Goal: Contribute content: Contribute content

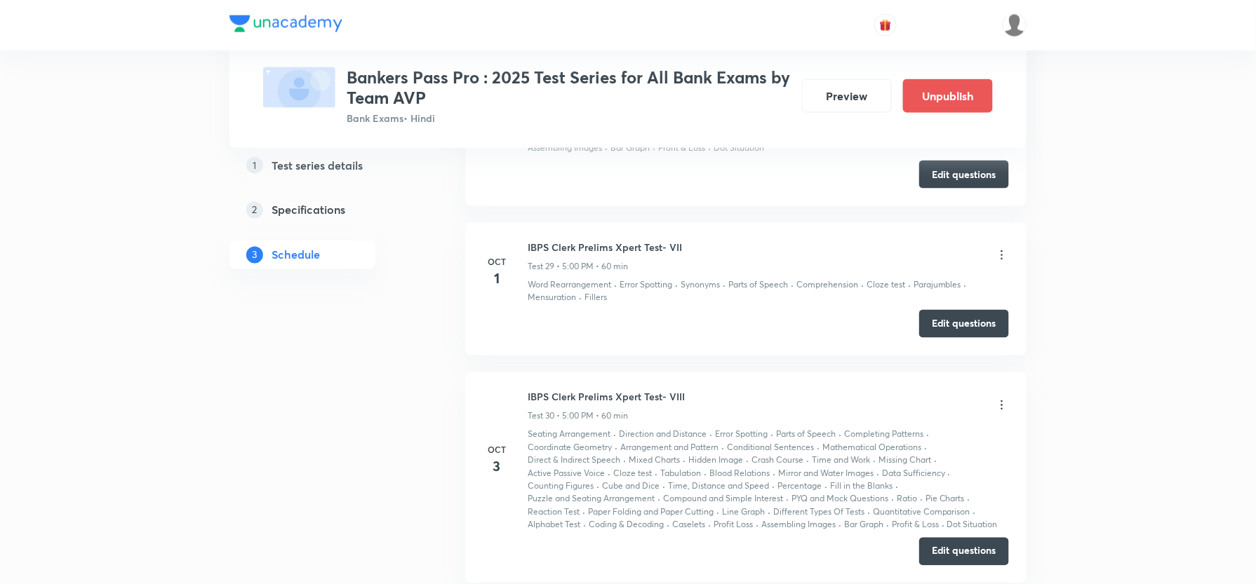
scroll to position [6455, 0]
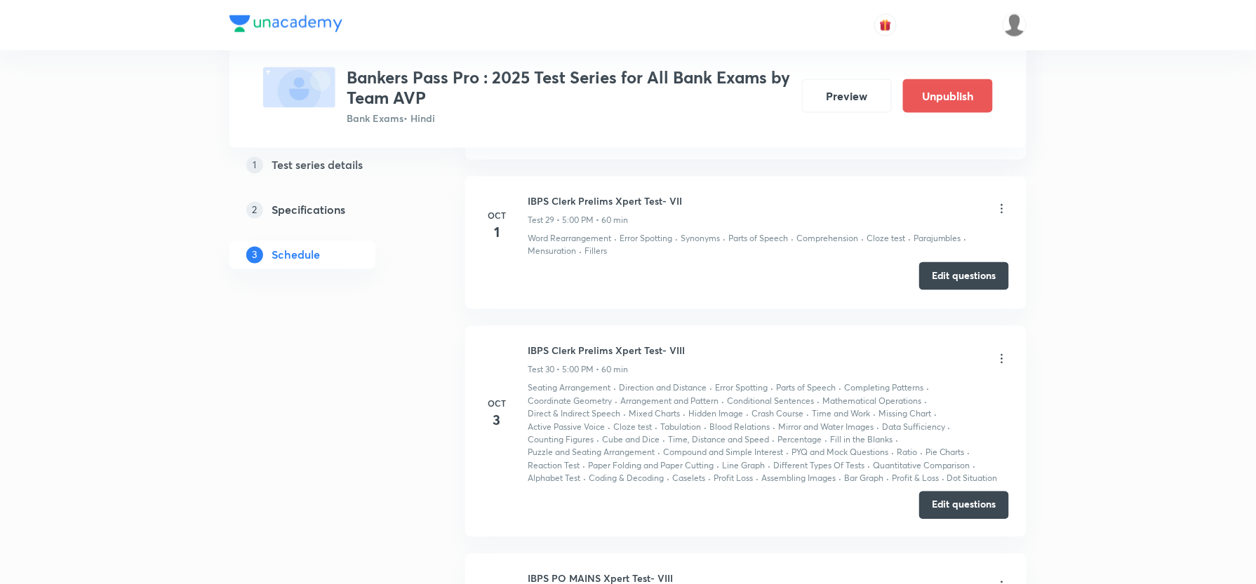
click at [951, 279] on button "Edit questions" at bounding box center [964, 276] width 90 height 28
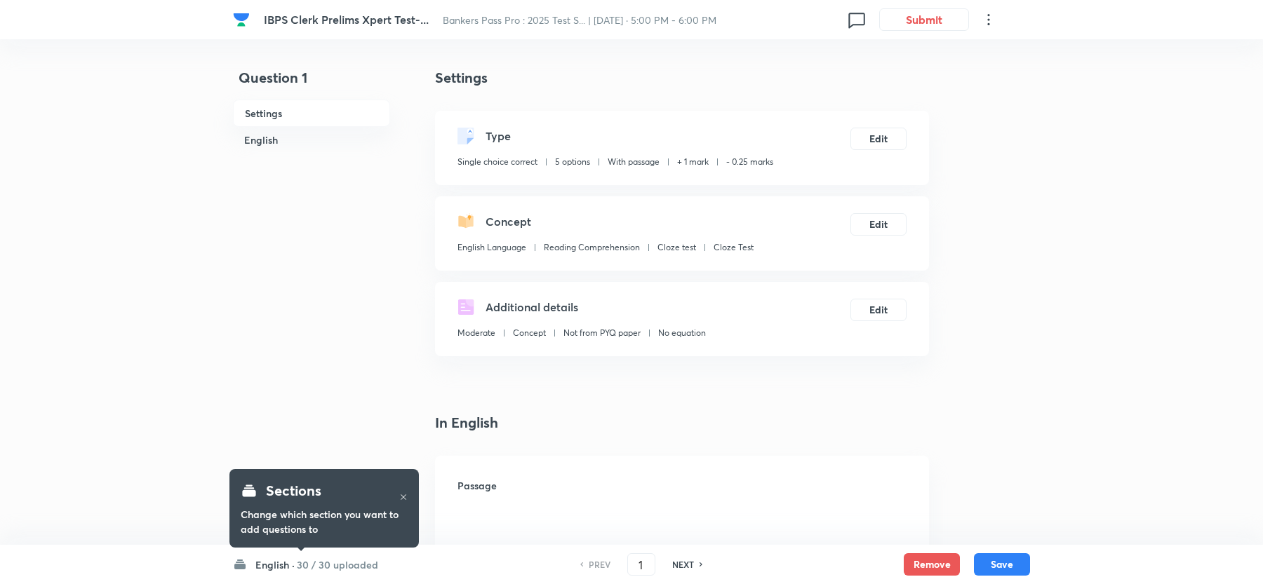
checkbox input "true"
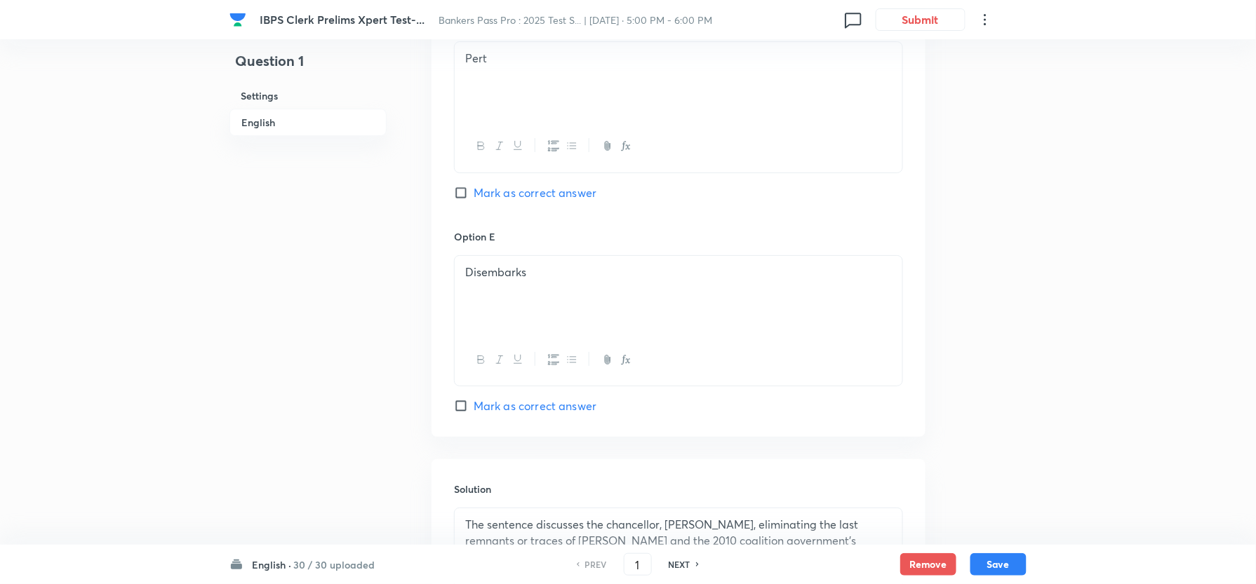
scroll to position [1853, 0]
click at [259, 126] on h6 "English" at bounding box center [307, 122] width 157 height 27
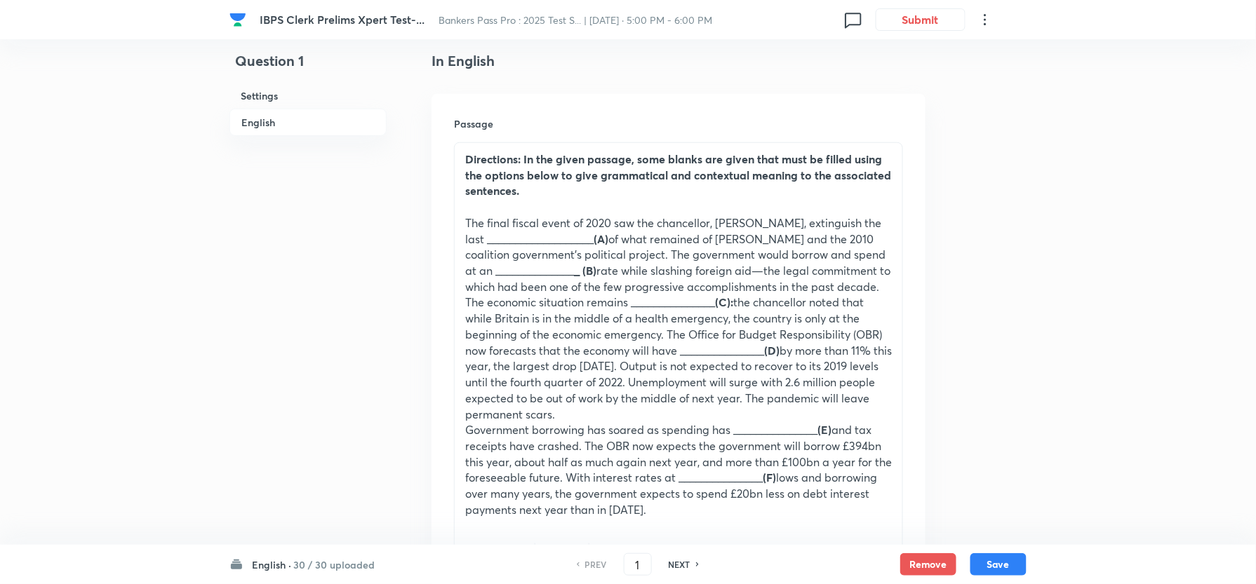
click at [273, 99] on h6 "Settings" at bounding box center [307, 96] width 157 height 26
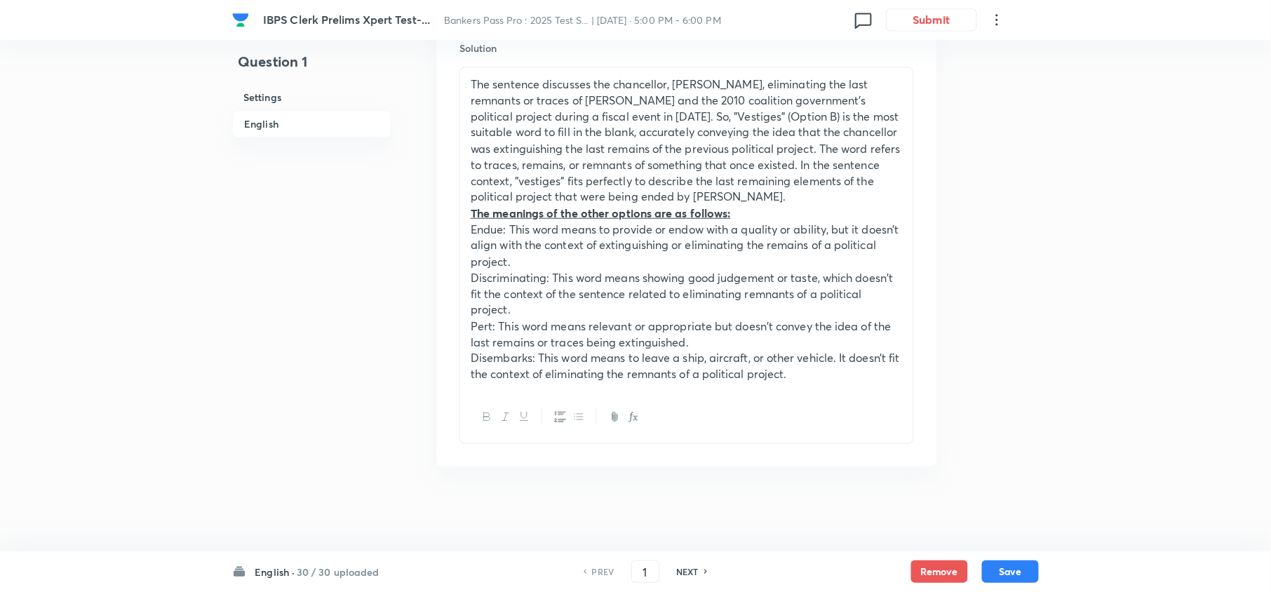
scroll to position [2313, 0]
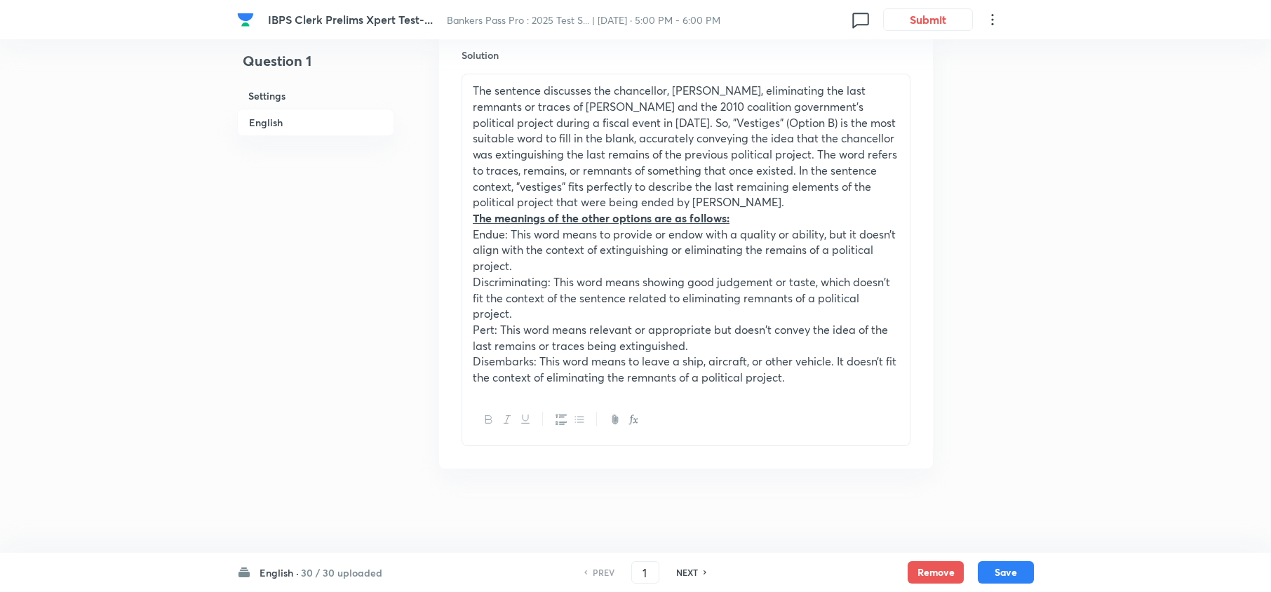
click at [270, 568] on h6 "English ·" at bounding box center [279, 572] width 39 height 15
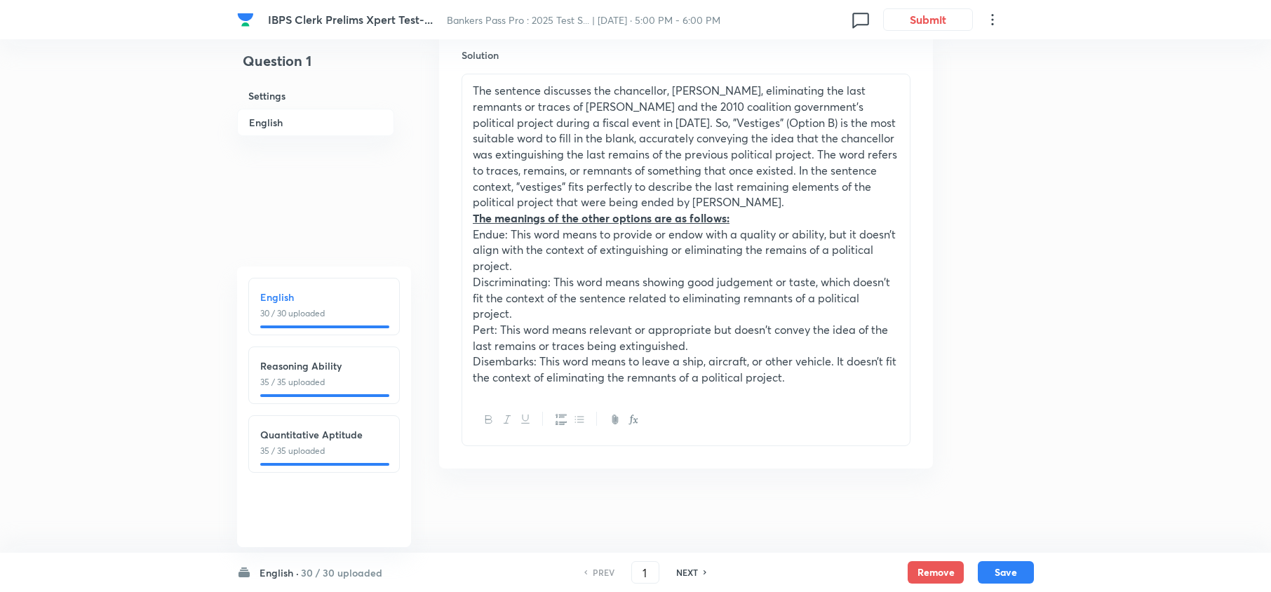
click at [303, 366] on h6 "Reasoning Ability" at bounding box center [324, 366] width 128 height 15
type input "31"
checkbox input "false"
checkbox input "true"
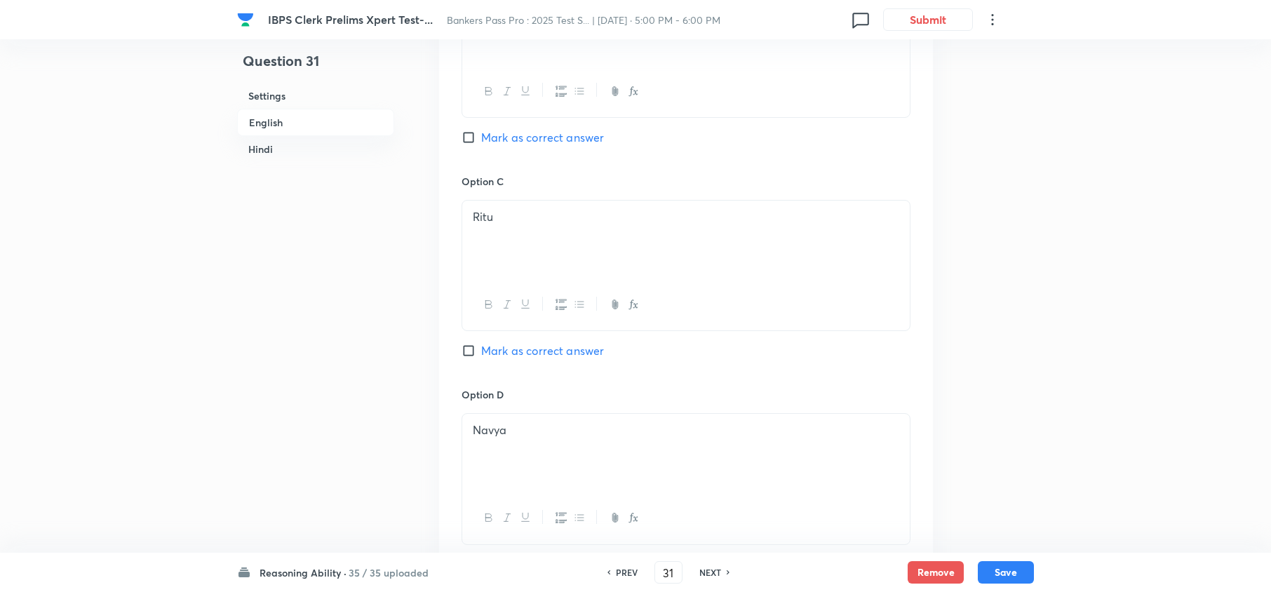
scroll to position [1396, 0]
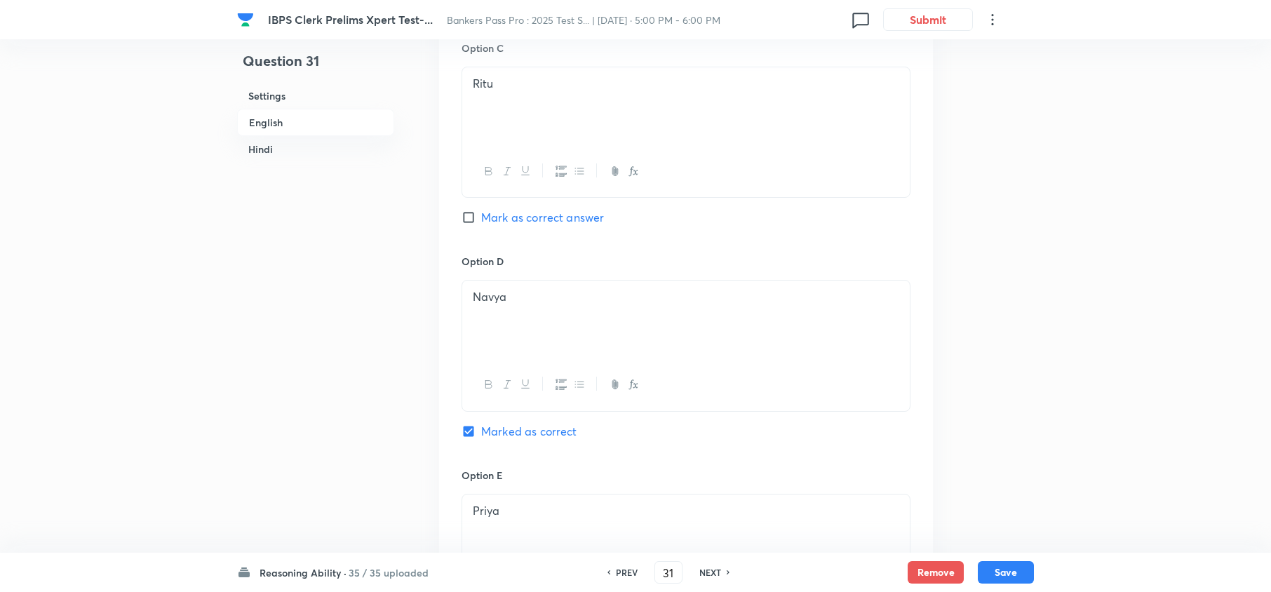
click at [713, 576] on h6 "NEXT" at bounding box center [710, 572] width 22 height 13
type input "32"
checkbox input "false"
checkbox input "true"
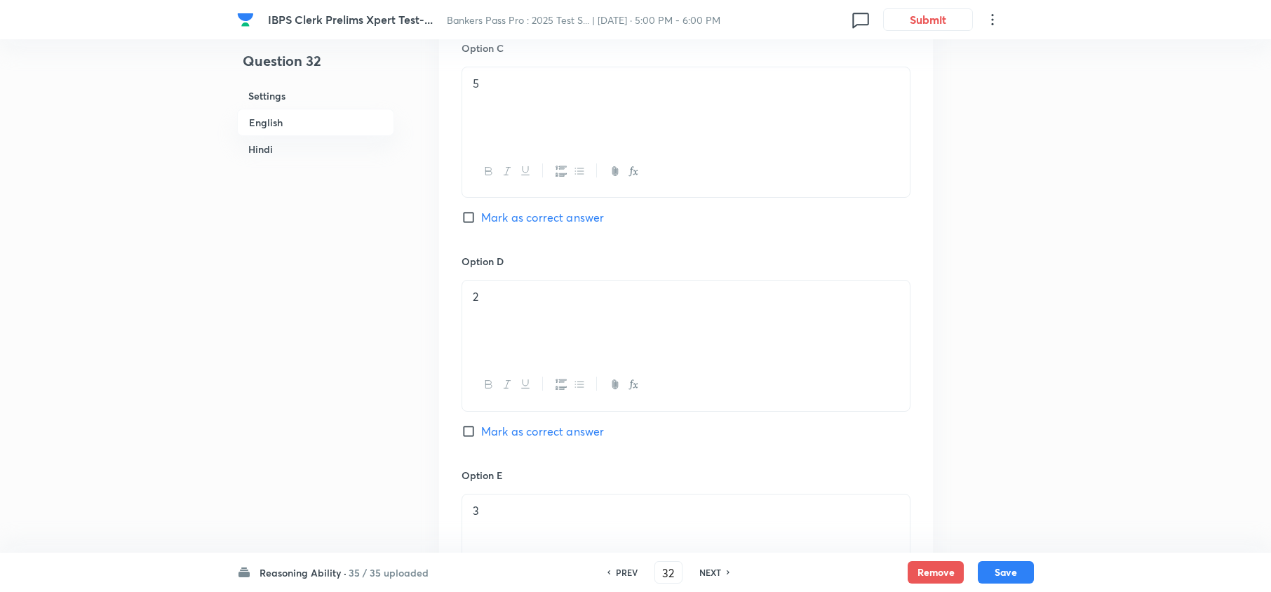
checkbox input "true"
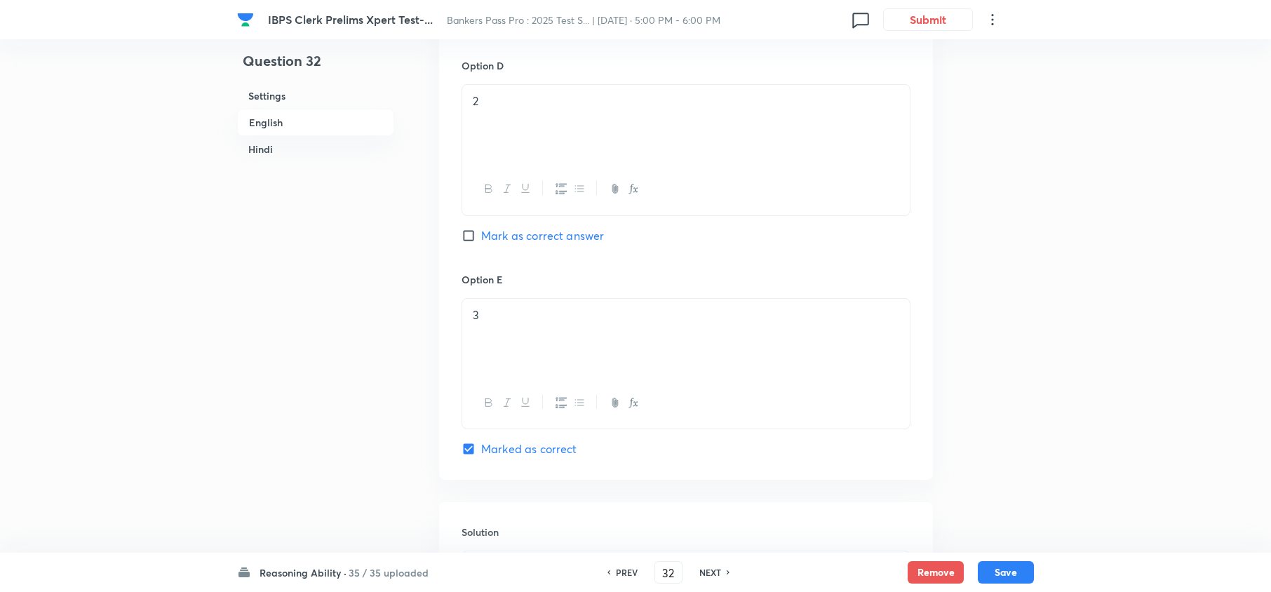
scroll to position [1583, 0]
click at [706, 578] on h6 "NEXT" at bounding box center [710, 572] width 22 height 13
type input "33"
checkbox input "false"
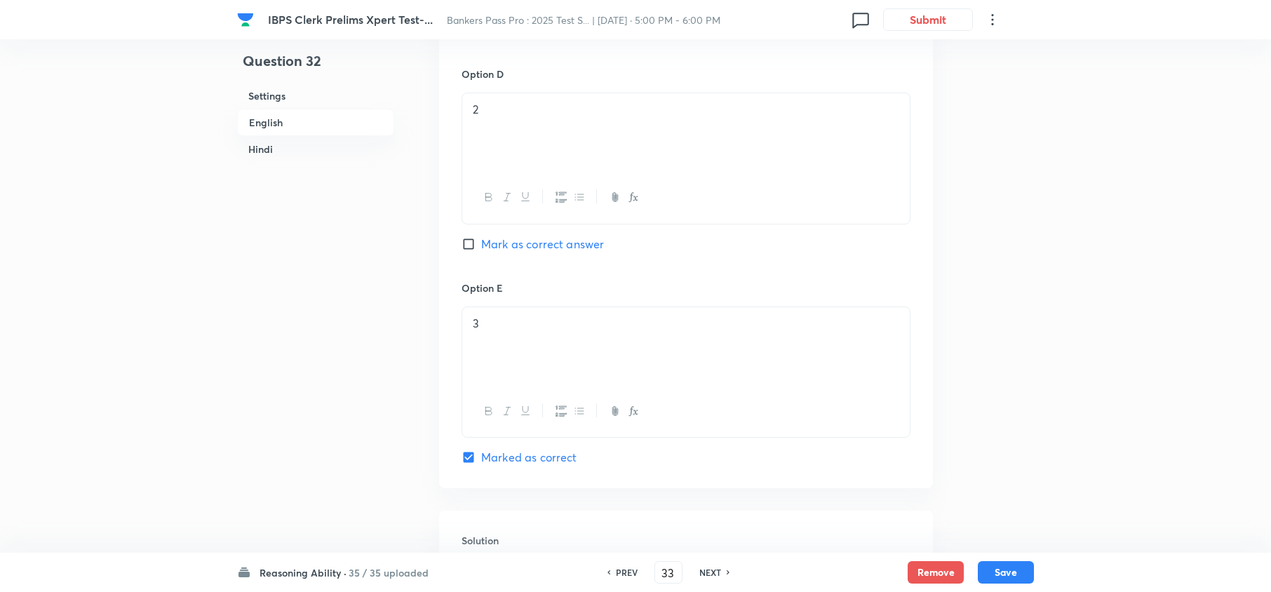
checkbox input "true"
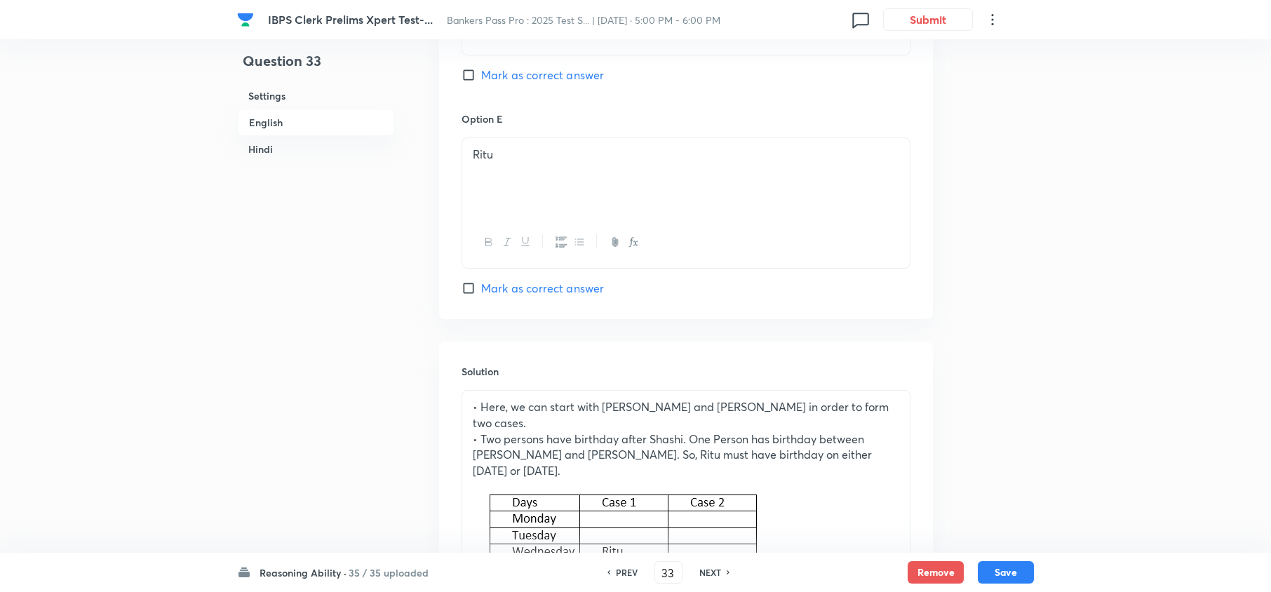
scroll to position [1771, 0]
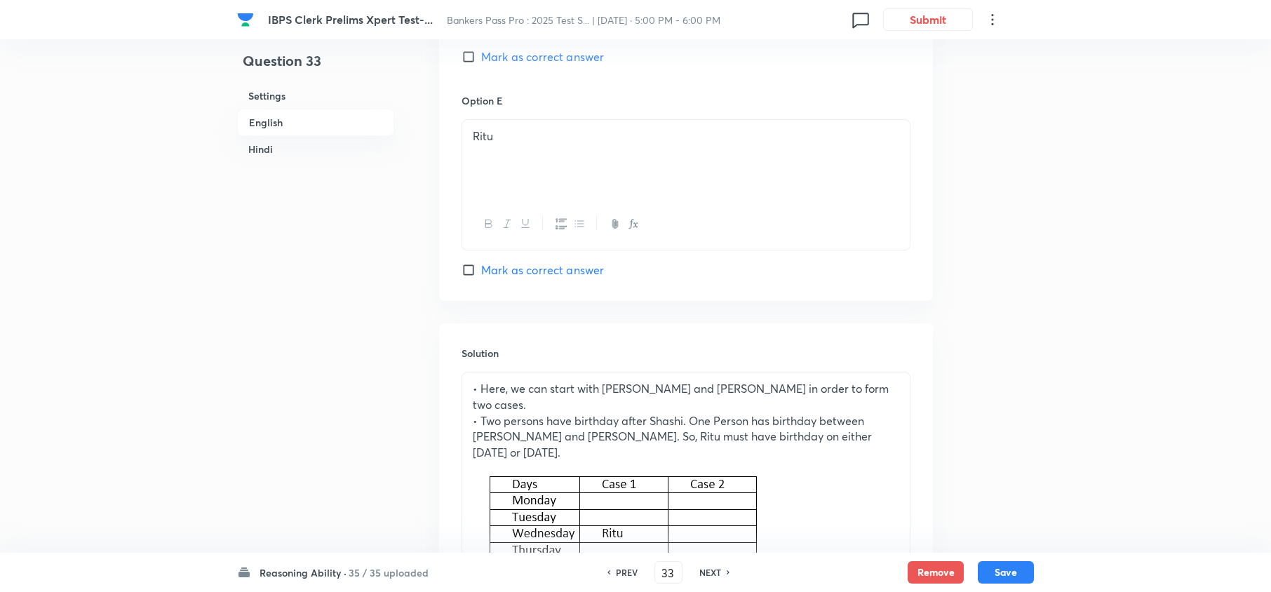
click at [711, 568] on h6 "NEXT" at bounding box center [710, 572] width 22 height 13
type input "34"
checkbox input "false"
checkbox input "true"
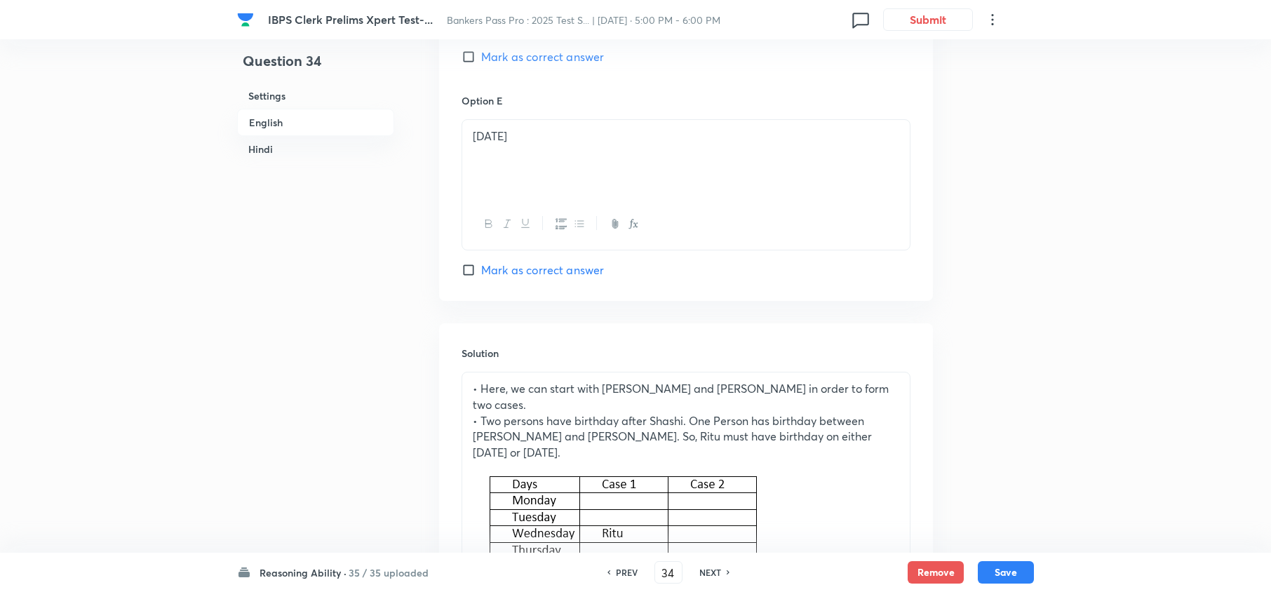
checkbox input "true"
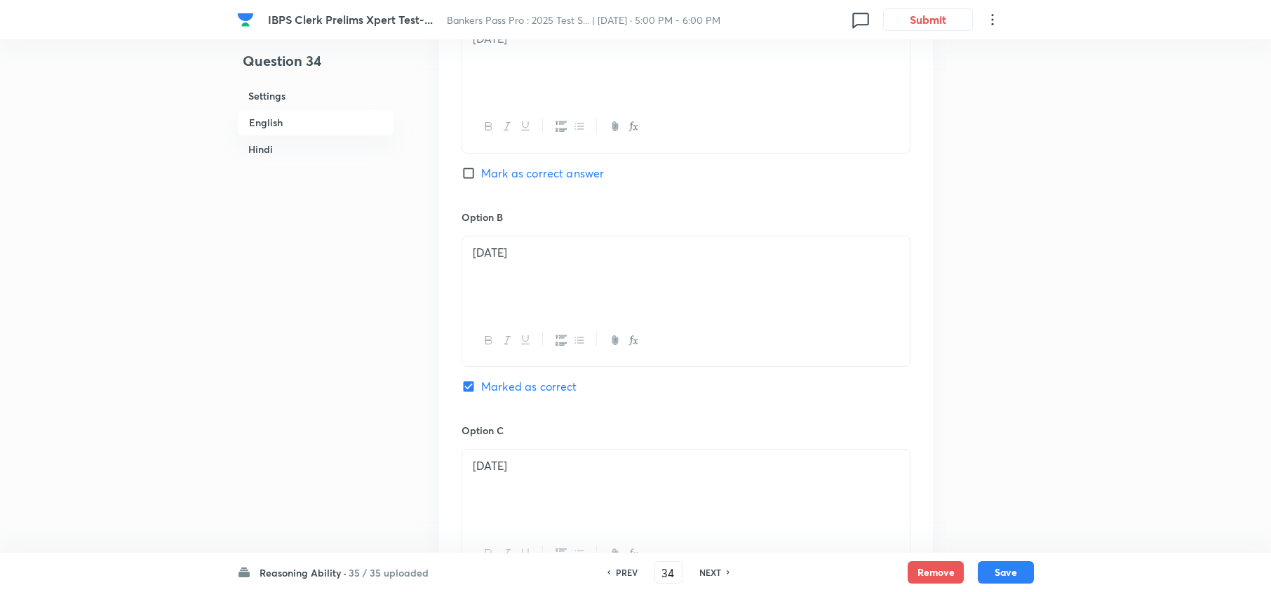
scroll to position [929, 0]
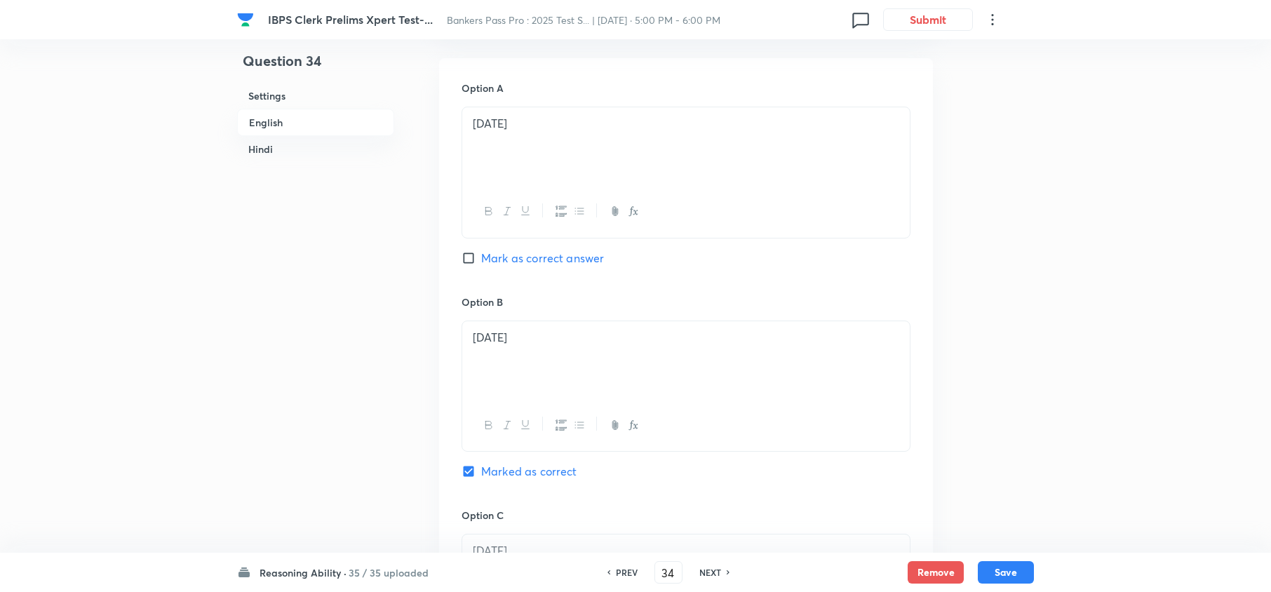
click at [709, 573] on h6 "NEXT" at bounding box center [710, 572] width 22 height 13
type input "35"
checkbox input "false"
checkbox input "true"
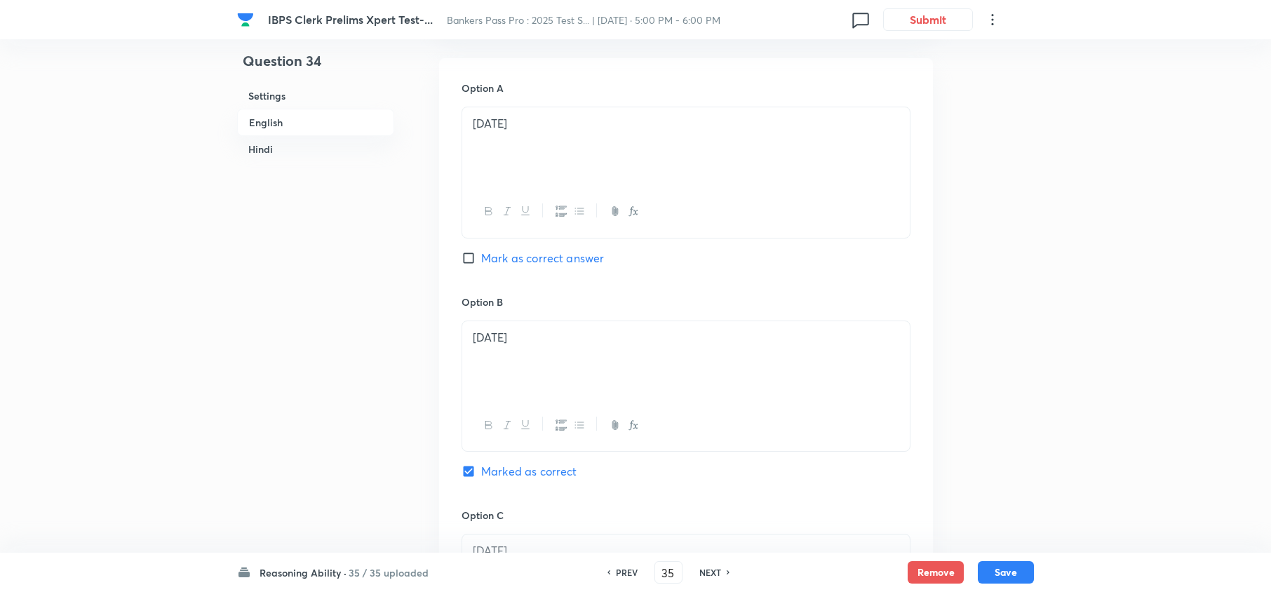
checkbox input "true"
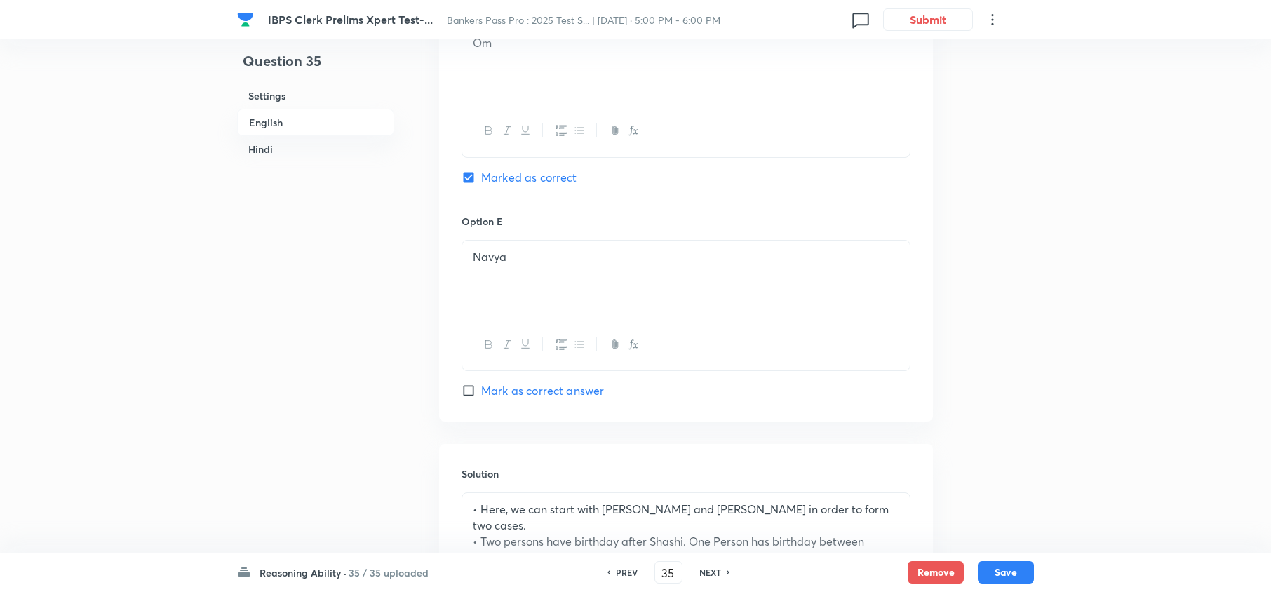
scroll to position [1303, 0]
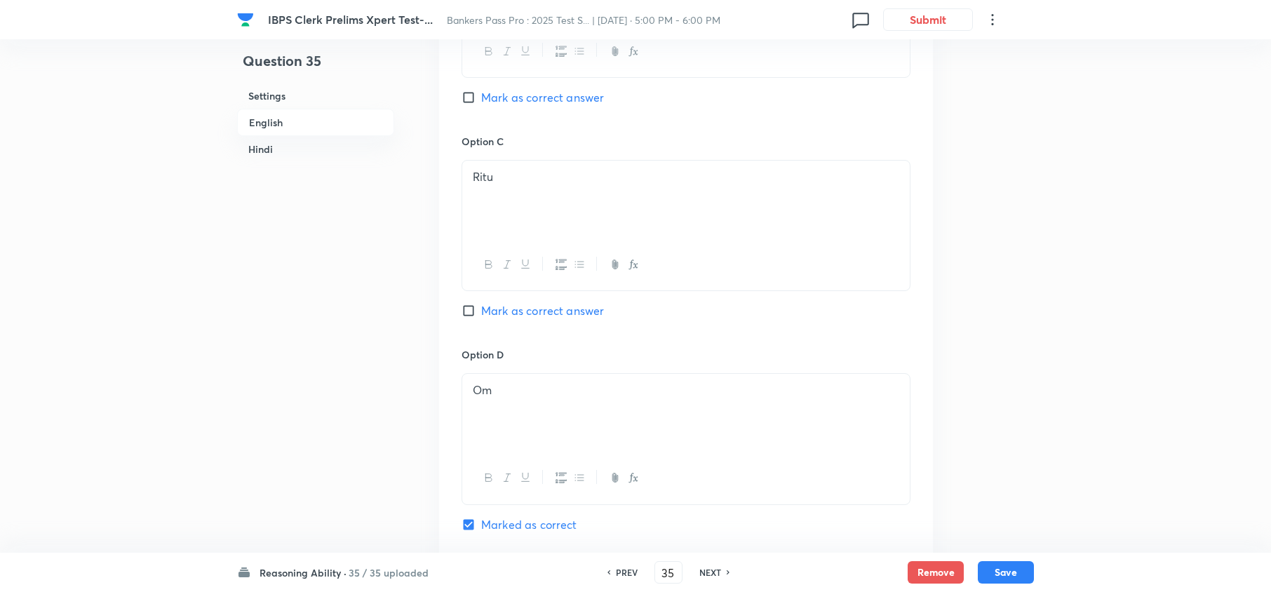
click at [709, 571] on h6 "NEXT" at bounding box center [710, 572] width 22 height 13
type input "36"
checkbox input "false"
checkbox input "true"
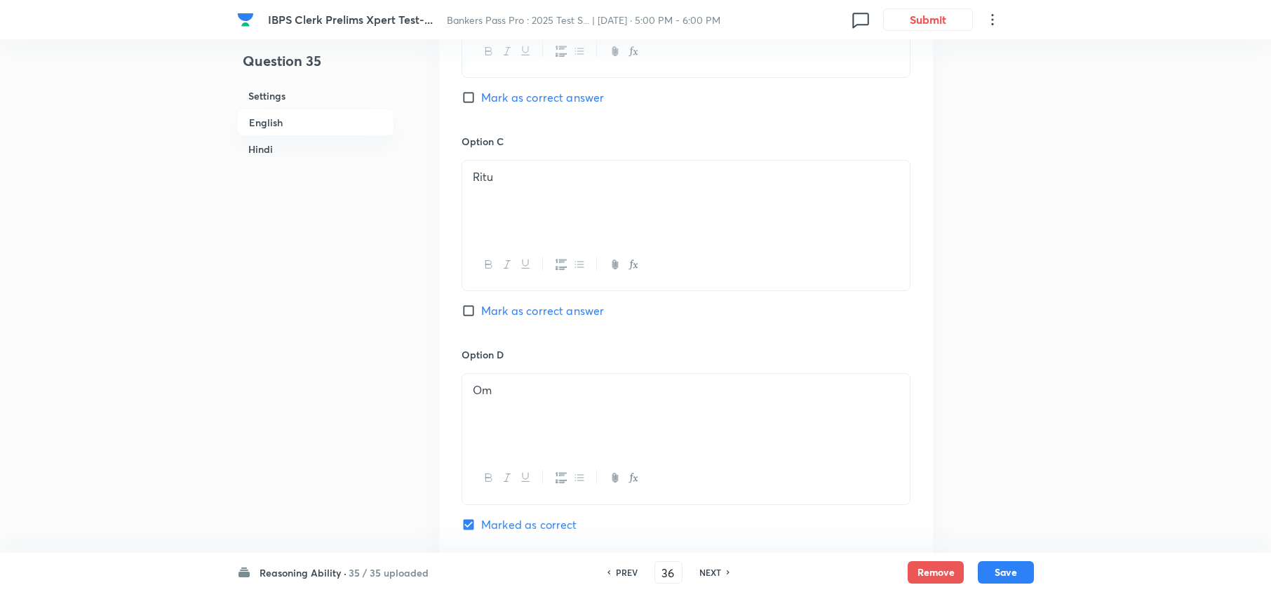
checkbox input "true"
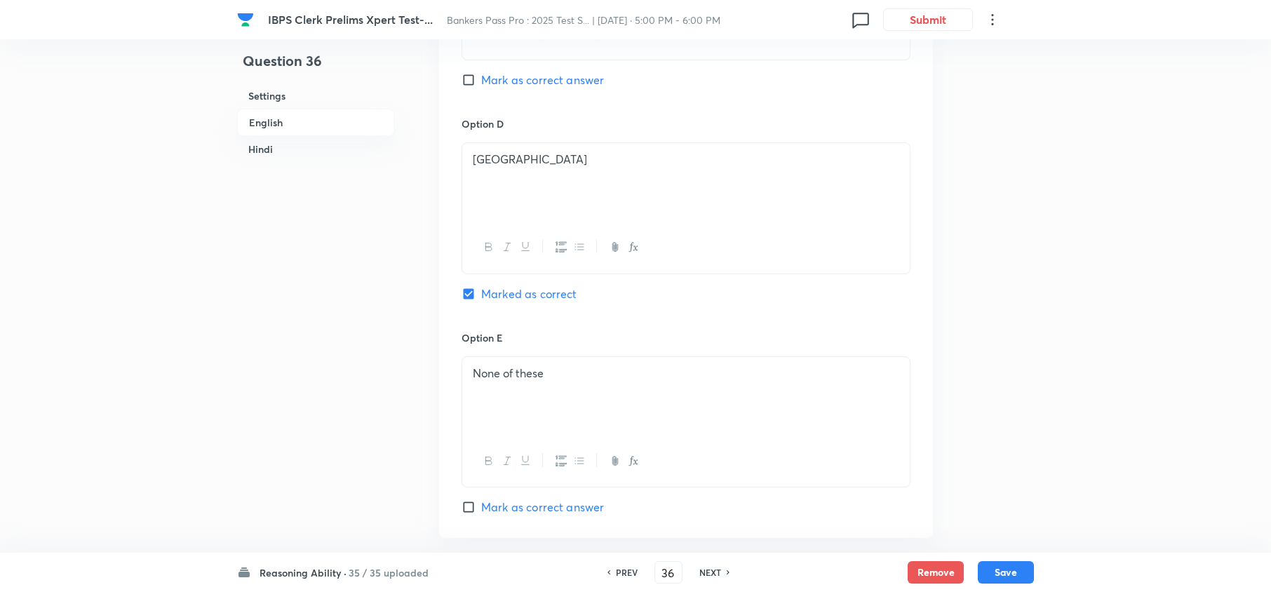
scroll to position [1490, 0]
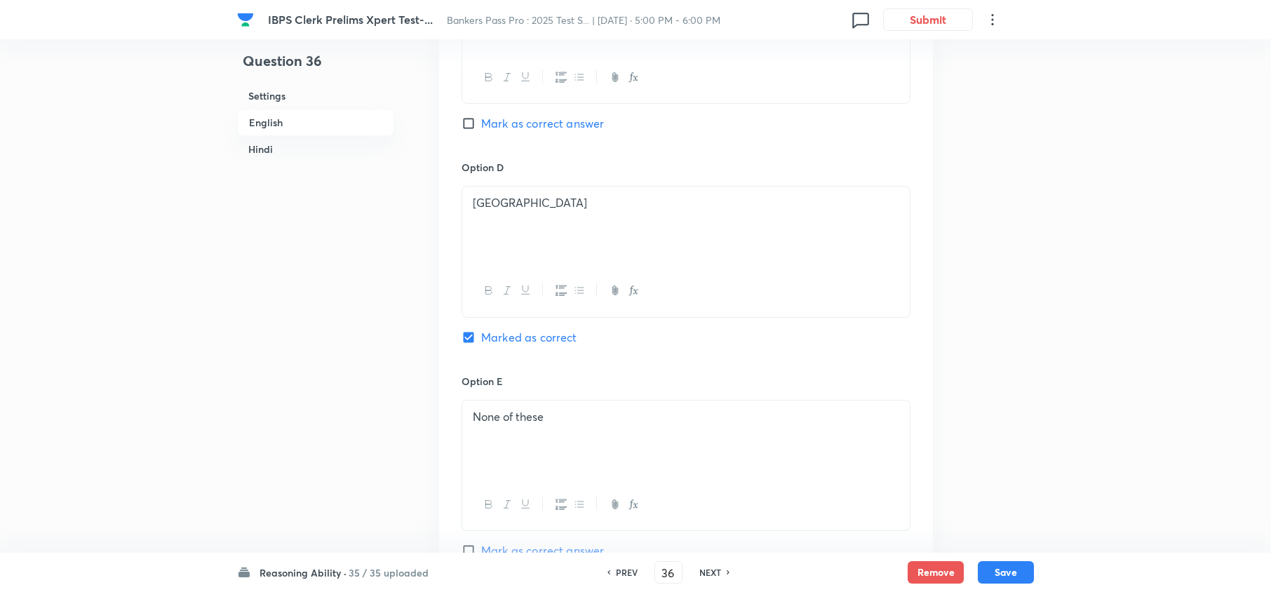
click at [707, 574] on h6 "NEXT" at bounding box center [710, 572] width 22 height 13
type input "37"
checkbox input "false"
checkbox input "true"
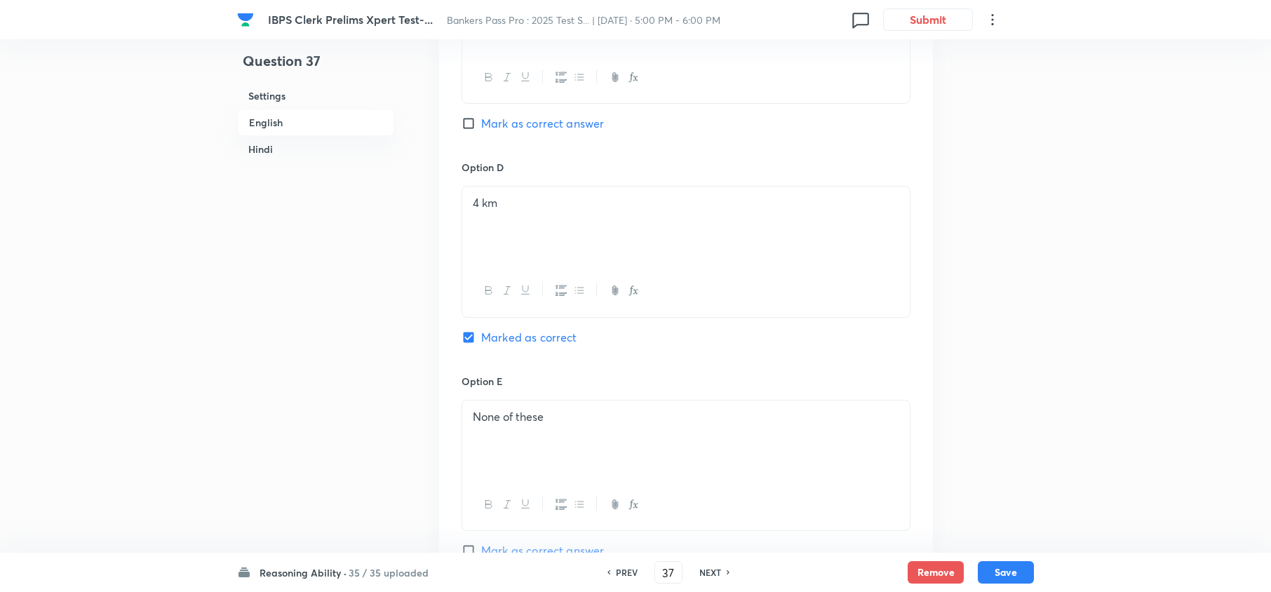
checkbox input "true"
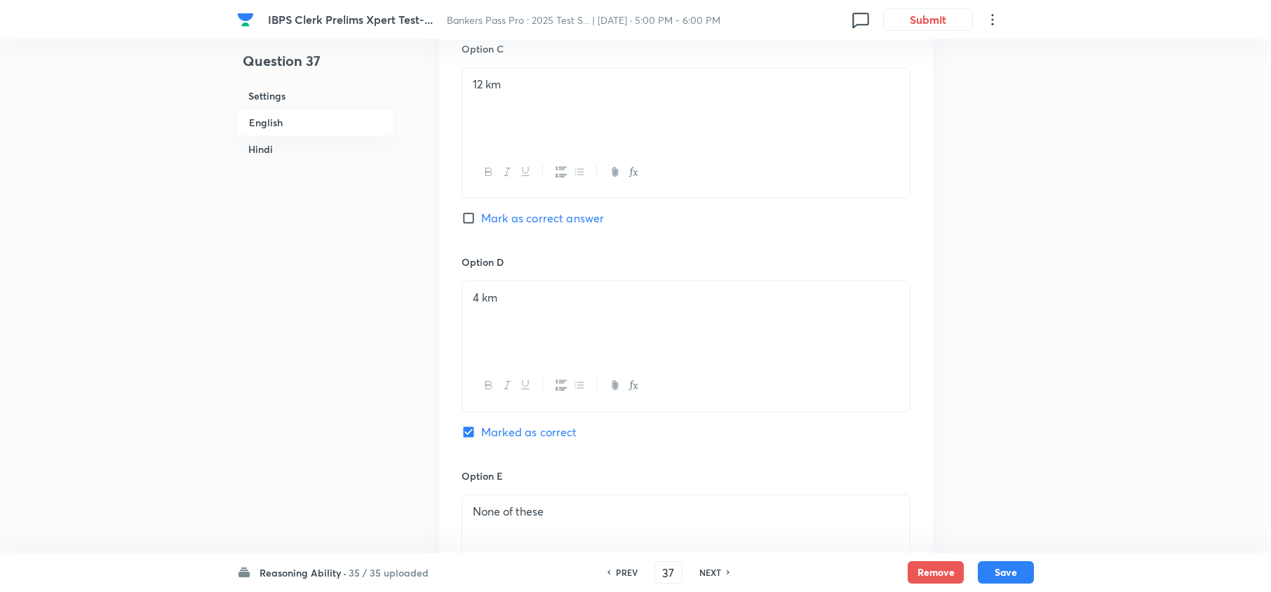
scroll to position [1396, 0]
click at [717, 571] on h6 "NEXT" at bounding box center [710, 572] width 22 height 13
type input "38"
checkbox input "false"
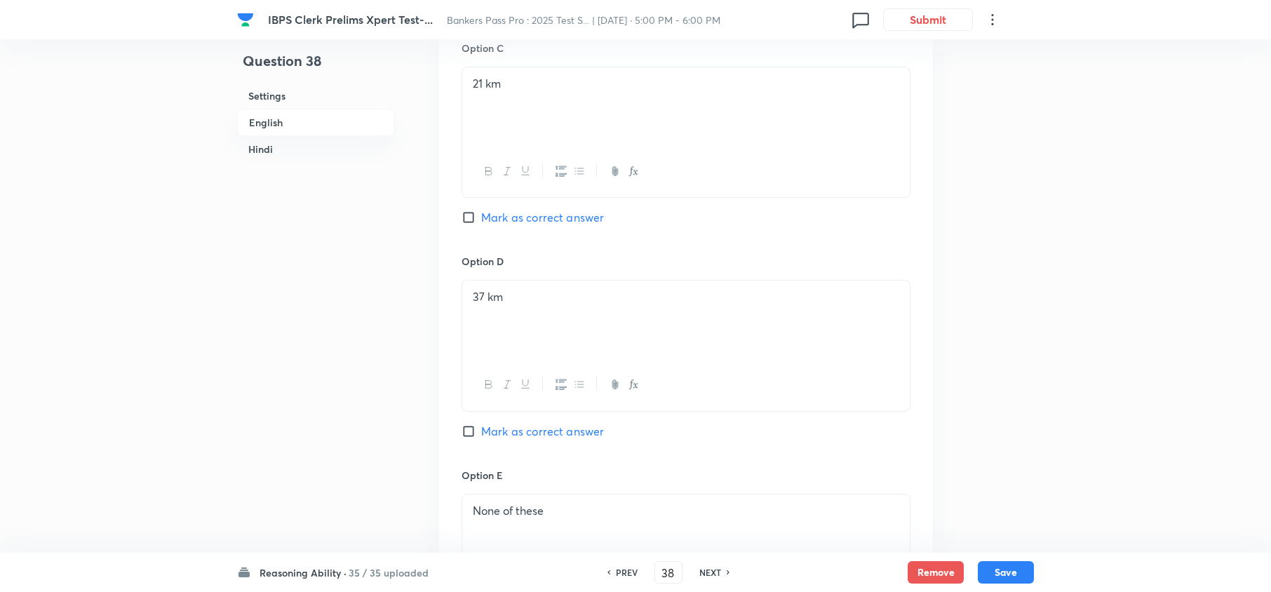
checkbox input "true"
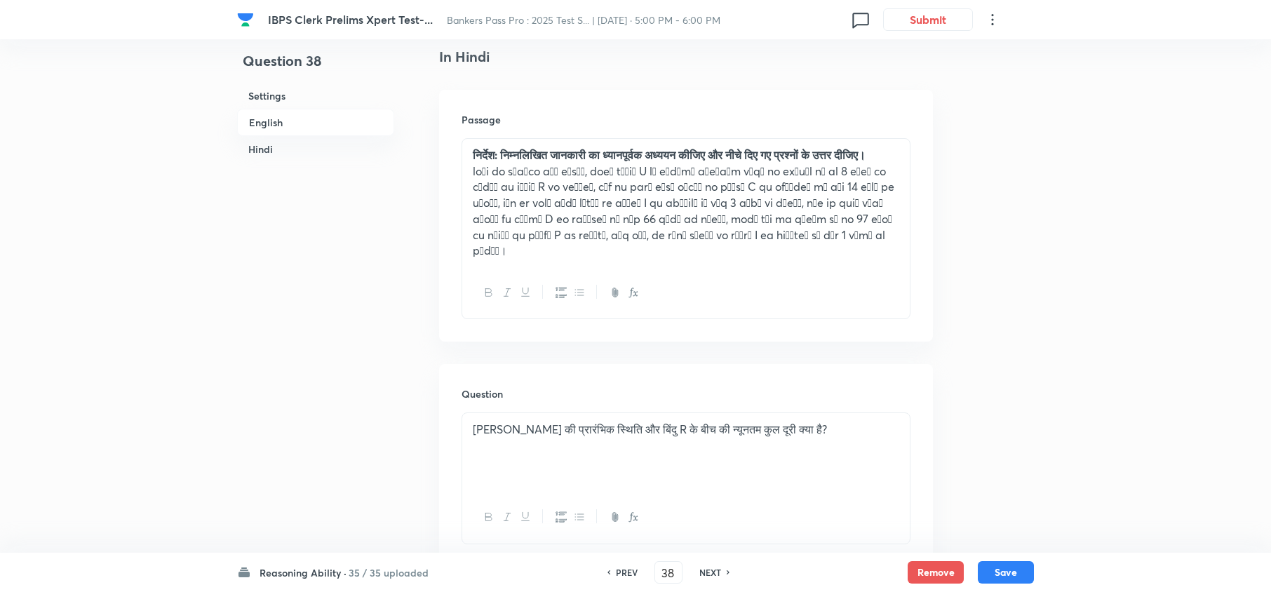
scroll to position [2425, 0]
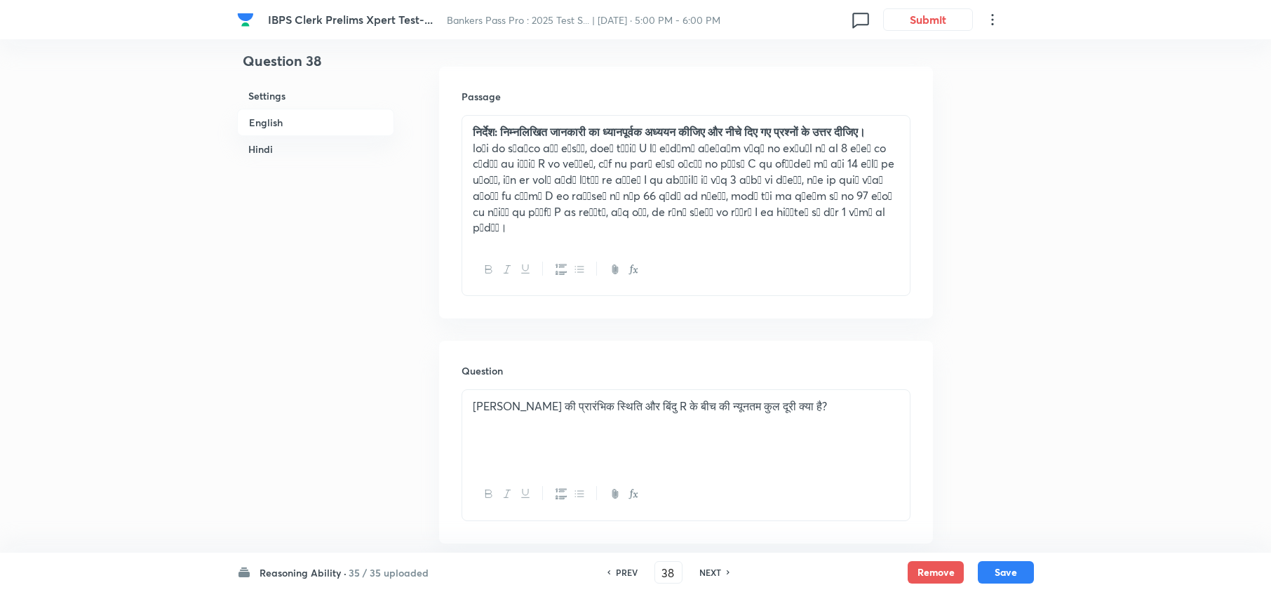
click at [711, 570] on h6 "NEXT" at bounding box center [710, 572] width 22 height 13
type input "39"
checkbox input "false"
checkbox input "true"
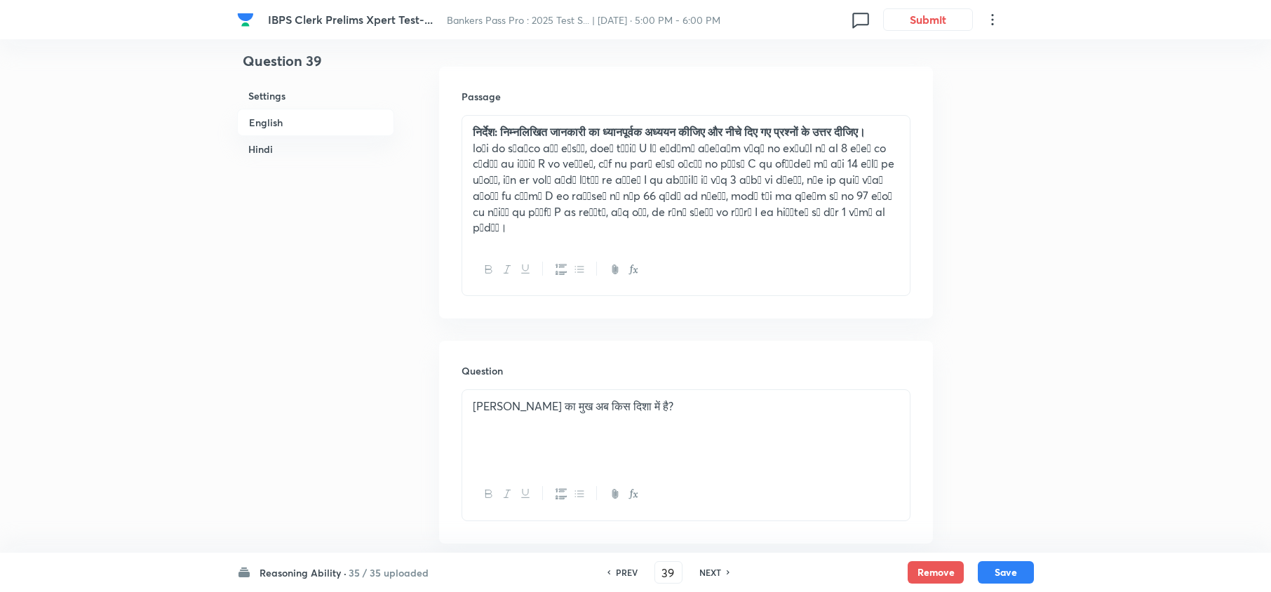
checkbox input "true"
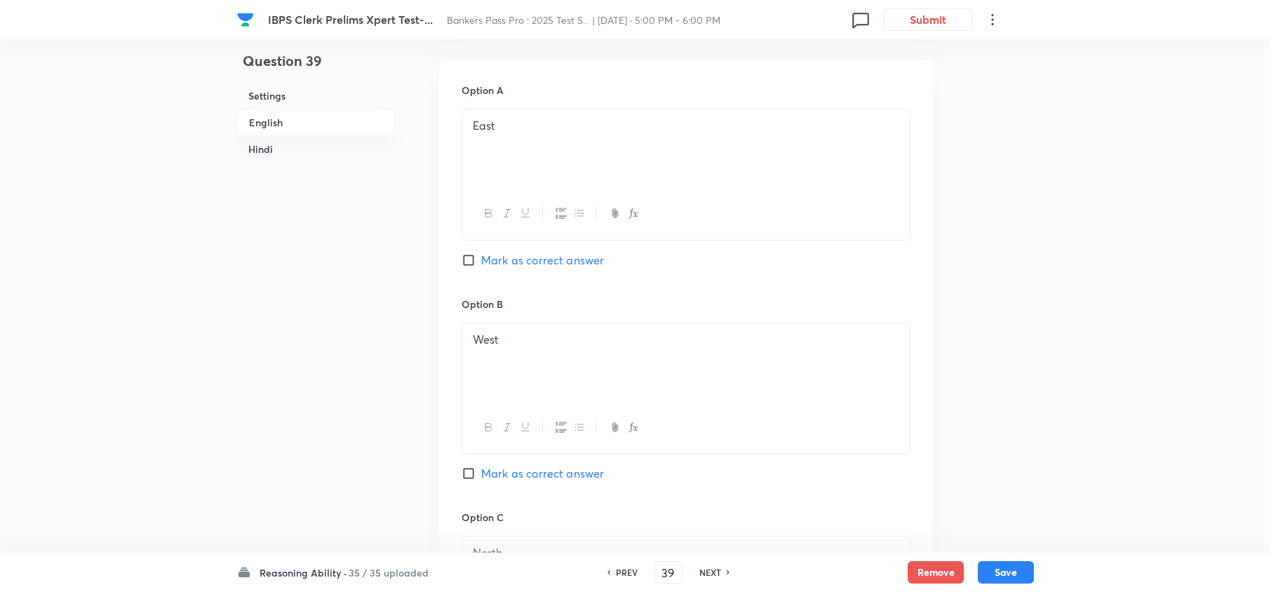
scroll to position [1116, 0]
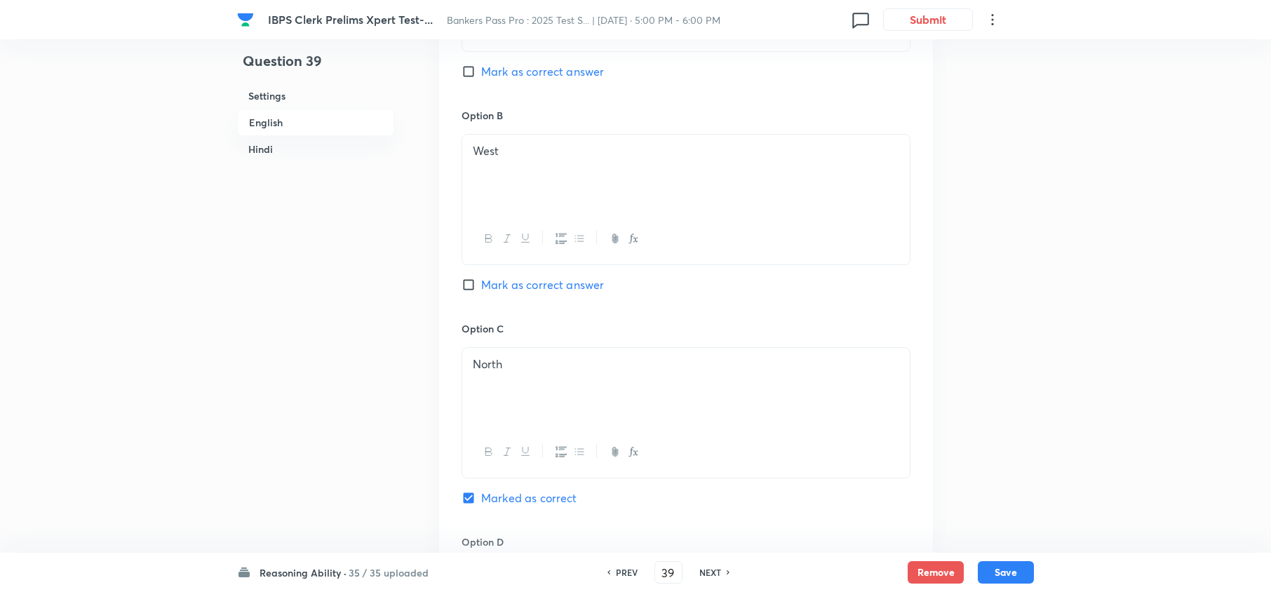
click at [714, 576] on h6 "NEXT" at bounding box center [710, 572] width 22 height 13
type input "40"
checkbox input "false"
checkbox input "true"
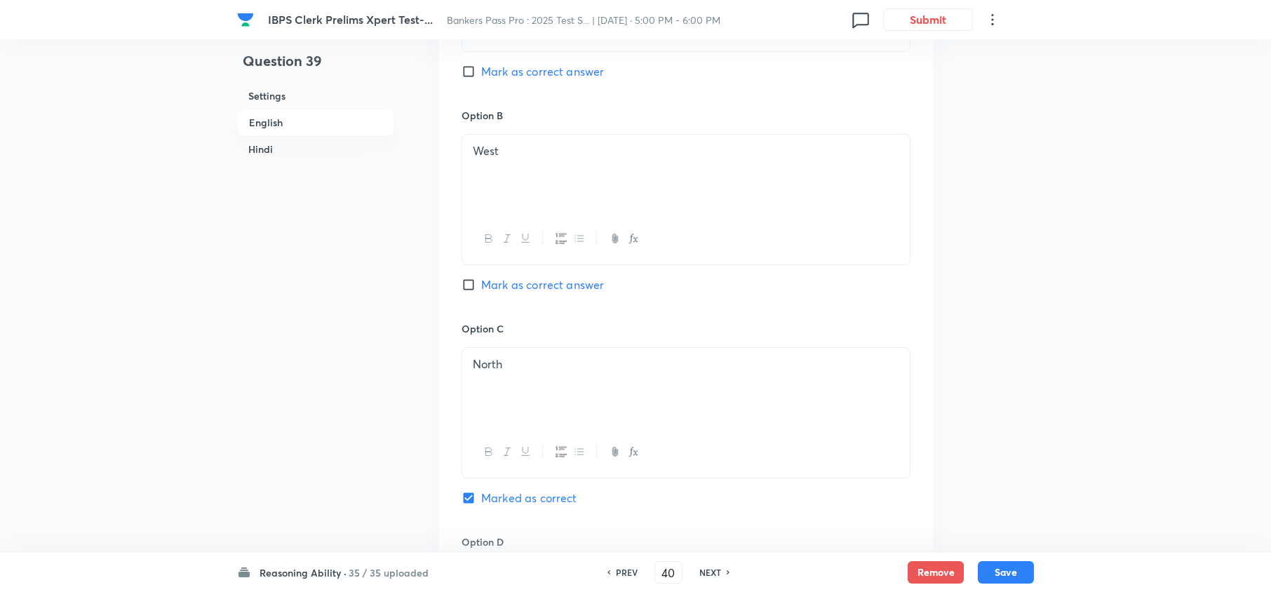
checkbox input "true"
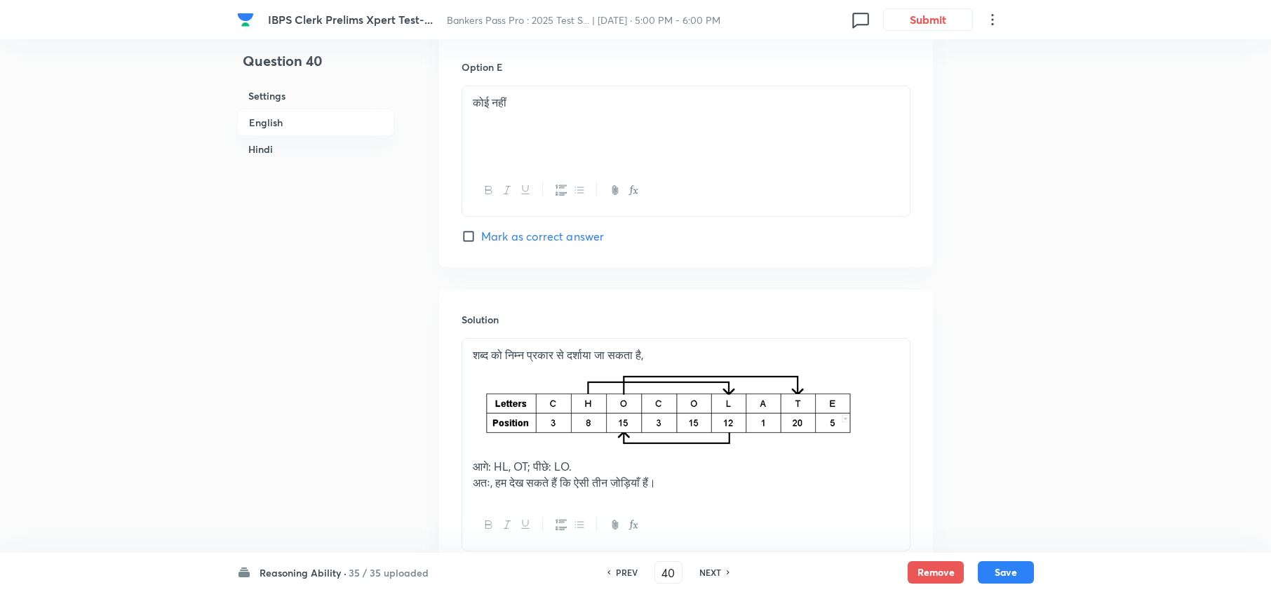
scroll to position [3328, 0]
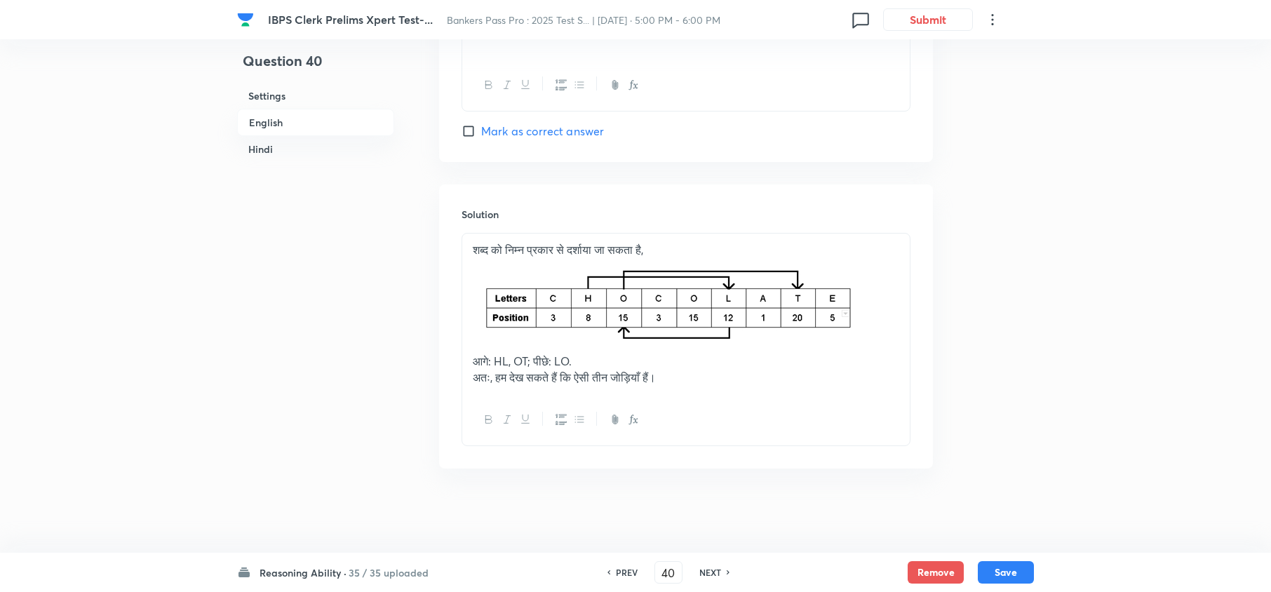
click at [708, 573] on h6 "NEXT" at bounding box center [710, 572] width 22 height 13
type input "41"
checkbox input "false"
checkbox input "true"
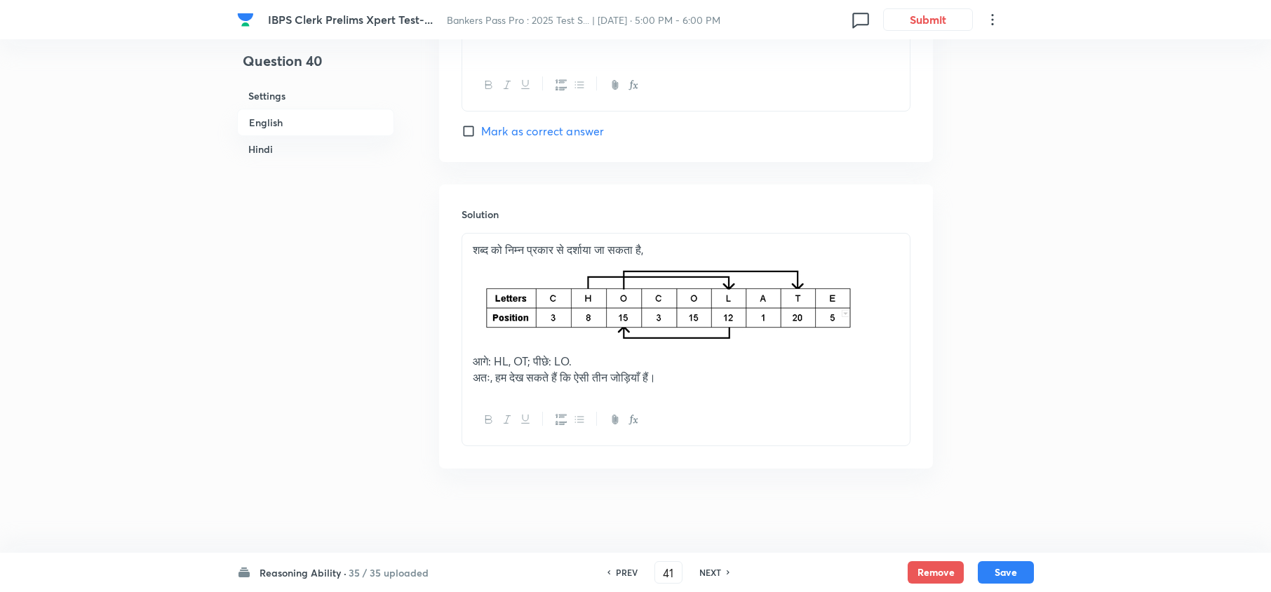
checkbox input "true"
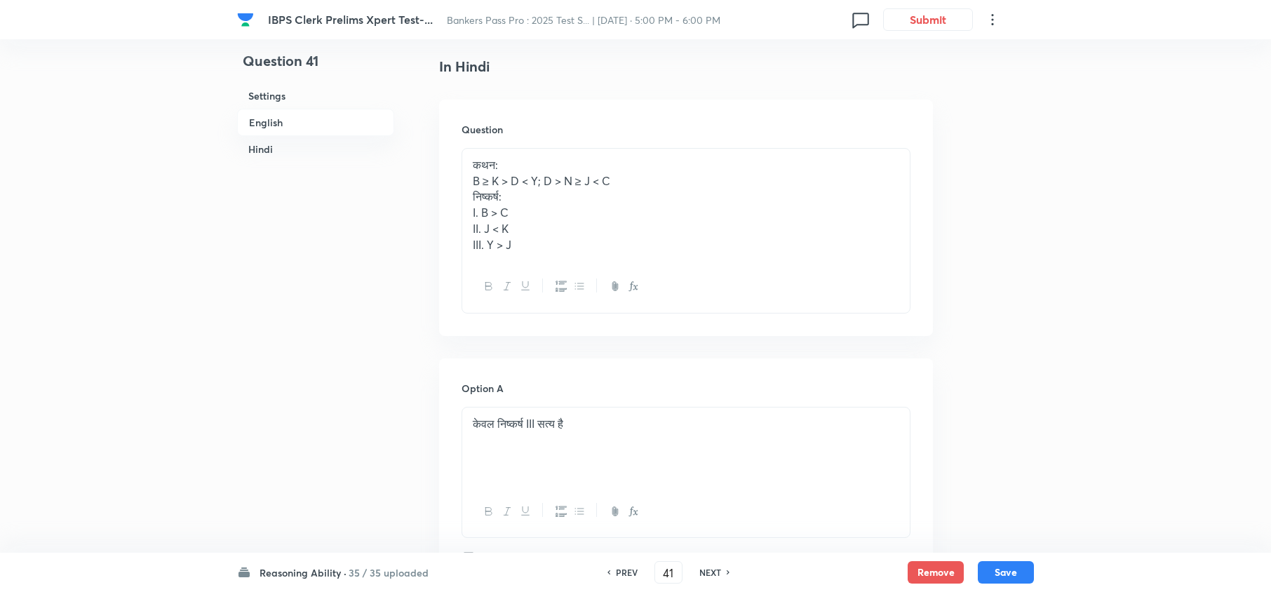
scroll to position [1923, 0]
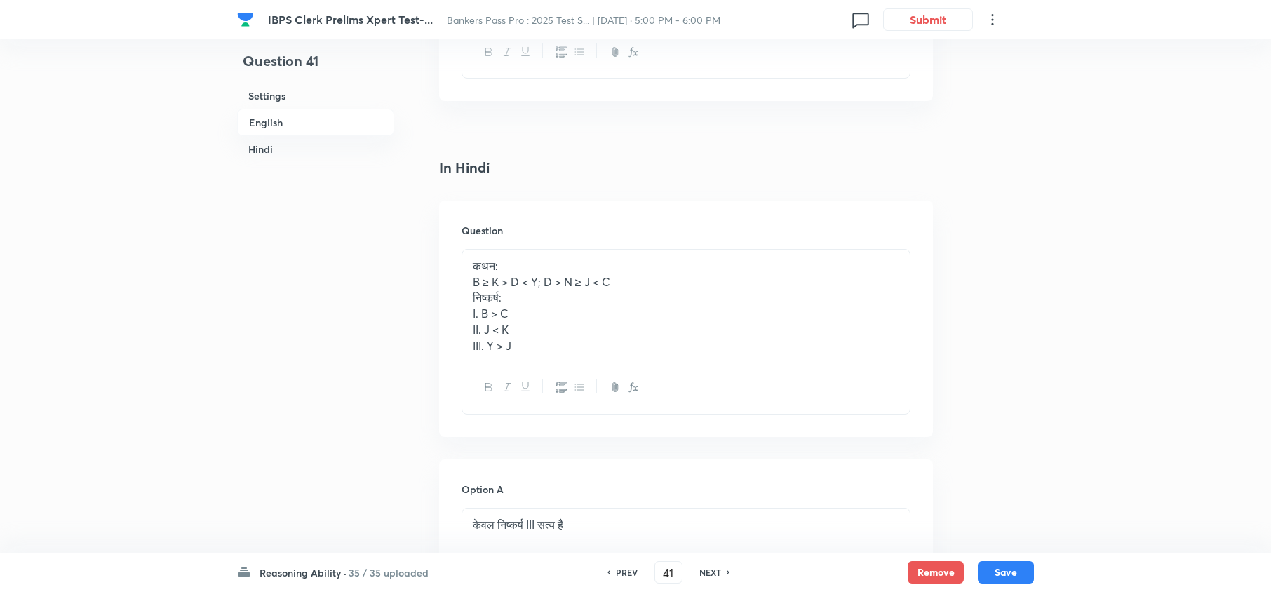
click at [708, 570] on h6 "NEXT" at bounding box center [710, 572] width 22 height 13
type input "42"
checkbox input "false"
checkbox input "true"
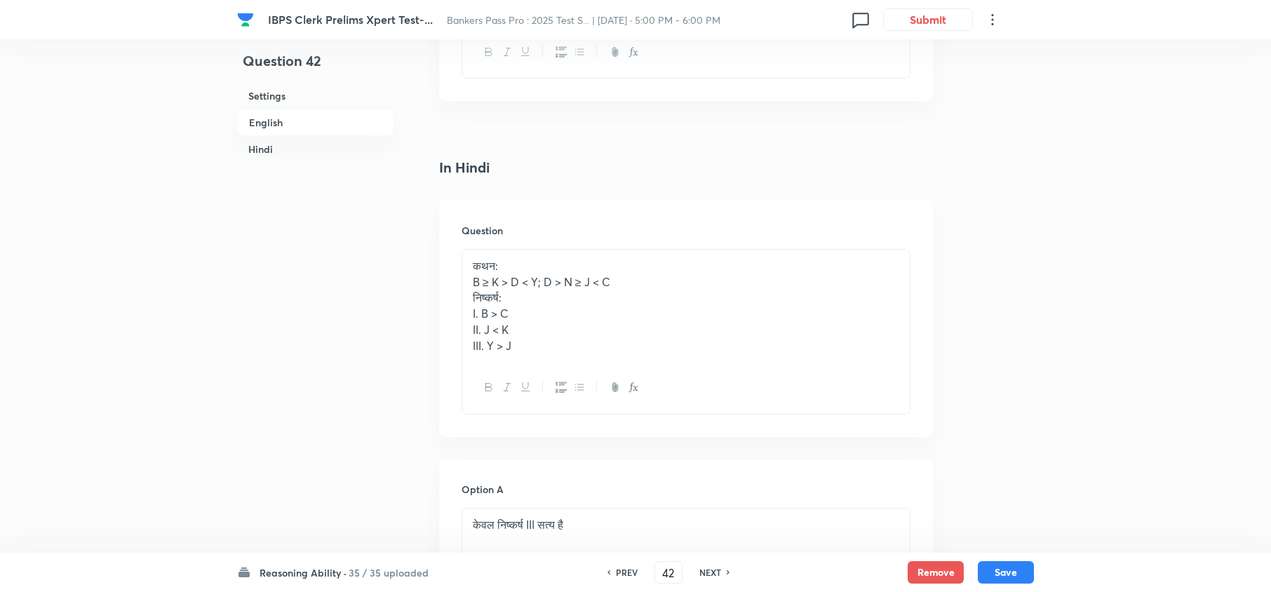
checkbox input "true"
click at [708, 570] on h6 "NEXT" at bounding box center [710, 572] width 22 height 13
type input "43"
checkbox input "false"
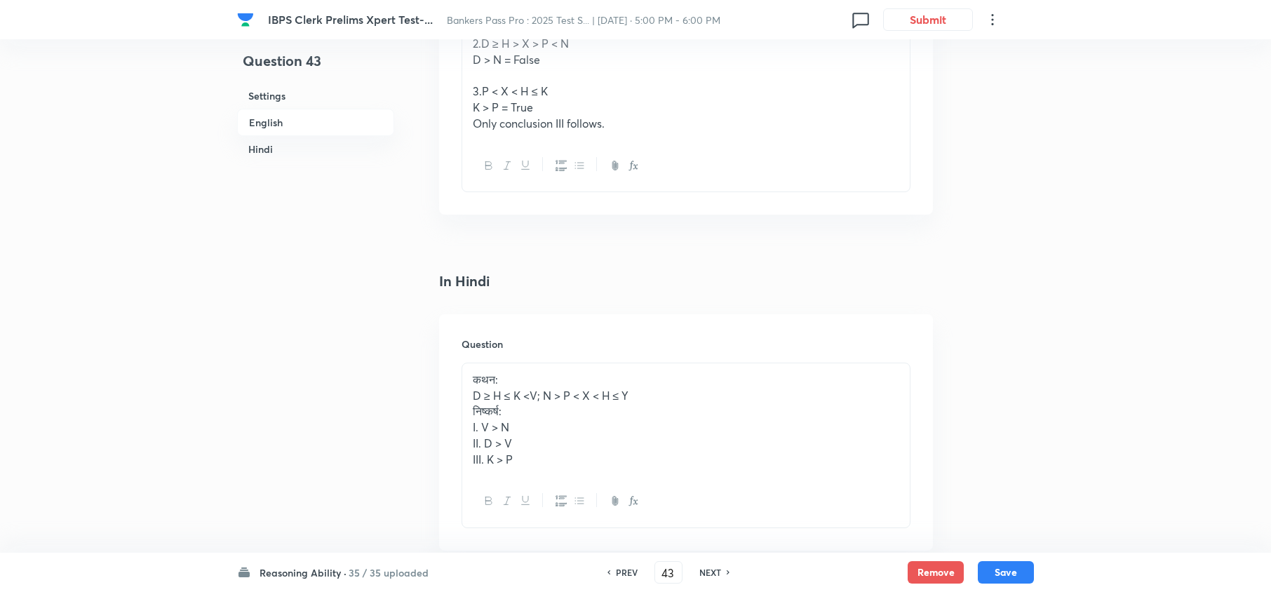
checkbox input "true"
click at [708, 570] on h6 "NEXT" at bounding box center [710, 572] width 22 height 13
type input "44"
checkbox input "false"
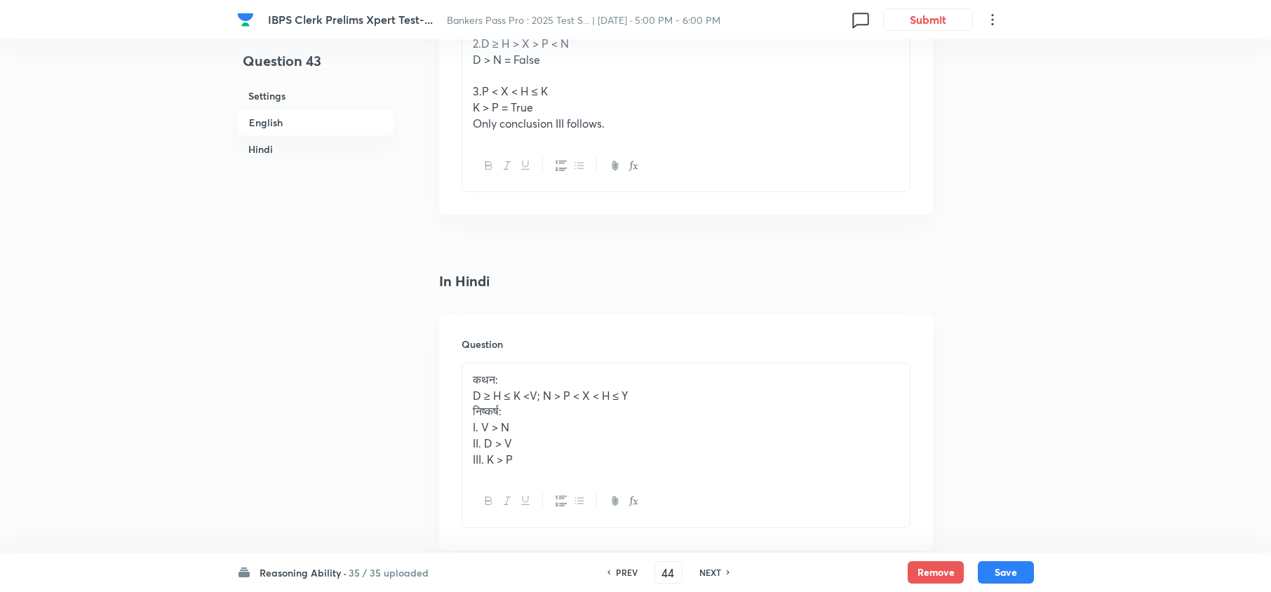
checkbox input "false"
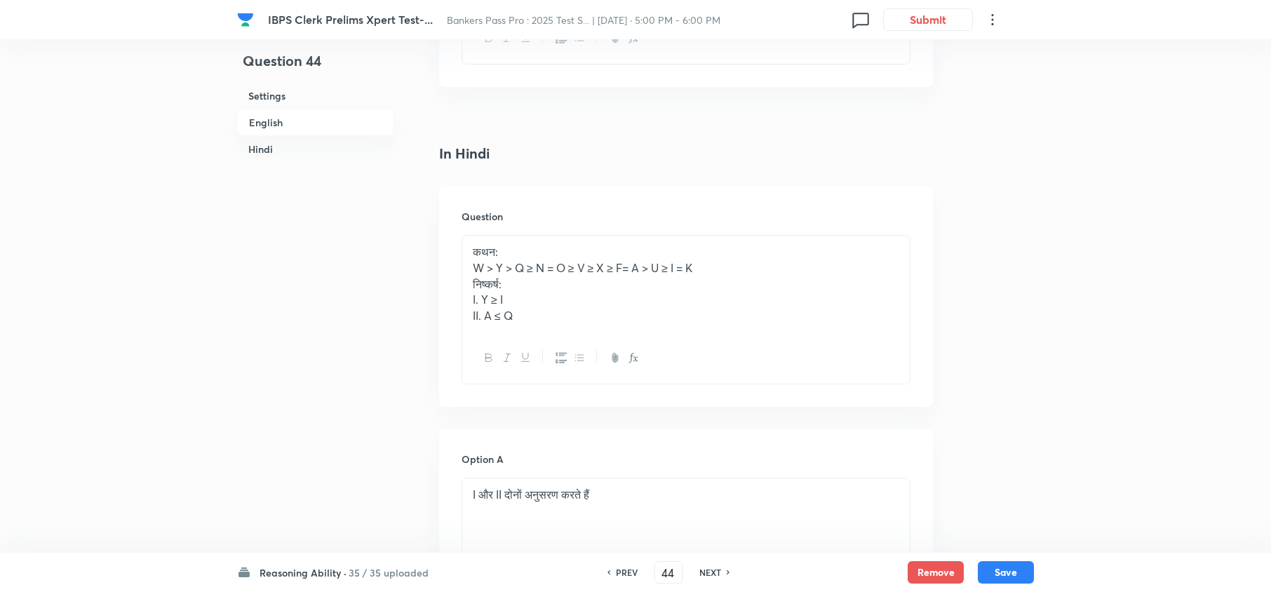
checkbox input "true"
click at [708, 570] on h6 "NEXT" at bounding box center [710, 572] width 22 height 13
type input "45"
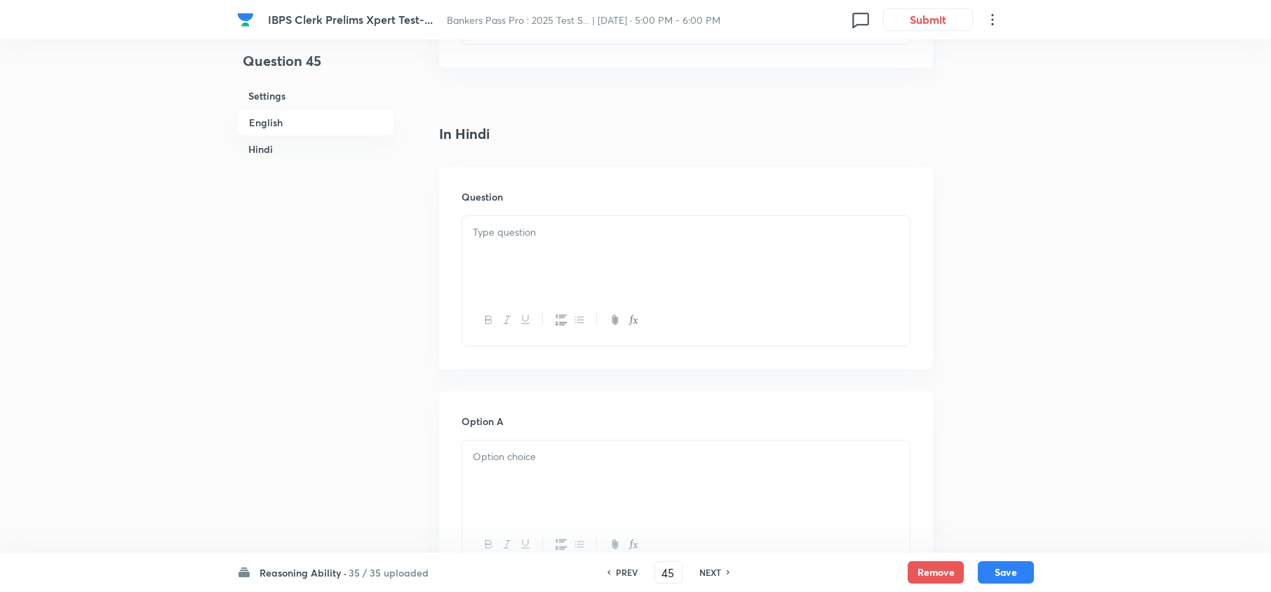
checkbox input "false"
checkbox input "true"
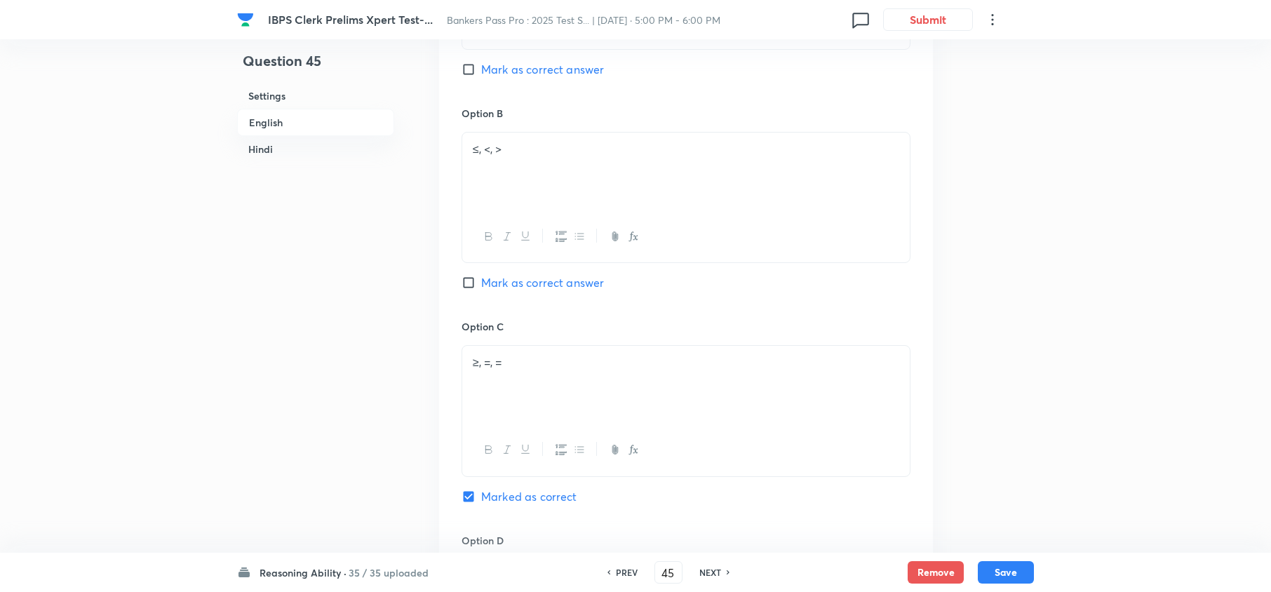
scroll to position [2432, 0]
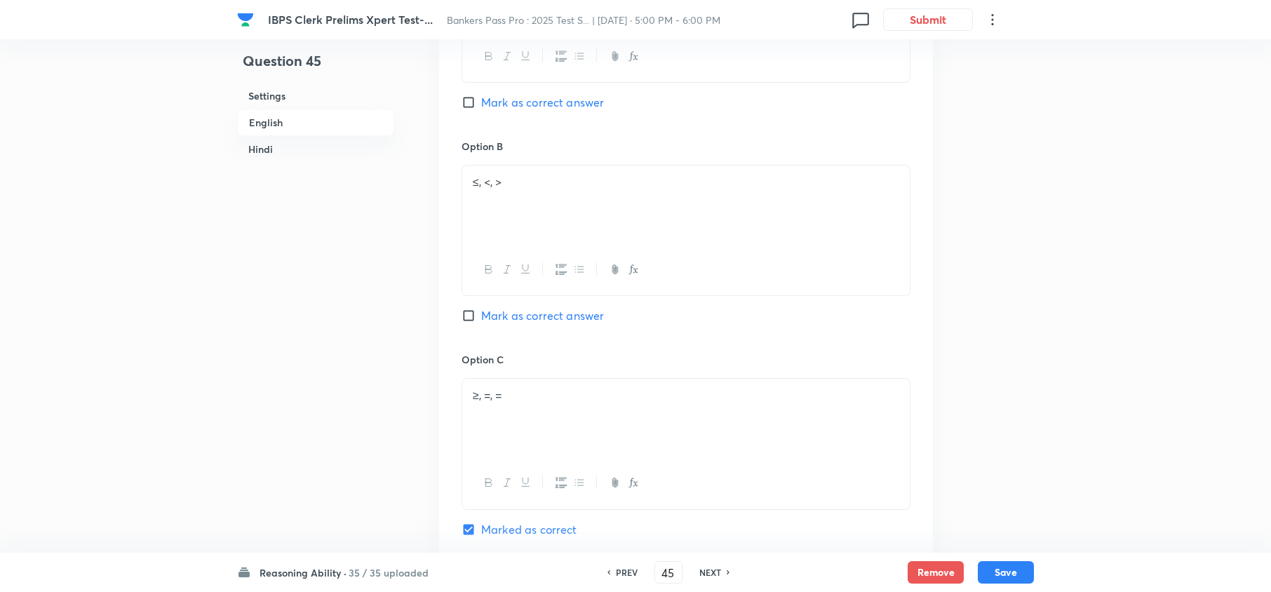
click at [711, 572] on h6 "NEXT" at bounding box center [710, 572] width 22 height 13
type input "46"
checkbox input "false"
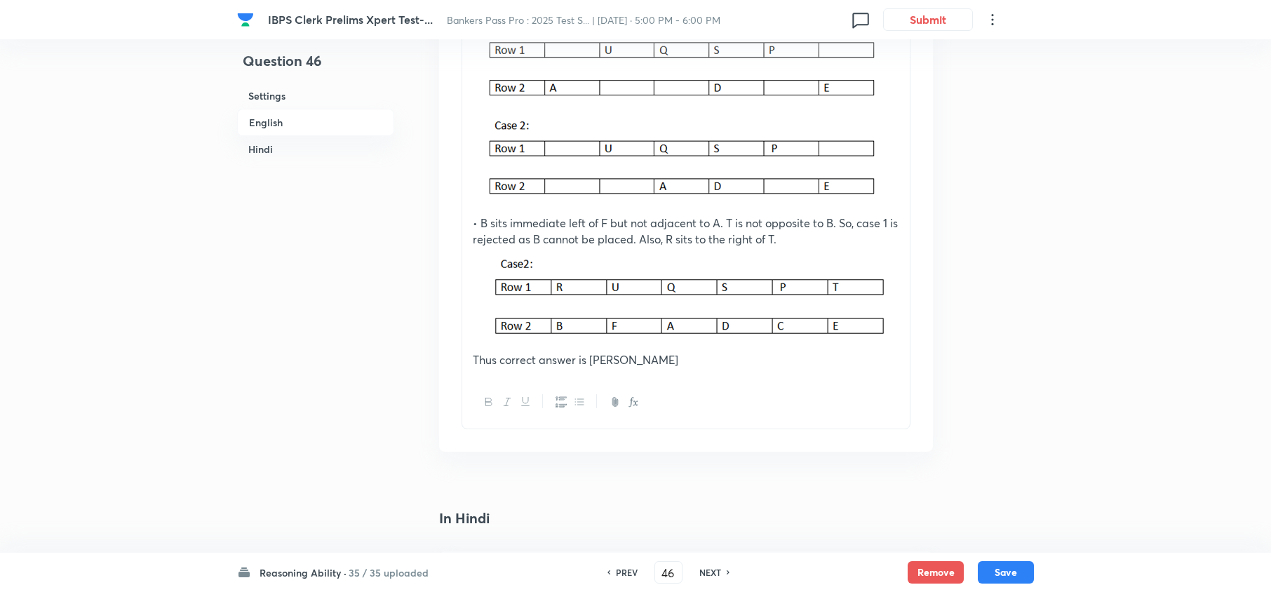
checkbox input "true"
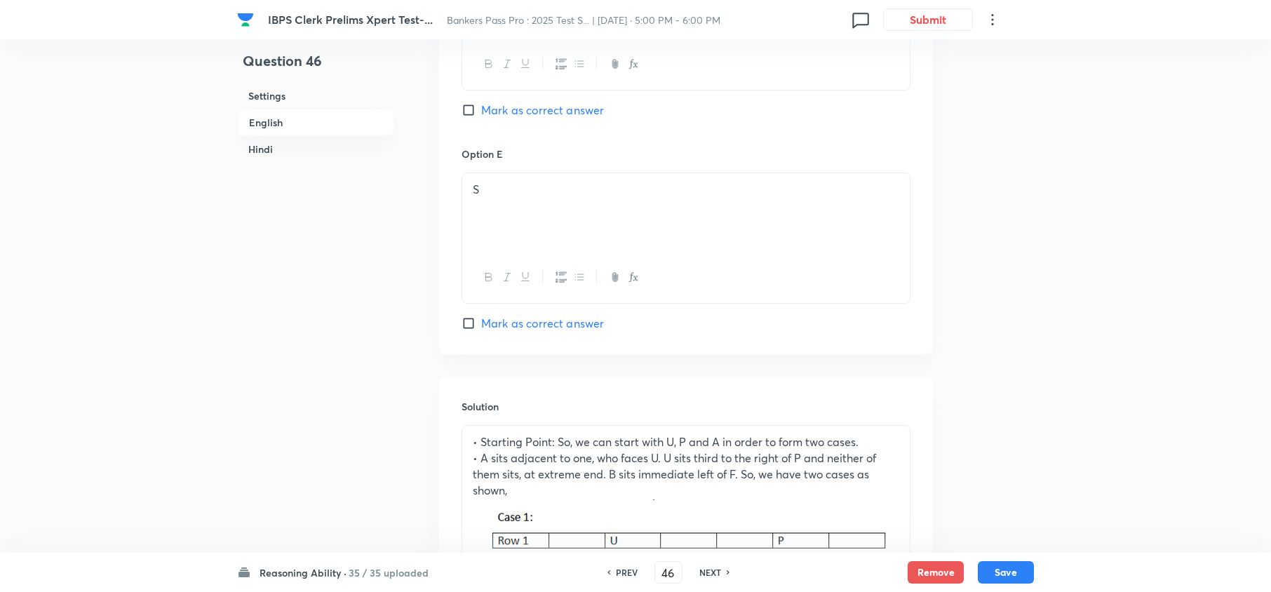
scroll to position [2151, 0]
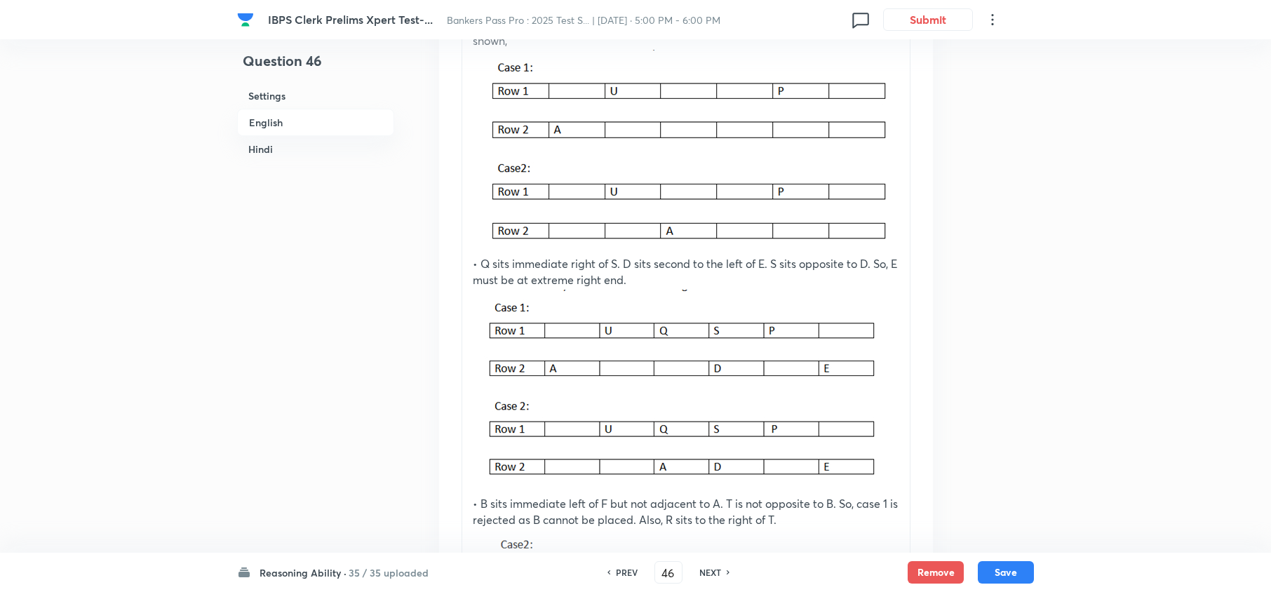
click at [618, 576] on h6 "PREV" at bounding box center [627, 572] width 22 height 13
type input "45"
checkbox input "false"
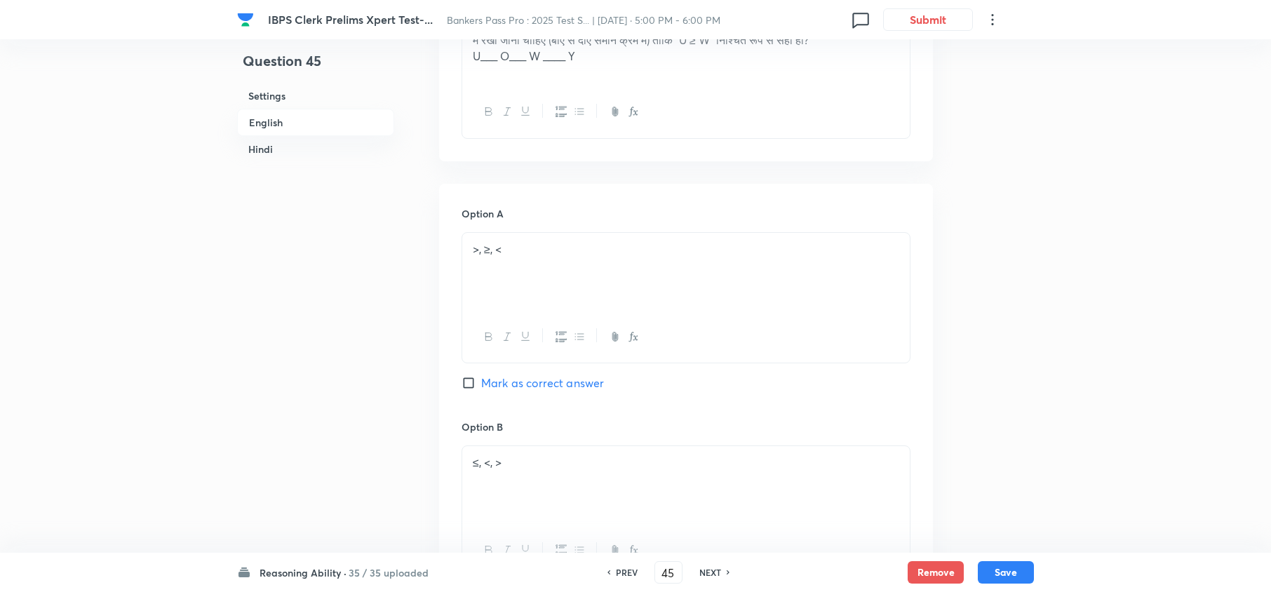
checkbox input "true"
click at [709, 573] on h6 "NEXT" at bounding box center [710, 572] width 22 height 13
type input "46"
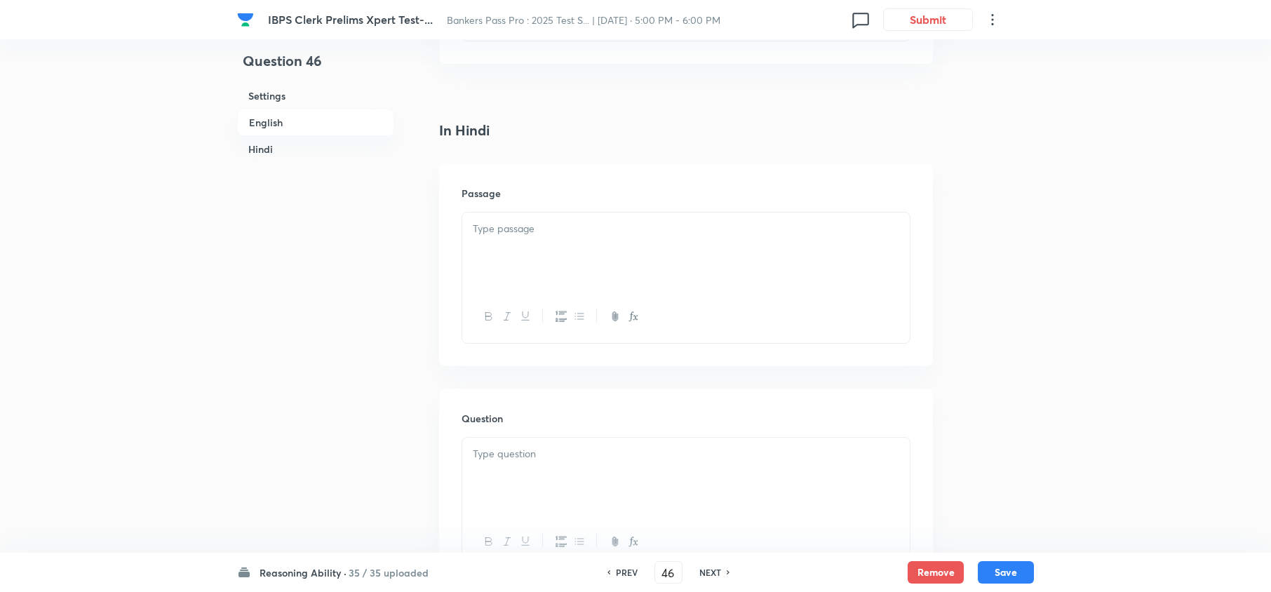
checkbox input "false"
checkbox input "true"
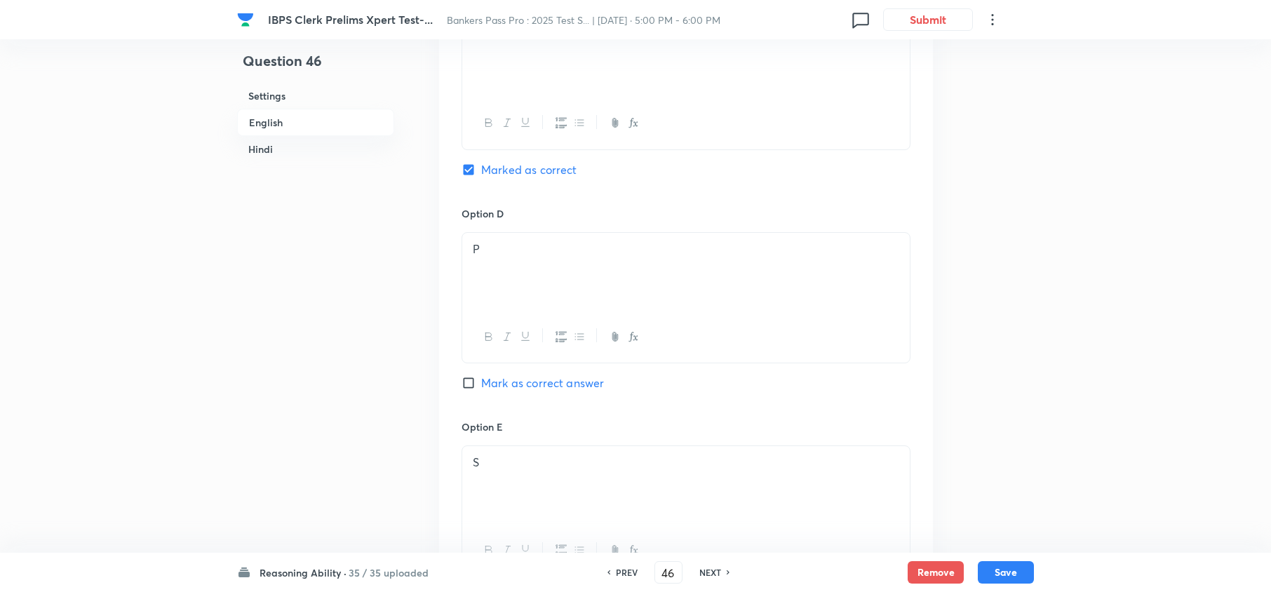
scroll to position [1241, 0]
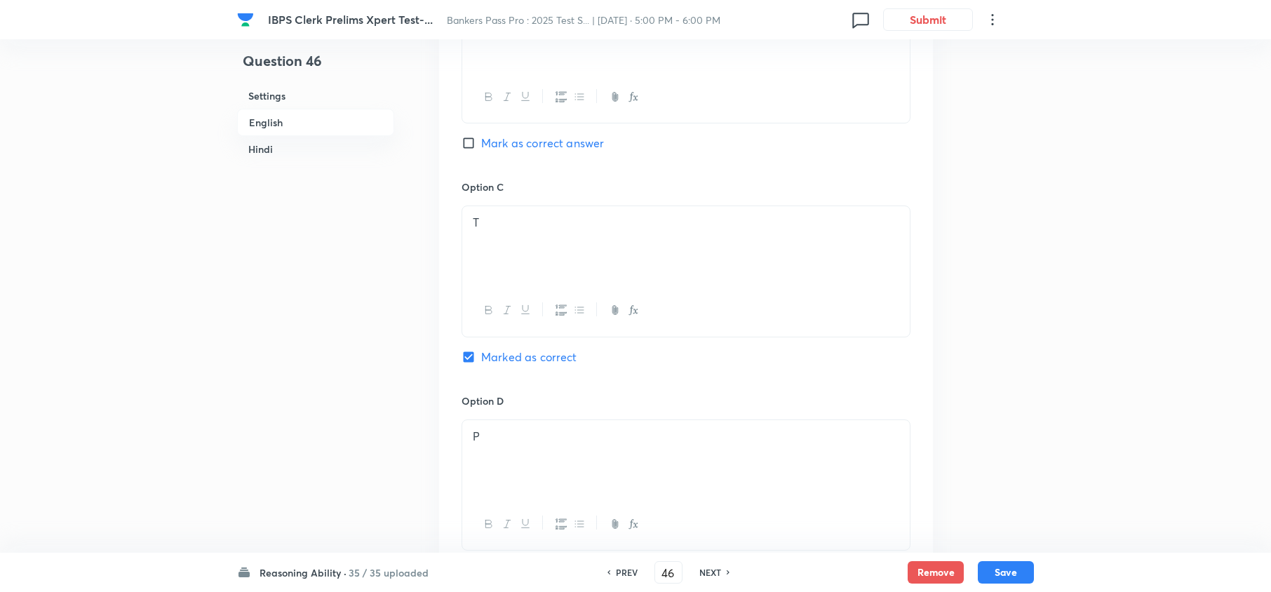
click at [711, 573] on h6 "NEXT" at bounding box center [710, 572] width 22 height 13
type input "47"
checkbox input "false"
checkbox input "true"
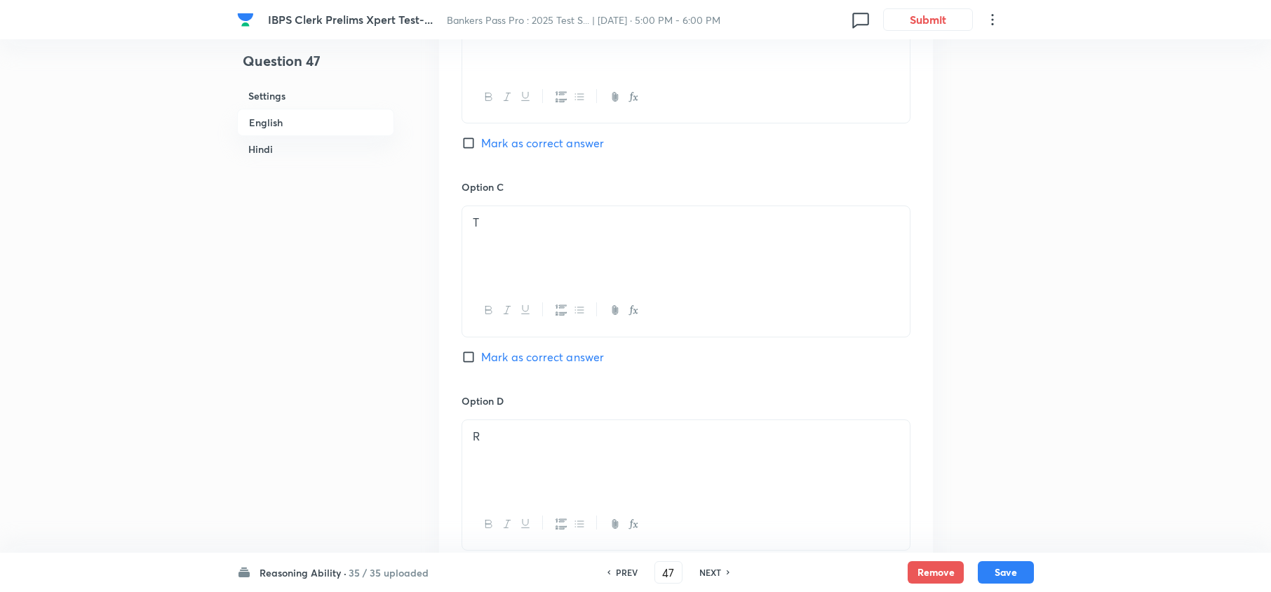
checkbox input "true"
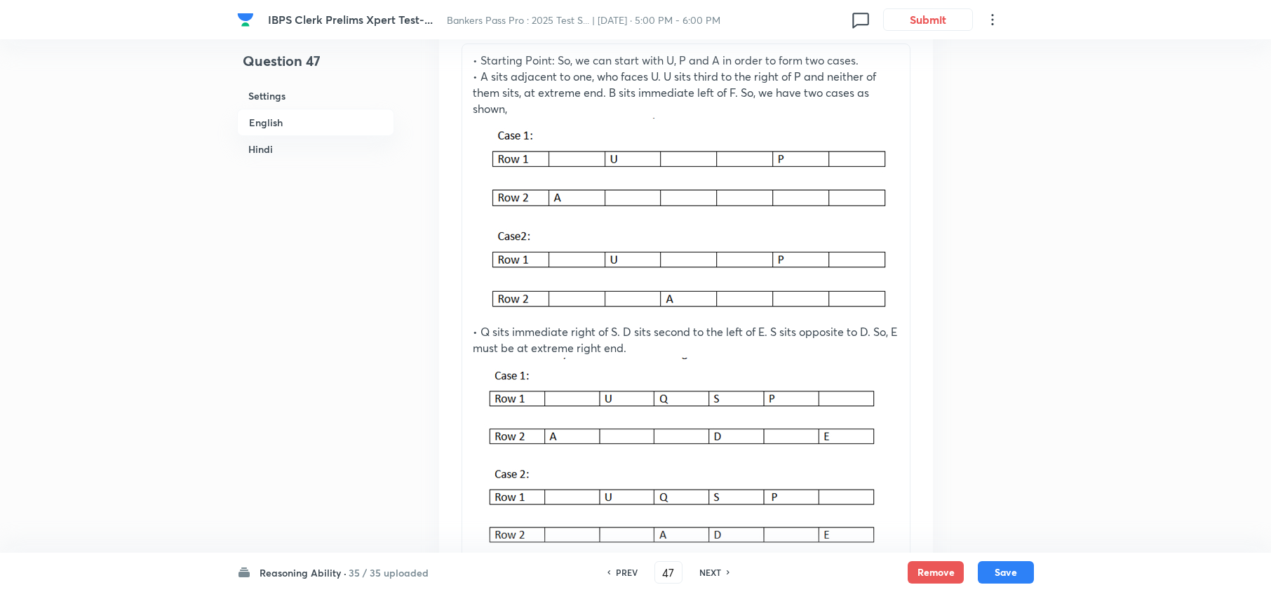
scroll to position [1522, 0]
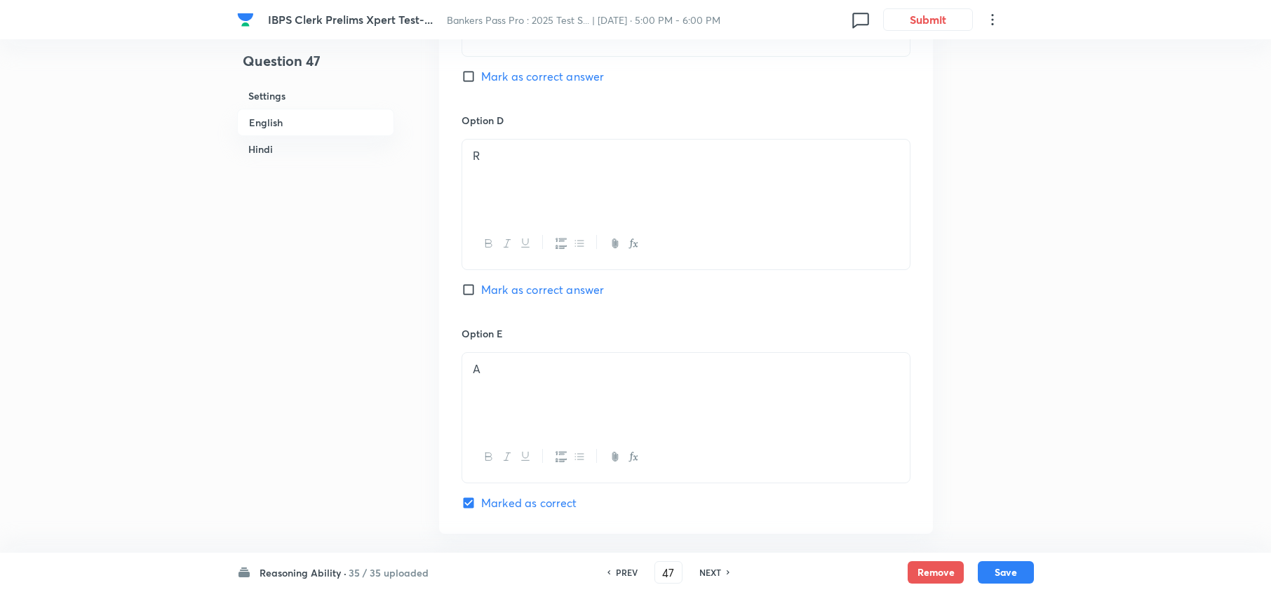
click at [704, 574] on h6 "NEXT" at bounding box center [710, 572] width 22 height 13
type input "48"
checkbox input "false"
checkbox input "true"
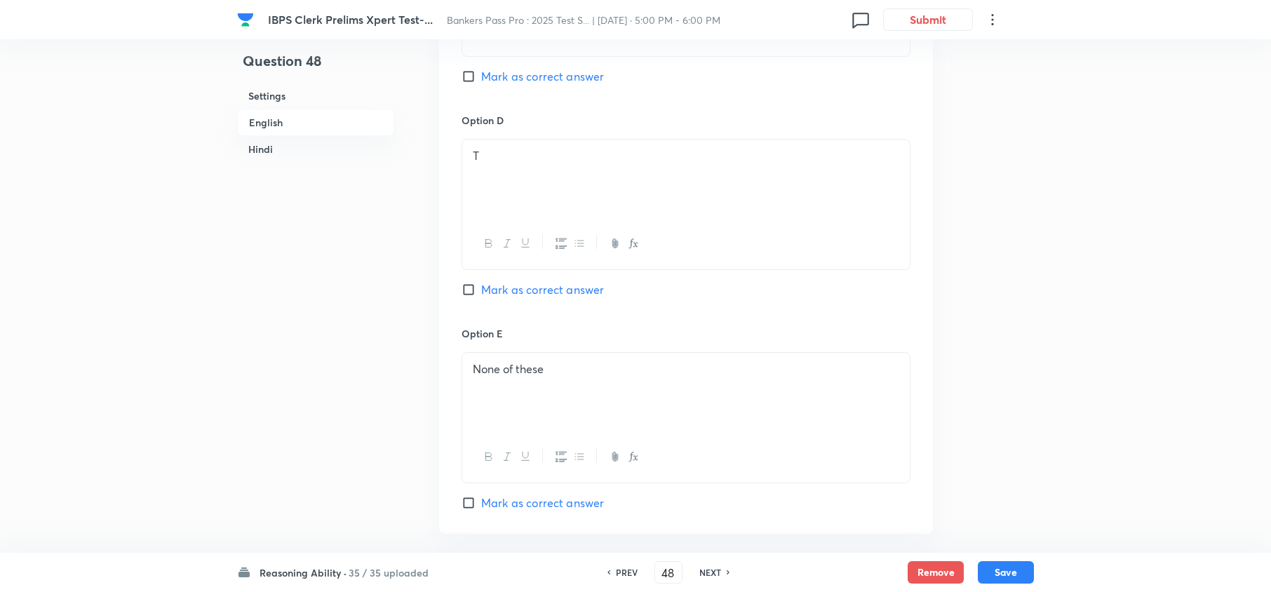
checkbox input "true"
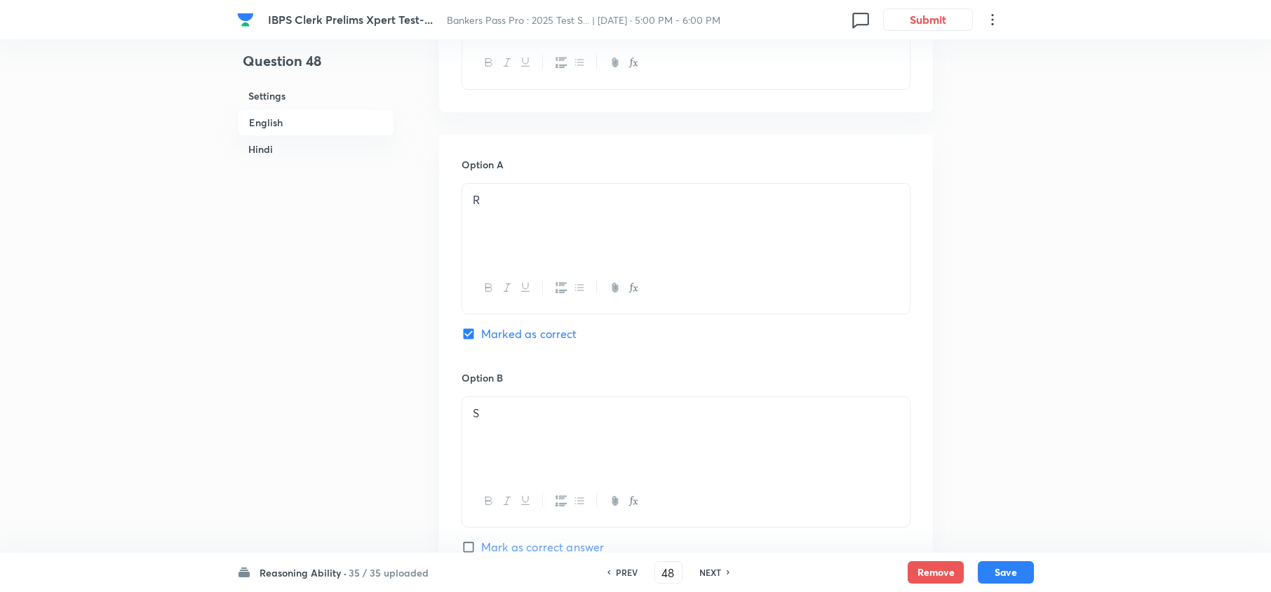
scroll to position [773, 0]
click at [711, 575] on h6 "NEXT" at bounding box center [710, 572] width 22 height 13
type input "49"
checkbox input "false"
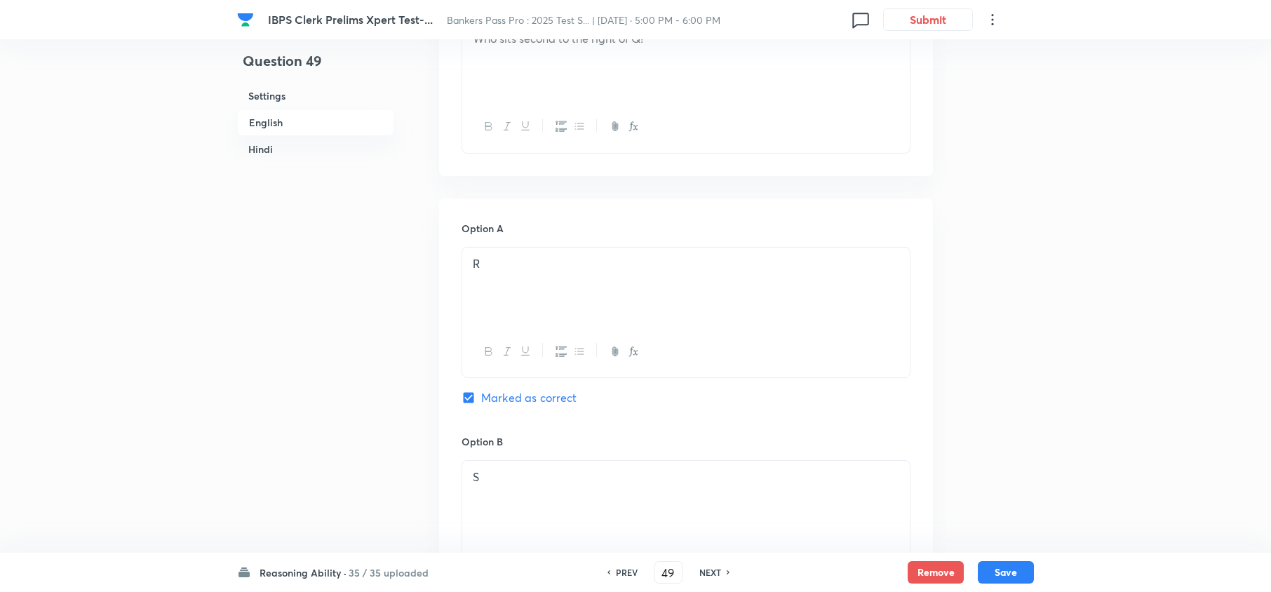
checkbox input "true"
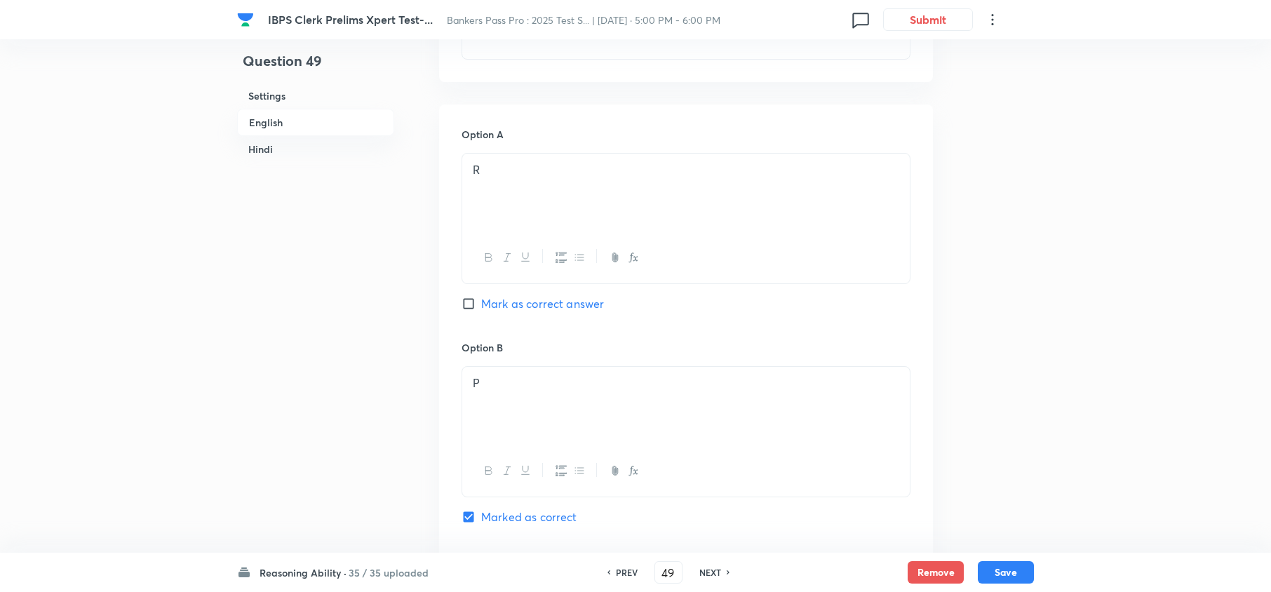
scroll to position [960, 0]
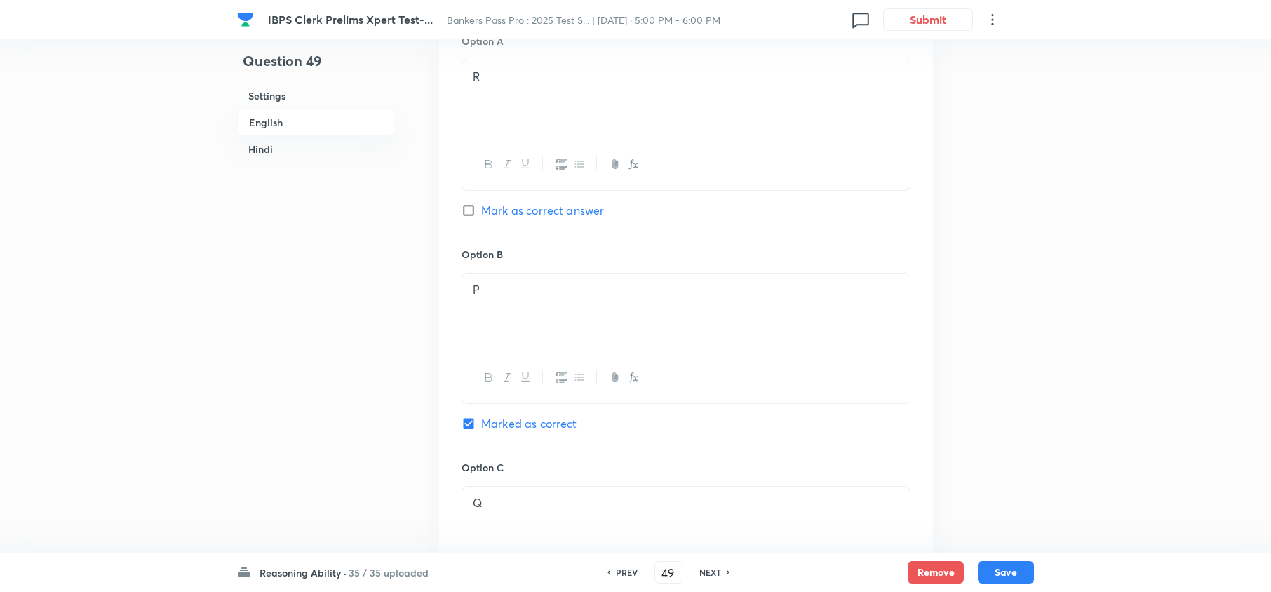
click at [710, 570] on h6 "NEXT" at bounding box center [710, 572] width 22 height 13
type input "50"
checkbox input "false"
checkbox input "true"
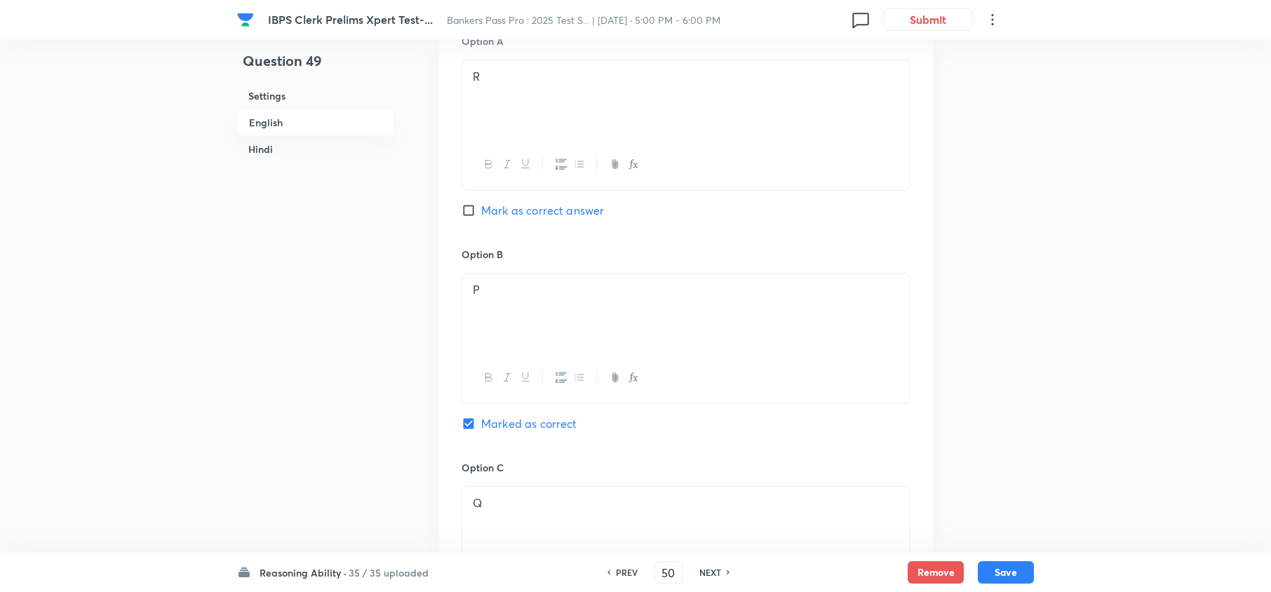
checkbox input "true"
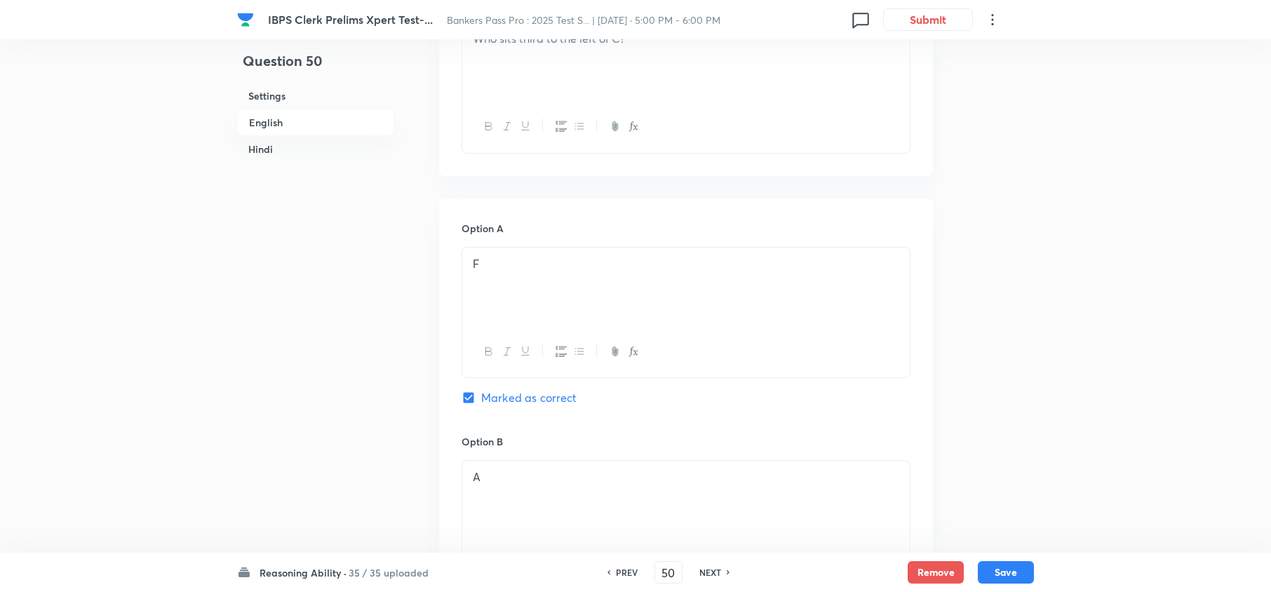
click at [622, 572] on h6 "PREV" at bounding box center [627, 572] width 22 height 13
type input "49"
checkbox input "false"
checkbox input "true"
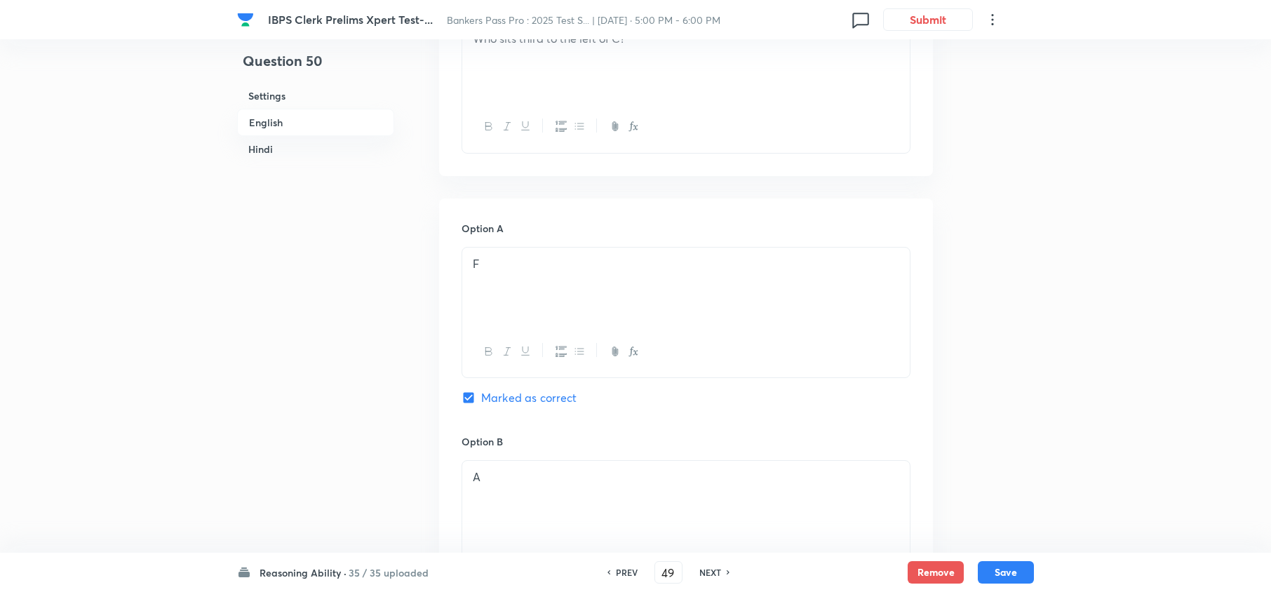
checkbox input "true"
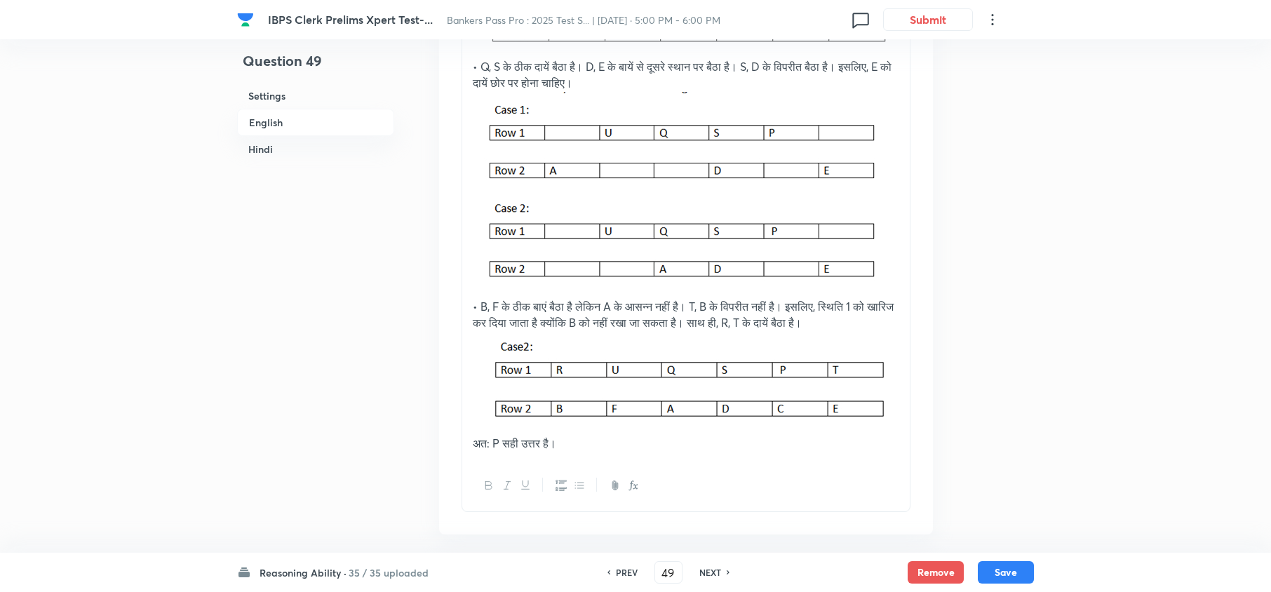
scroll to position [4983, 0]
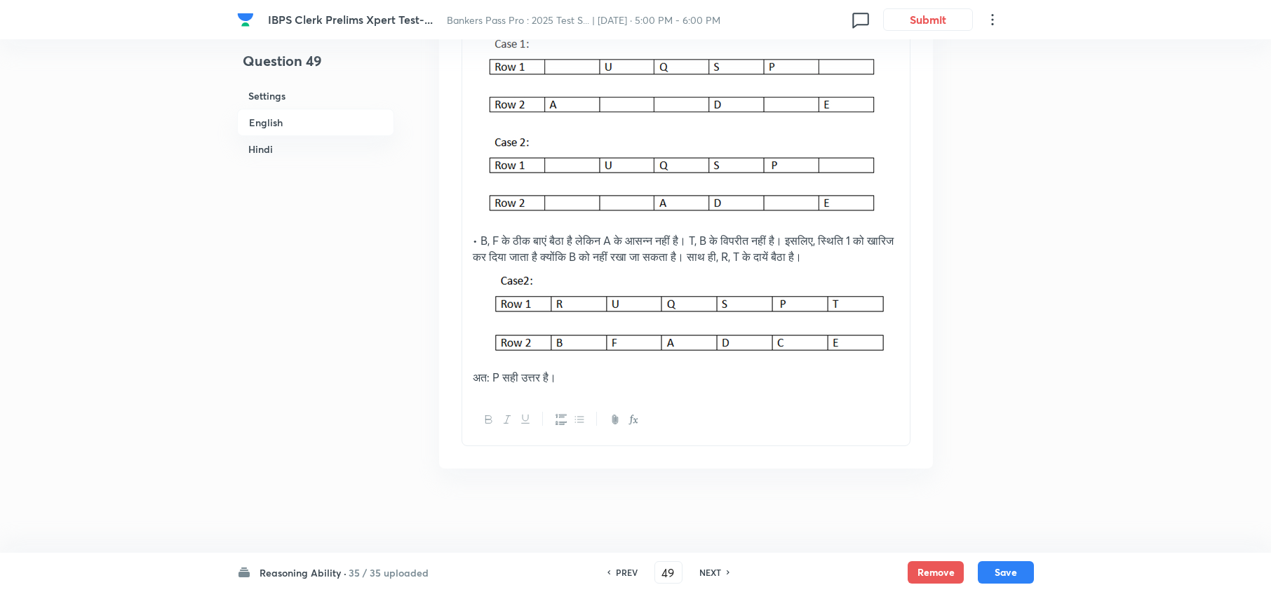
click at [714, 570] on h6 "NEXT" at bounding box center [710, 572] width 22 height 13
type input "50"
checkbox input "false"
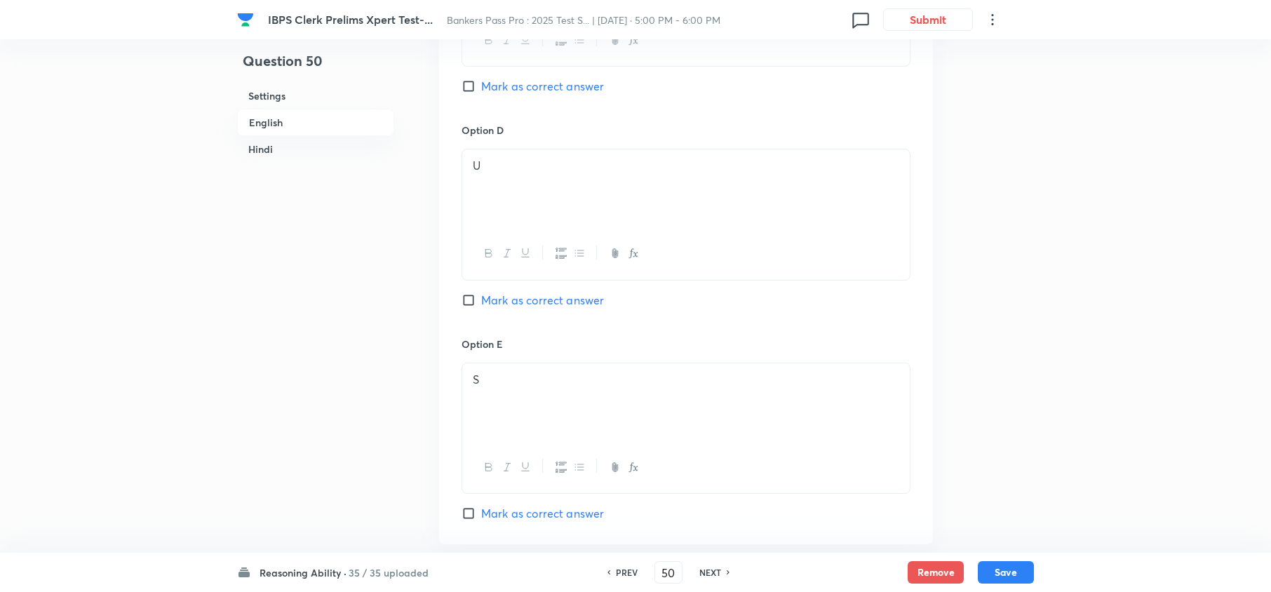
checkbox input "true"
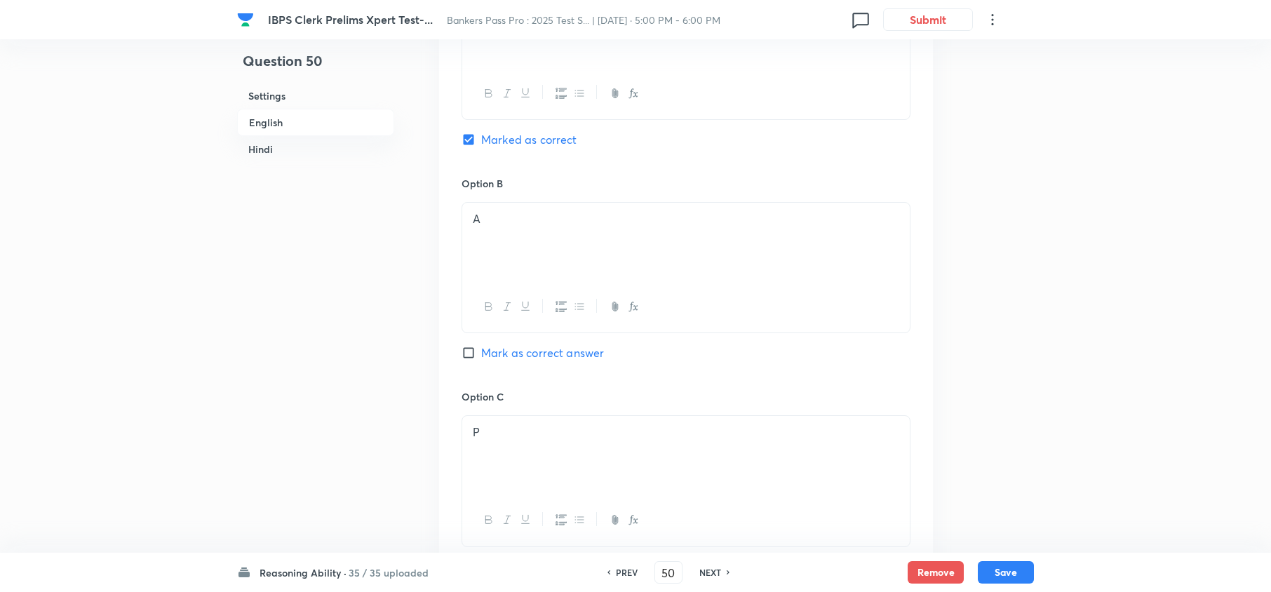
scroll to position [867, 0]
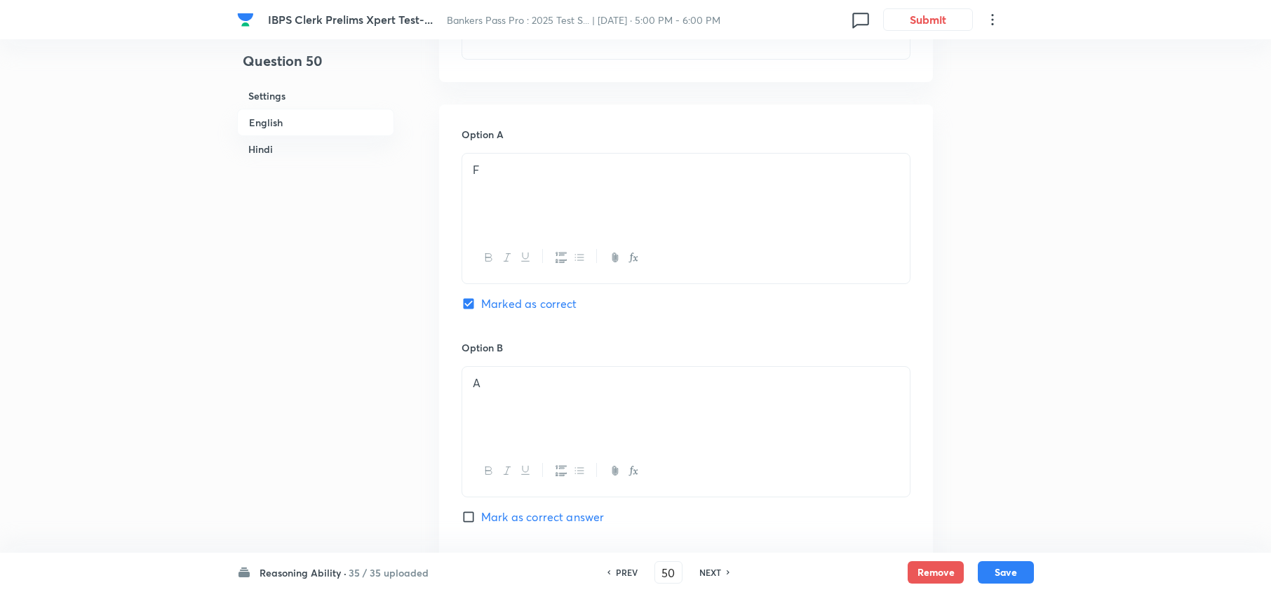
click at [711, 571] on h6 "NEXT" at bounding box center [710, 572] width 22 height 13
type input "51"
checkbox input "false"
checkbox input "true"
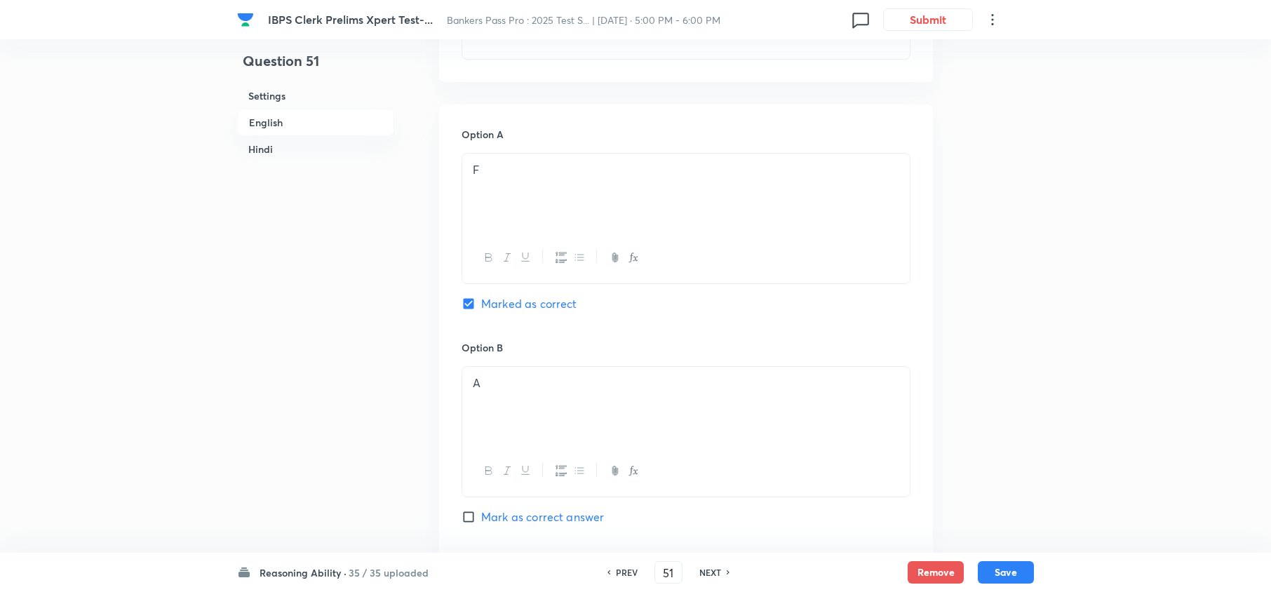
checkbox input "true"
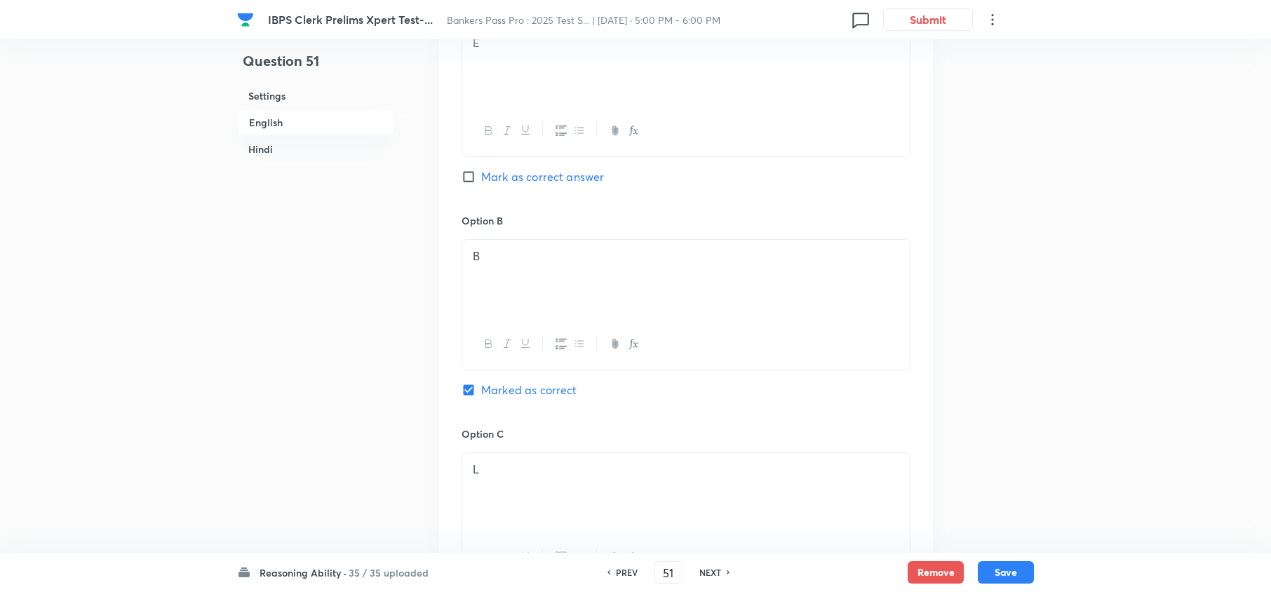
scroll to position [960, 0]
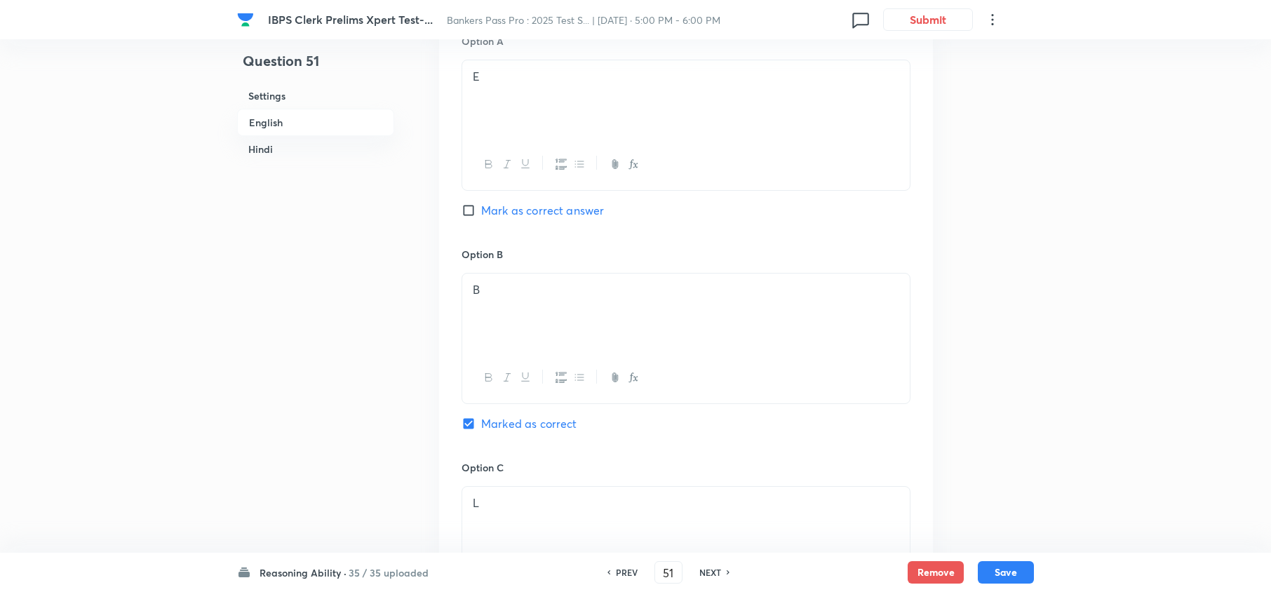
click at [711, 571] on h6 "NEXT" at bounding box center [710, 572] width 22 height 13
type input "52"
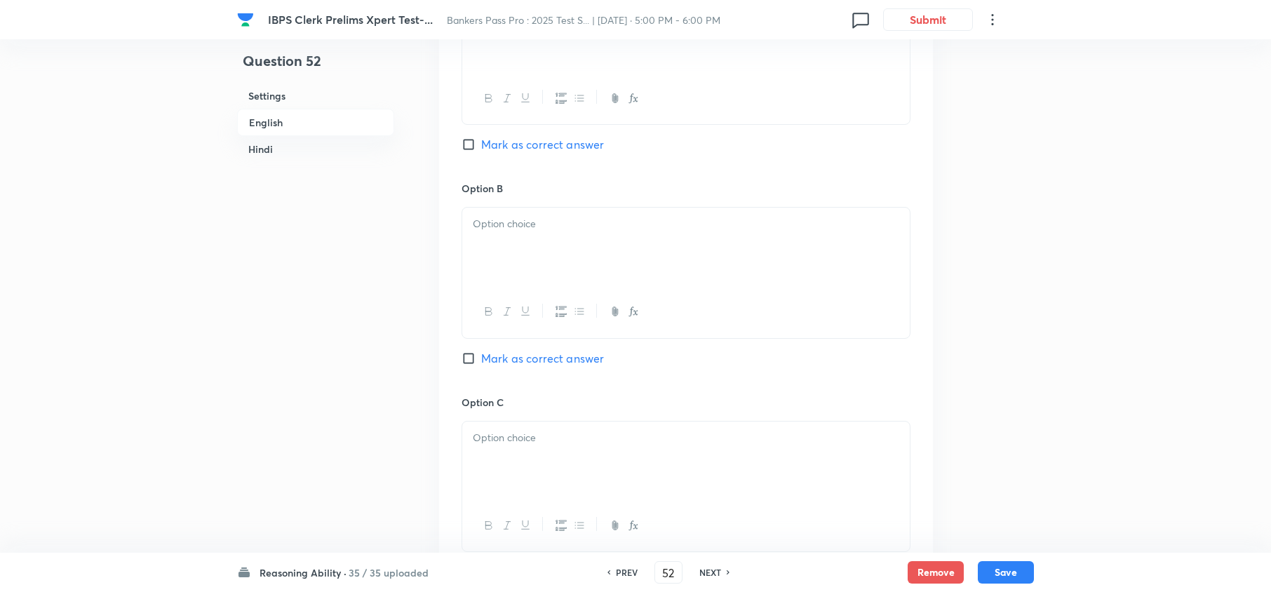
checkbox input "false"
checkbox input "true"
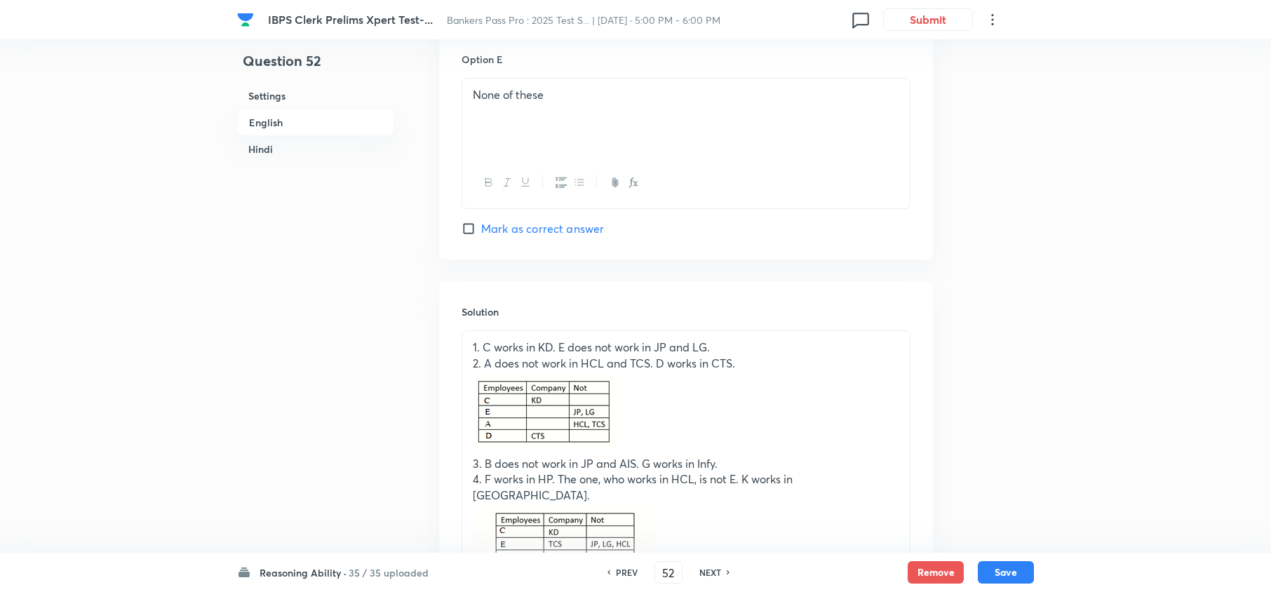
scroll to position [1522, 0]
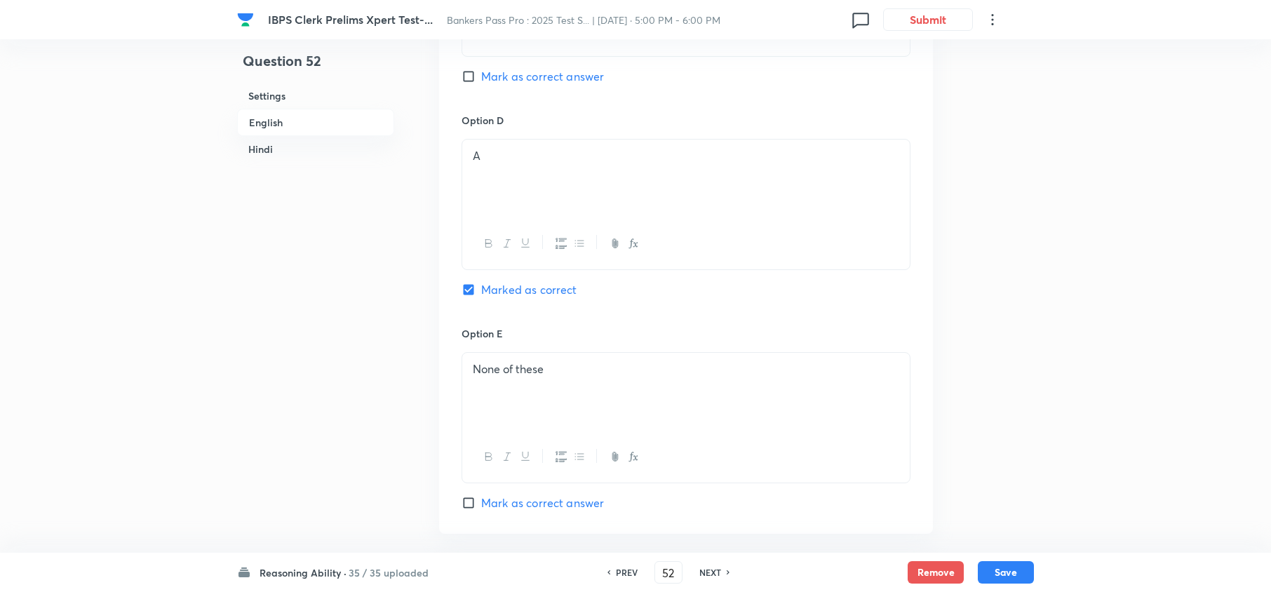
click at [711, 577] on h6 "NEXT" at bounding box center [710, 572] width 22 height 13
type input "53"
checkbox input "false"
checkbox input "true"
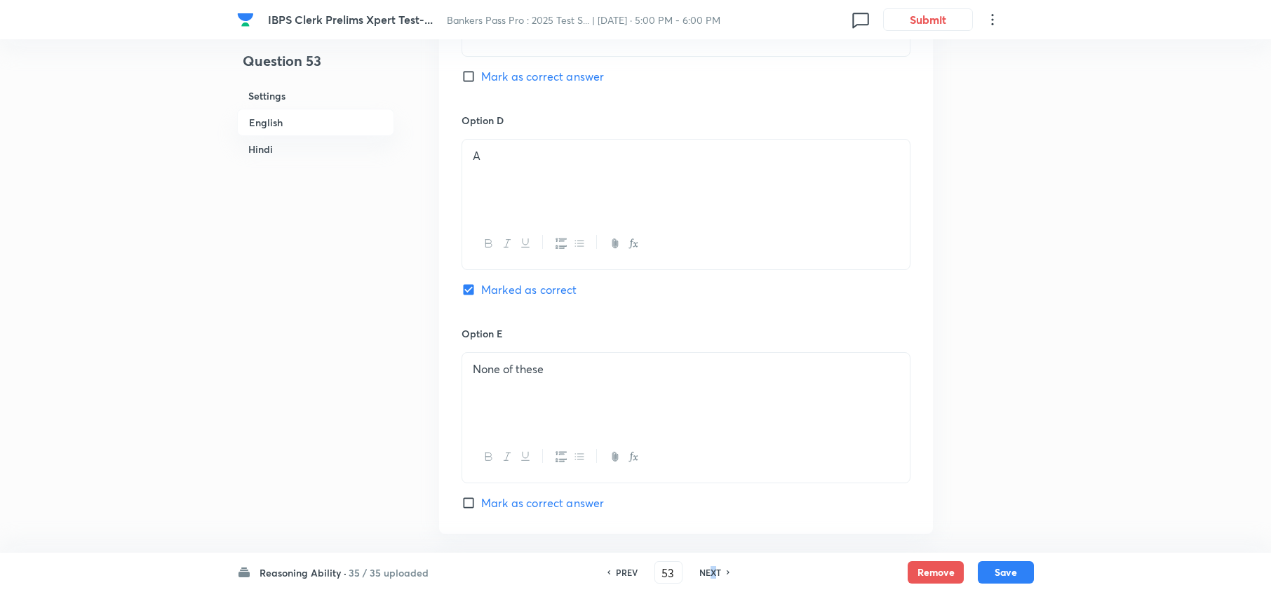
checkbox input "true"
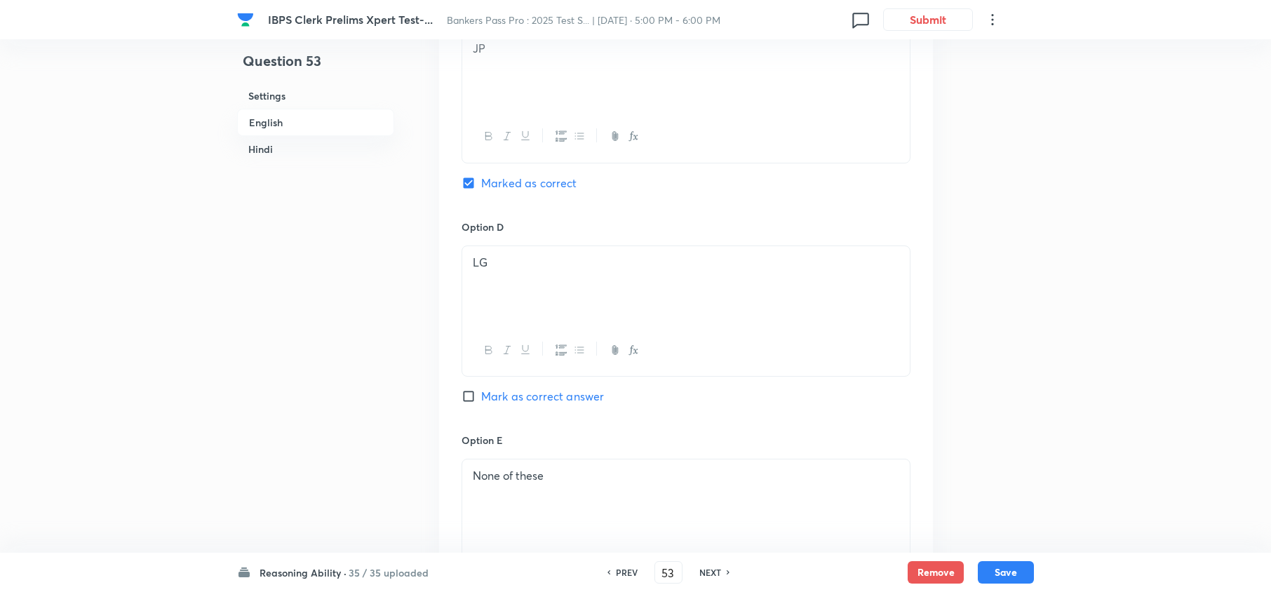
scroll to position [1134, 0]
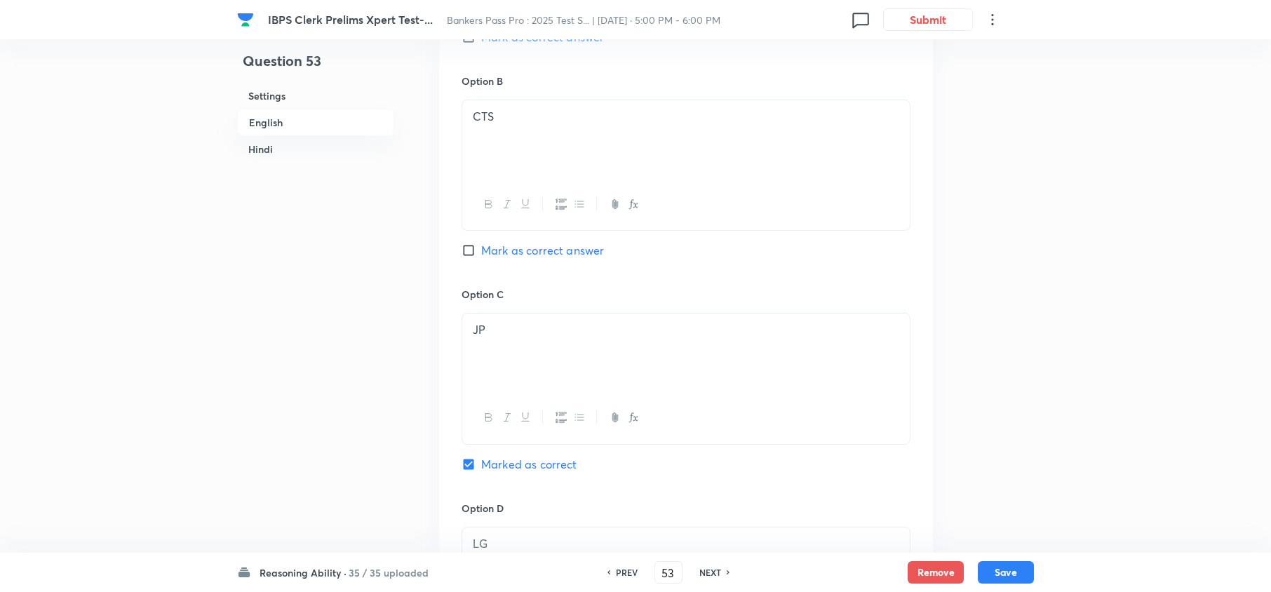
click at [710, 572] on h6 "NEXT" at bounding box center [710, 572] width 22 height 13
type input "54"
checkbox input "false"
checkbox input "true"
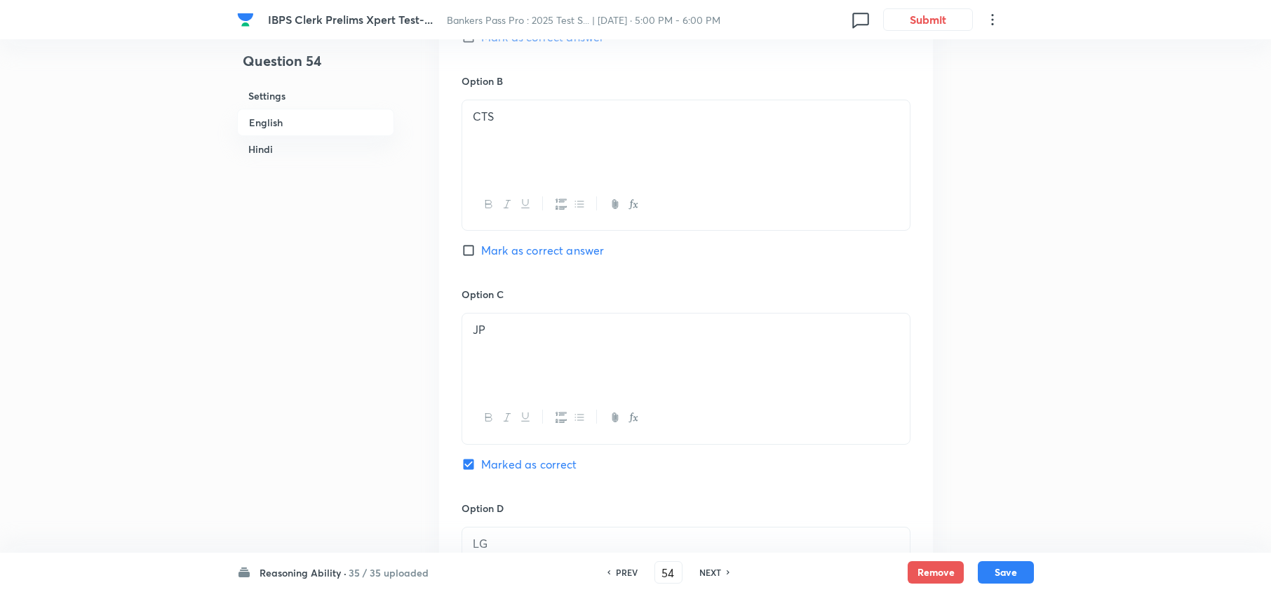
checkbox input "true"
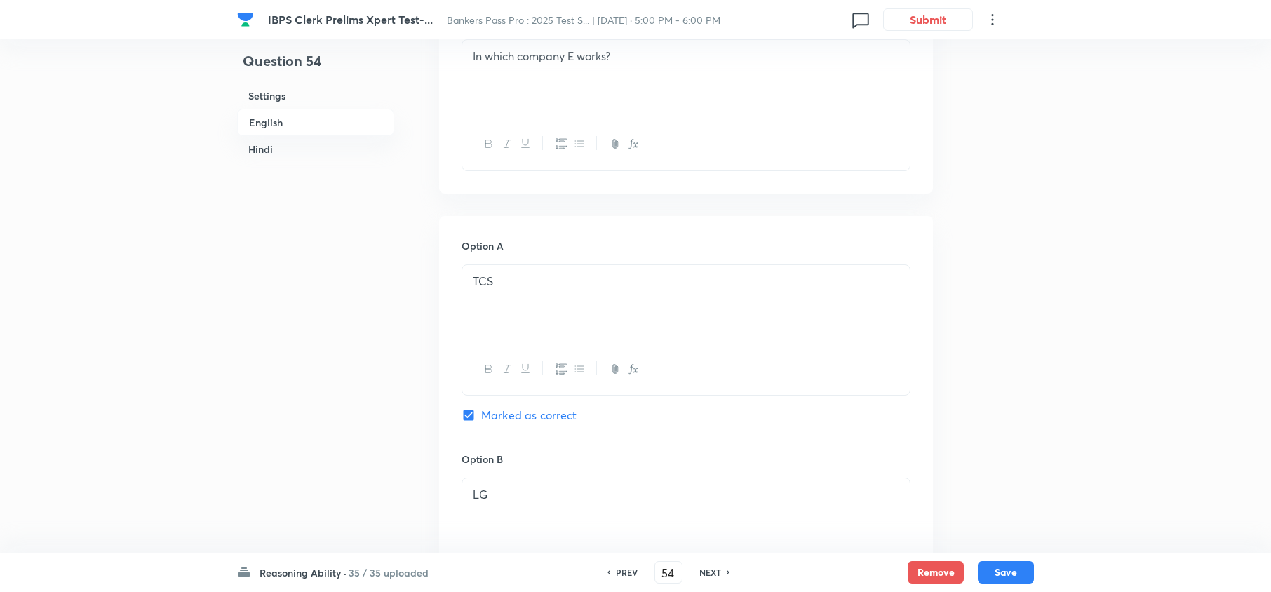
scroll to position [759, 0]
click at [707, 570] on h6 "NEXT" at bounding box center [710, 572] width 22 height 13
type input "55"
checkbox input "false"
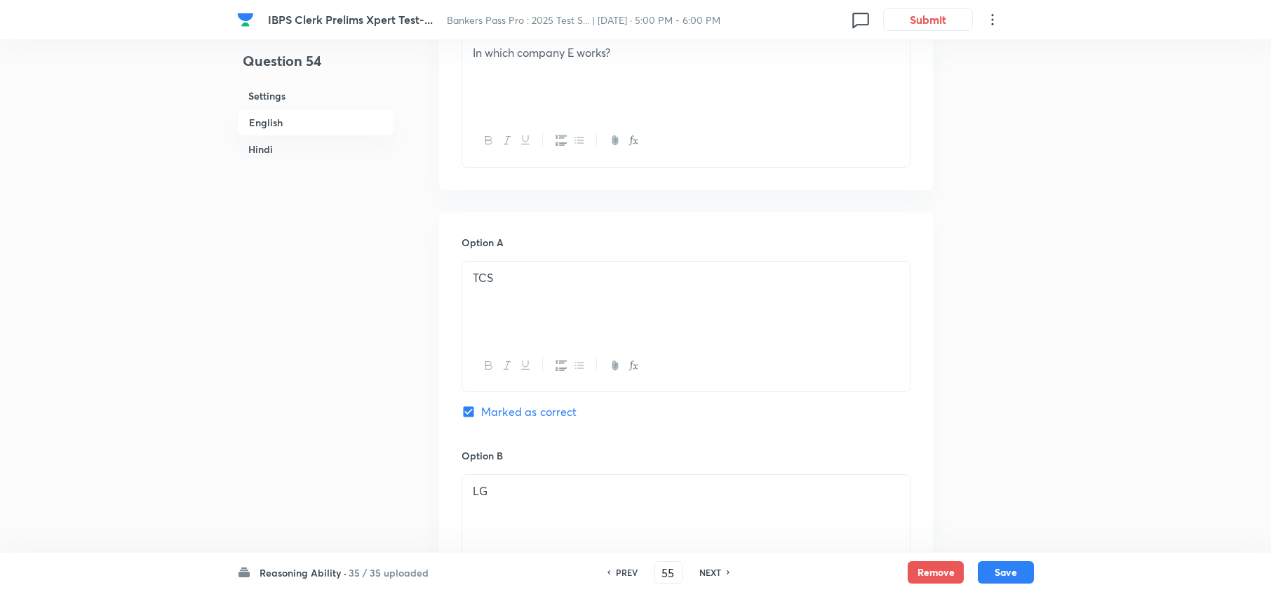
checkbox input "true"
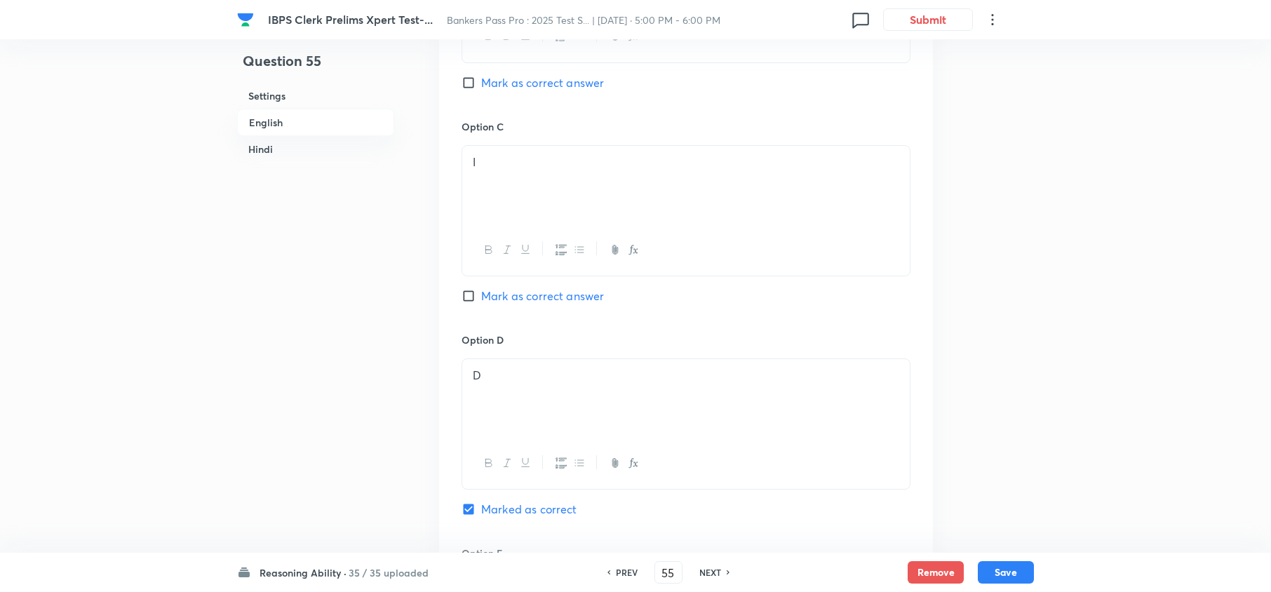
scroll to position [1401, 0]
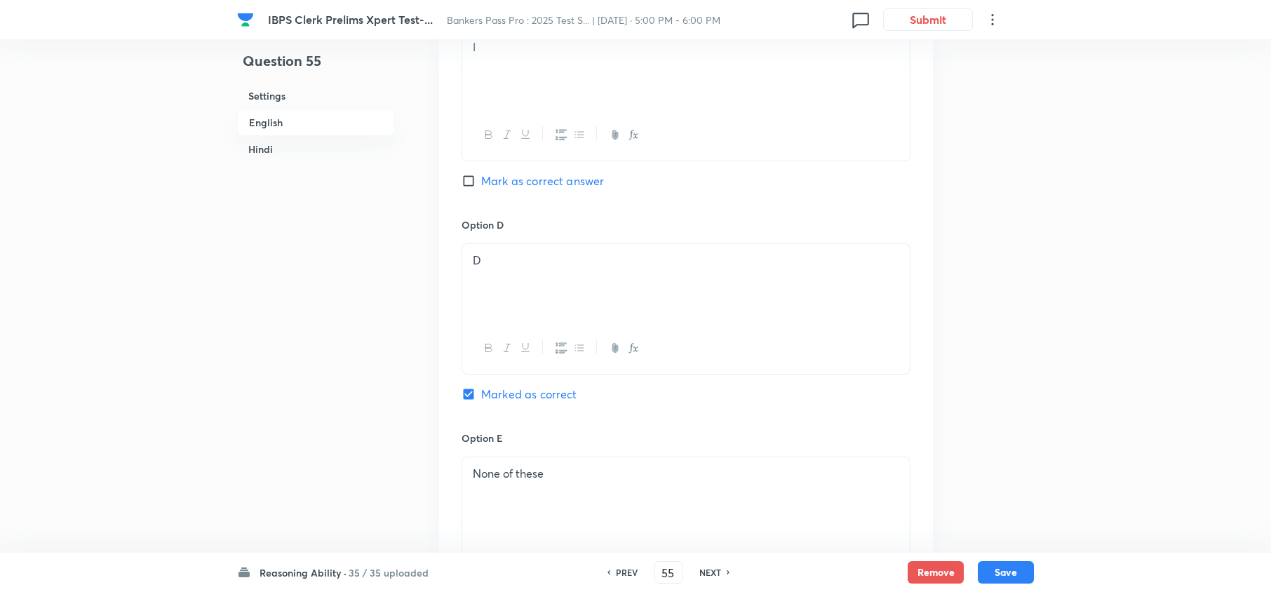
click at [709, 572] on h6 "NEXT" at bounding box center [710, 572] width 22 height 13
type input "56"
checkbox input "false"
checkbox input "true"
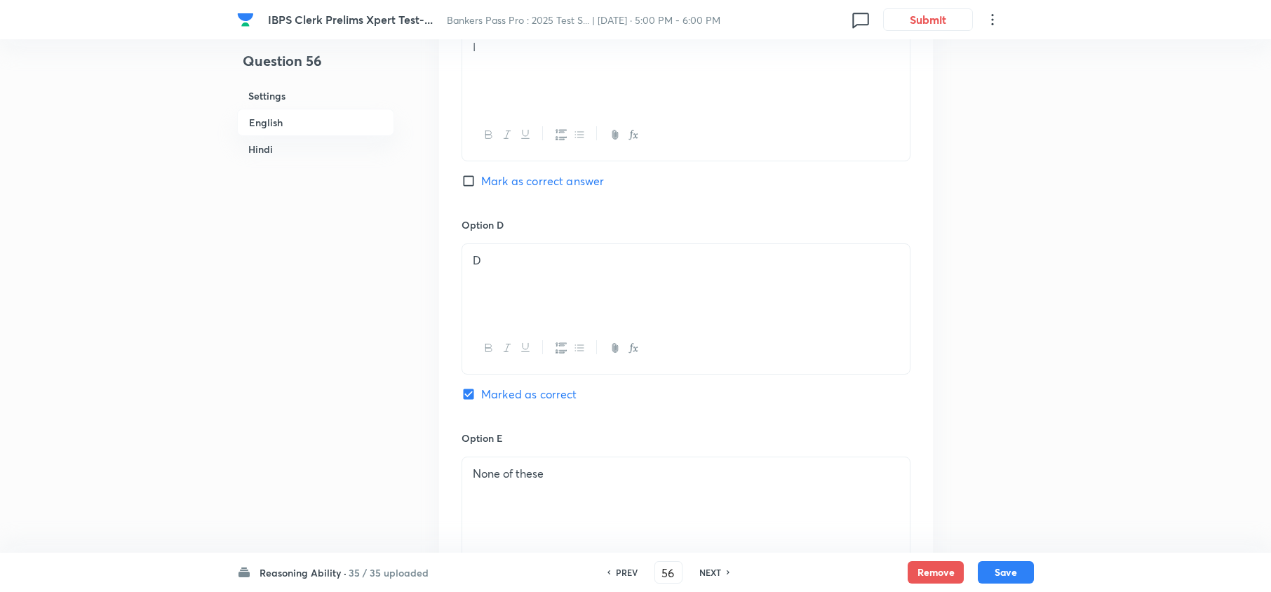
checkbox input "true"
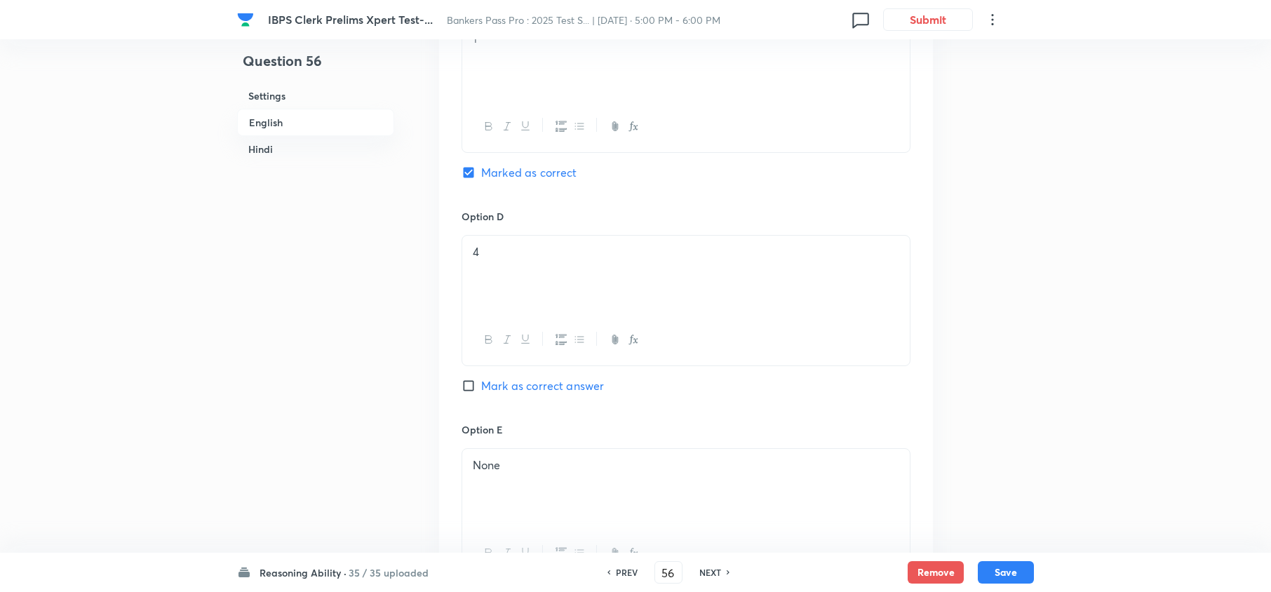
scroll to position [1308, 0]
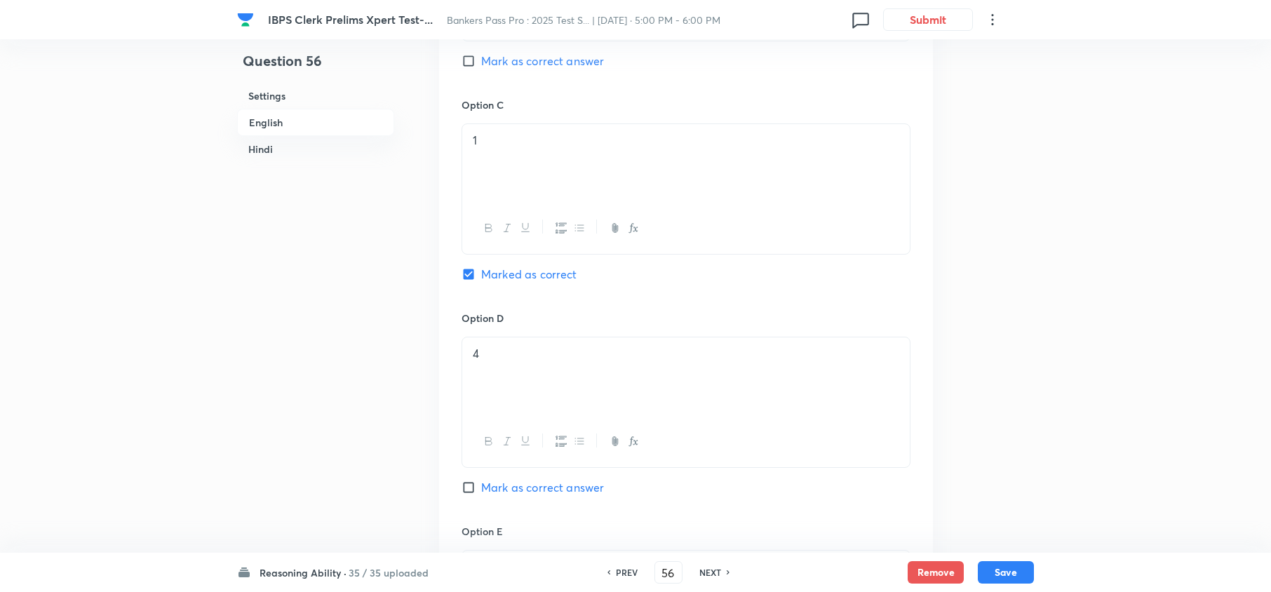
click at [702, 576] on h6 "NEXT" at bounding box center [710, 572] width 22 height 13
type input "57"
checkbox input "false"
checkbox input "true"
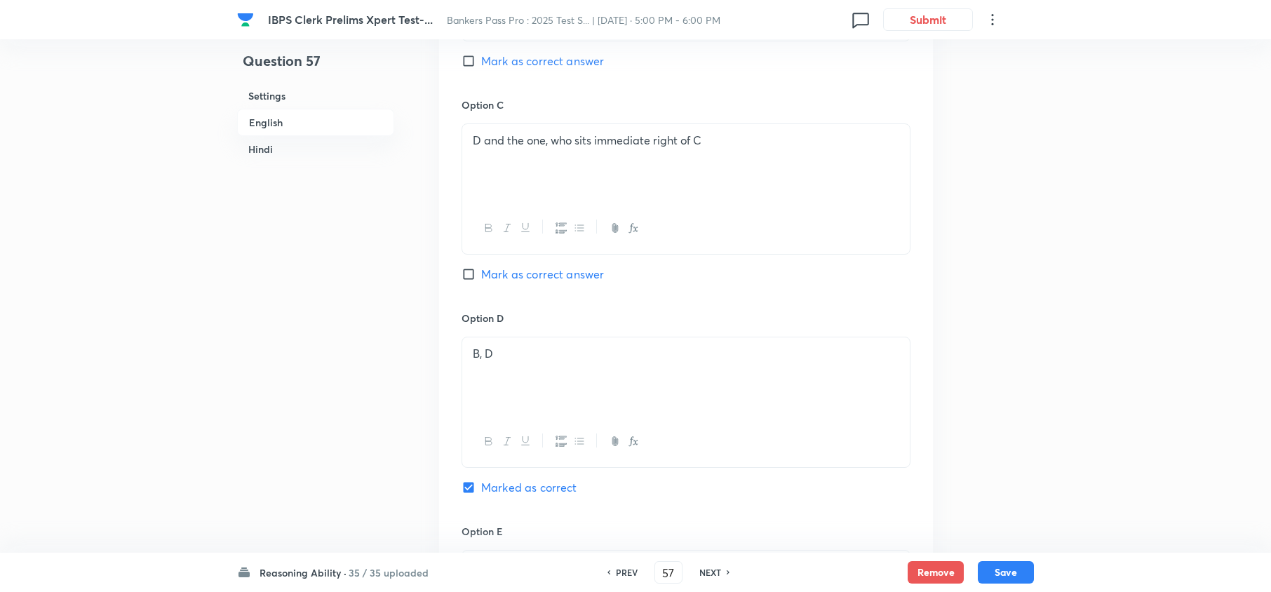
checkbox input "true"
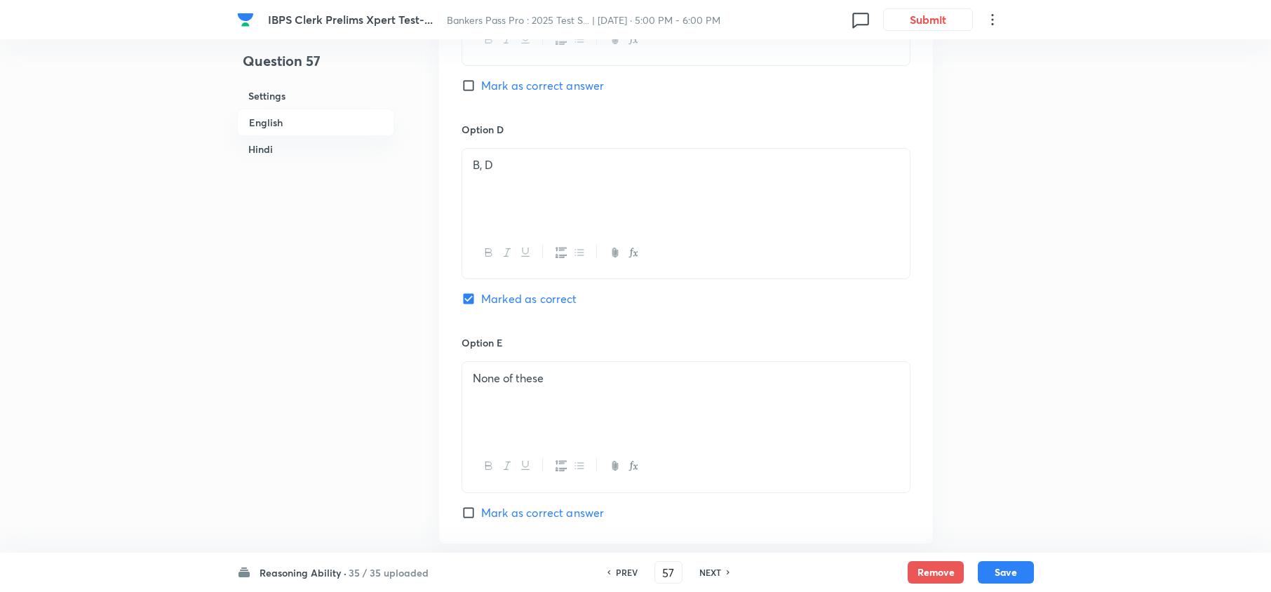
scroll to position [1401, 0]
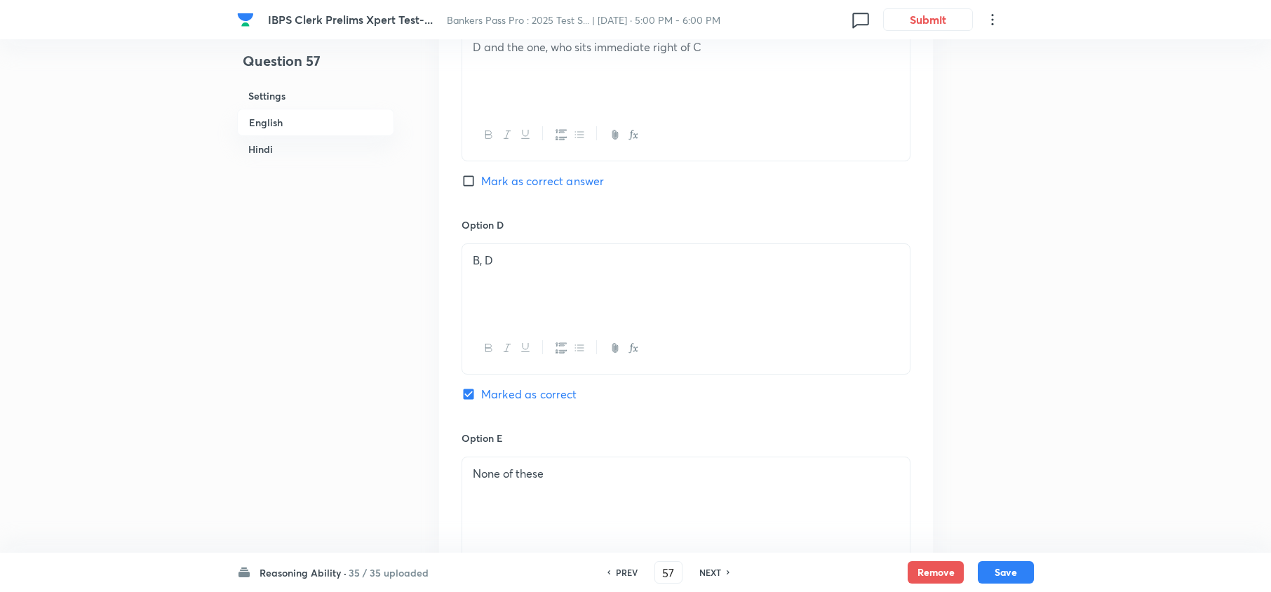
click at [706, 572] on h6 "NEXT" at bounding box center [710, 572] width 22 height 13
type input "58"
checkbox input "false"
checkbox input "true"
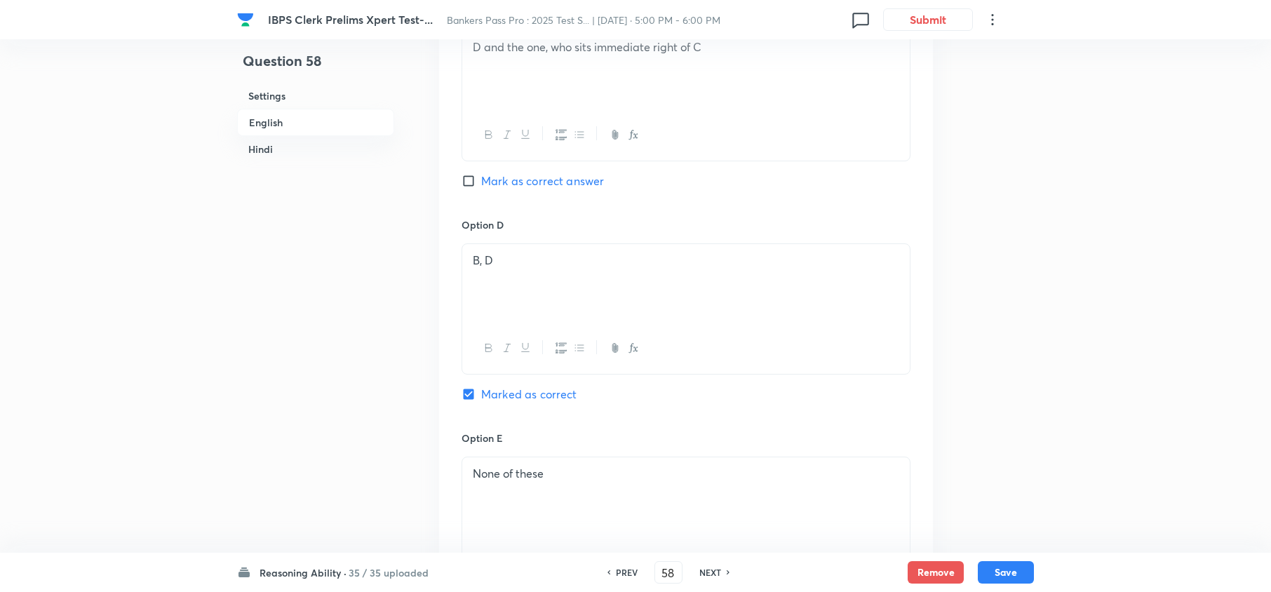
checkbox input "true"
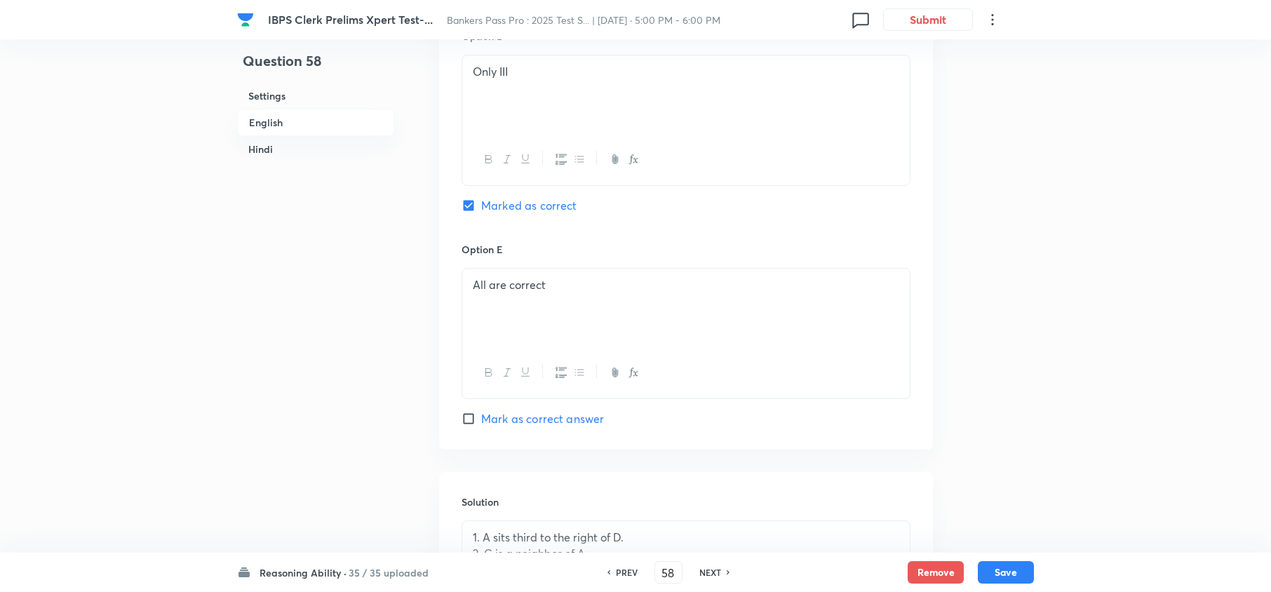
scroll to position [1514, 0]
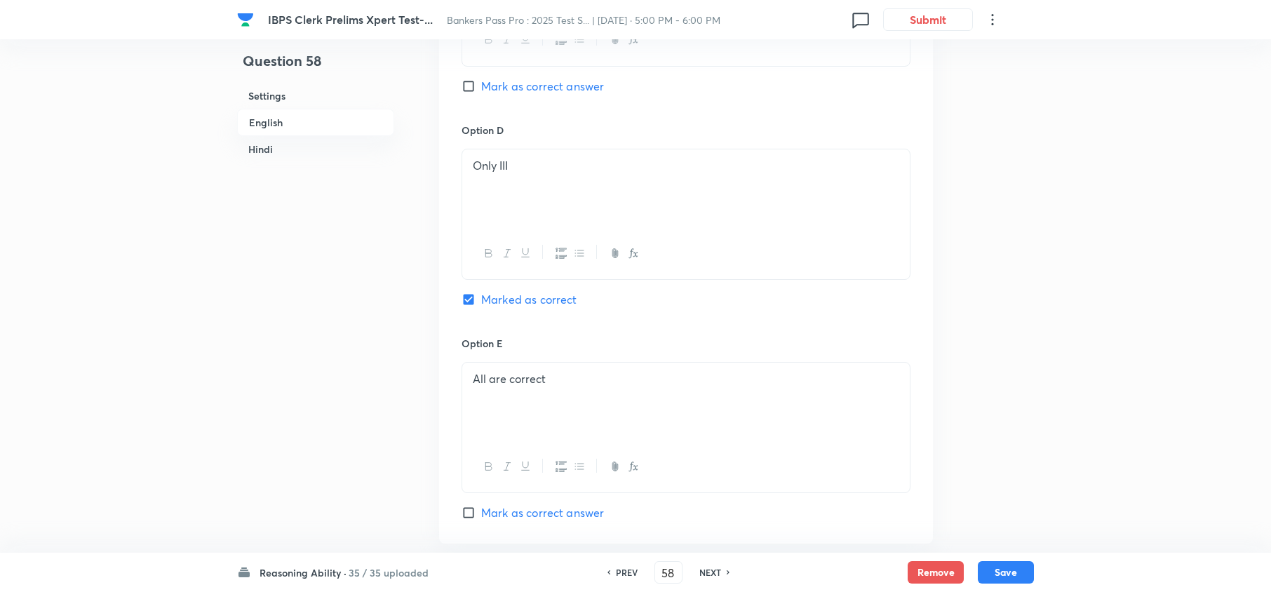
click at [714, 575] on h6 "NEXT" at bounding box center [710, 572] width 22 height 13
type input "59"
checkbox input "false"
checkbox input "true"
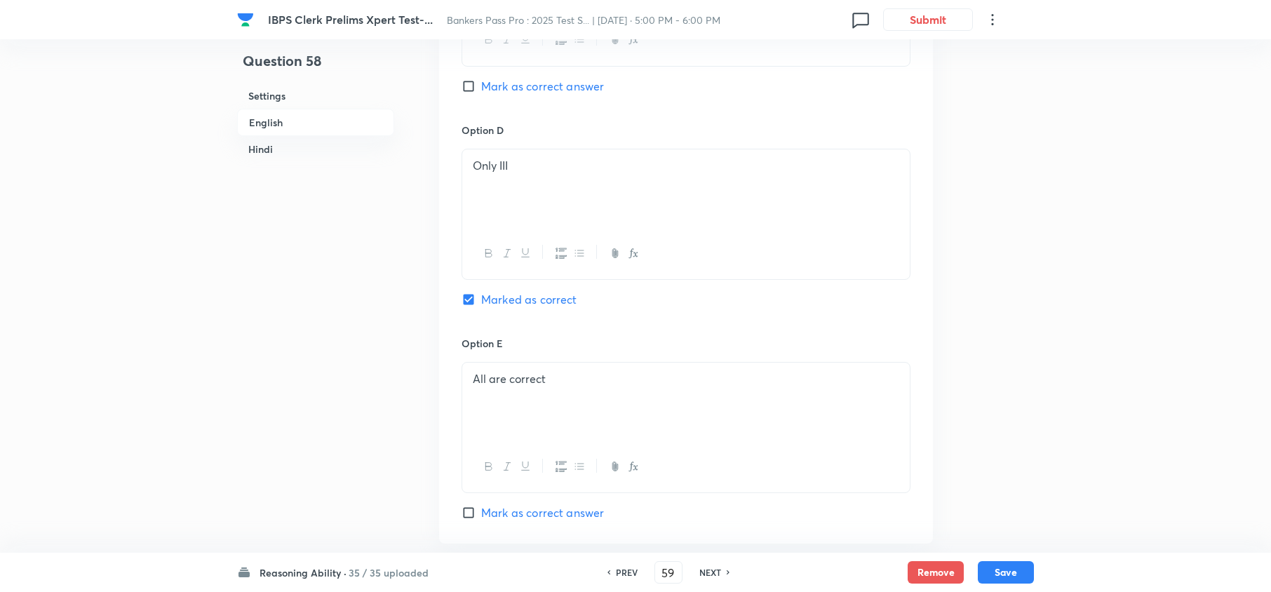
checkbox input "true"
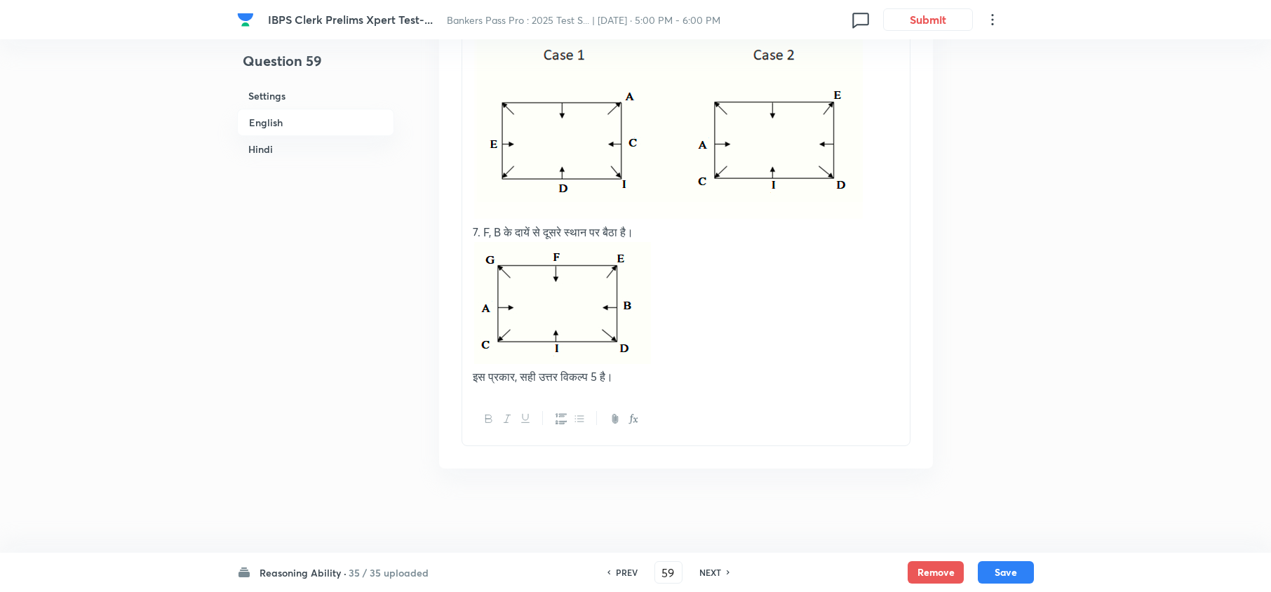
scroll to position [4878, 0]
click at [713, 570] on h6 "NEXT" at bounding box center [710, 572] width 22 height 13
type input "60"
checkbox input "false"
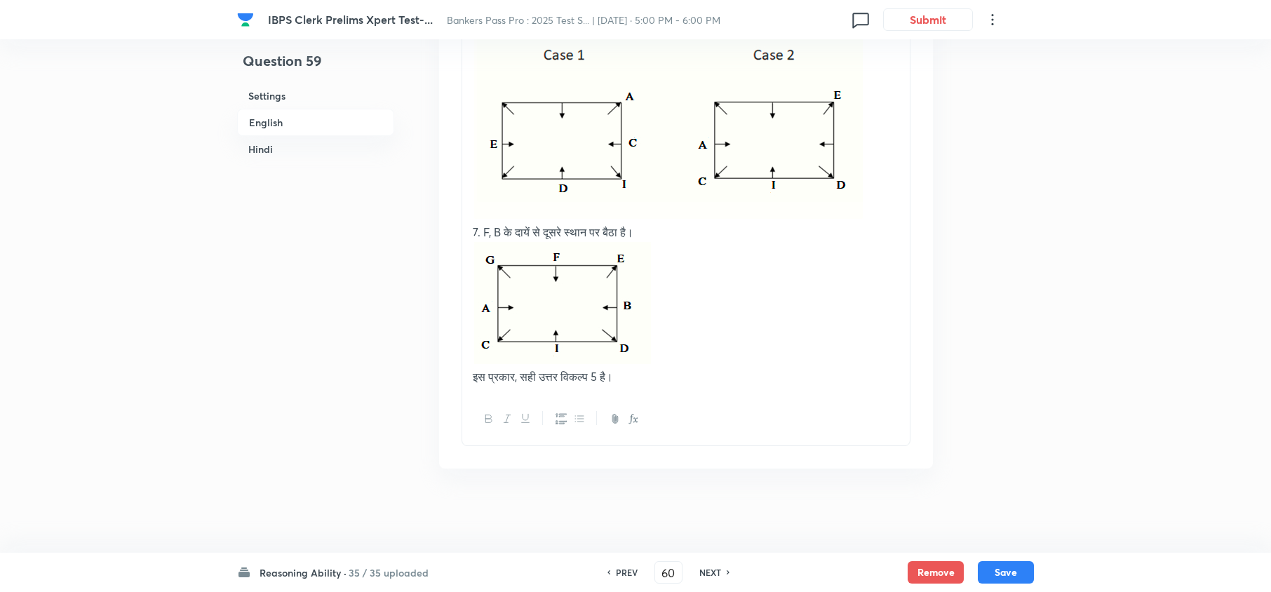
checkbox input "true"
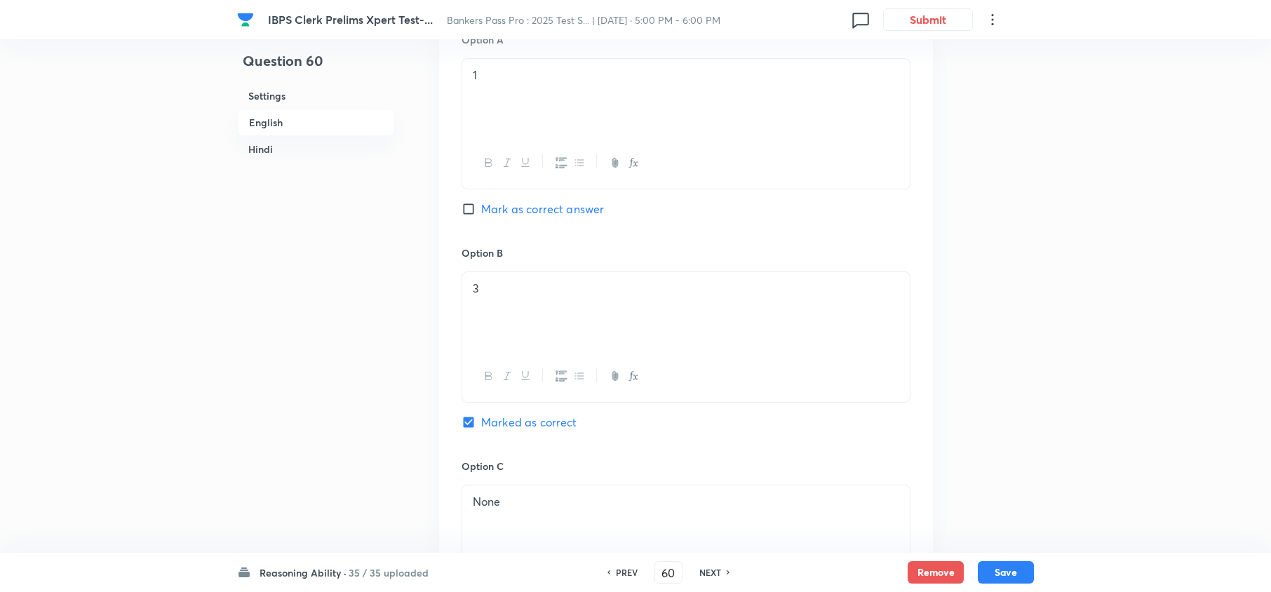
scroll to position [1017, 0]
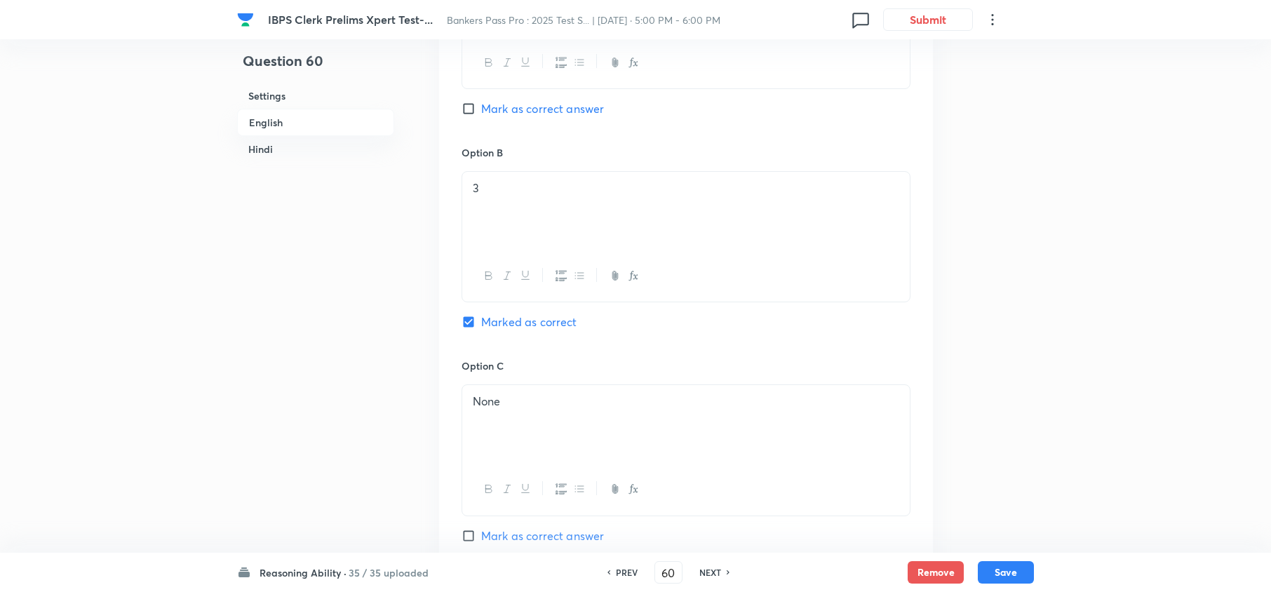
click at [714, 570] on h6 "NEXT" at bounding box center [710, 572] width 22 height 13
type input "61"
checkbox input "false"
checkbox input "true"
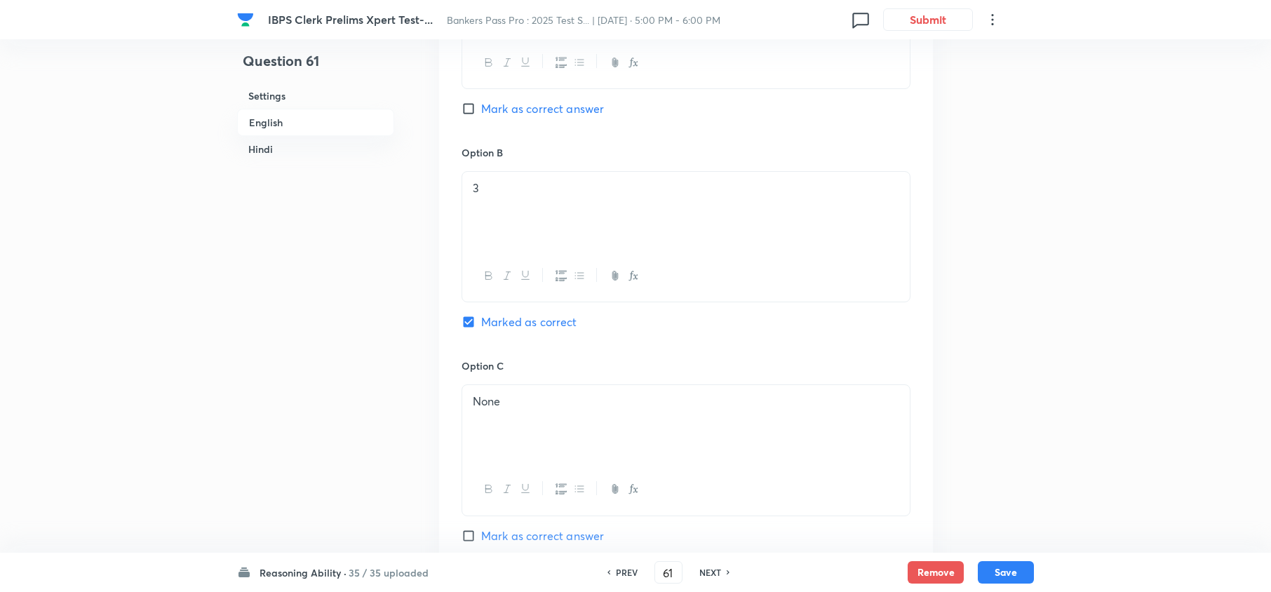
checkbox input "true"
click at [710, 573] on h6 "NEXT" at bounding box center [710, 572] width 22 height 13
type input "62"
checkbox input "false"
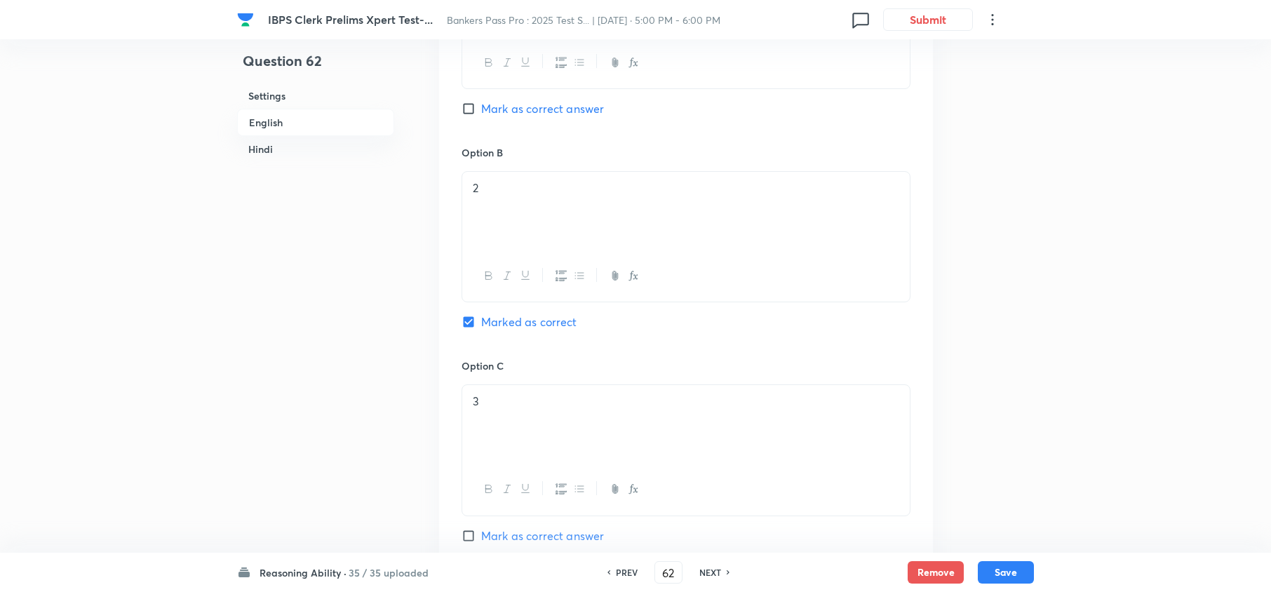
checkbox input "true"
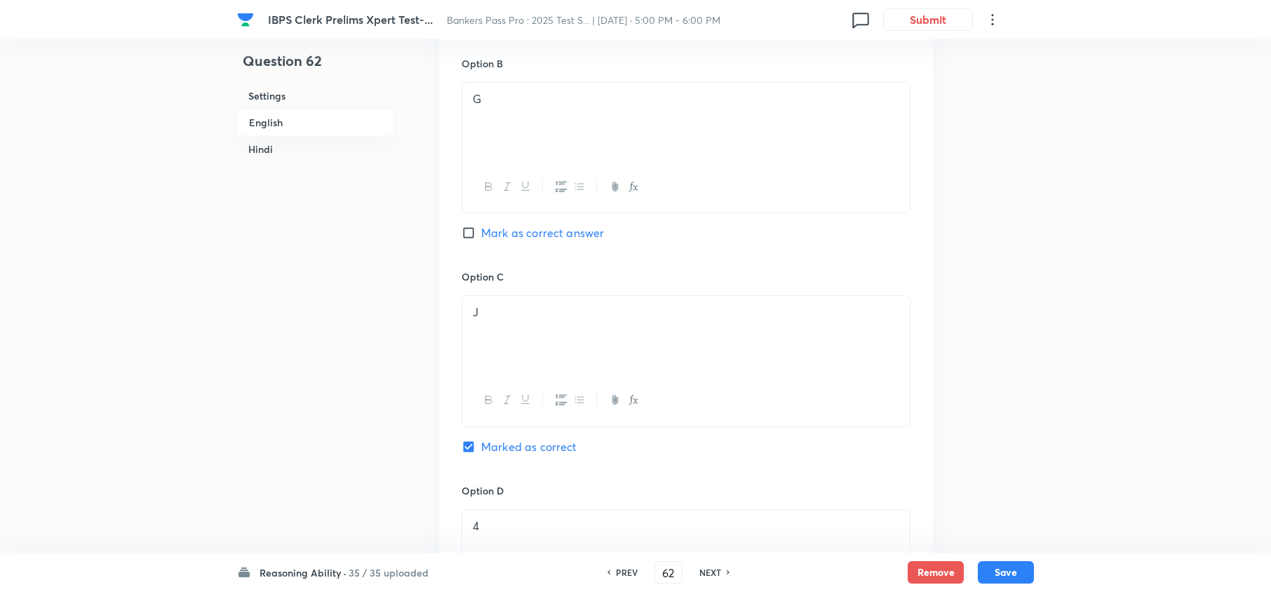
scroll to position [1110, 0]
click at [716, 575] on h6 "NEXT" at bounding box center [710, 572] width 22 height 13
type input "63"
checkbox input "false"
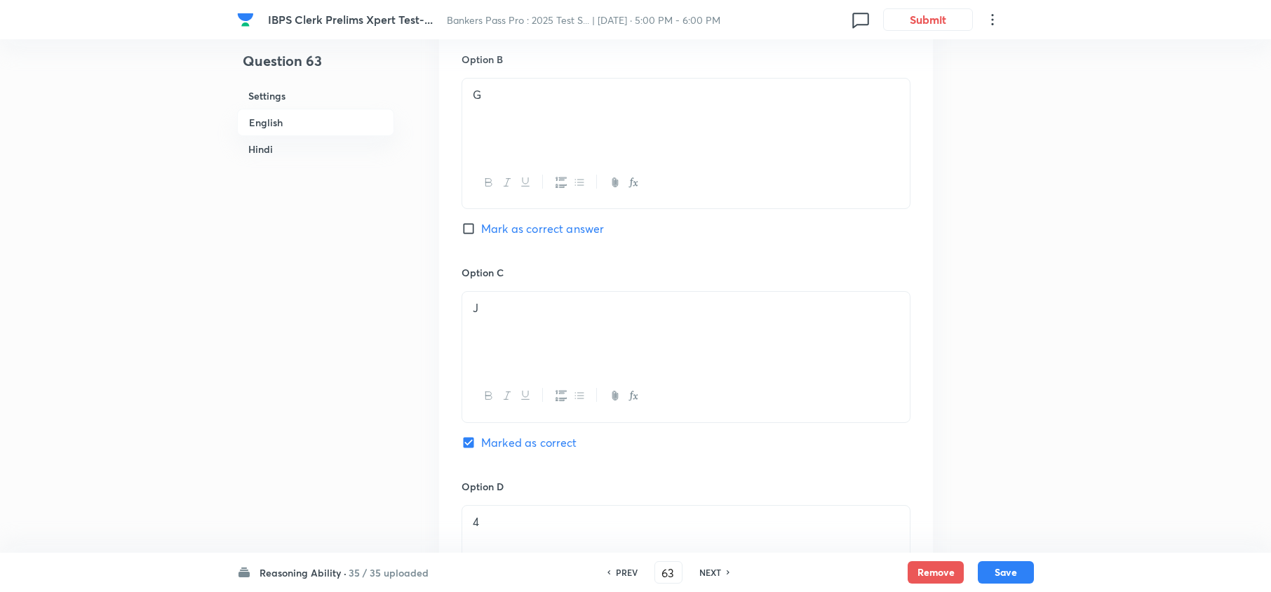
checkbox input "true"
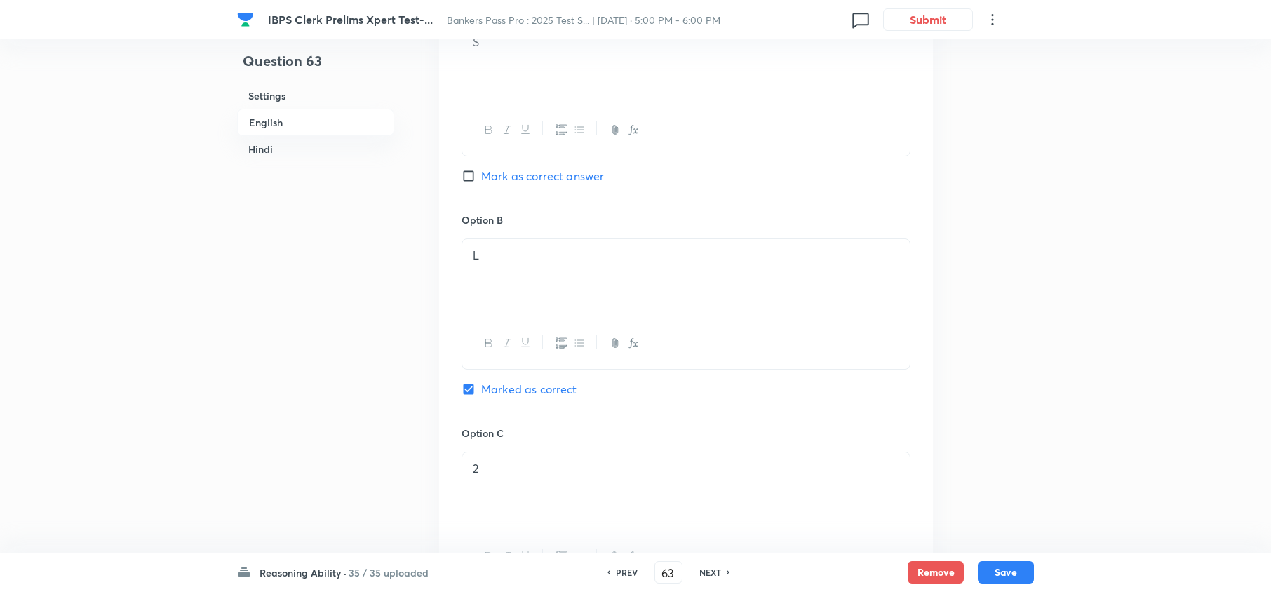
scroll to position [923, 0]
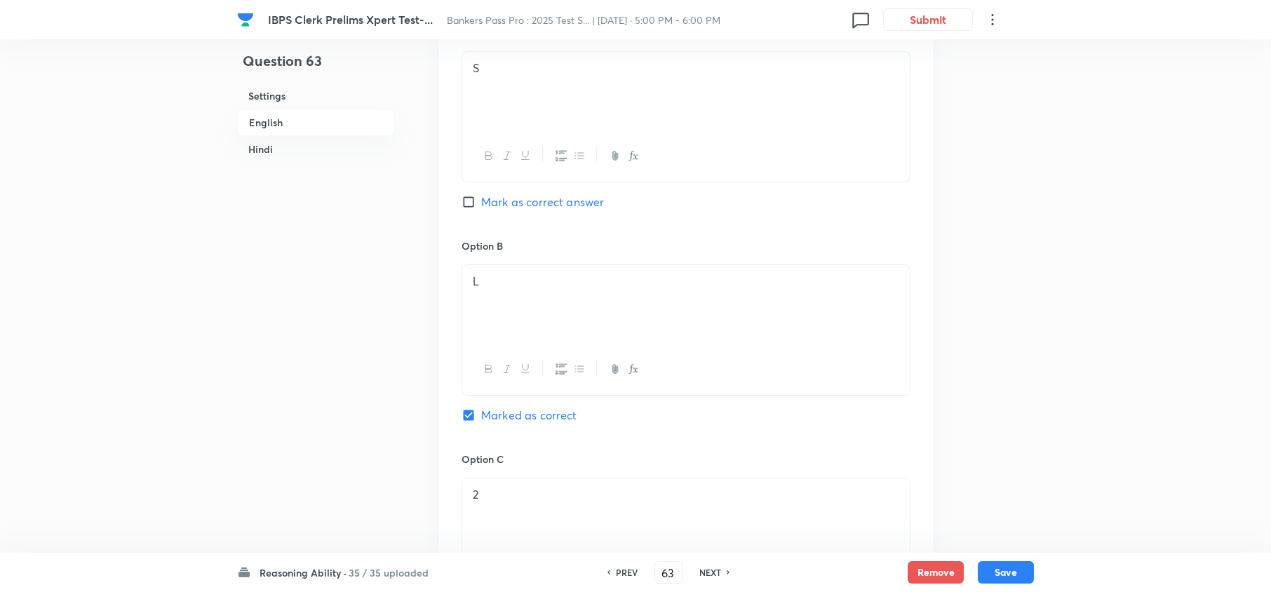
click at [710, 567] on h6 "NEXT" at bounding box center [710, 572] width 22 height 13
type input "64"
checkbox input "false"
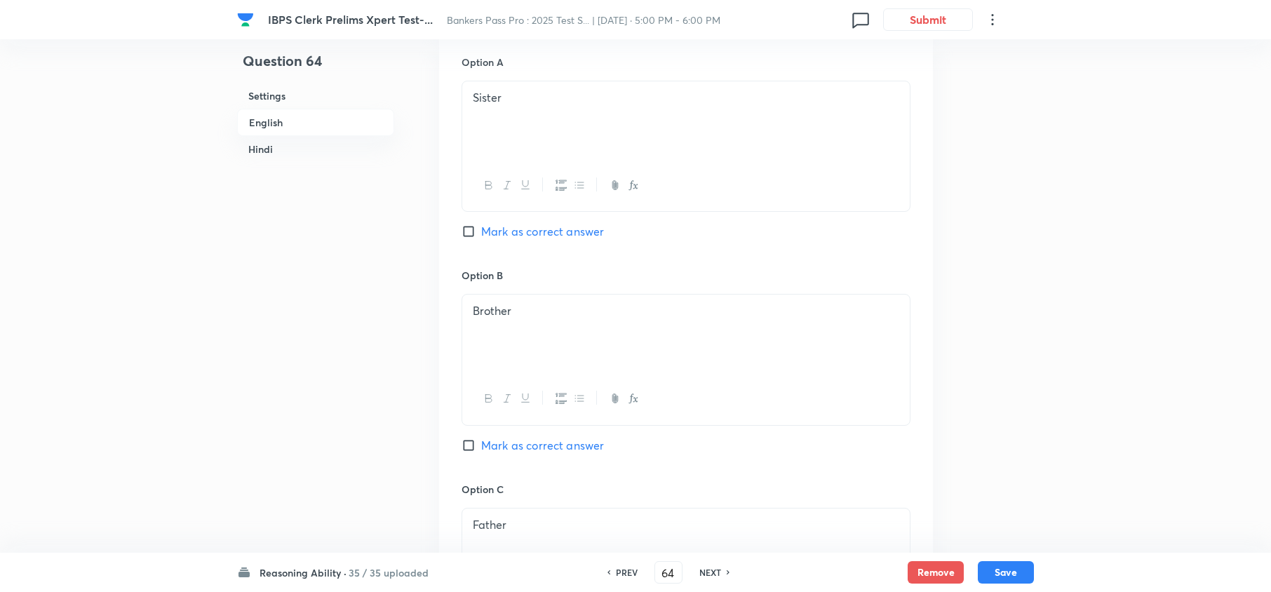
checkbox input "true"
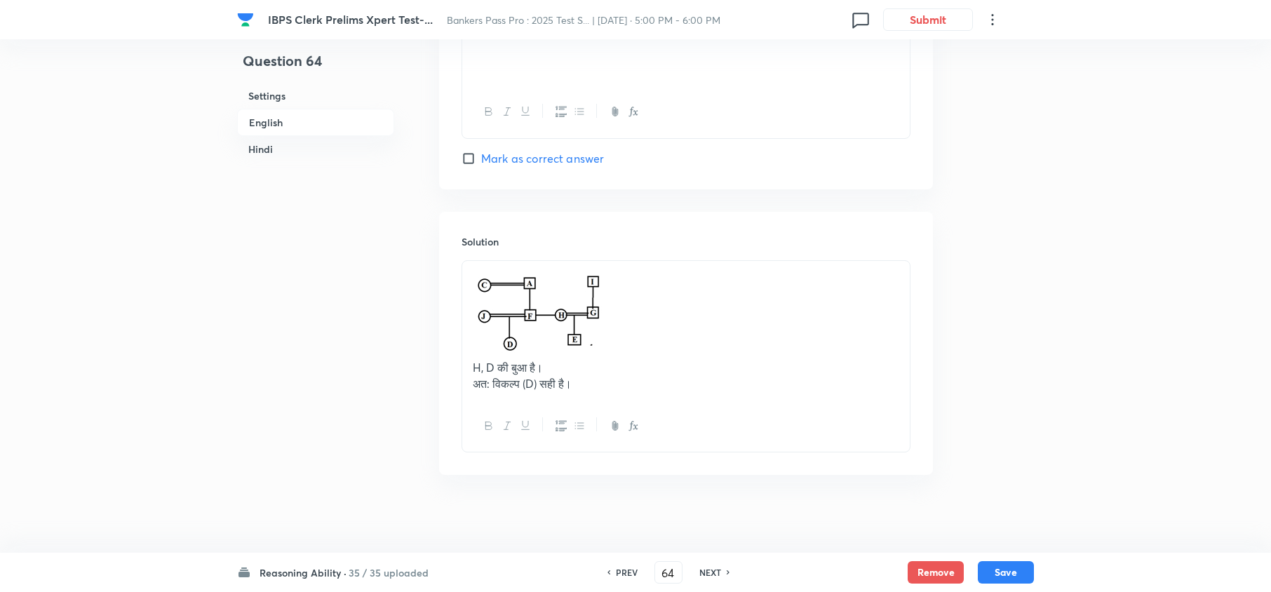
scroll to position [3789, 0]
click at [708, 568] on h6 "NEXT" at bounding box center [710, 572] width 22 height 13
type input "65"
checkbox input "false"
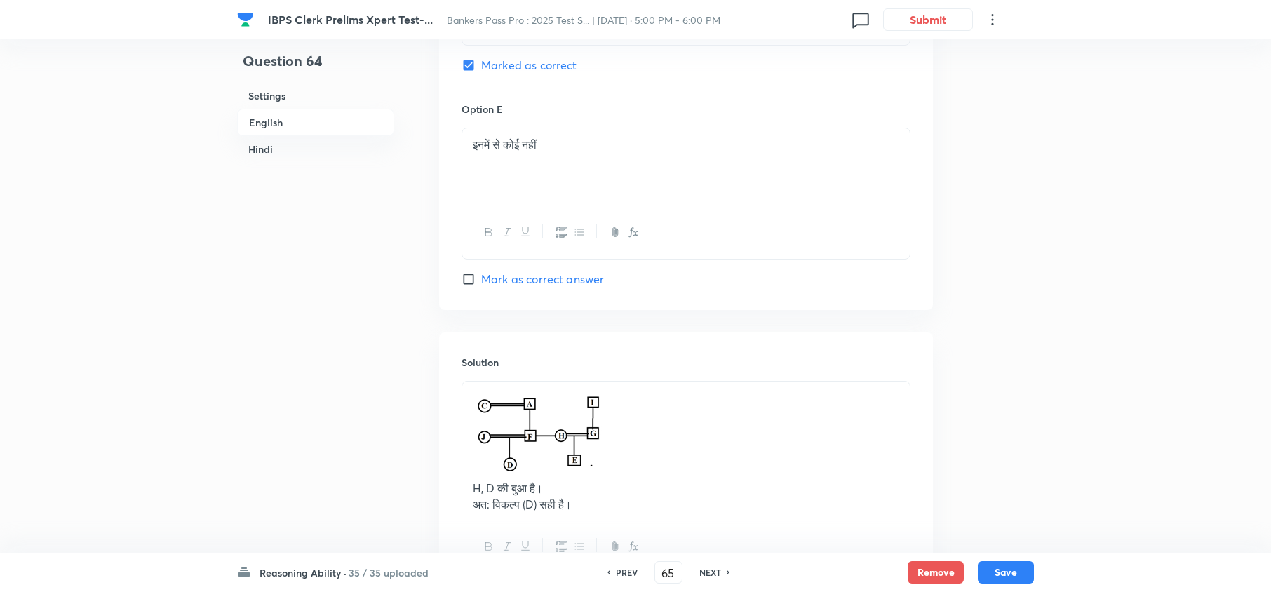
checkbox input "true"
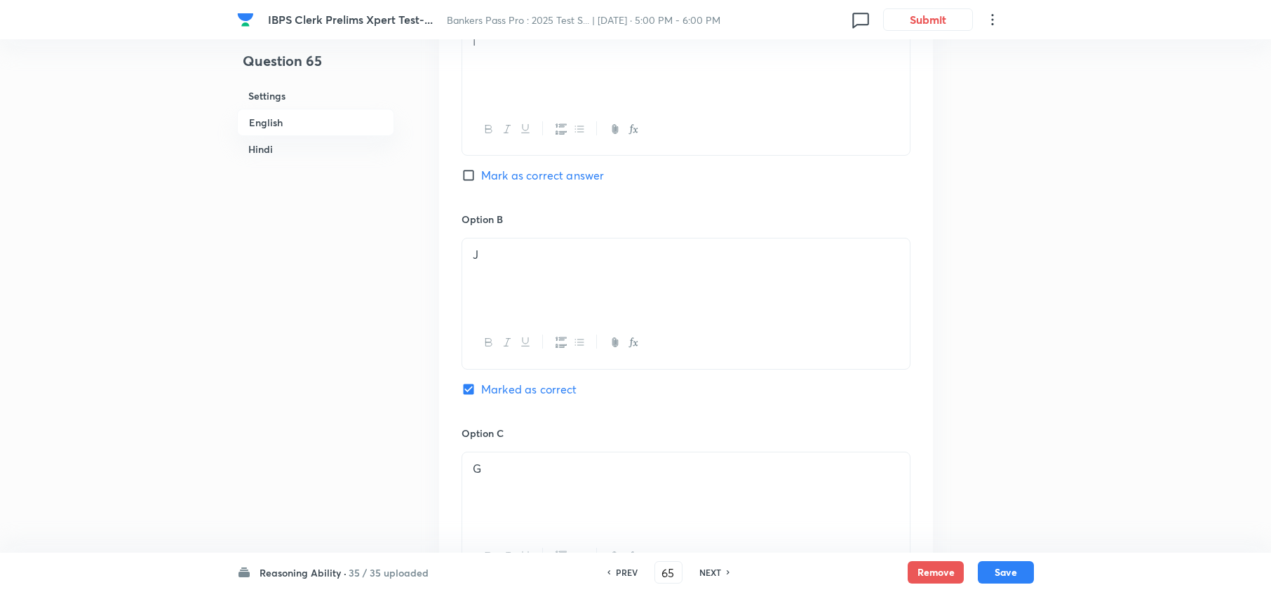
scroll to position [890, 0]
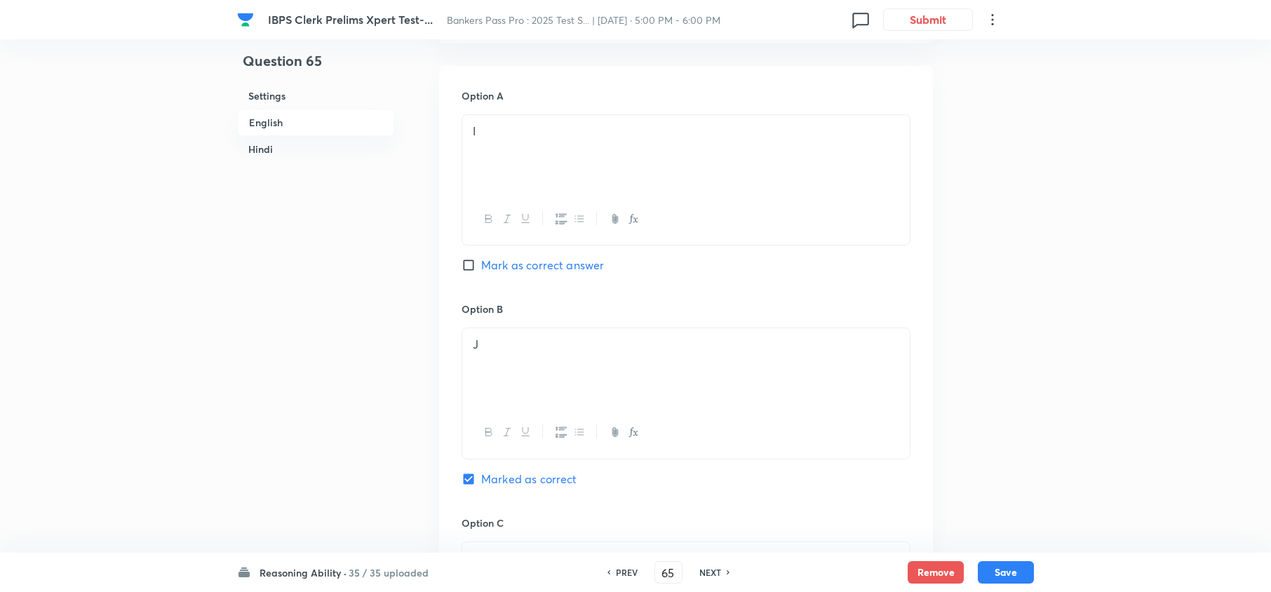
click at [709, 572] on h6 "NEXT" at bounding box center [710, 572] width 22 height 13
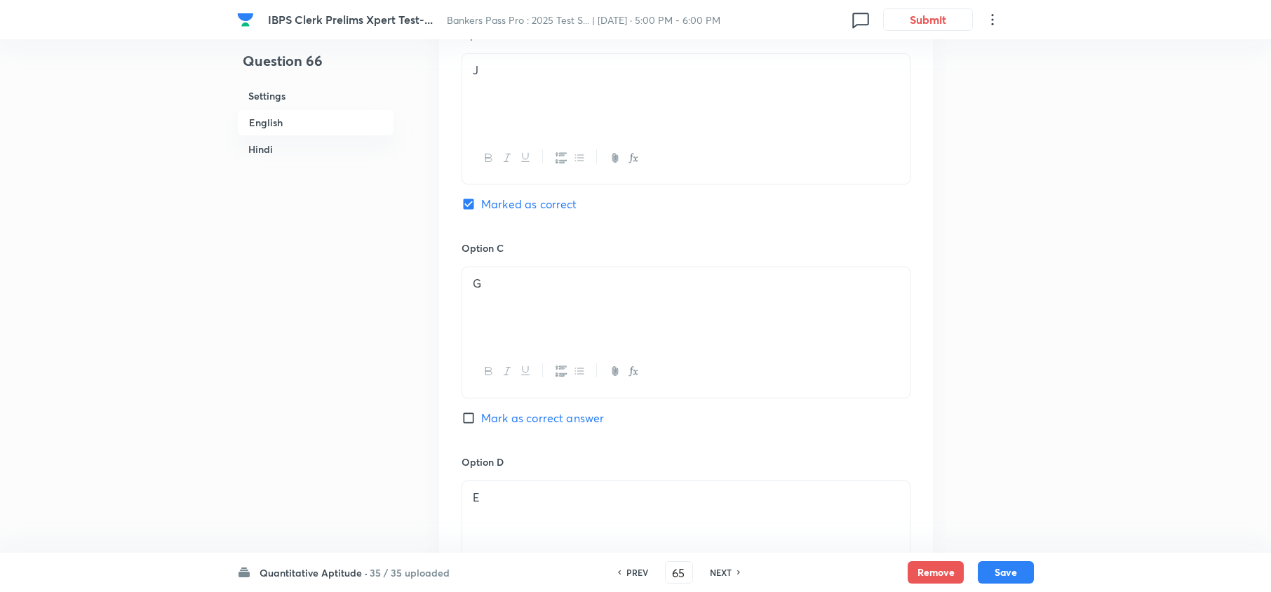
type input "66"
checkbox input "false"
checkbox input "true"
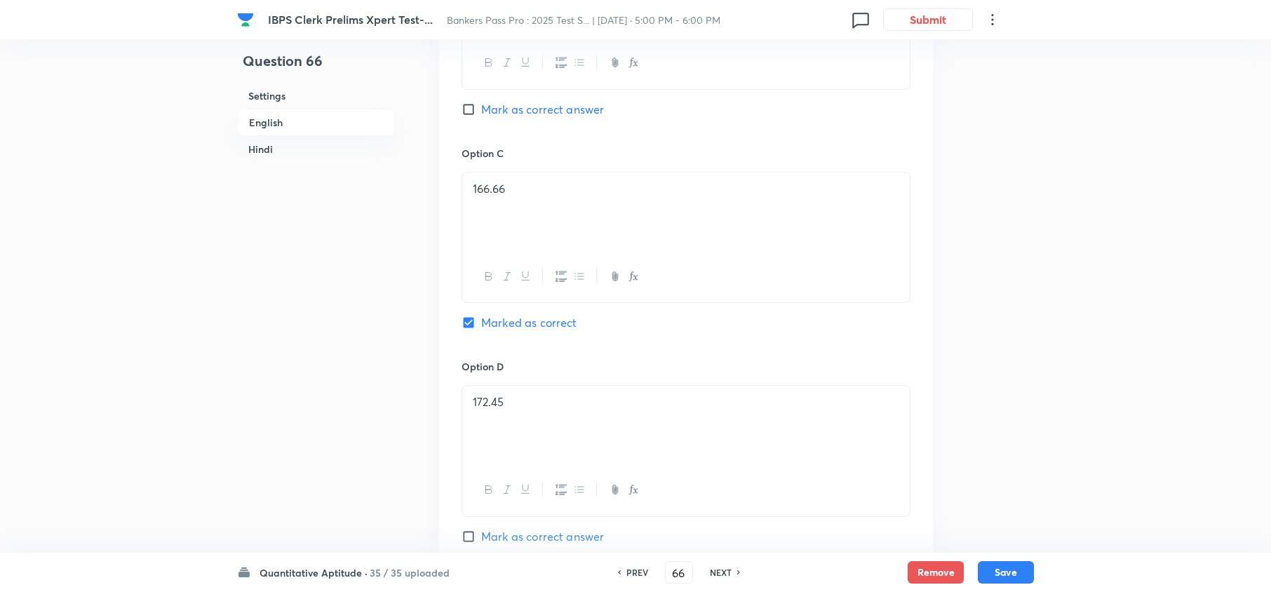
scroll to position [983, 0]
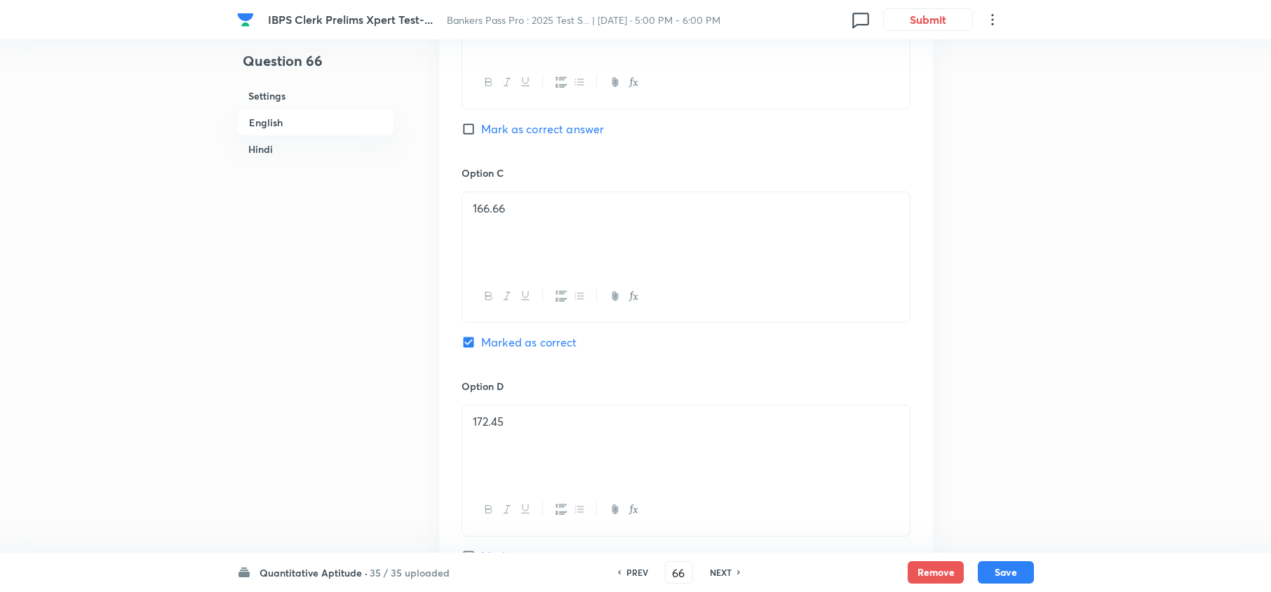
click at [721, 572] on h6 "NEXT" at bounding box center [721, 572] width 22 height 13
type input "67"
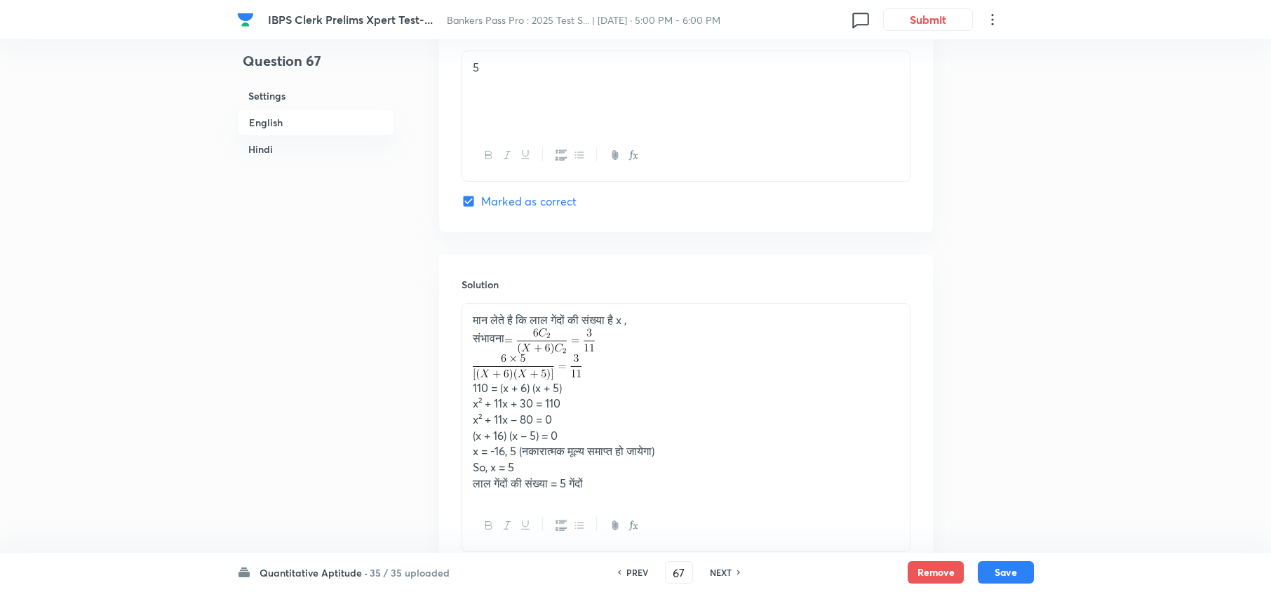
scroll to position [3399, 0]
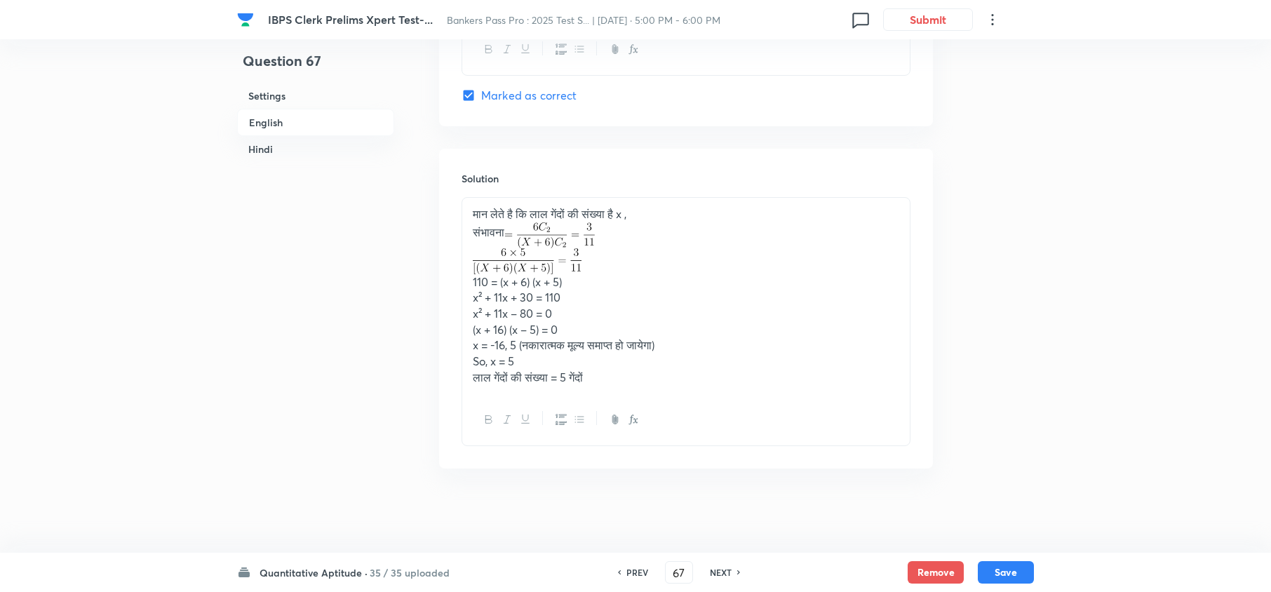
click at [719, 575] on h6 "NEXT" at bounding box center [721, 572] width 22 height 13
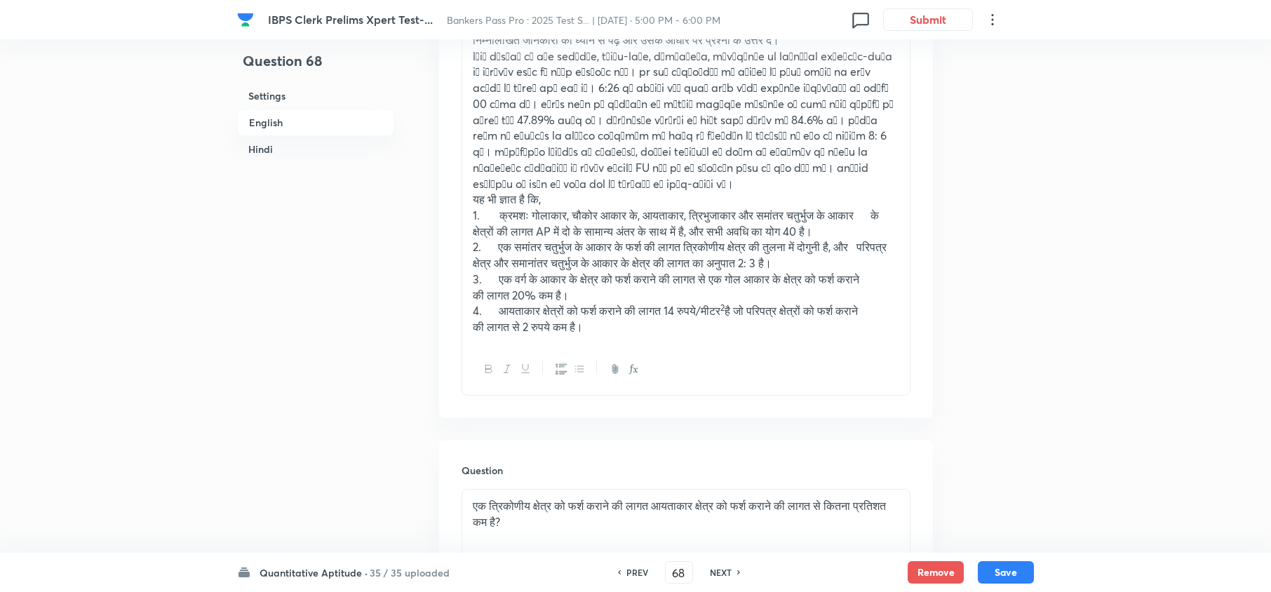
scroll to position [4054, 0]
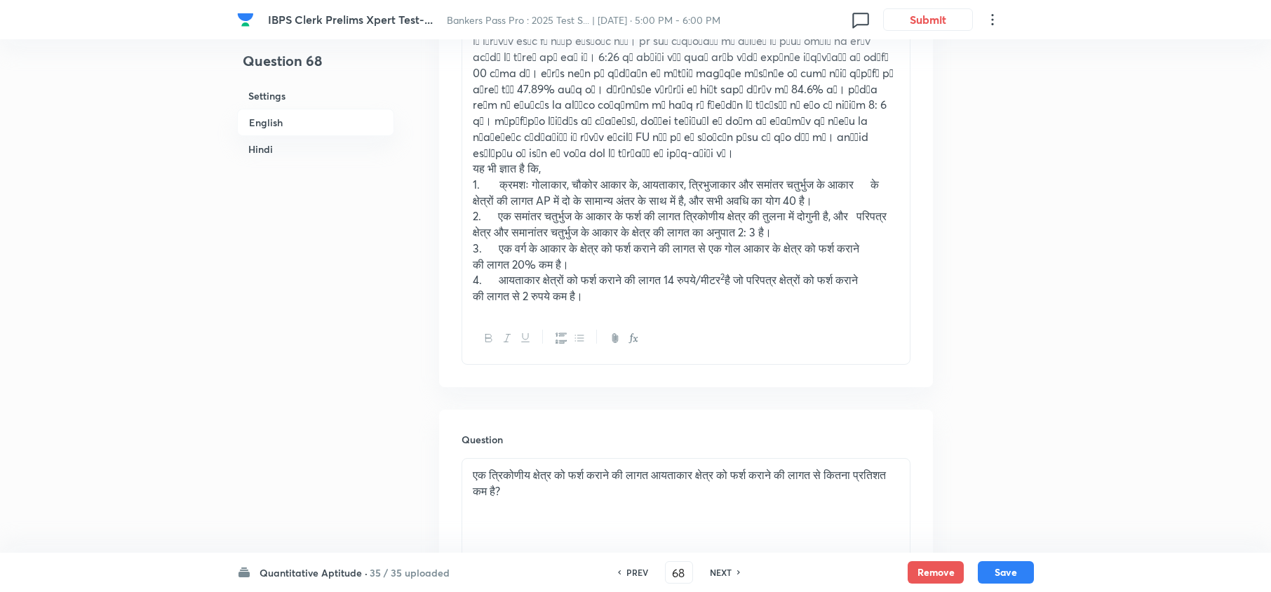
click at [241, 568] on icon at bounding box center [244, 572] width 14 height 14
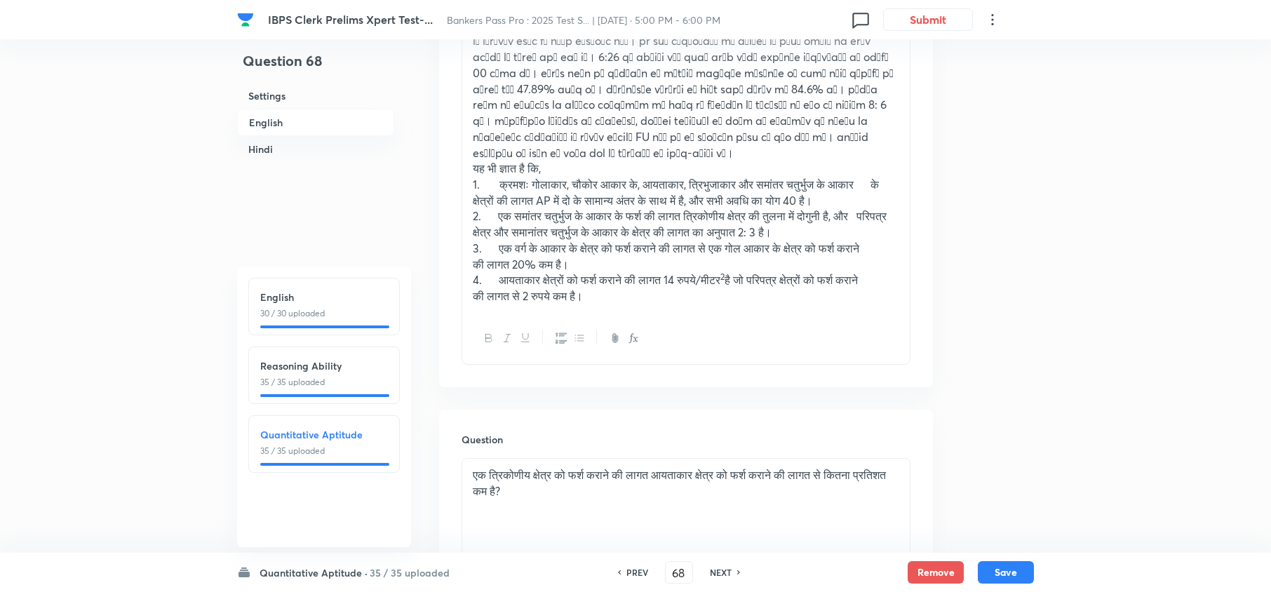
click at [279, 369] on h6 "Reasoning Ability" at bounding box center [324, 366] width 128 height 15
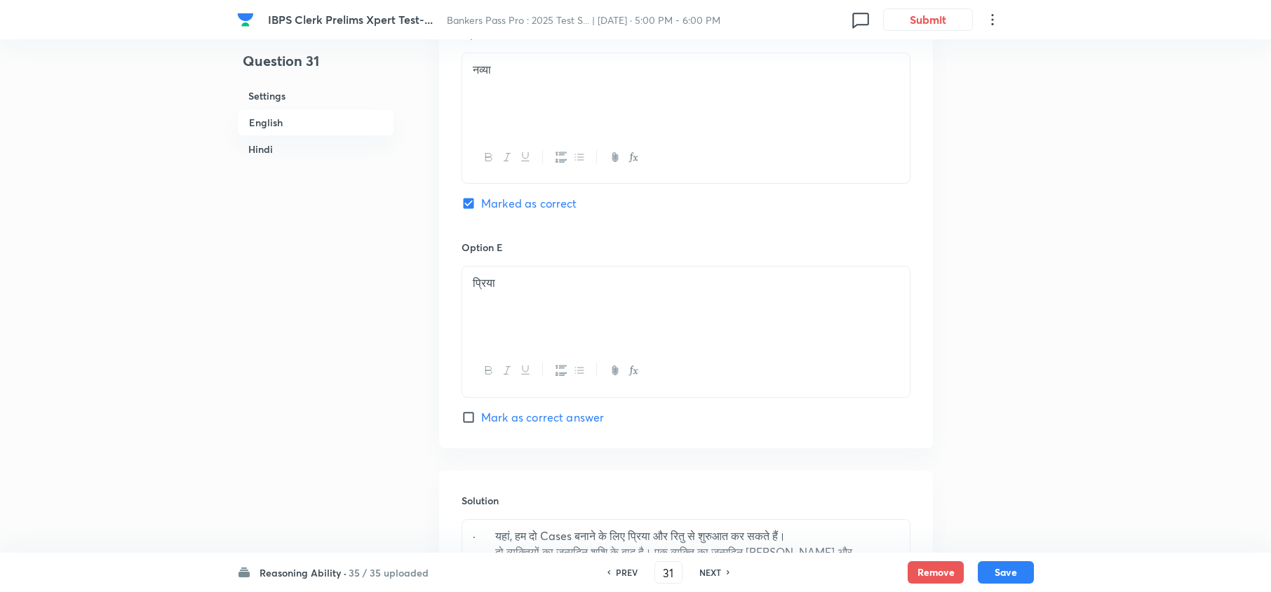
scroll to position [4148, 0]
click at [716, 577] on h6 "NEXT" at bounding box center [710, 572] width 22 height 13
click at [710, 574] on h6 "NEXT" at bounding box center [710, 572] width 22 height 13
click at [627, 568] on h6 "PREV" at bounding box center [627, 572] width 22 height 13
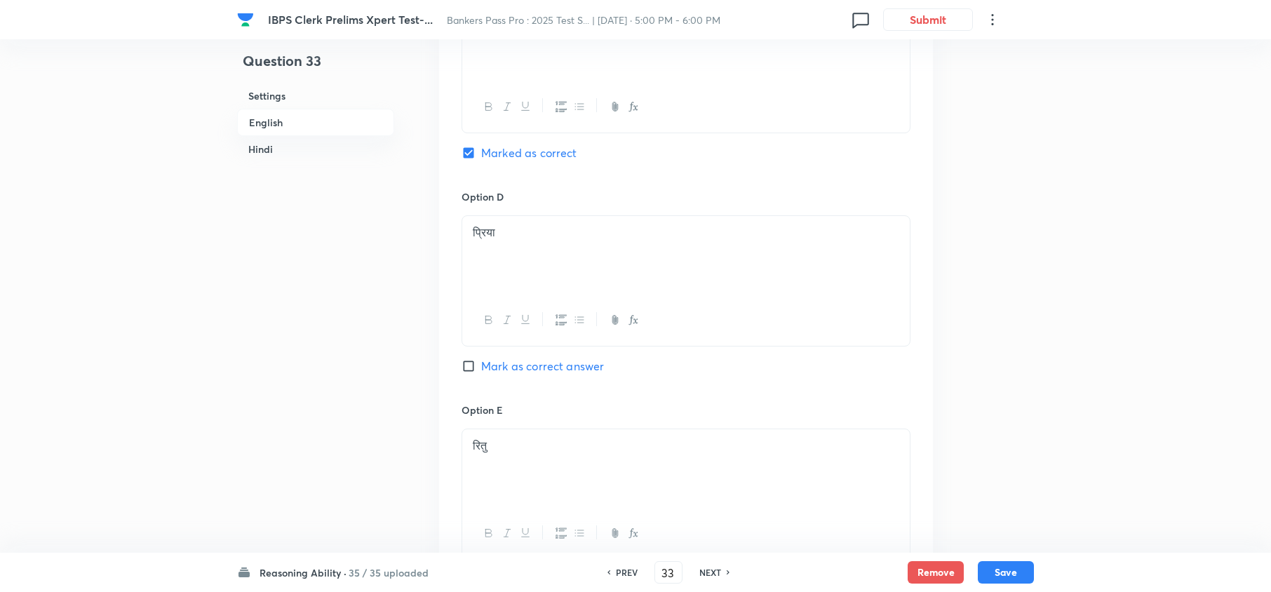
scroll to position [3773, 0]
click at [707, 567] on h6 "NEXT" at bounding box center [710, 572] width 22 height 13
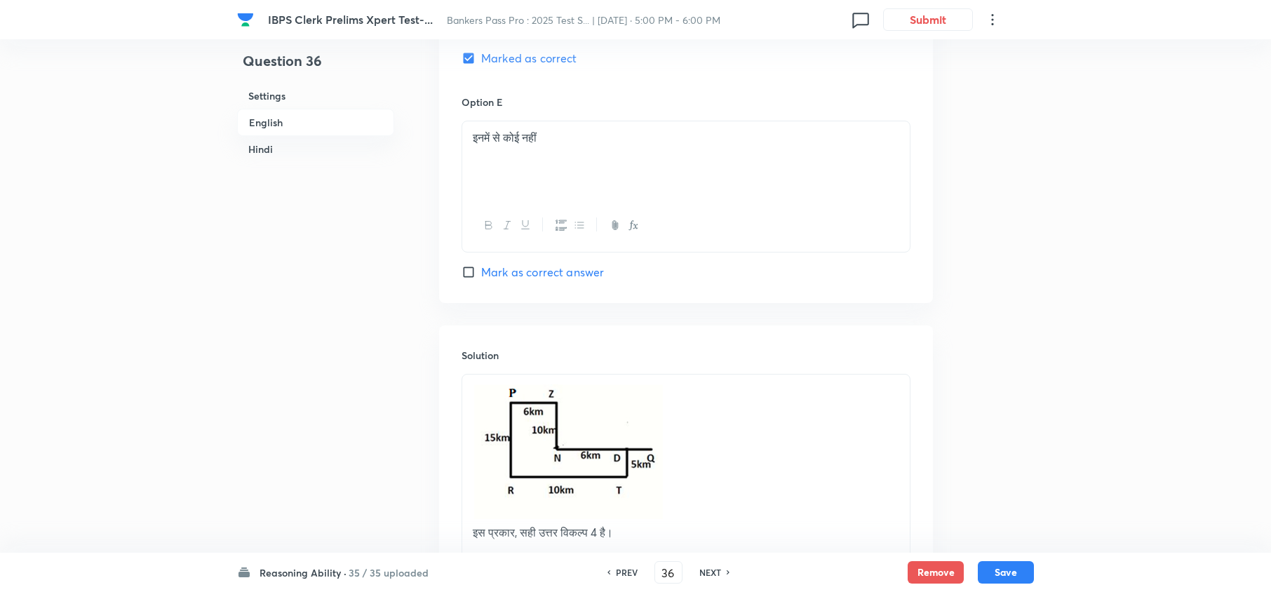
click at [708, 567] on h6 "NEXT" at bounding box center [710, 572] width 22 height 13
click at [708, 568] on h6 "NEXT" at bounding box center [710, 572] width 22 height 13
click at [710, 568] on h6 "NEXT" at bounding box center [710, 572] width 22 height 13
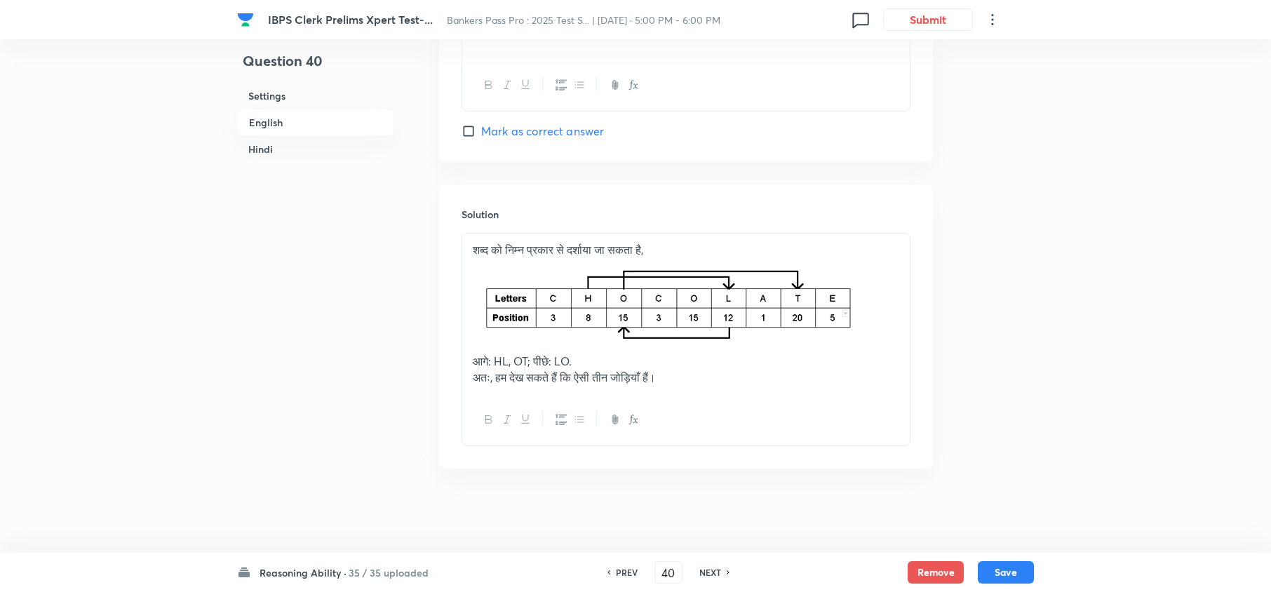
click at [710, 568] on h6 "NEXT" at bounding box center [710, 572] width 22 height 13
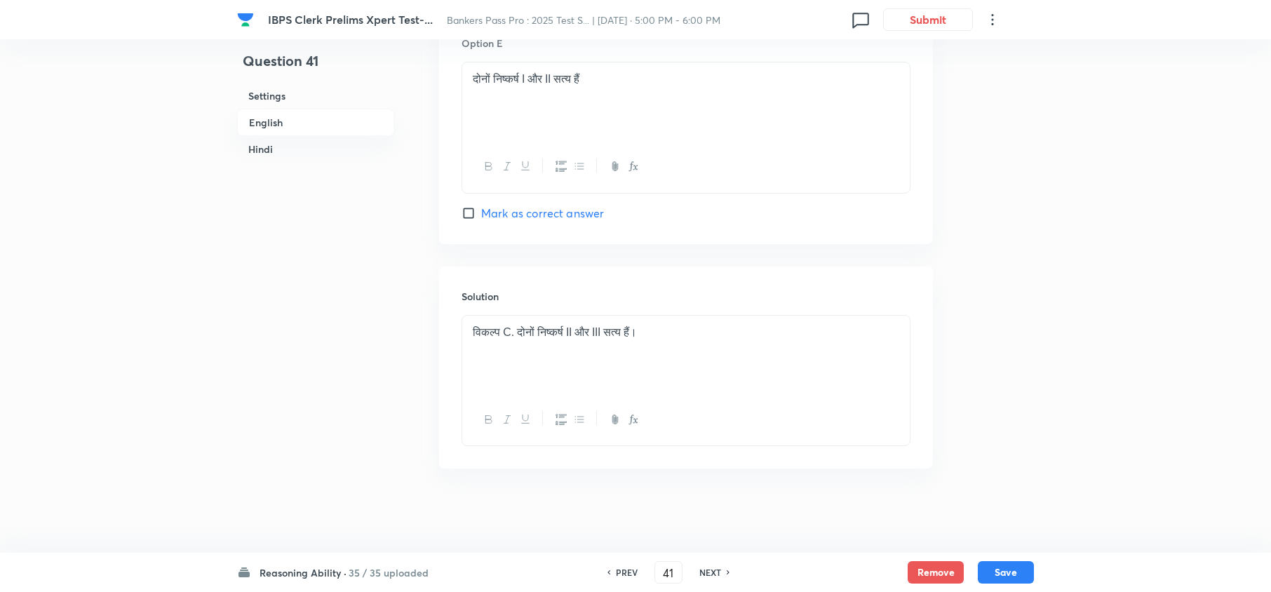
click at [710, 568] on h6 "NEXT" at bounding box center [710, 572] width 22 height 13
click at [711, 568] on h6 "NEXT" at bounding box center [710, 572] width 22 height 13
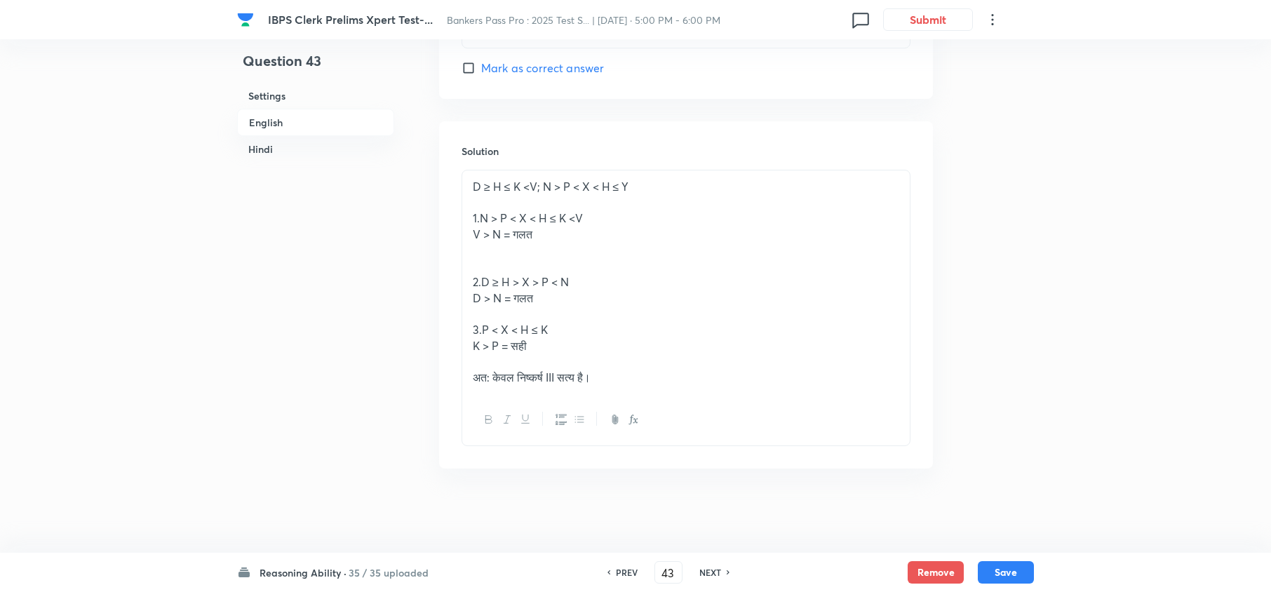
click at [711, 568] on h6 "NEXT" at bounding box center [710, 572] width 22 height 13
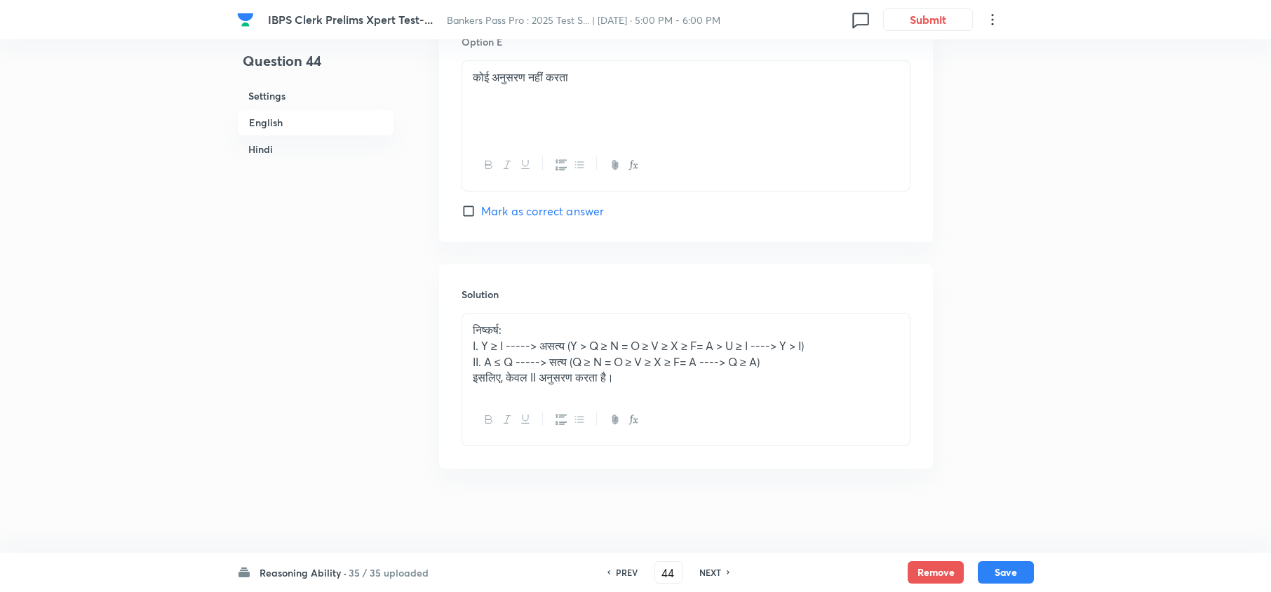
click at [711, 568] on h6 "NEXT" at bounding box center [710, 572] width 22 height 13
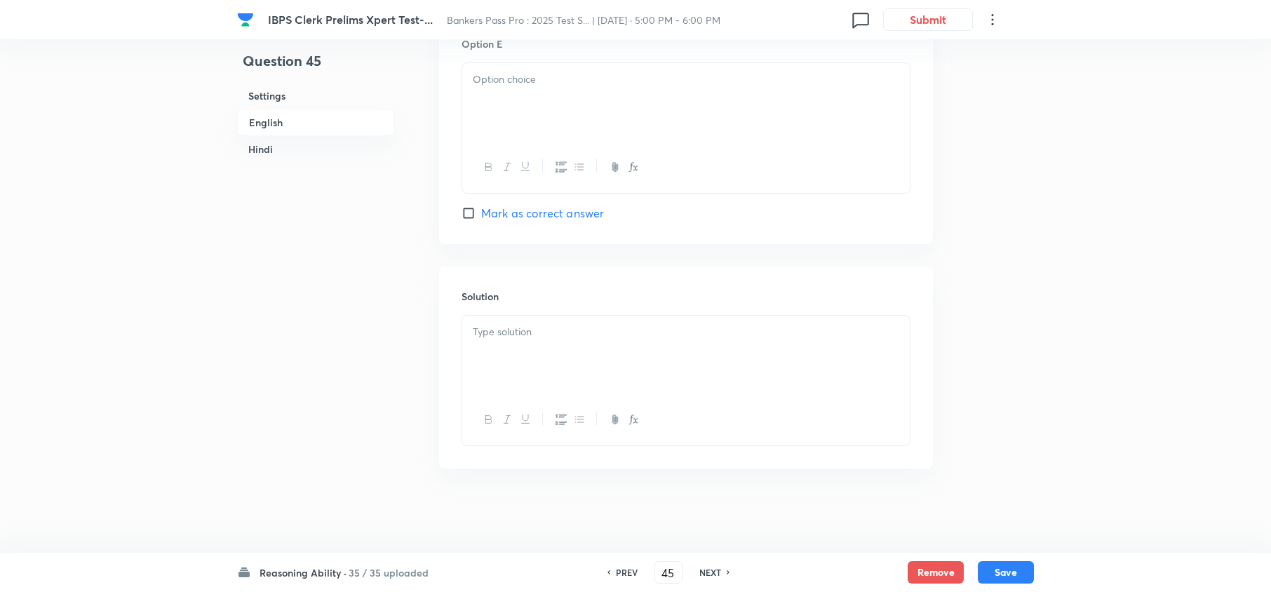
scroll to position [3203, 0]
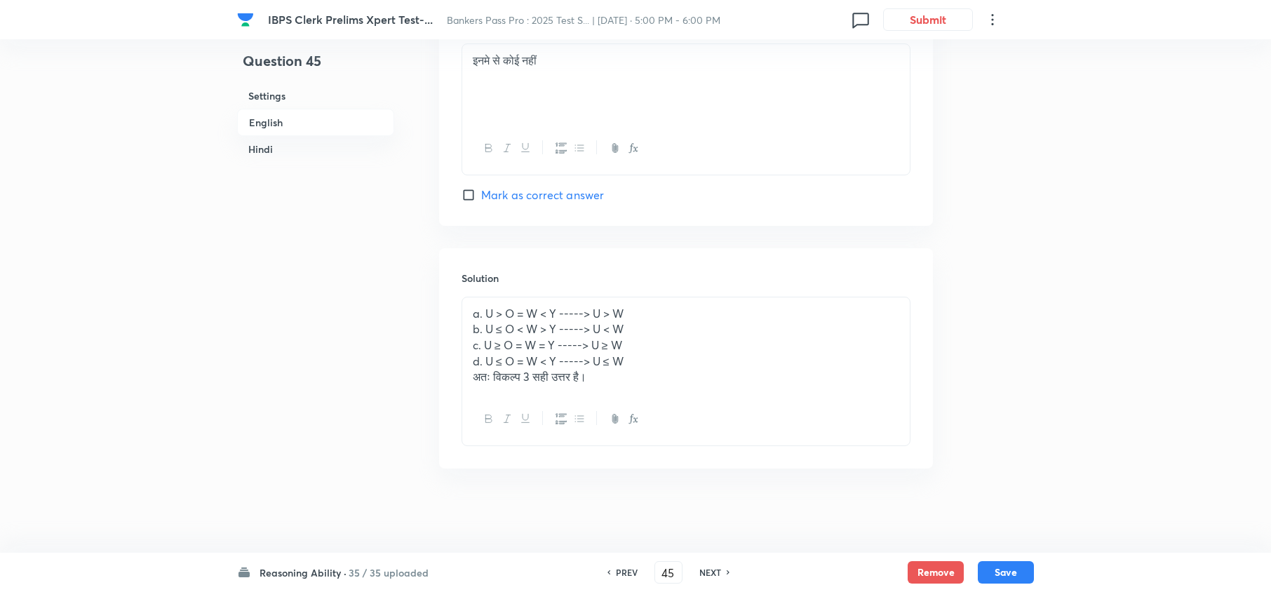
click at [711, 568] on h6 "NEXT" at bounding box center [710, 572] width 22 height 13
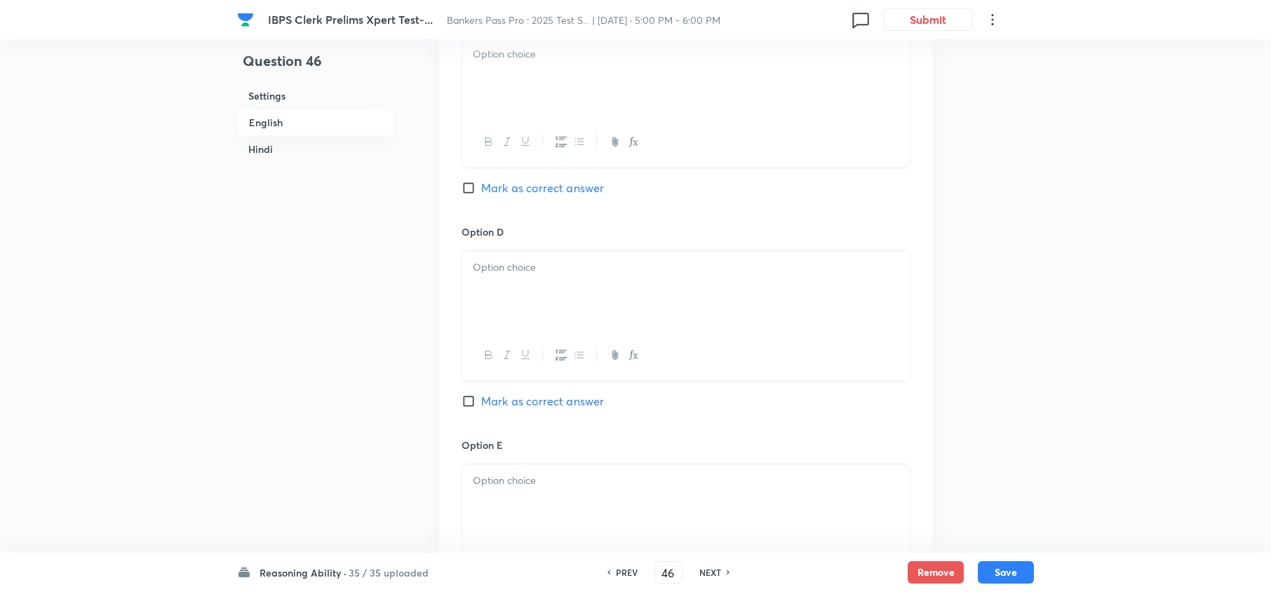
scroll to position [3773, 0]
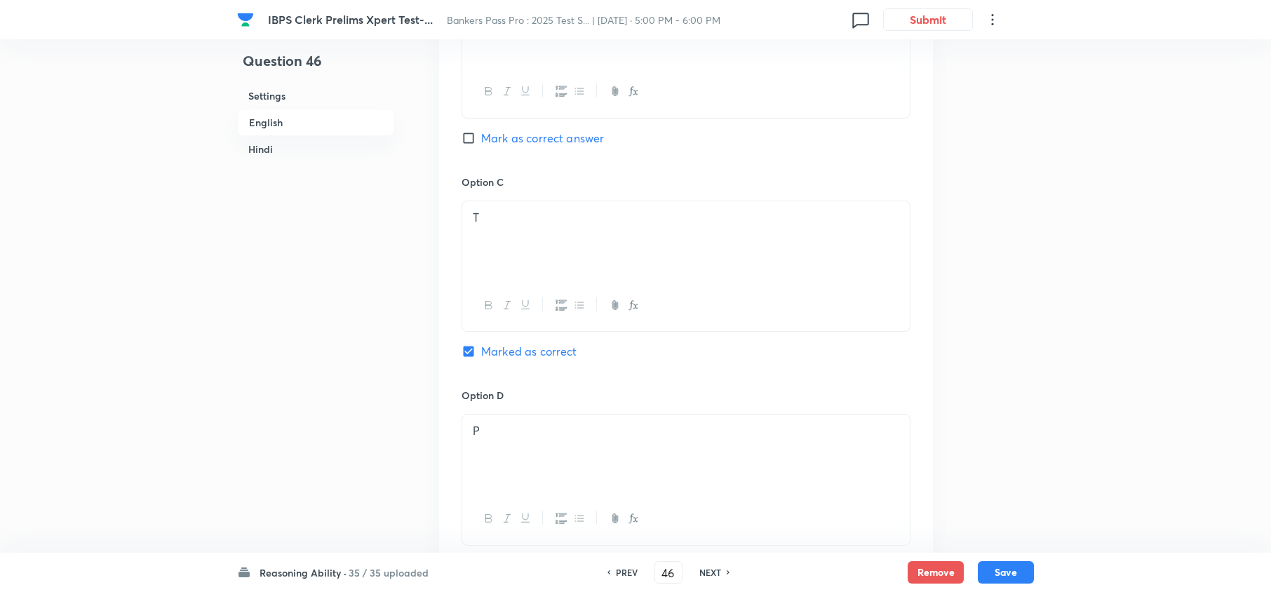
click at [624, 568] on h6 "PREV" at bounding box center [627, 572] width 22 height 13
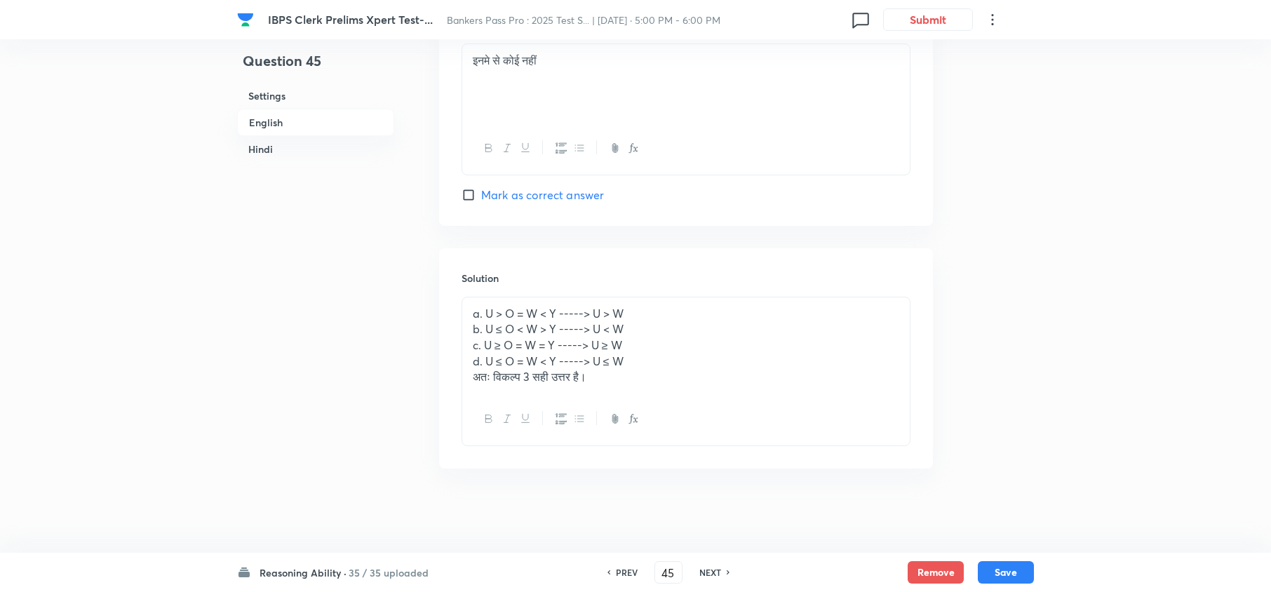
scroll to position [3203, 0]
click at [708, 567] on h6 "NEXT" at bounding box center [710, 572] width 22 height 13
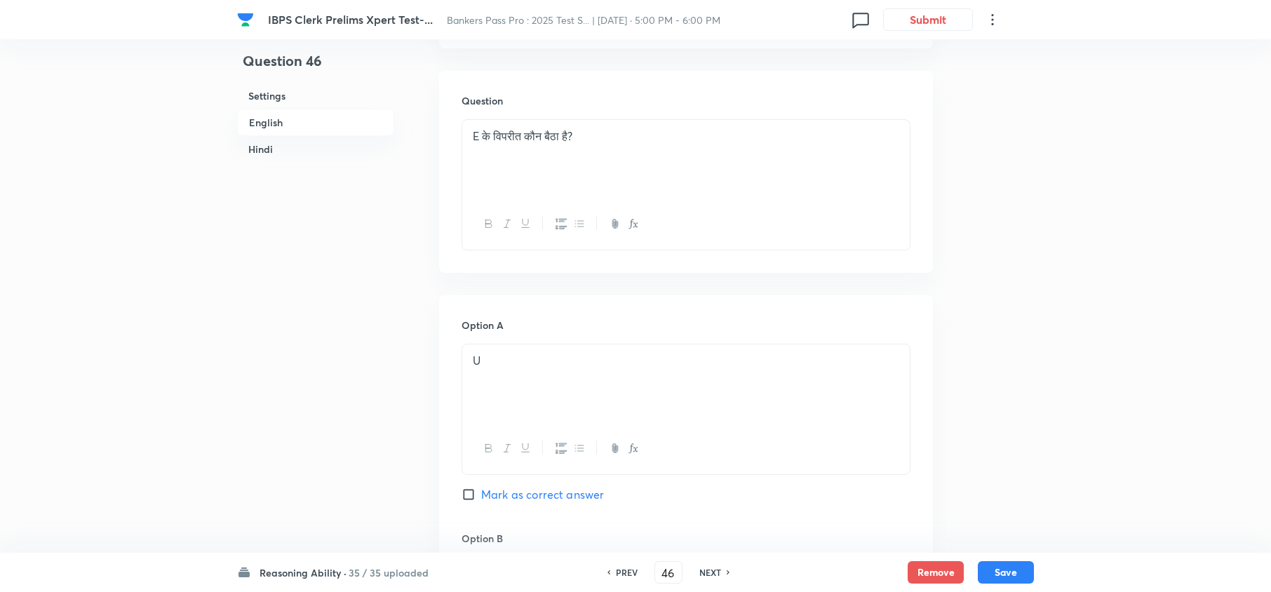
scroll to position [3773, 0]
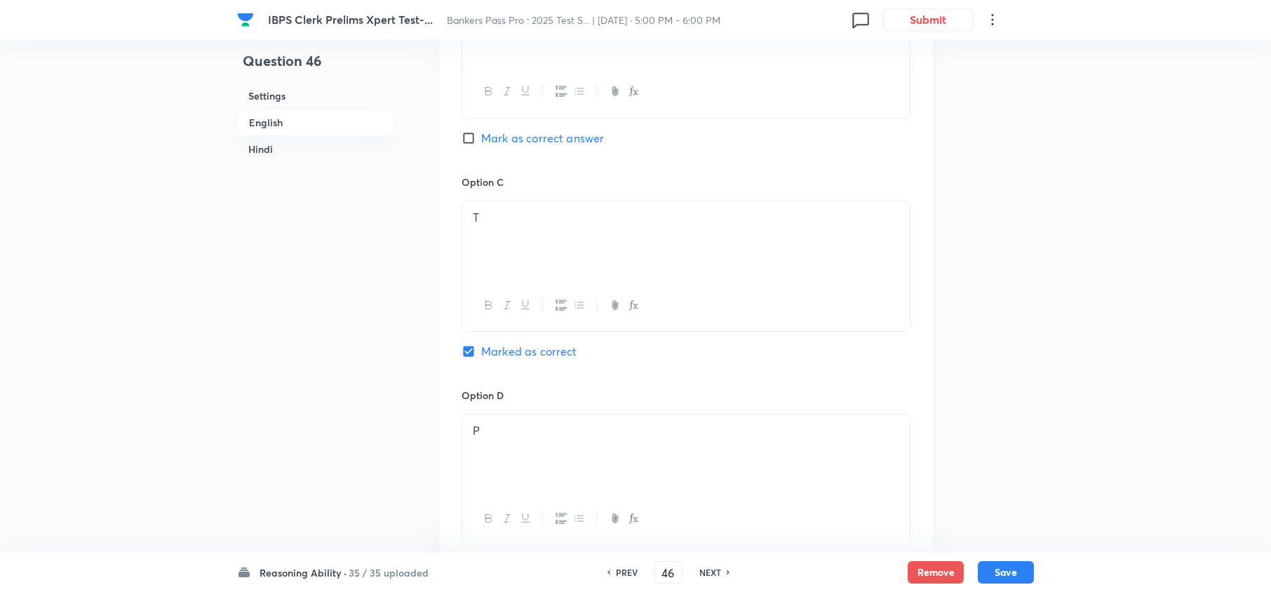
click at [707, 568] on h6 "NEXT" at bounding box center [710, 572] width 22 height 13
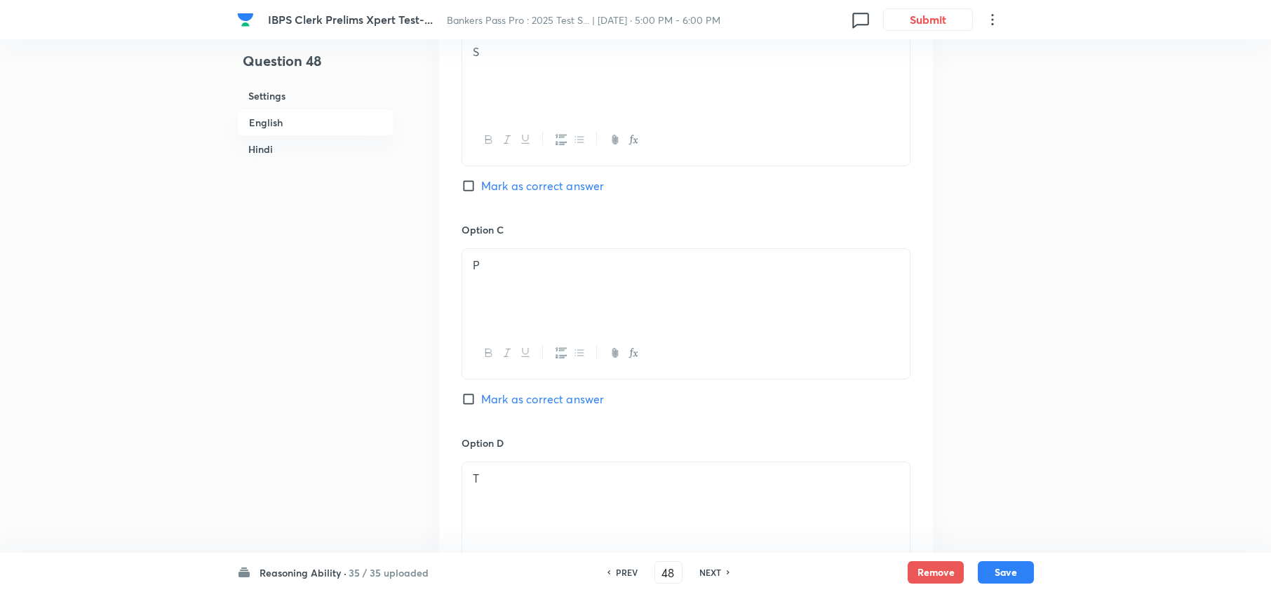
click at [708, 578] on h6 "NEXT" at bounding box center [710, 572] width 22 height 13
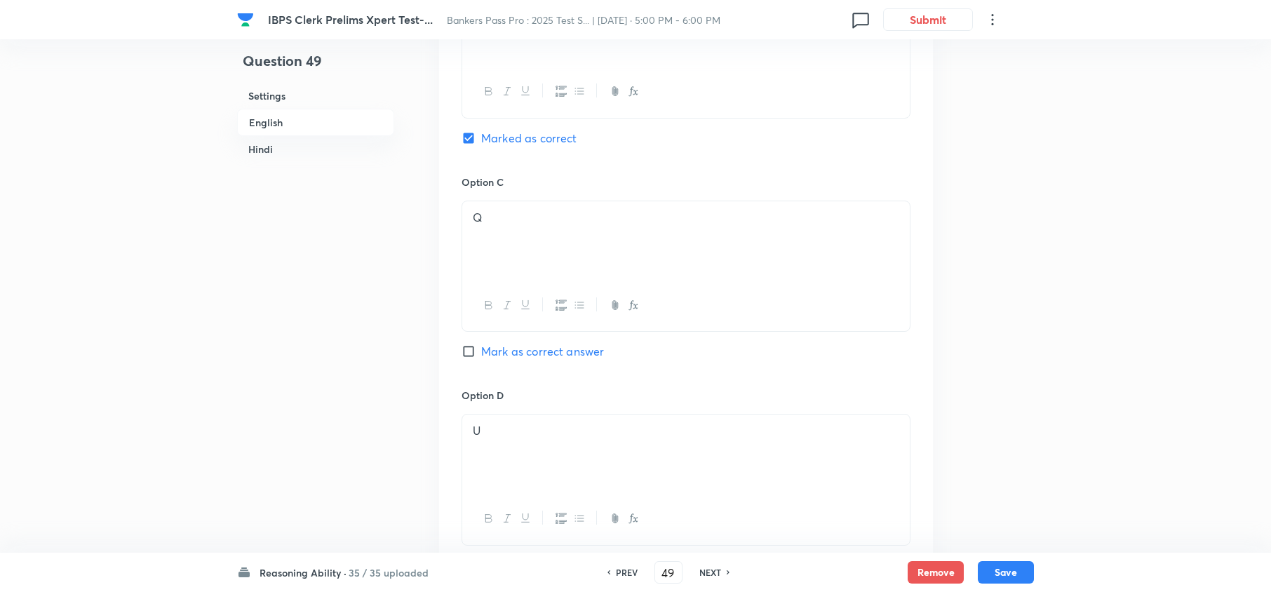
click at [710, 567] on h6 "NEXT" at bounding box center [710, 572] width 22 height 13
click at [711, 568] on h6 "NEXT" at bounding box center [710, 572] width 22 height 13
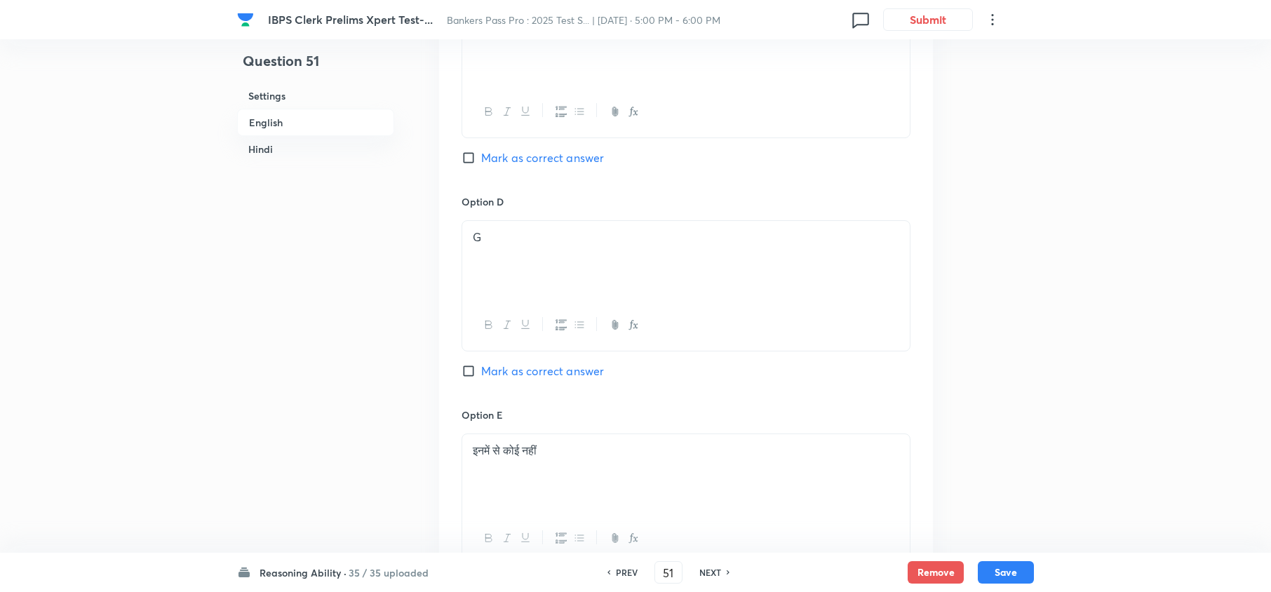
click at [711, 568] on h6 "NEXT" at bounding box center [710, 572] width 22 height 13
click at [713, 568] on h6 "NEXT" at bounding box center [710, 572] width 22 height 13
click at [713, 567] on h6 "NEXT" at bounding box center [710, 572] width 22 height 13
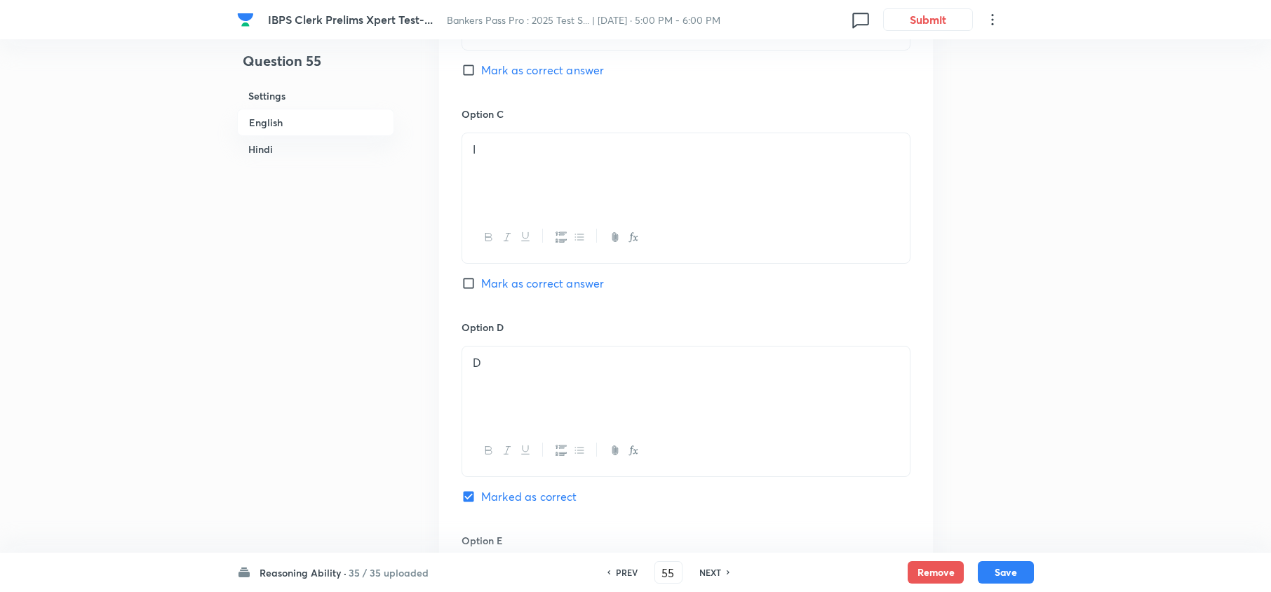
click at [707, 571] on h6 "NEXT" at bounding box center [710, 572] width 22 height 13
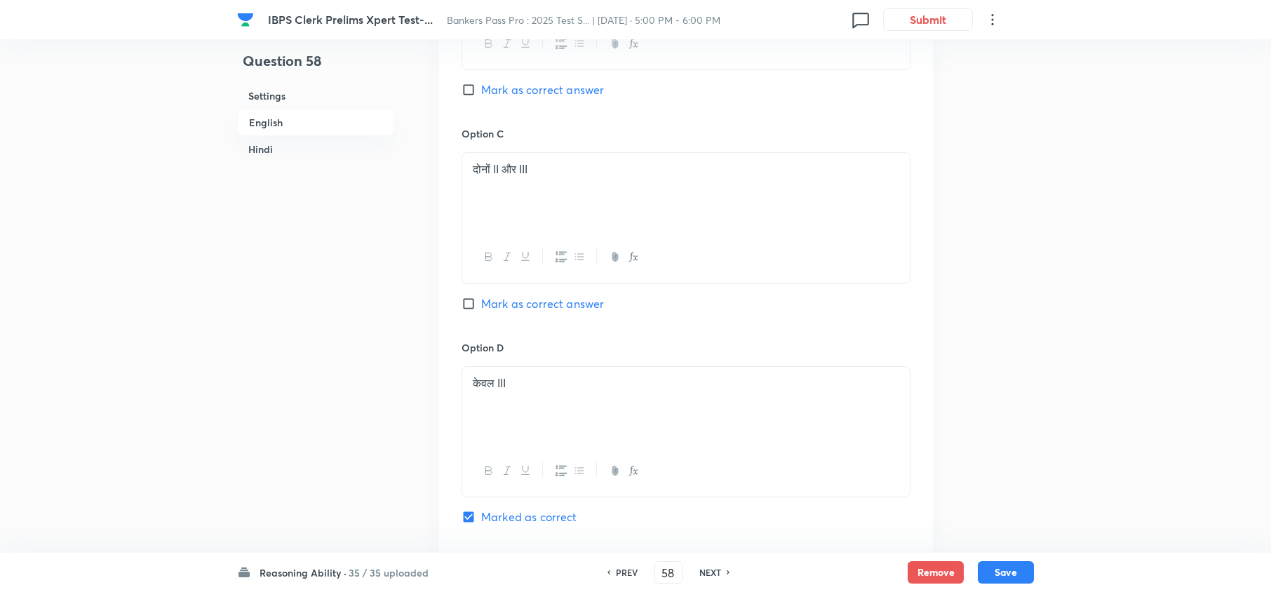
click at [707, 571] on h6 "NEXT" at bounding box center [710, 572] width 22 height 13
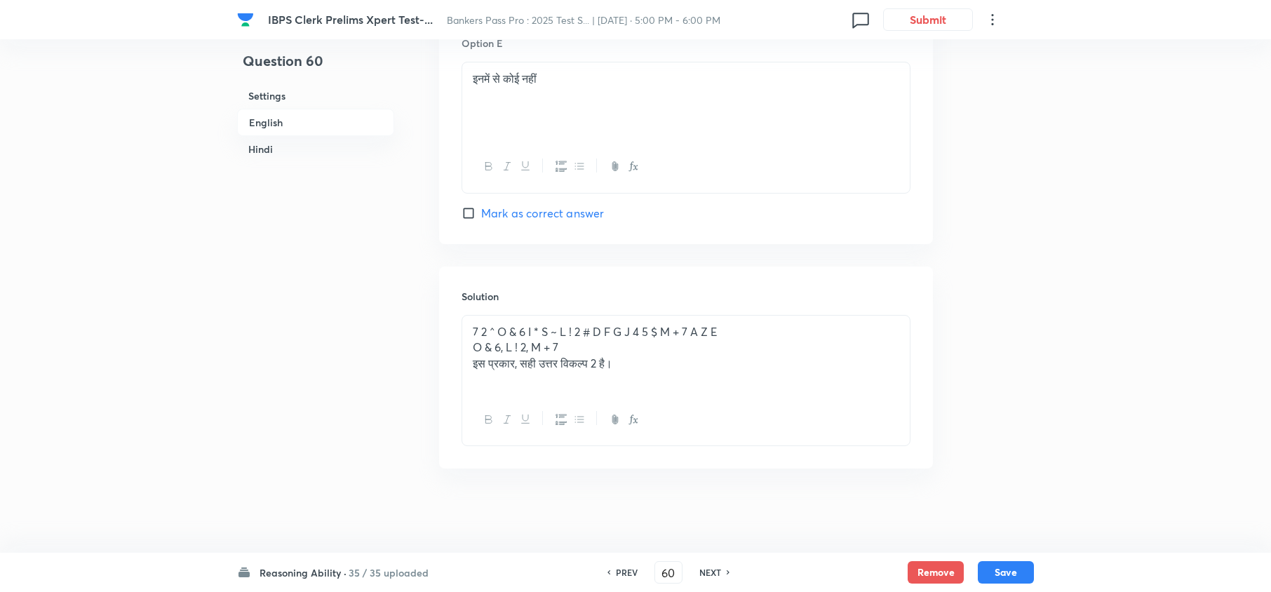
scroll to position [3636, 0]
click at [707, 571] on h6 "NEXT" at bounding box center [710, 572] width 22 height 13
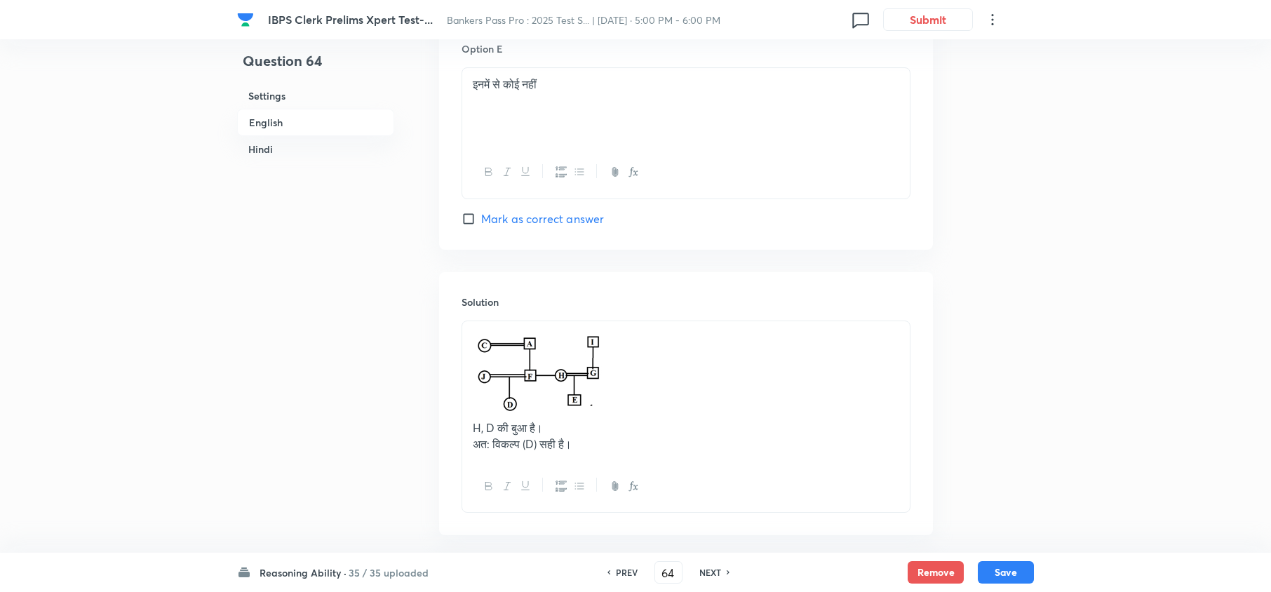
scroll to position [3773, 0]
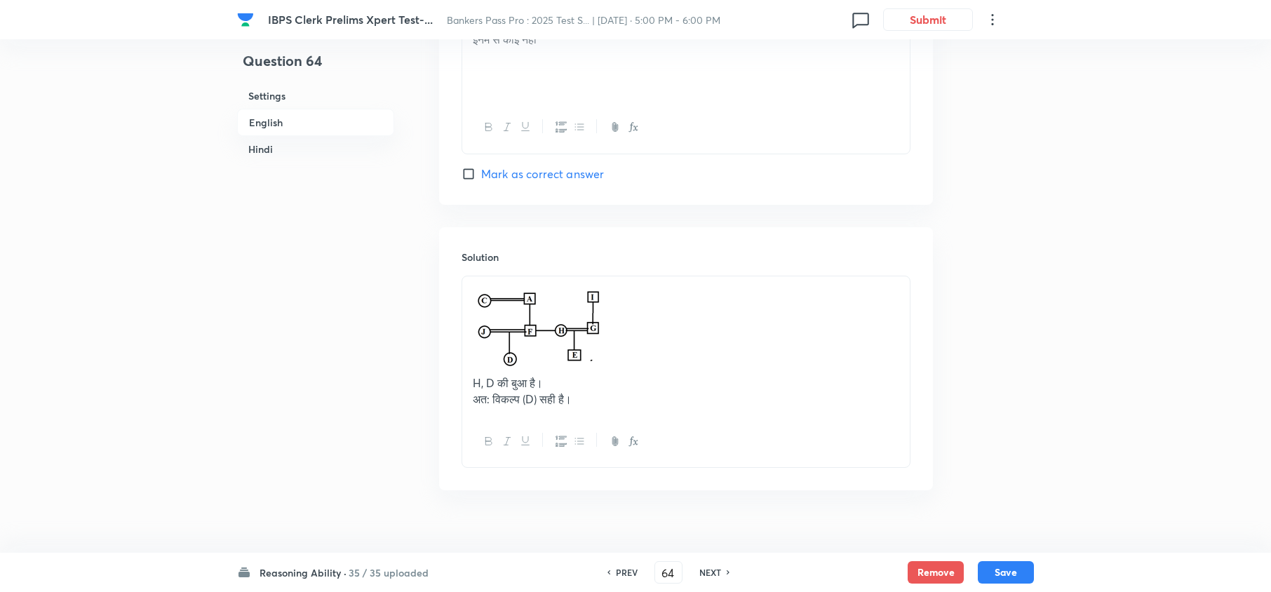
click at [707, 571] on h6 "NEXT" at bounding box center [710, 572] width 22 height 13
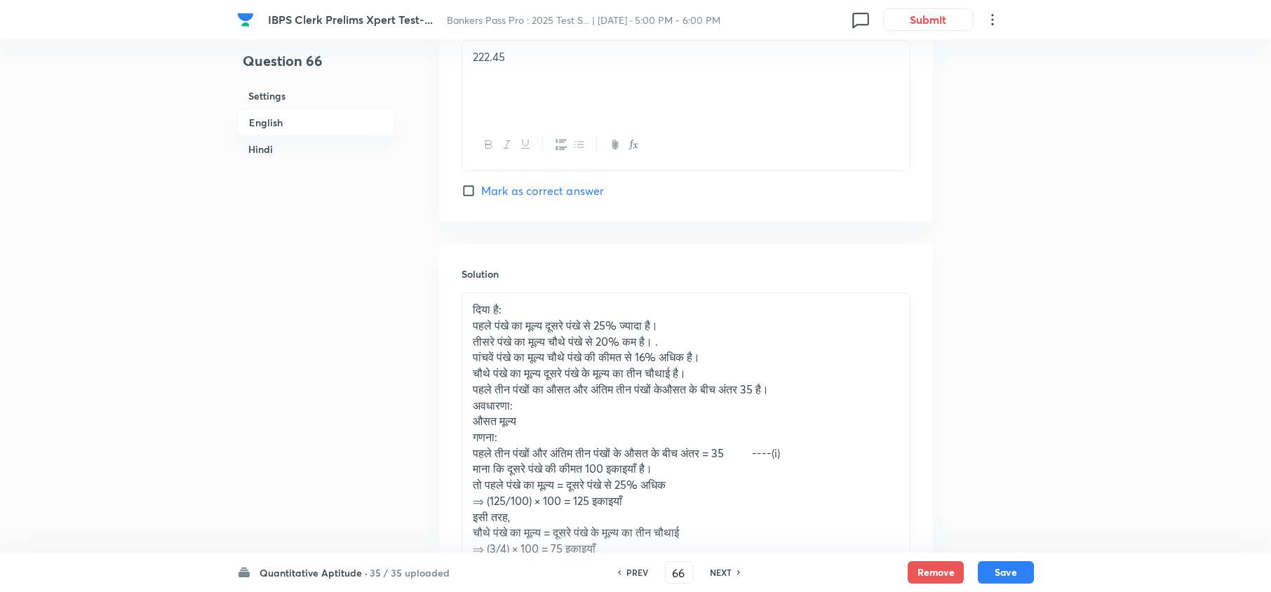
click at [643, 570] on h6 "PREV" at bounding box center [638, 572] width 22 height 13
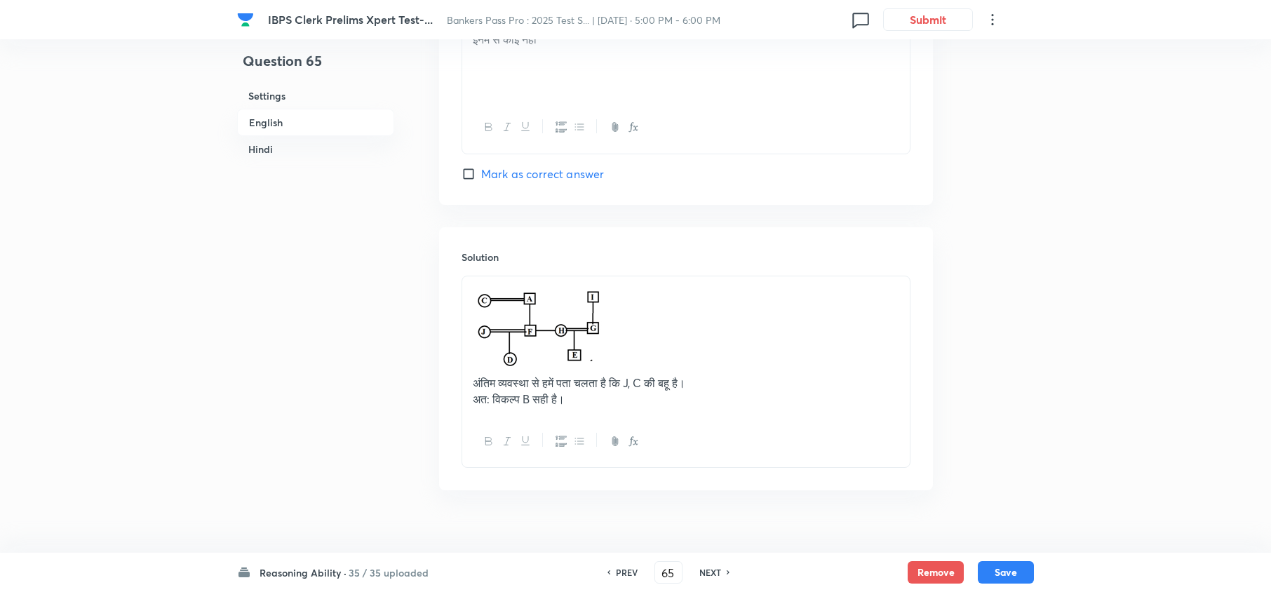
click at [708, 573] on h6 "NEXT" at bounding box center [710, 572] width 22 height 13
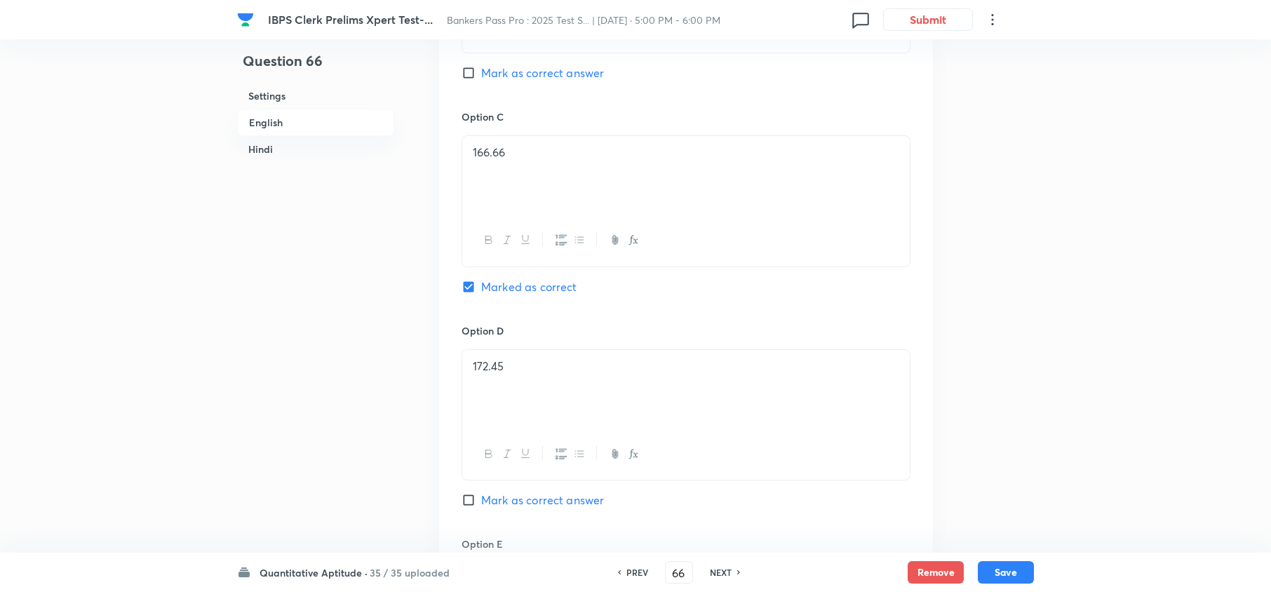
scroll to position [2931, 0]
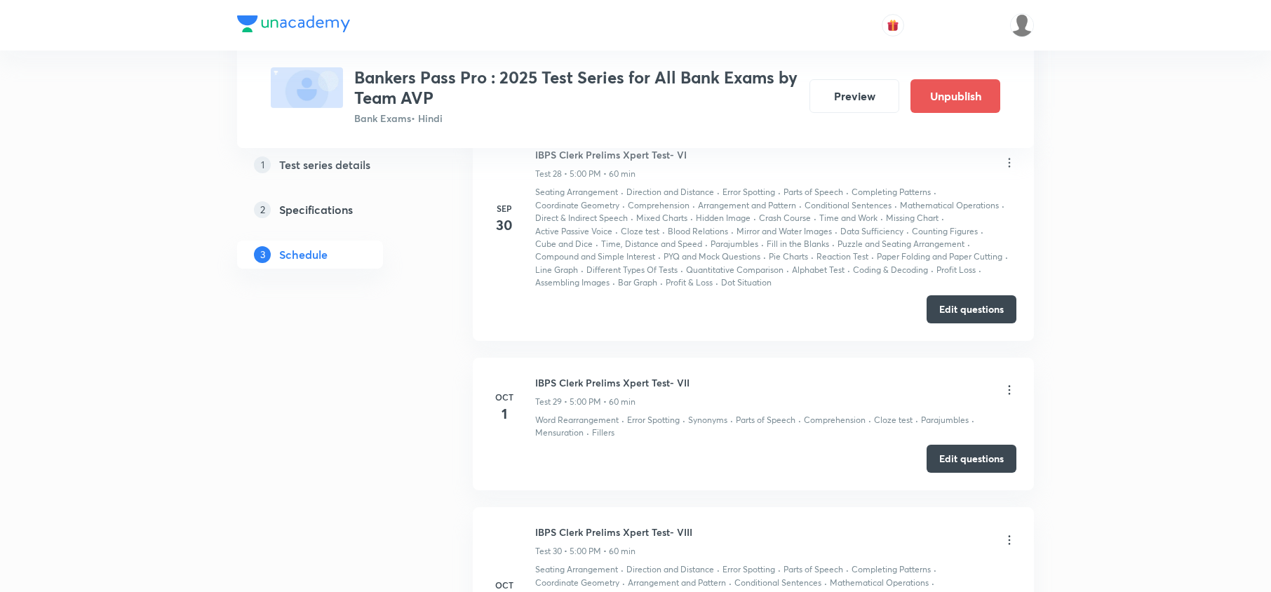
scroll to position [6267, 0]
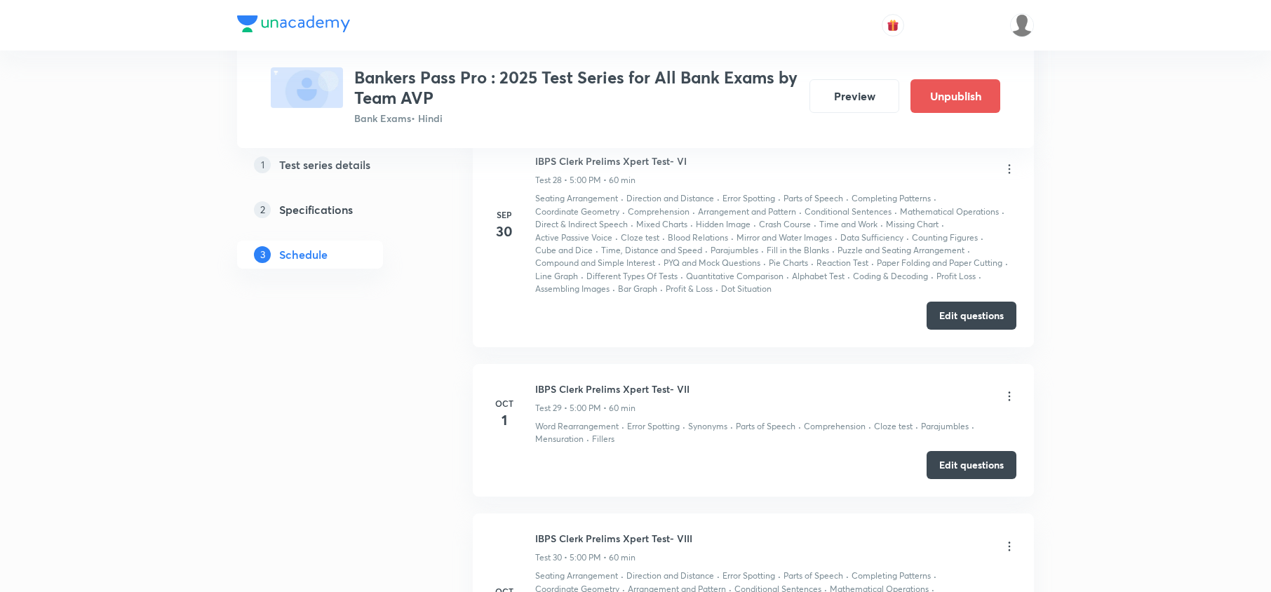
click at [1011, 396] on icon at bounding box center [1010, 396] width 14 height 14
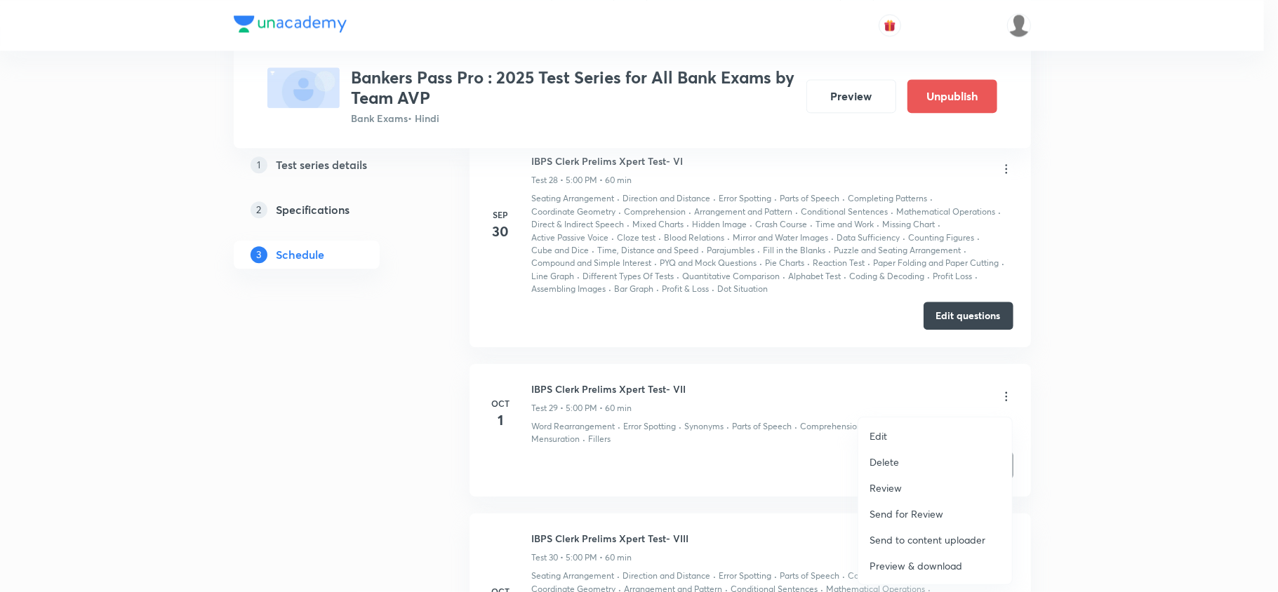
click at [890, 431] on li "Edit" at bounding box center [935, 436] width 154 height 26
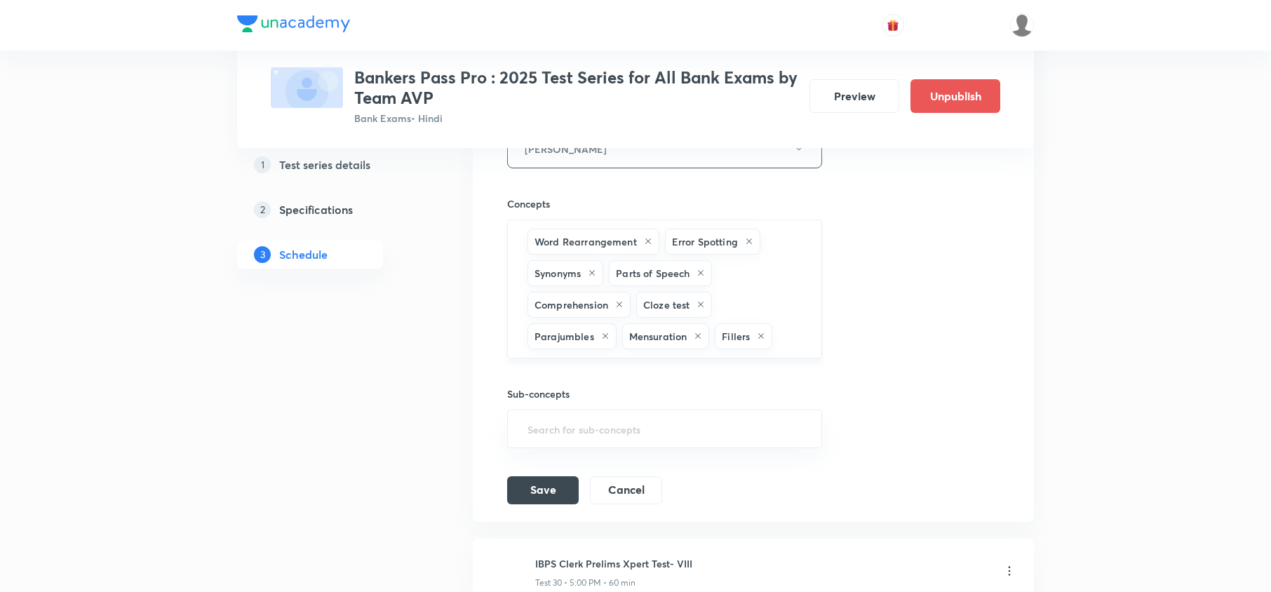
click at [789, 328] on input "text" at bounding box center [789, 336] width 29 height 26
type input "pu"
click at [577, 410] on li "Puzzle and Seating Arrangement" at bounding box center [664, 410] width 312 height 25
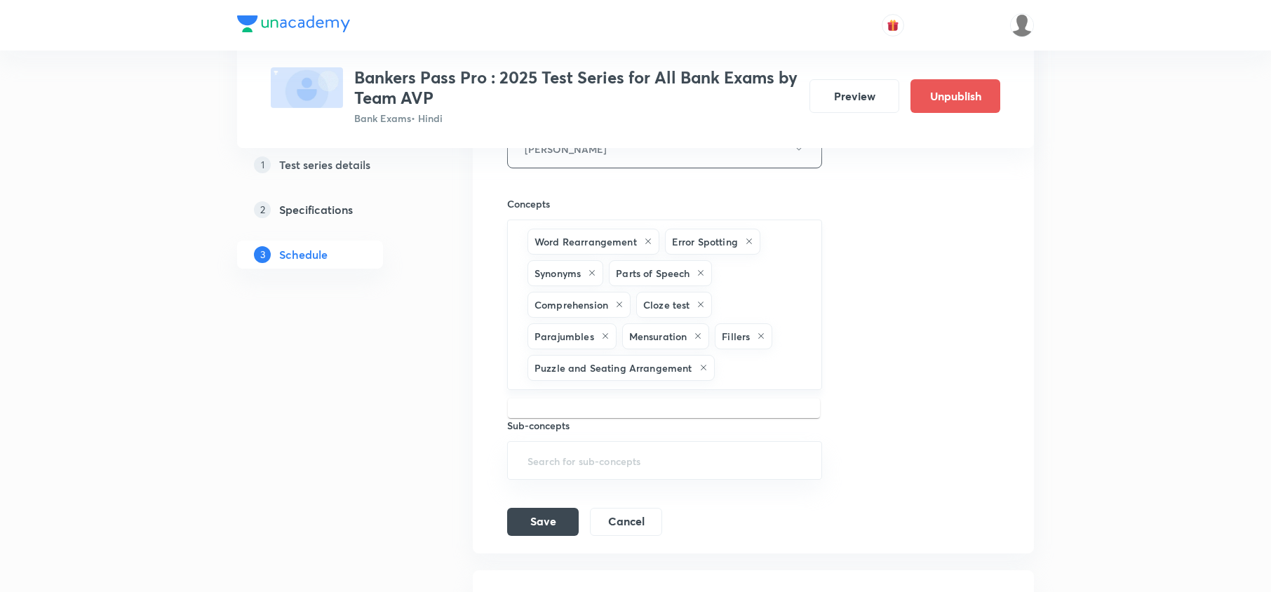
click at [747, 363] on input "text" at bounding box center [761, 368] width 87 height 26
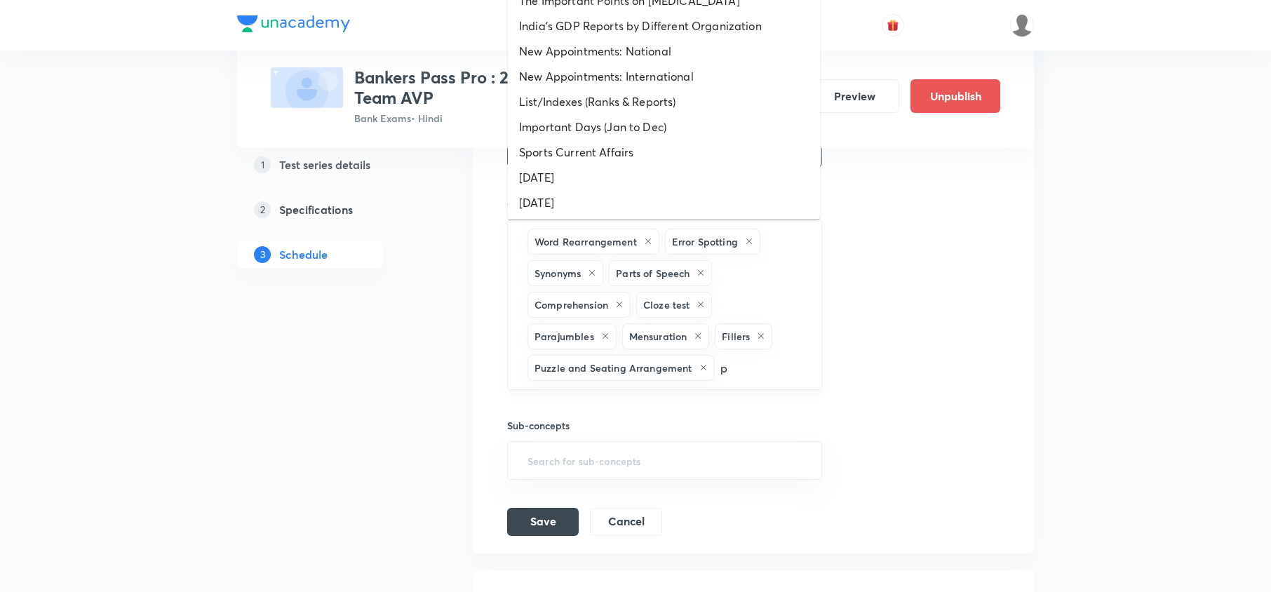
type input "pu"
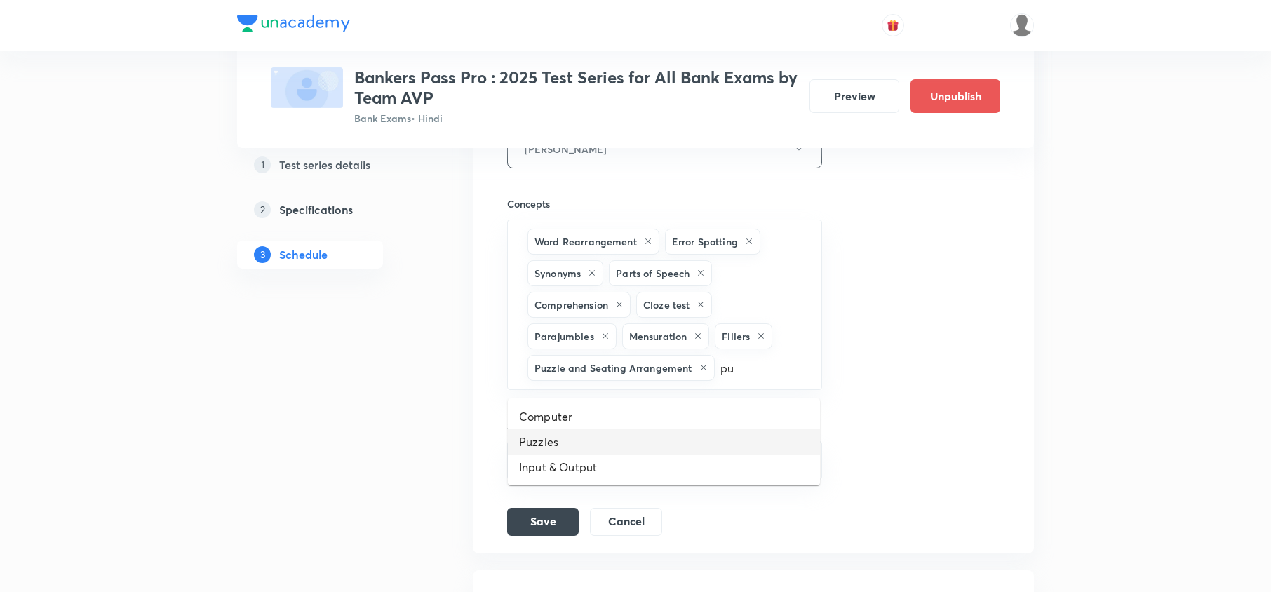
click at [546, 441] on li "Puzzles" at bounding box center [664, 441] width 312 height 25
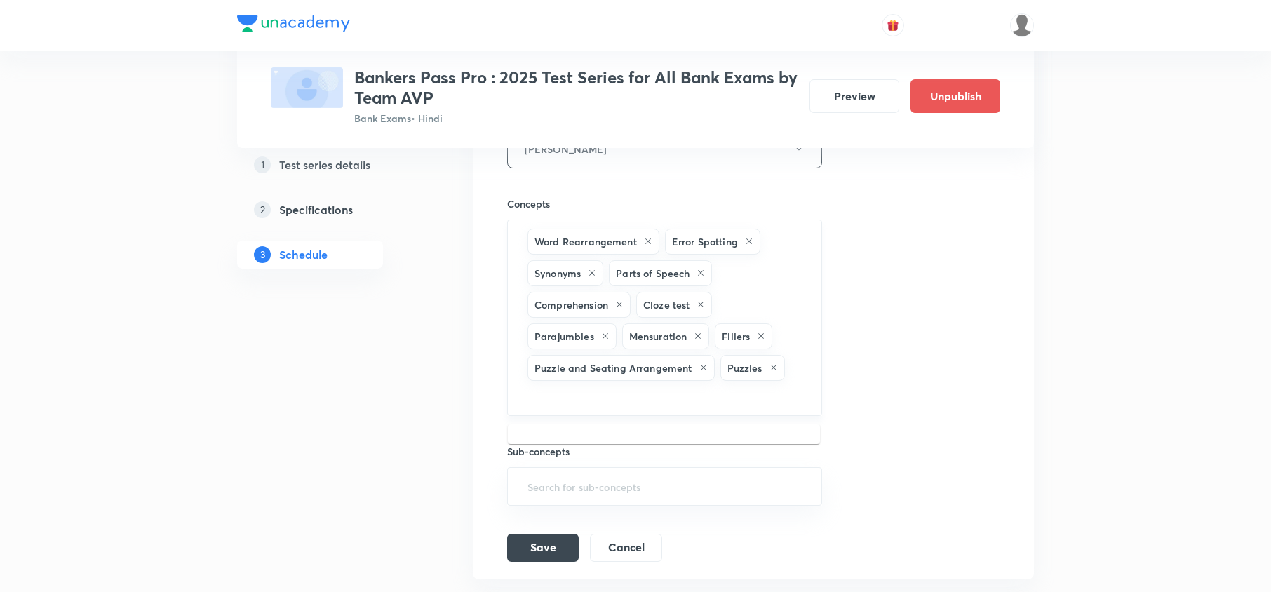
click at [646, 399] on input "text" at bounding box center [665, 397] width 280 height 26
type input "se"
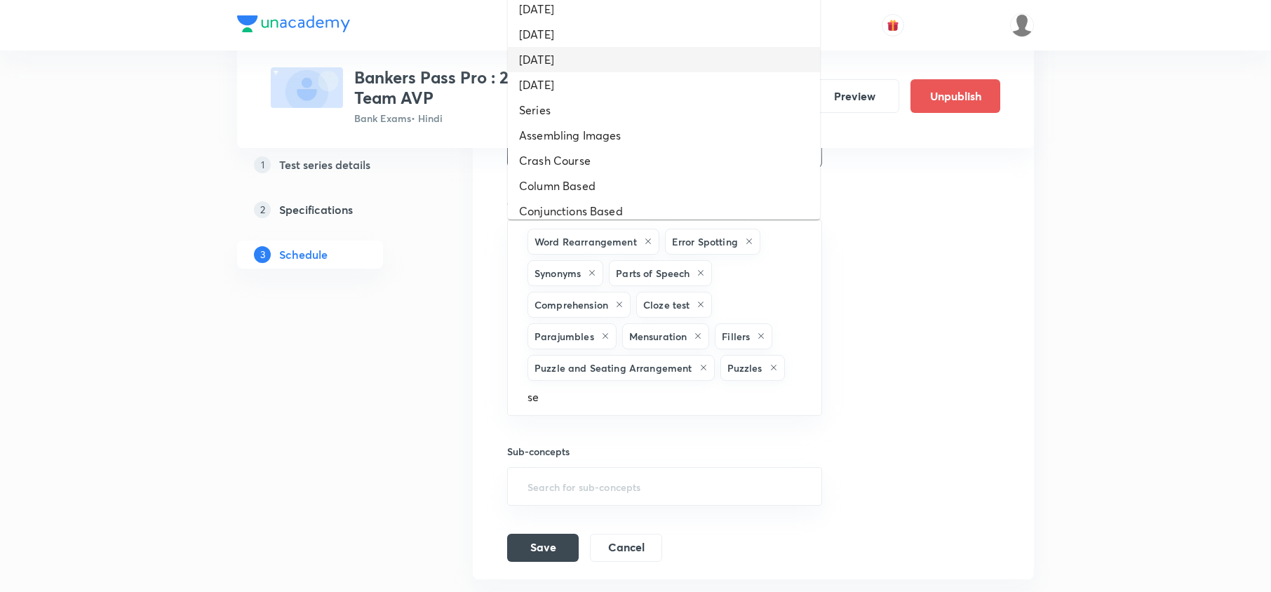
scroll to position [281, 0]
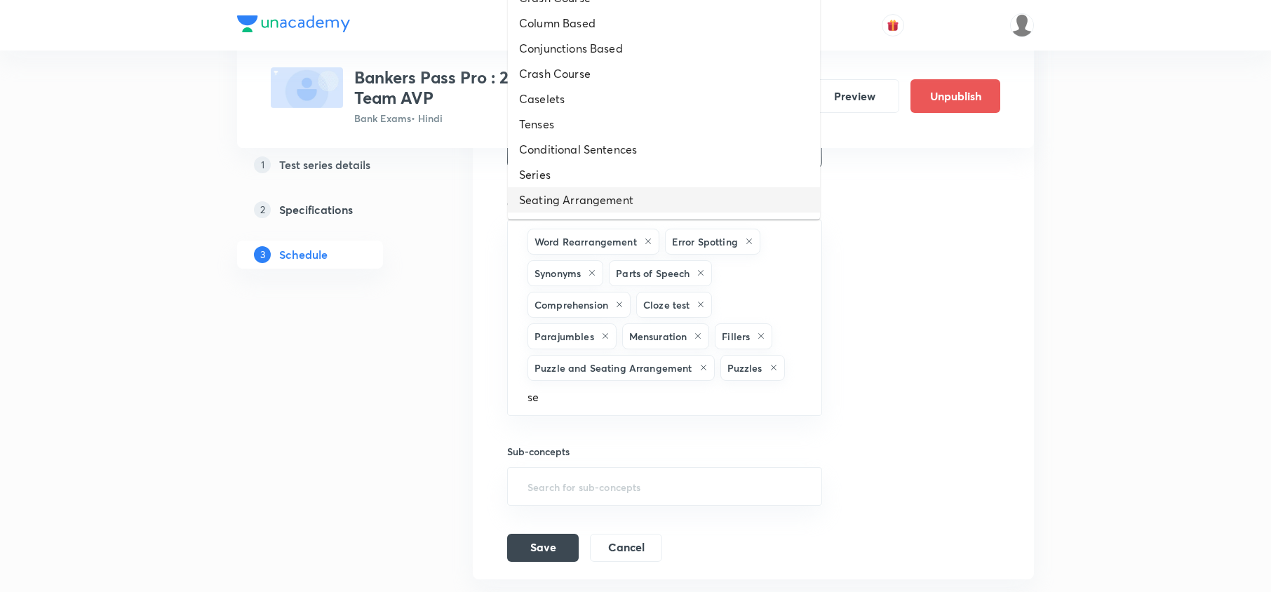
click at [603, 195] on li "Seating Arrangement" at bounding box center [664, 199] width 312 height 25
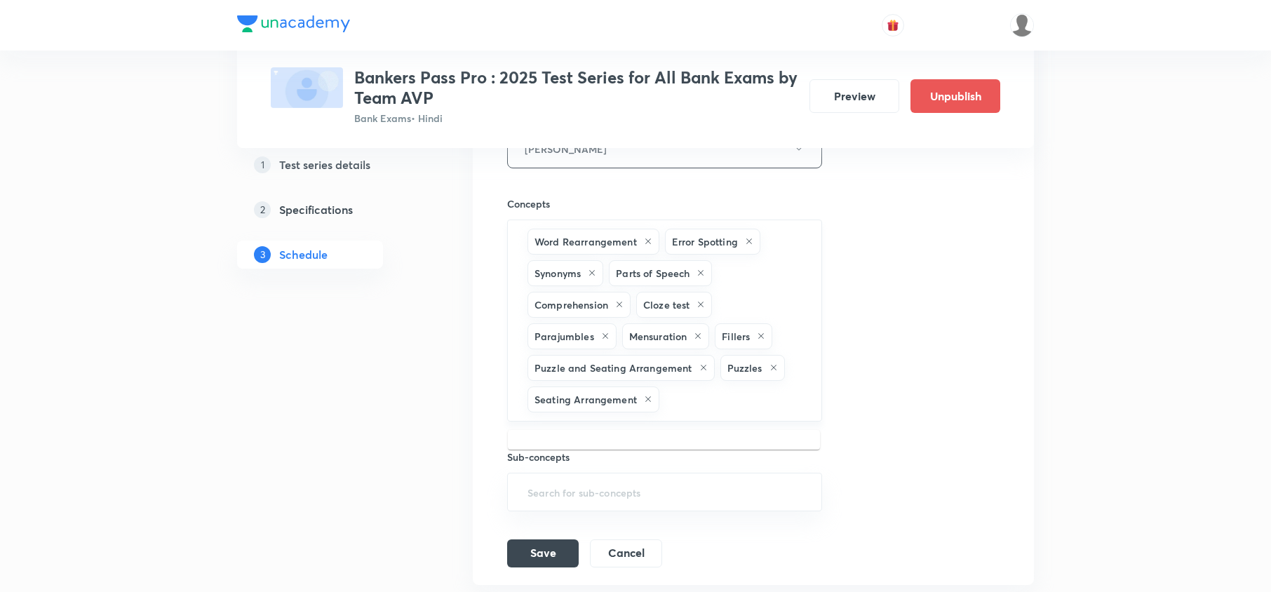
click at [700, 402] on input "text" at bounding box center [733, 400] width 142 height 26
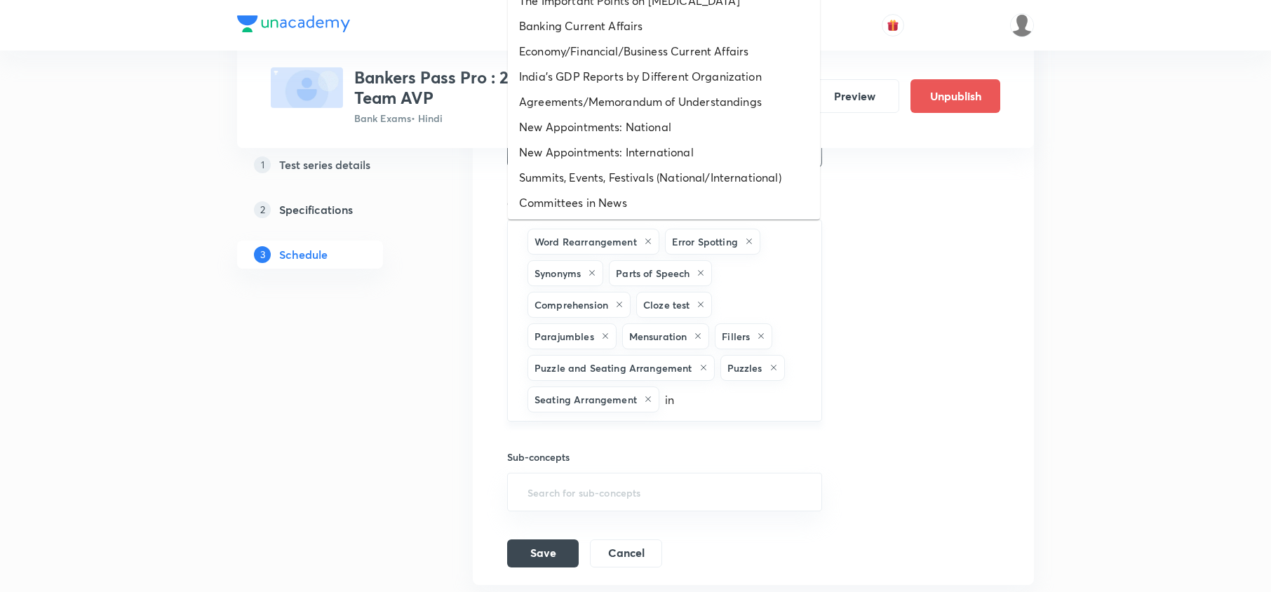
type input "ine"
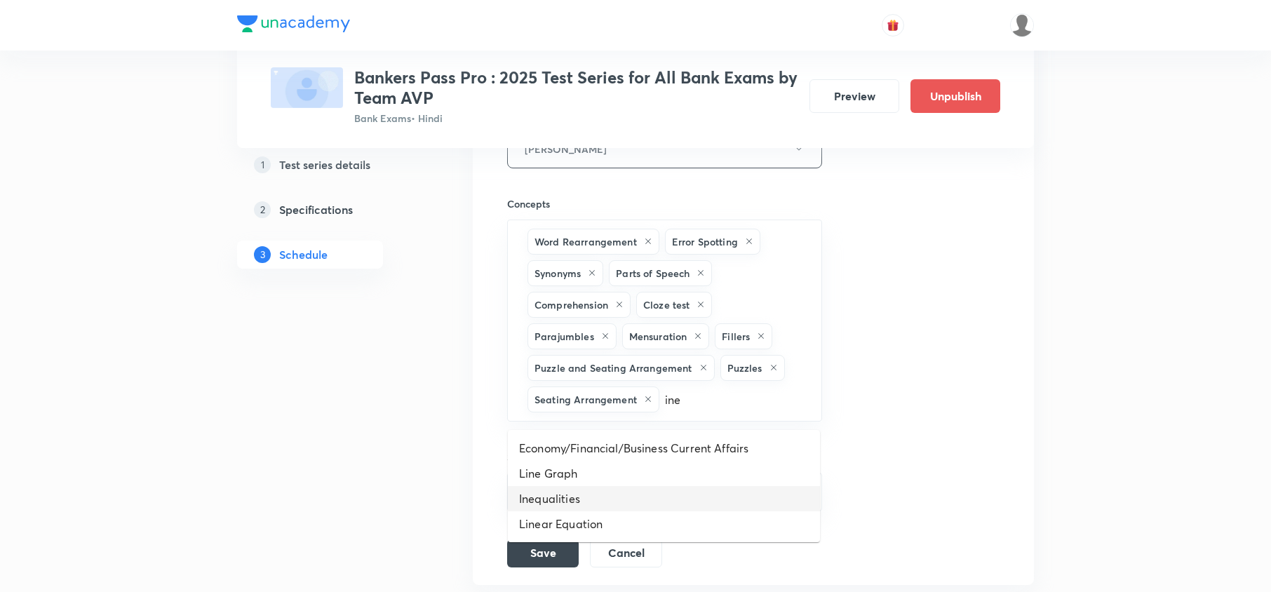
click at [540, 501] on li "Inequalities" at bounding box center [664, 498] width 312 height 25
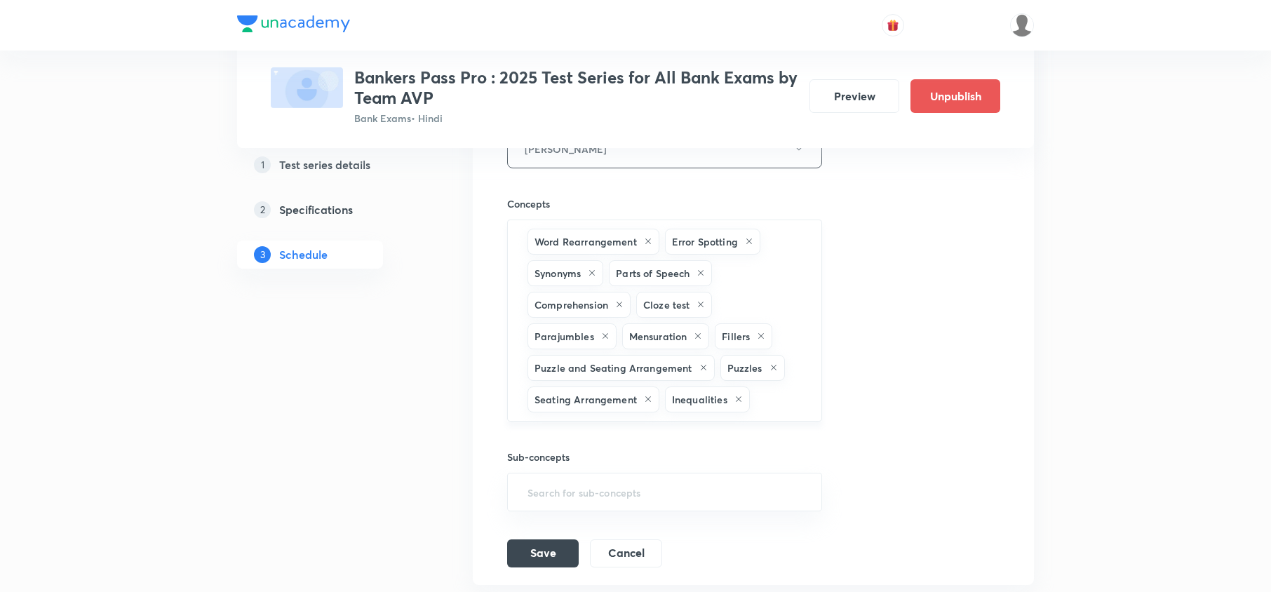
click at [768, 396] on input "text" at bounding box center [779, 400] width 52 height 26
type input "syllo"
click at [626, 445] on li "Syllogism" at bounding box center [664, 448] width 312 height 25
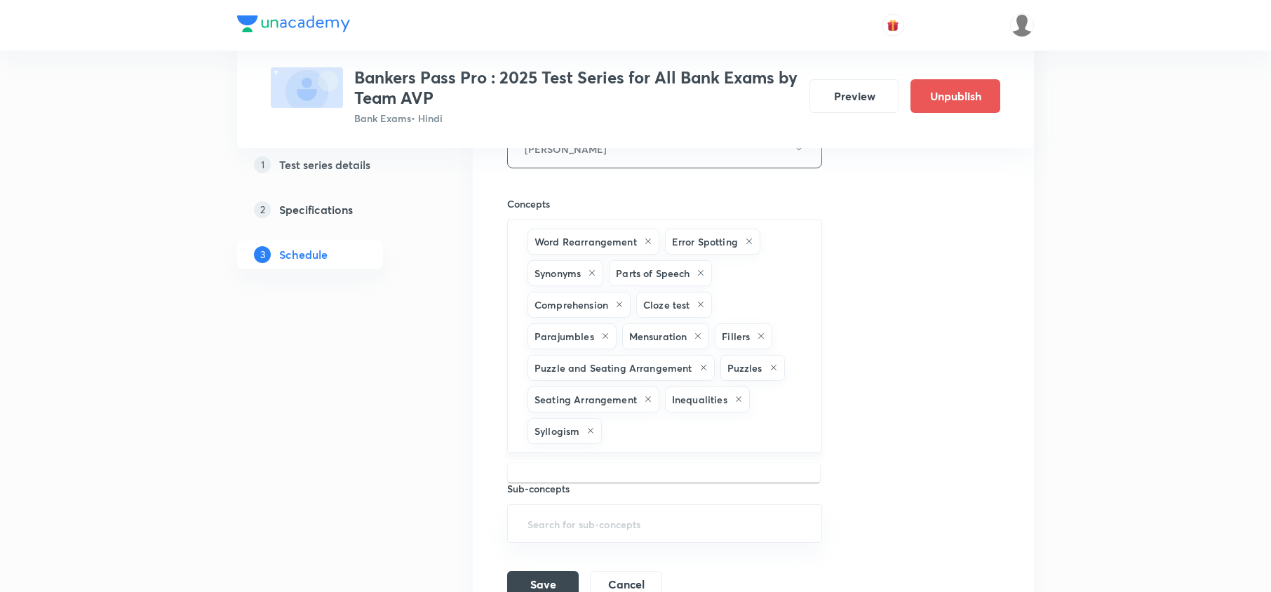
click at [651, 433] on input "text" at bounding box center [704, 431] width 199 height 26
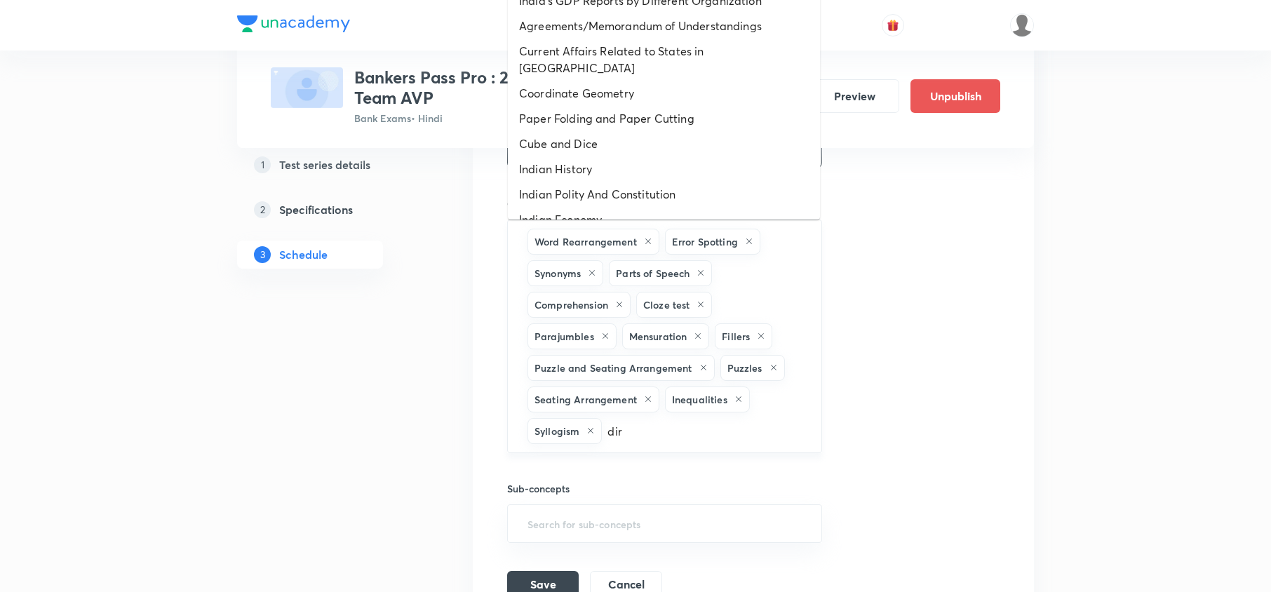
type input "dire"
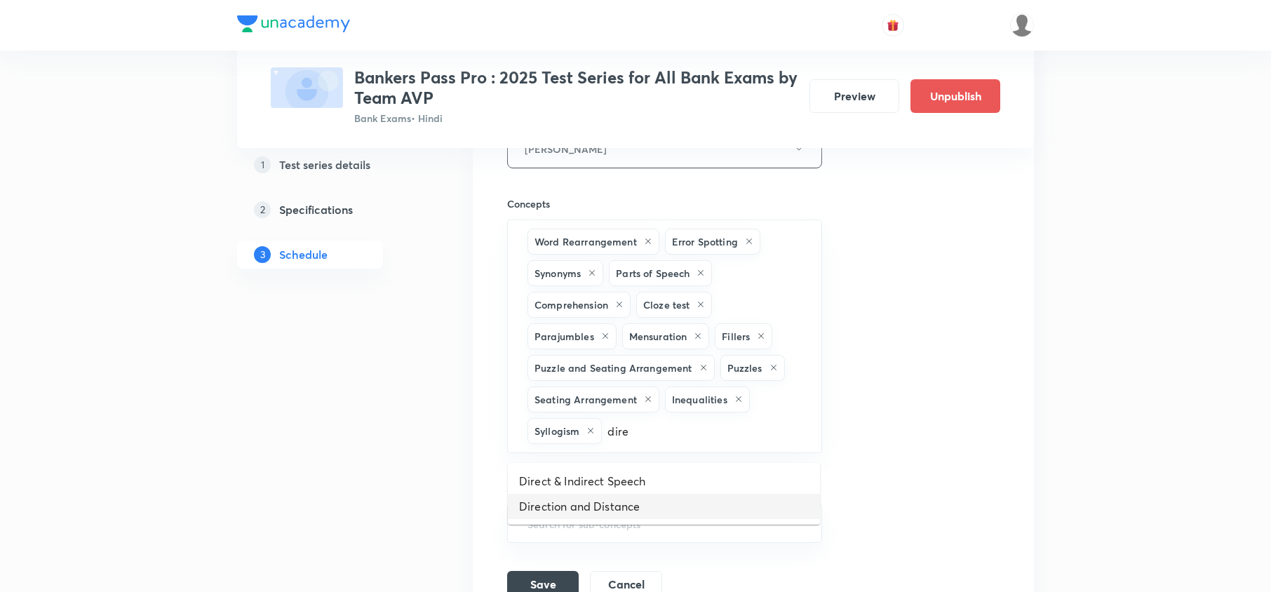
click at [596, 514] on li "Direction and Distance" at bounding box center [664, 506] width 312 height 25
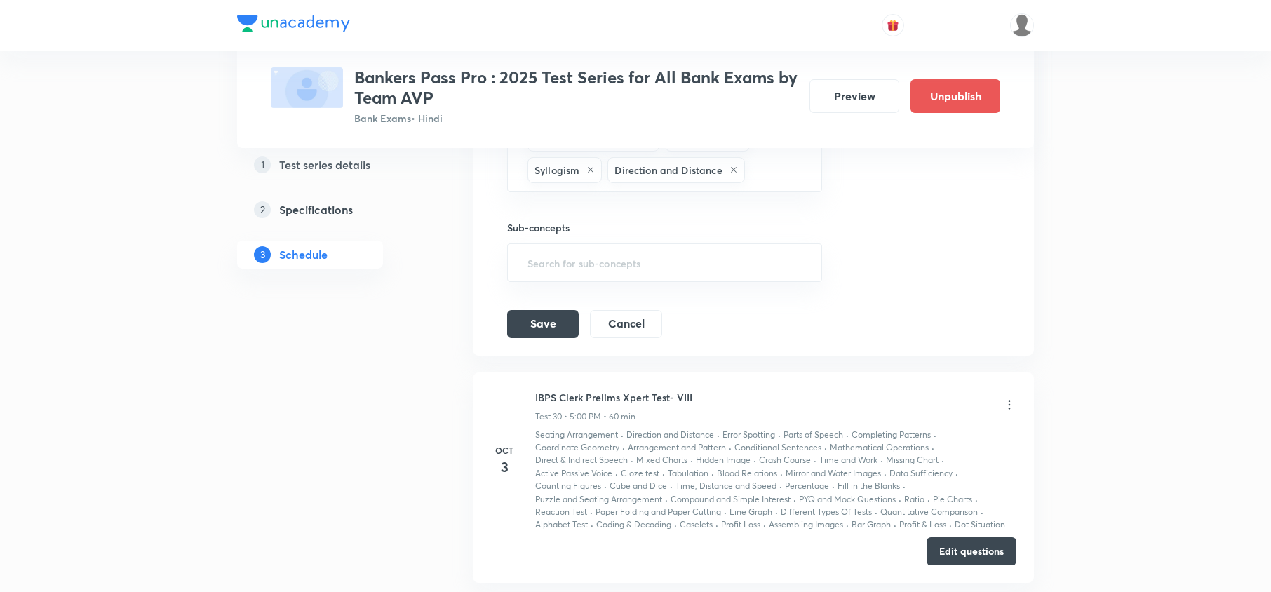
scroll to position [6548, 0]
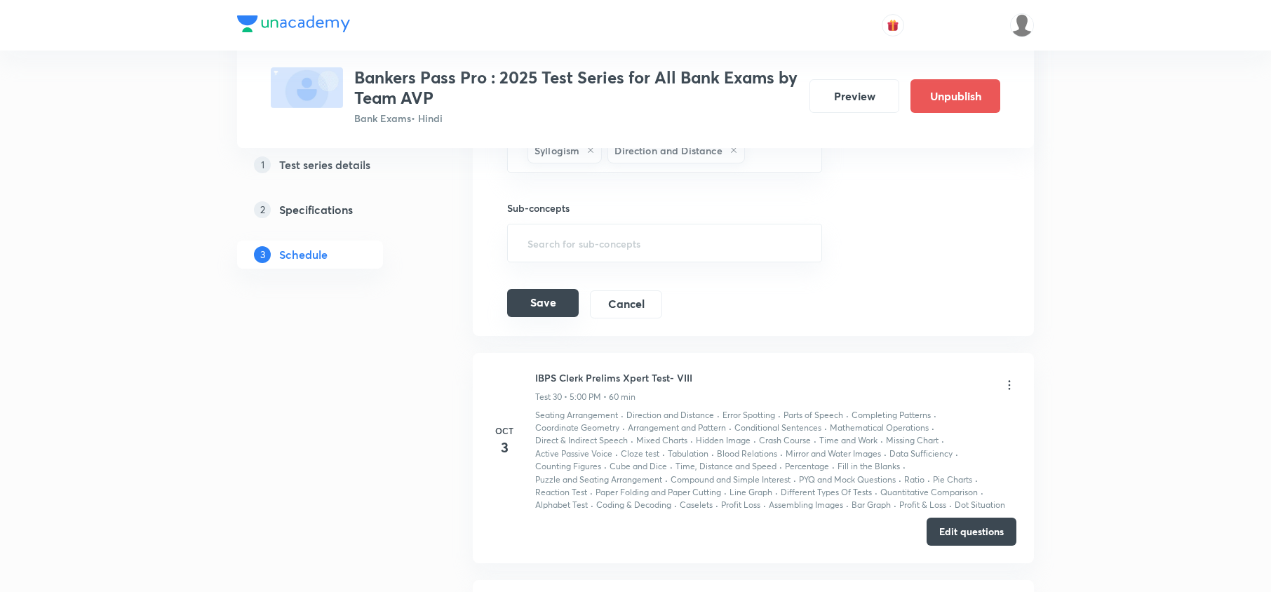
click at [543, 317] on button "Save" at bounding box center [543, 303] width 72 height 28
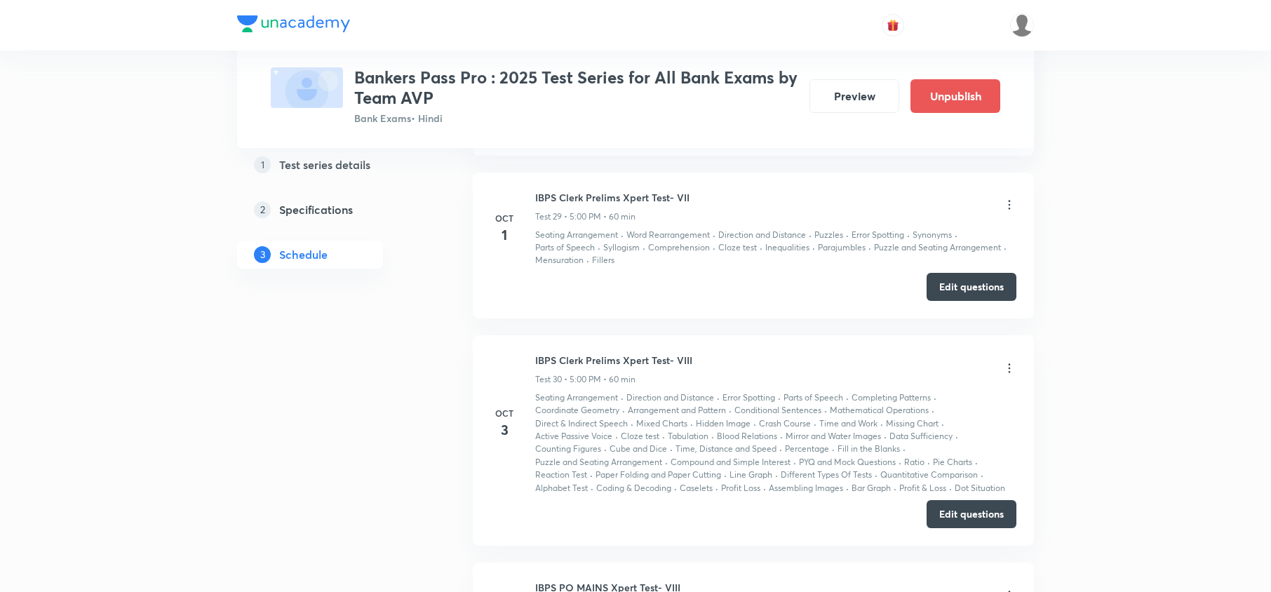
scroll to position [5799, 0]
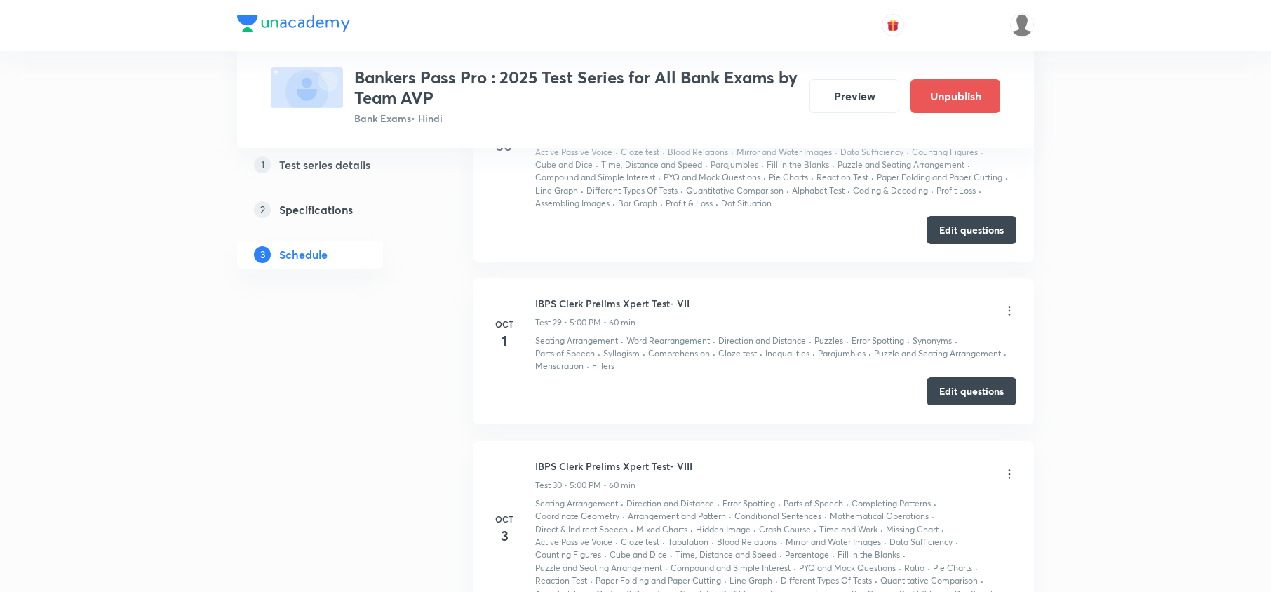
click at [958, 391] on button "Edit questions" at bounding box center [972, 391] width 90 height 28
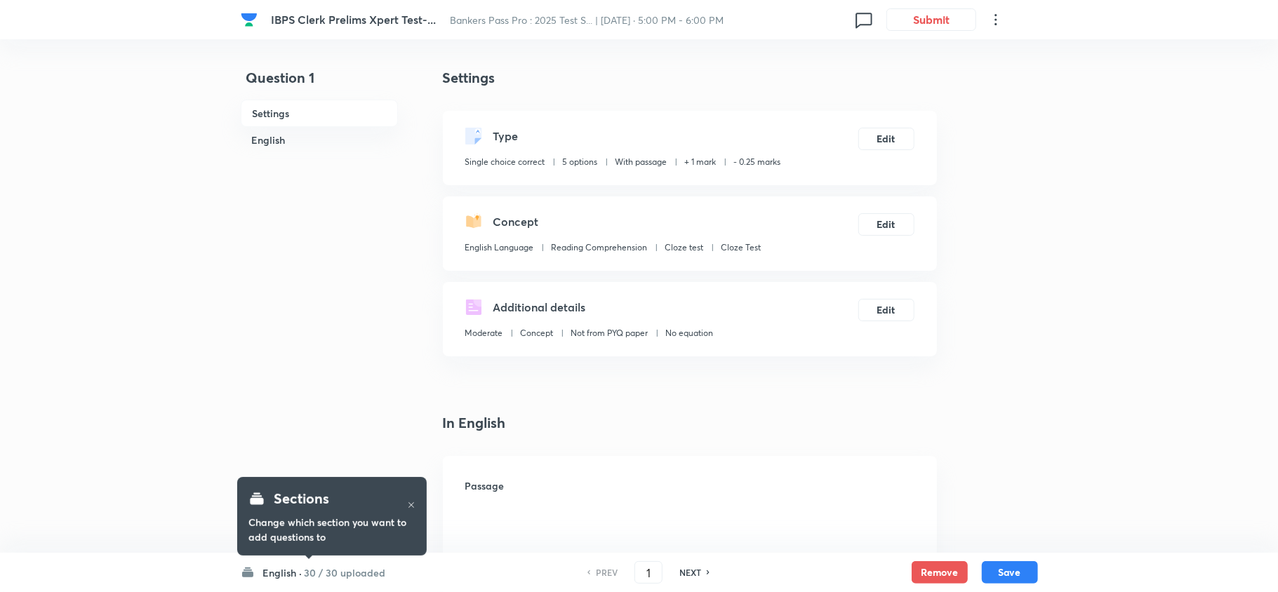
checkbox input "true"
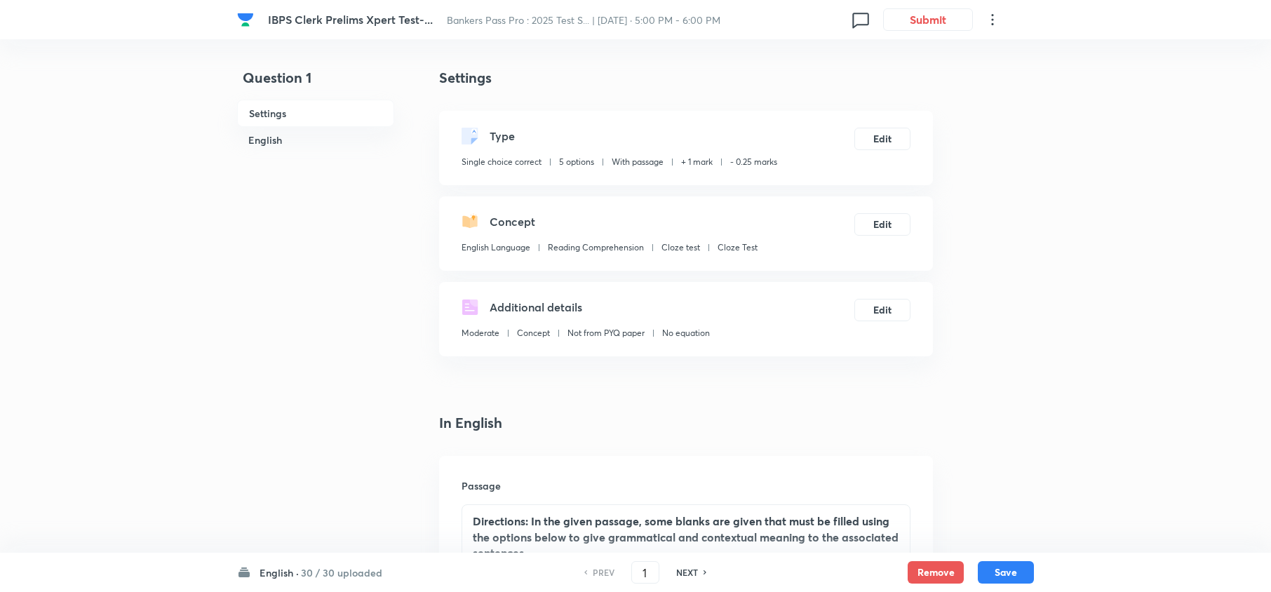
click at [327, 556] on div "English · 30 / 30 uploaded PREV 1 ​ NEXT Remove Save" at bounding box center [635, 572] width 797 height 39
click at [307, 572] on h6 "30 / 30 uploaded" at bounding box center [341, 572] width 81 height 15
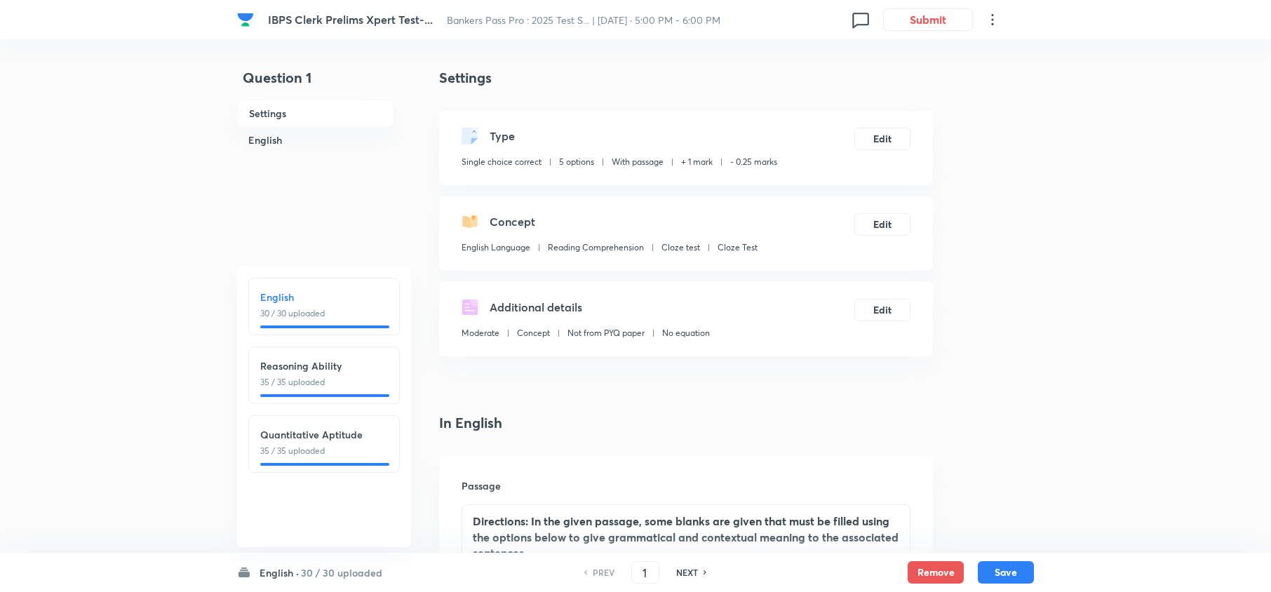
click at [335, 372] on h6 "Reasoning Ability" at bounding box center [324, 366] width 128 height 15
type input "31"
checkbox input "false"
checkbox input "true"
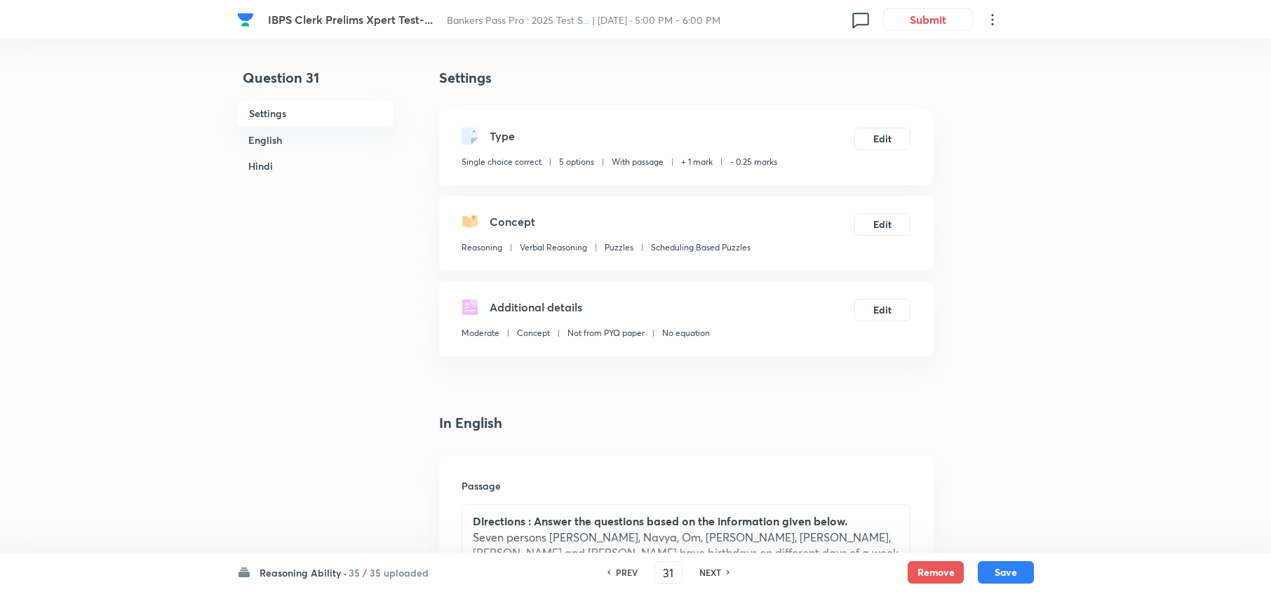
click at [716, 577] on h6 "NEXT" at bounding box center [710, 572] width 22 height 13
type input "32"
checkbox input "false"
checkbox input "true"
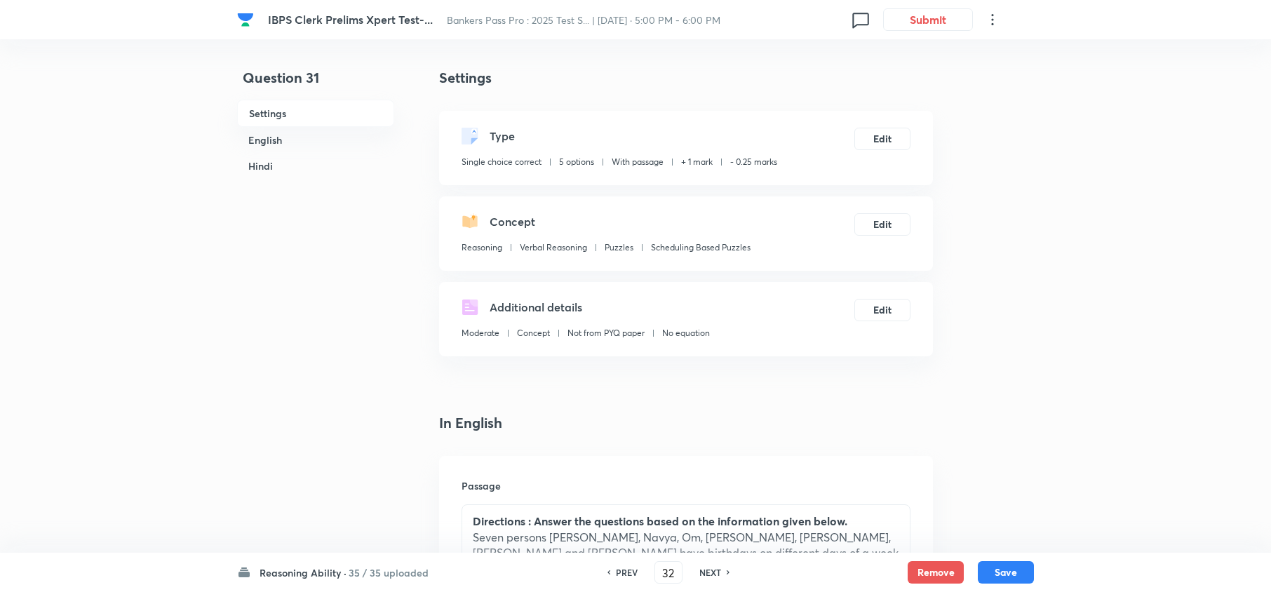
checkbox input "true"
click at [716, 578] on h6 "NEXT" at bounding box center [710, 572] width 22 height 13
type input "33"
checkbox input "false"
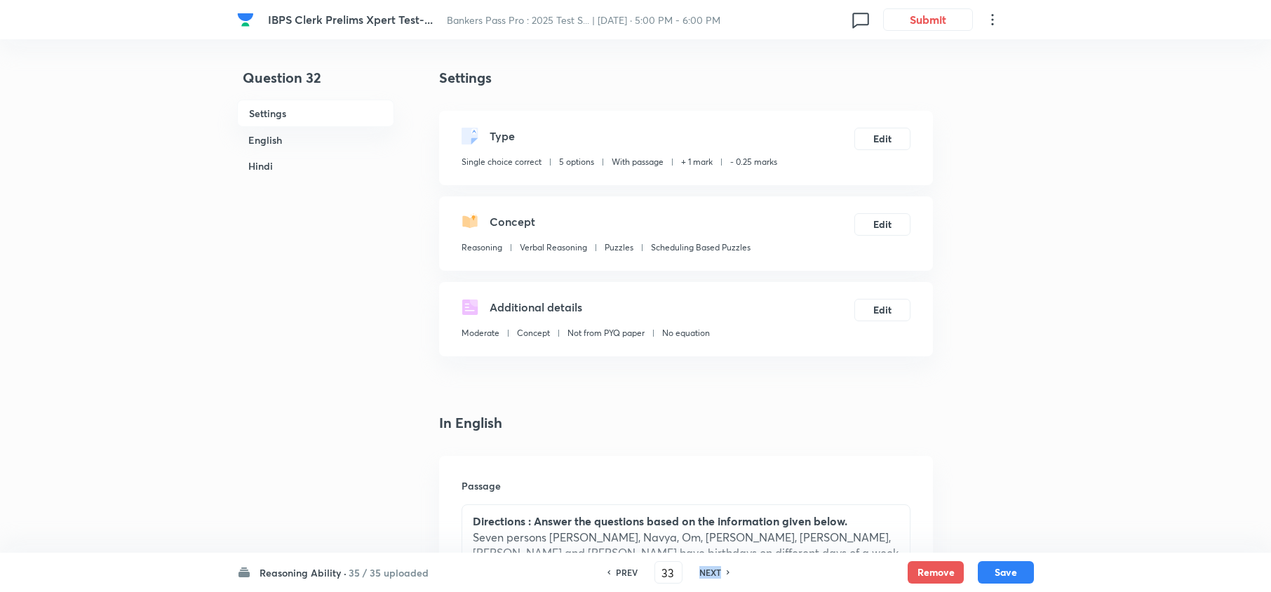
checkbox input "true"
click at [716, 578] on h6 "NEXT" at bounding box center [710, 572] width 22 height 13
type input "34"
checkbox input "false"
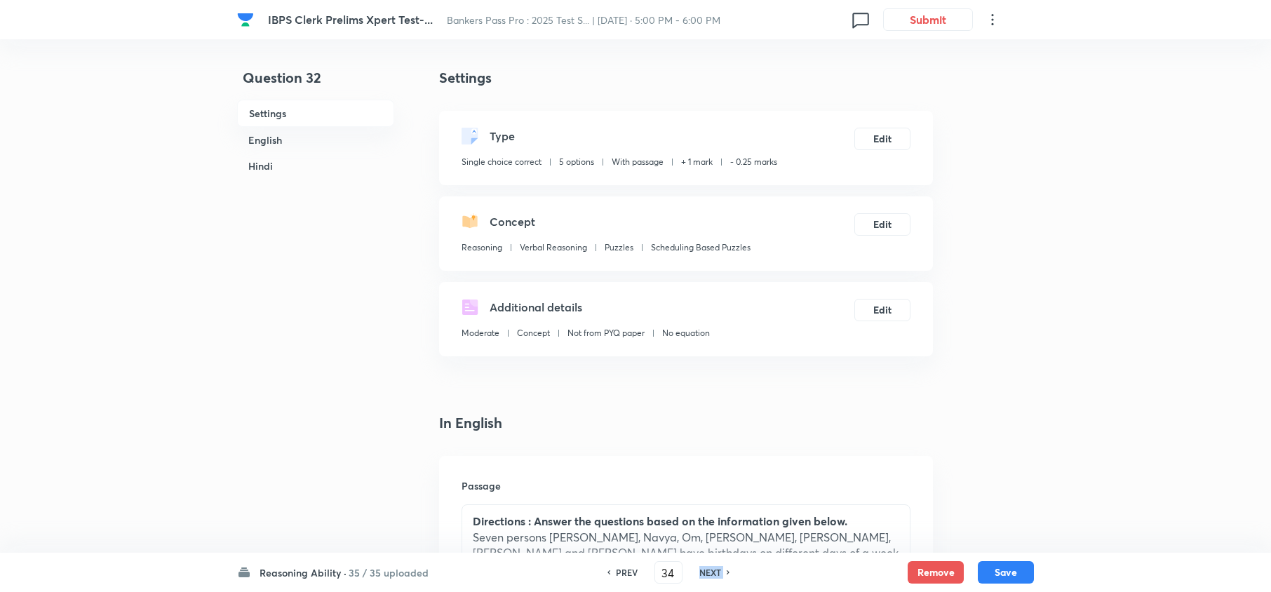
checkbox input "false"
checkbox input "true"
click at [718, 578] on h6 "NEXT" at bounding box center [710, 572] width 22 height 13
type input "35"
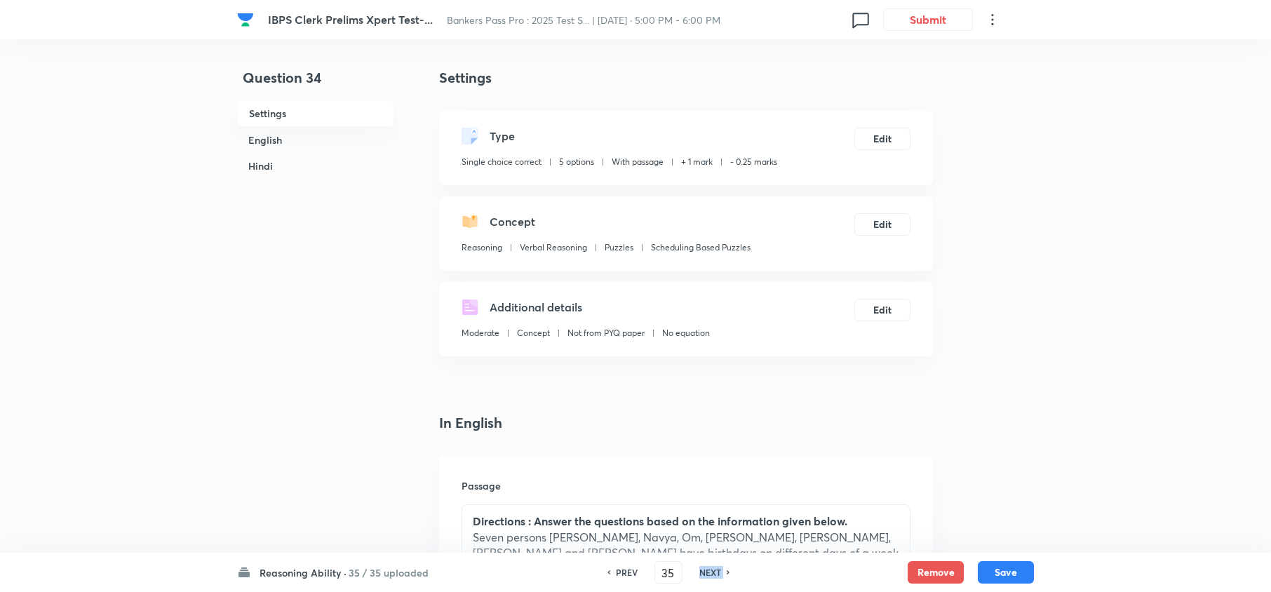
checkbox input "false"
checkbox input "true"
click at [716, 575] on h6 "NEXT" at bounding box center [710, 572] width 22 height 13
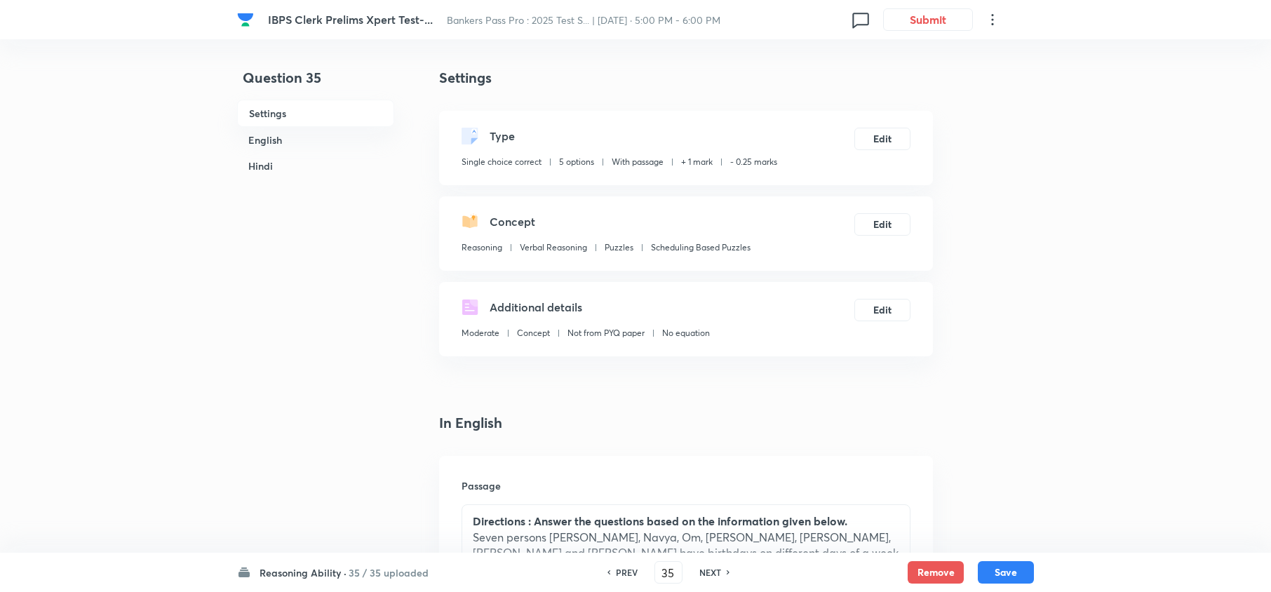
type input "36"
checkbox input "false"
checkbox input "true"
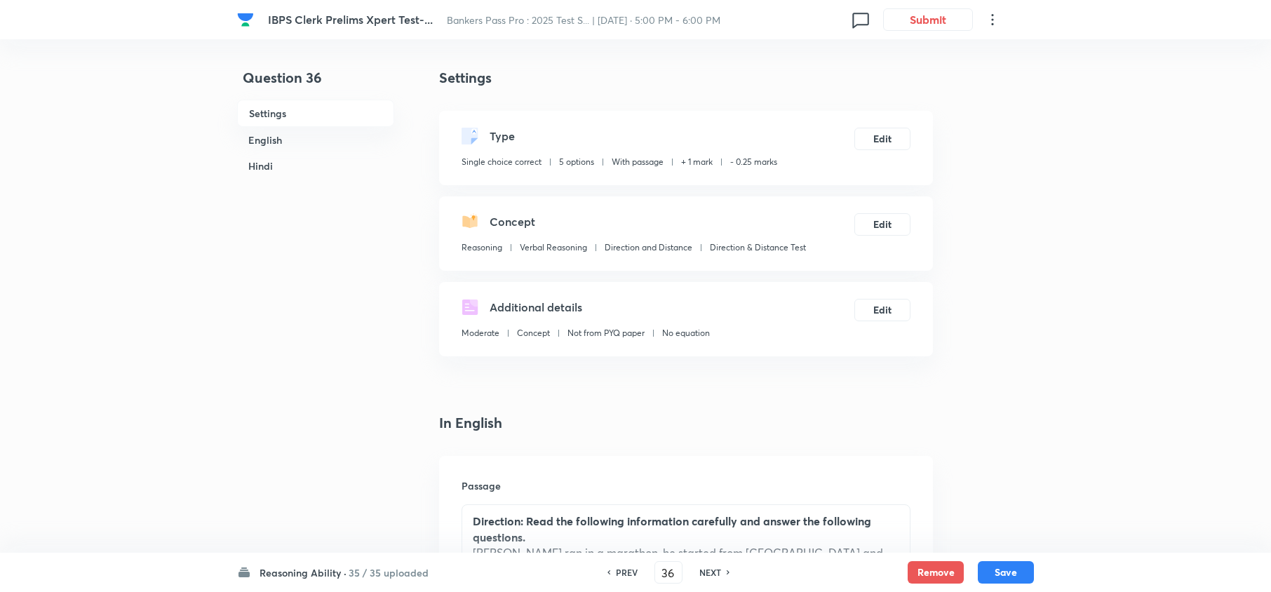
click at [716, 575] on h6 "NEXT" at bounding box center [710, 572] width 22 height 13
type input "37"
checkbox input "false"
checkbox input "true"
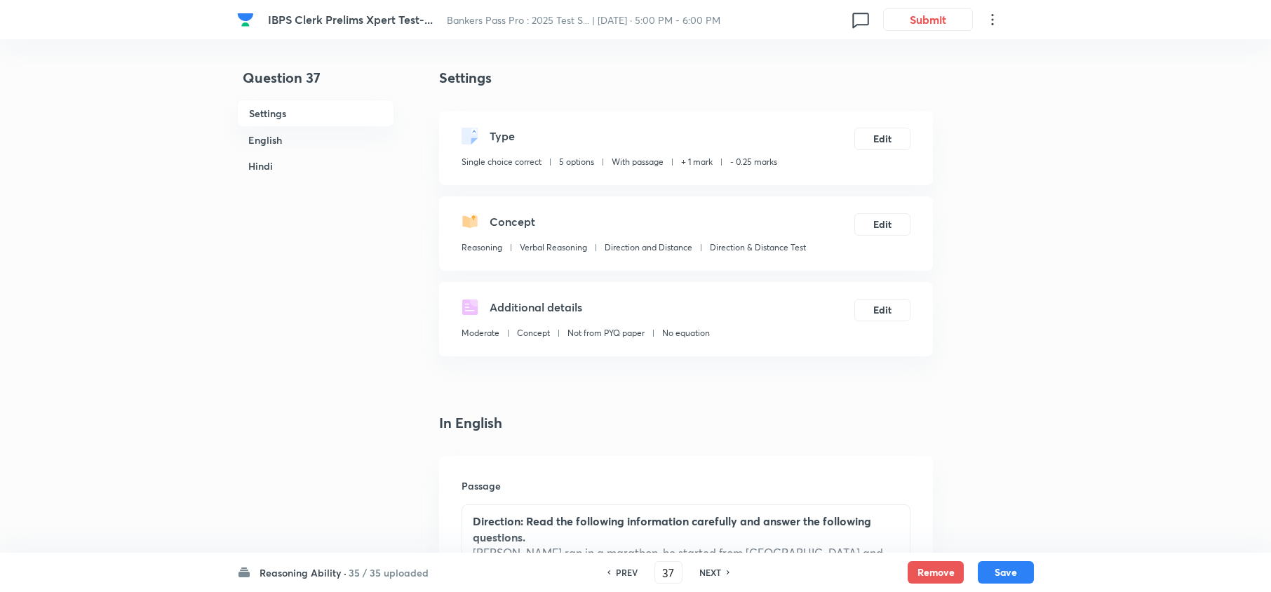
checkbox input "true"
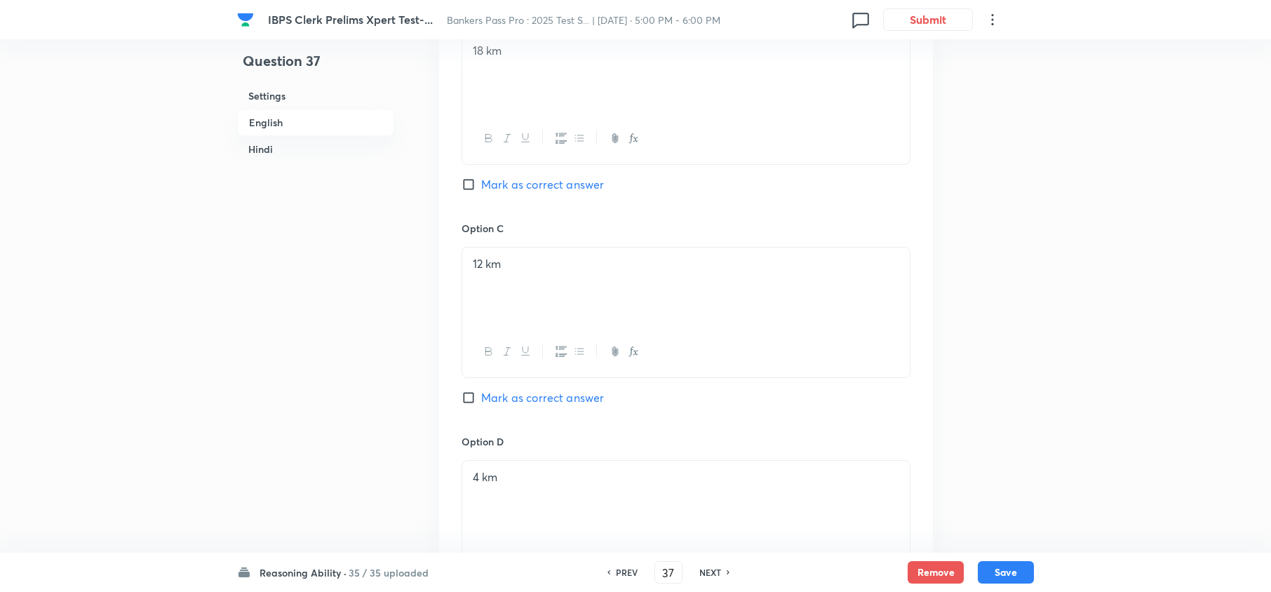
scroll to position [1403, 0]
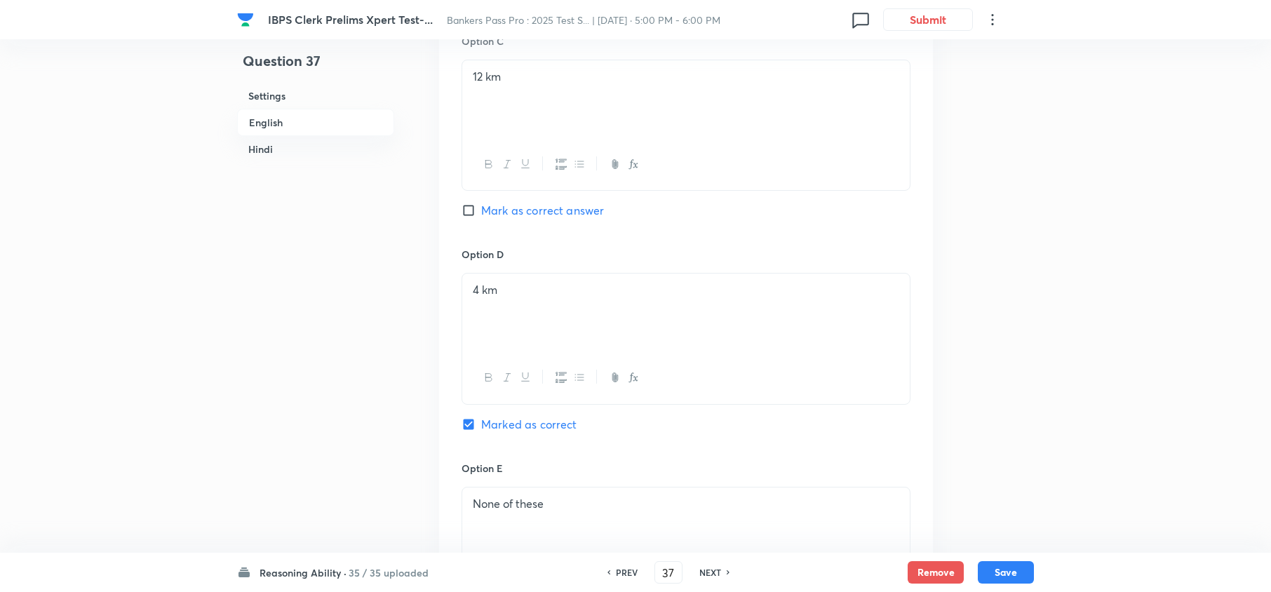
click at [483, 282] on p "4 km" at bounding box center [686, 290] width 427 height 16
click at [478, 69] on p "12 km" at bounding box center [686, 77] width 427 height 16
copy p "2"
drag, startPoint x: 521, startPoint y: 191, endPoint x: 514, endPoint y: 209, distance: 19.5
click at [514, 209] on div "Option C 12 km Mark as correct answer" at bounding box center [686, 140] width 449 height 213
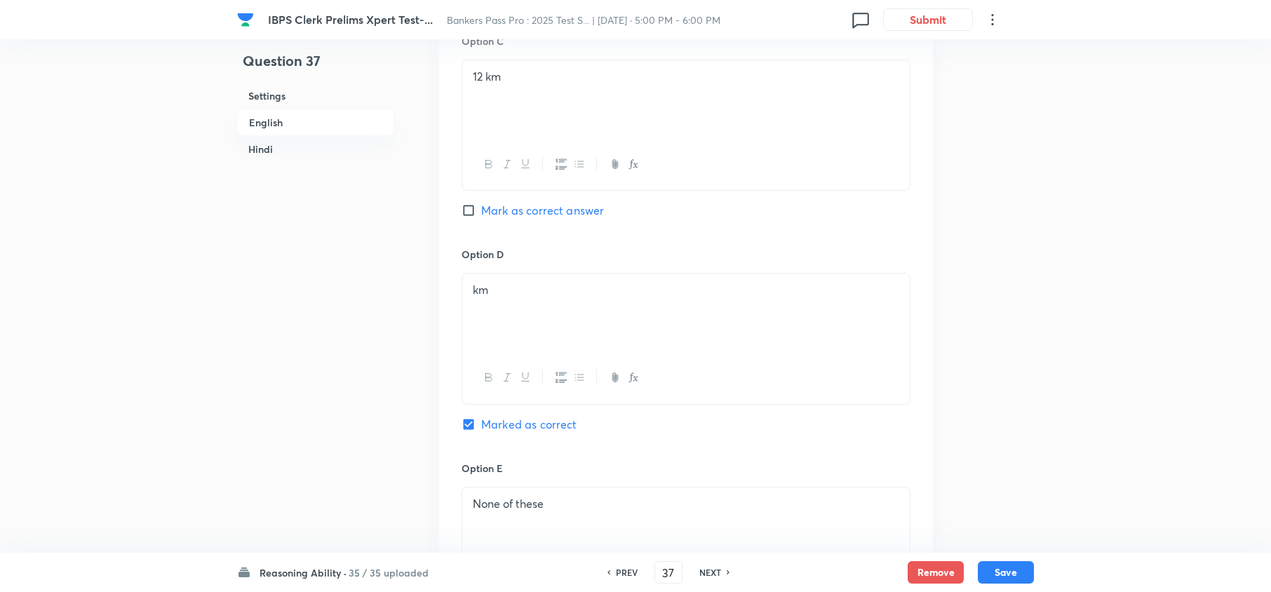
click at [469, 279] on div "km" at bounding box center [686, 313] width 448 height 79
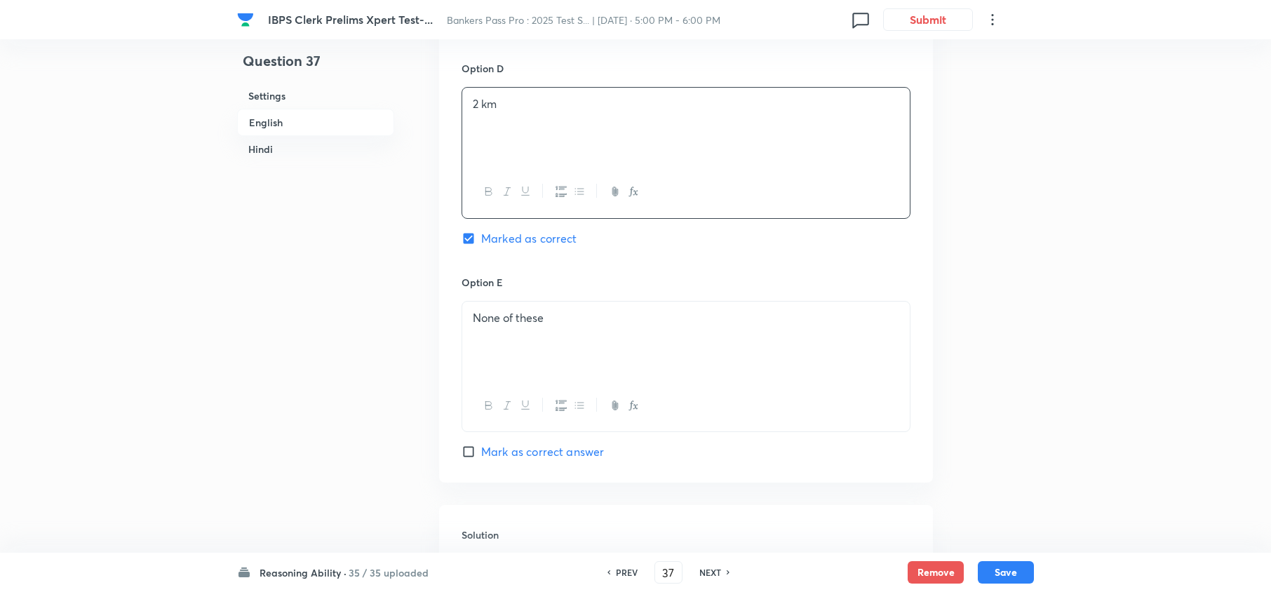
scroll to position [1590, 0]
click at [511, 443] on span "Mark as correct answer" at bounding box center [542, 451] width 123 height 17
click at [481, 444] on input "Mark as correct answer" at bounding box center [472, 451] width 20 height 14
checkbox input "true"
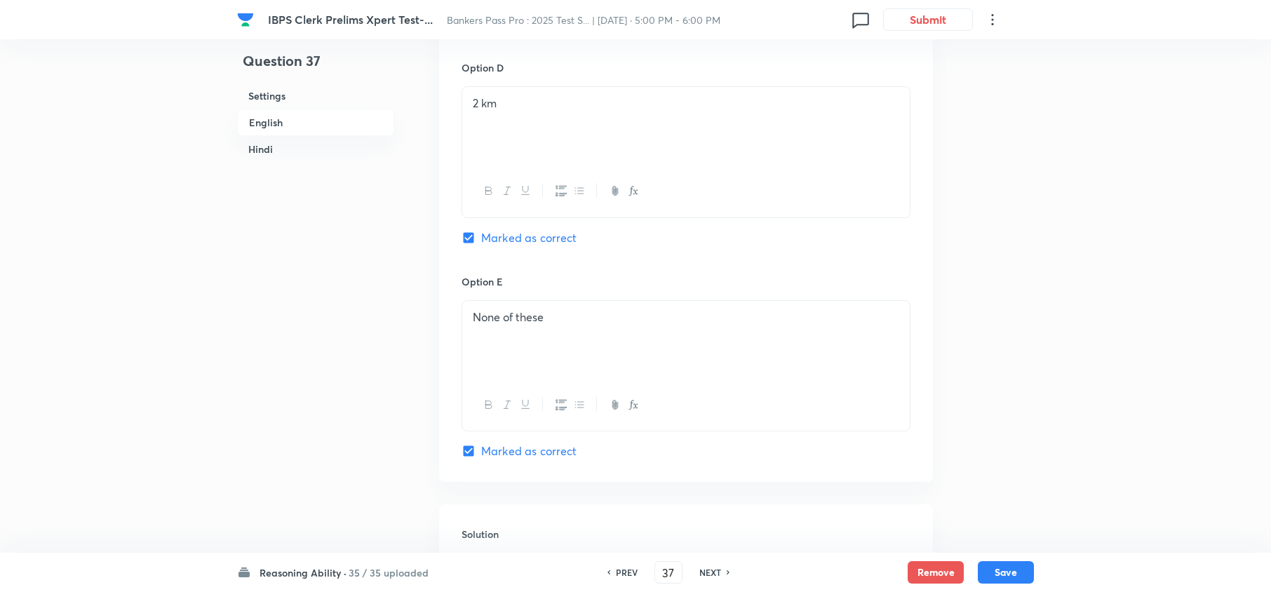
checkbox input "false"
checkbox input "true"
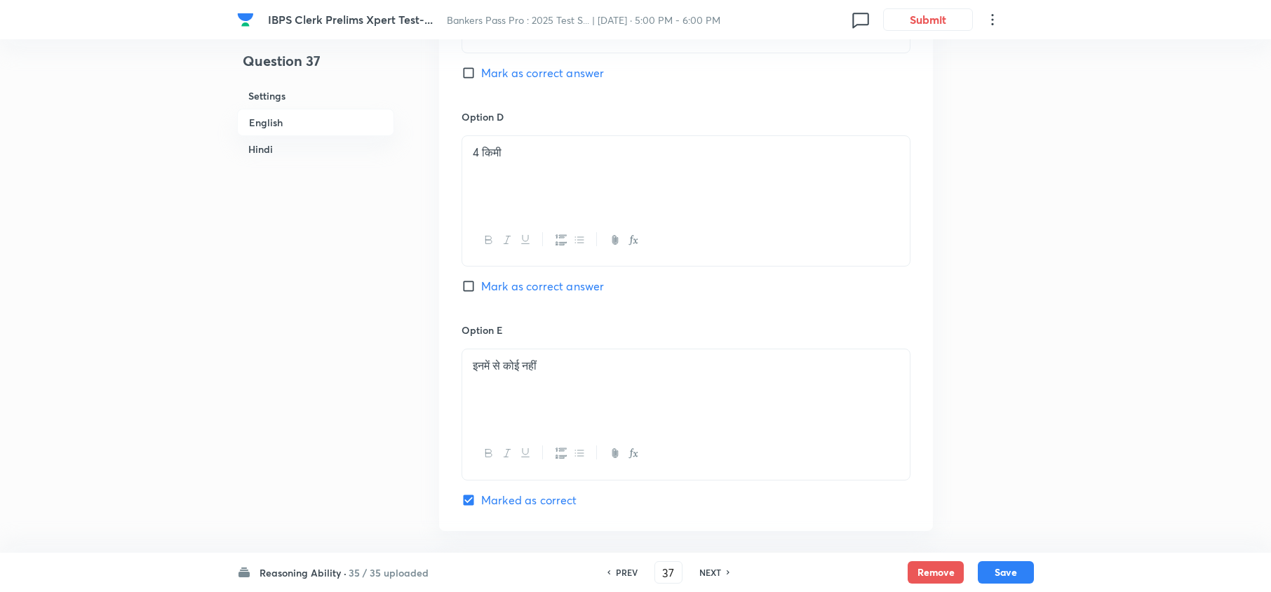
scroll to position [3368, 0]
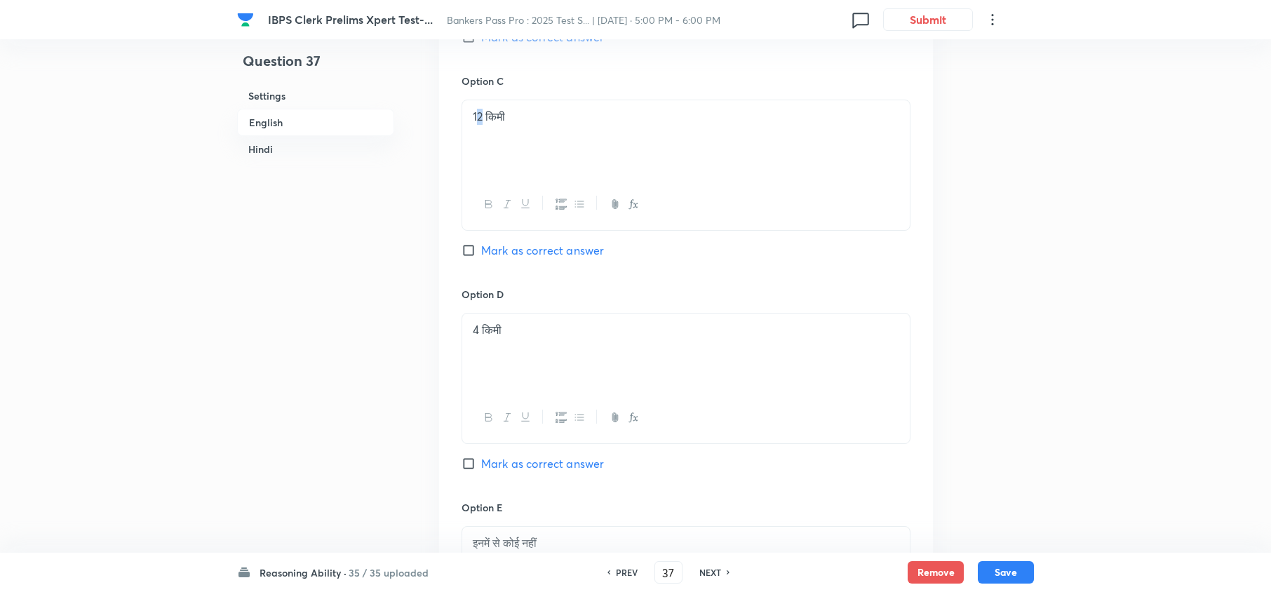
click at [476, 111] on p "12 किमी" at bounding box center [686, 117] width 427 height 16
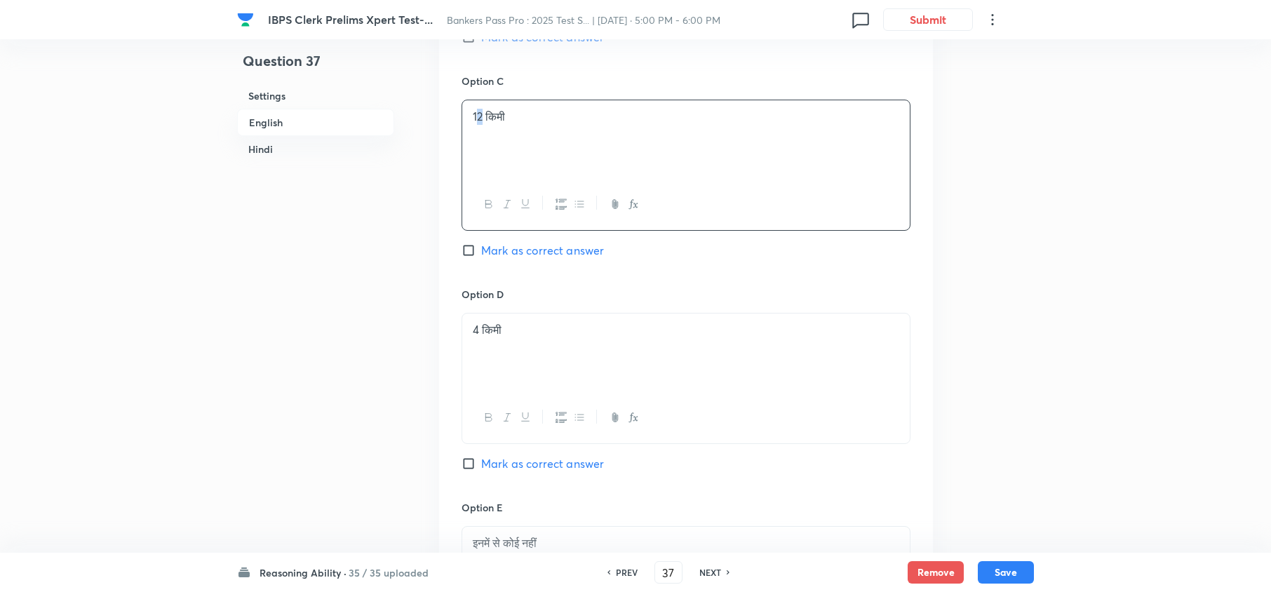
copy p "2"
drag, startPoint x: 478, startPoint y: 318, endPoint x: 469, endPoint y: 318, distance: 8.4
click at [469, 318] on div "4 किमी" at bounding box center [686, 353] width 448 height 79
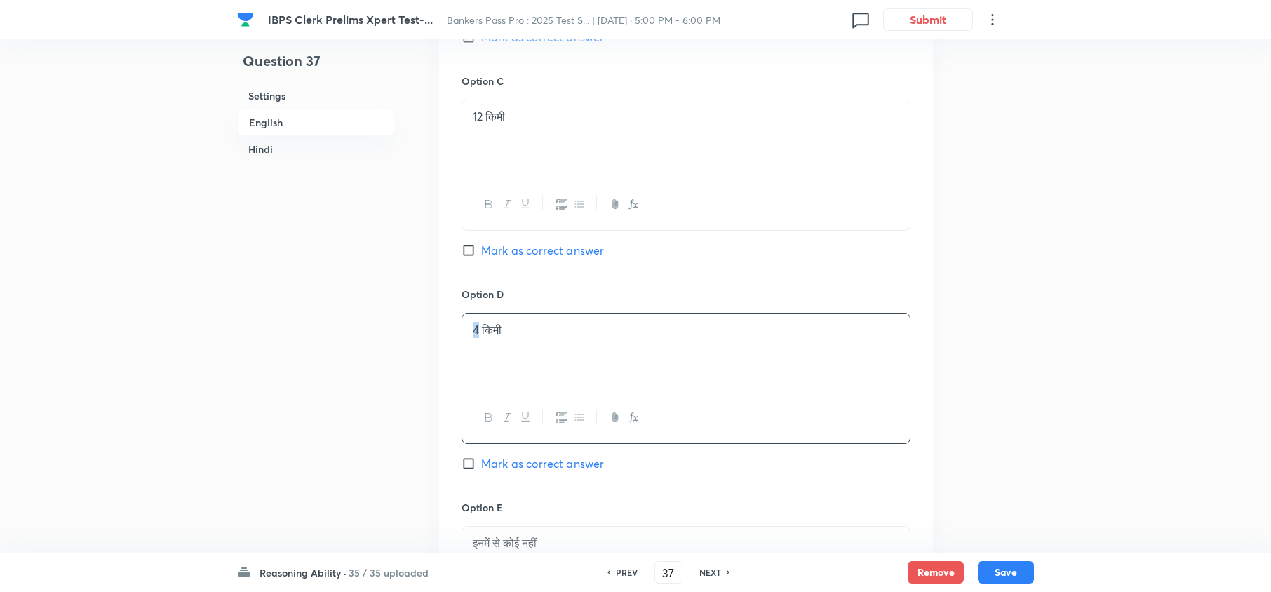
paste div
drag, startPoint x: 1005, startPoint y: 572, endPoint x: 1003, endPoint y: 565, distance: 8.0
click at [1002, 565] on button "Save" at bounding box center [1006, 571] width 56 height 22
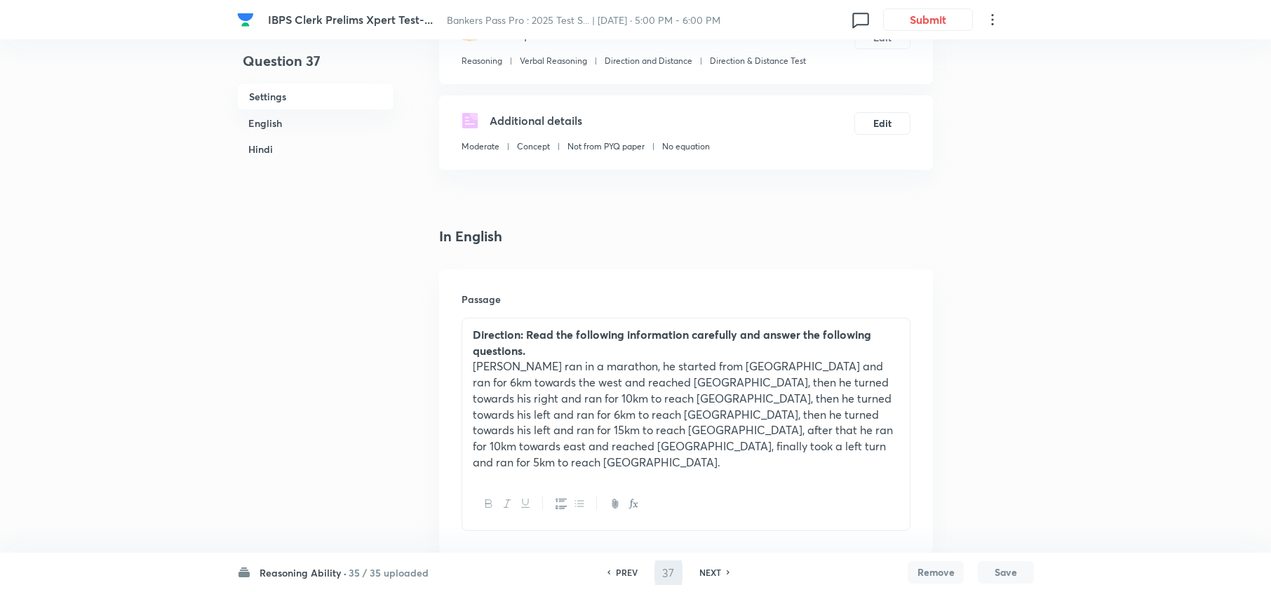
scroll to position [0, 0]
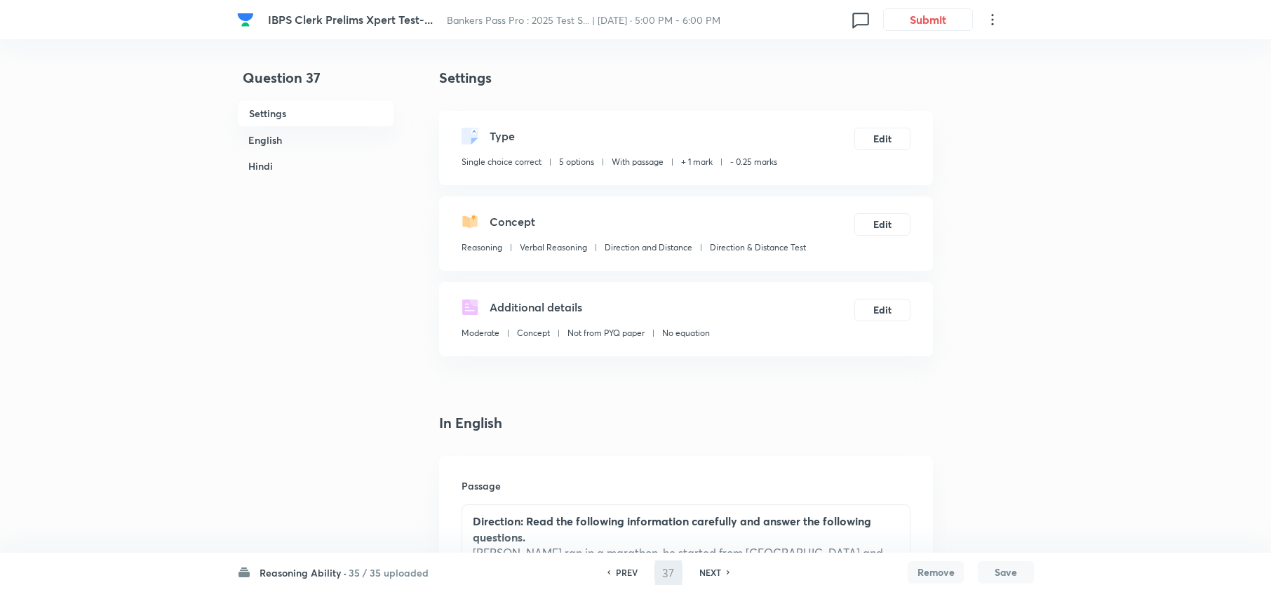
type input "38"
checkbox input "false"
checkbox input "true"
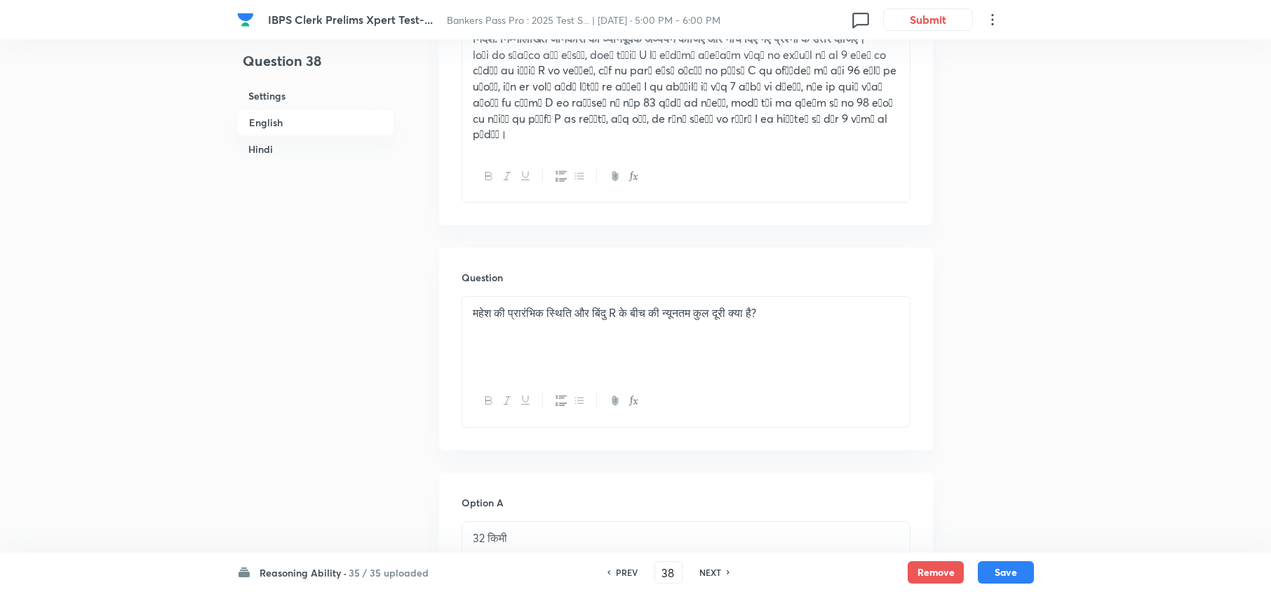
scroll to position [2613, 0]
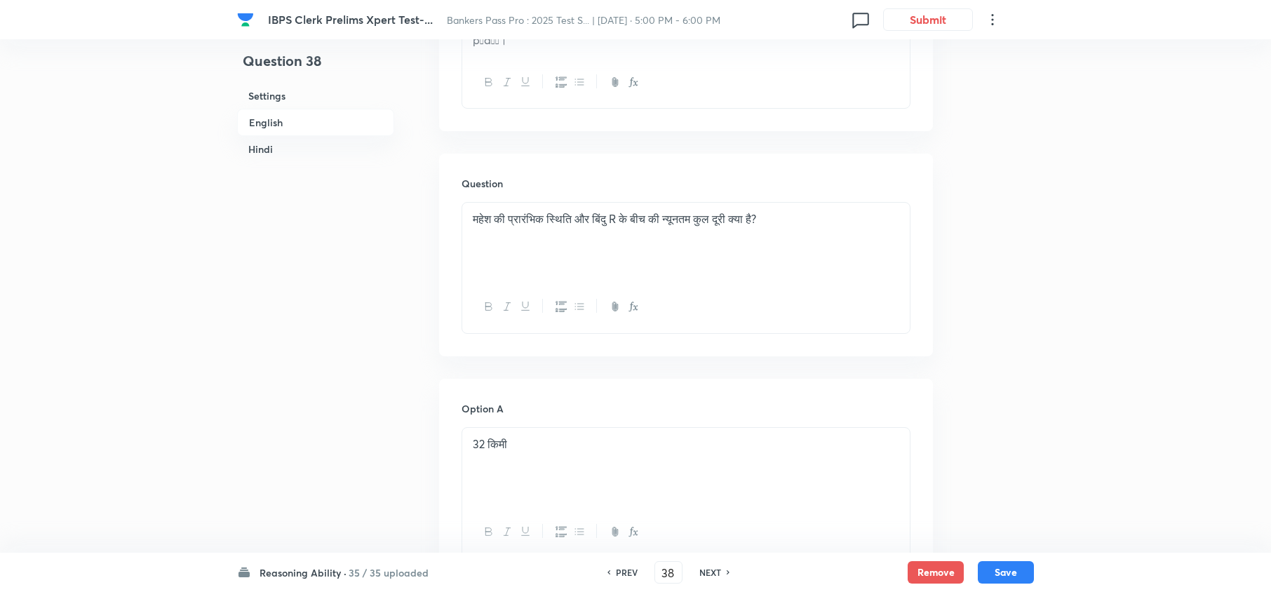
click at [700, 571] on h6 "NEXT" at bounding box center [710, 572] width 22 height 13
type input "39"
checkbox input "false"
checkbox input "true"
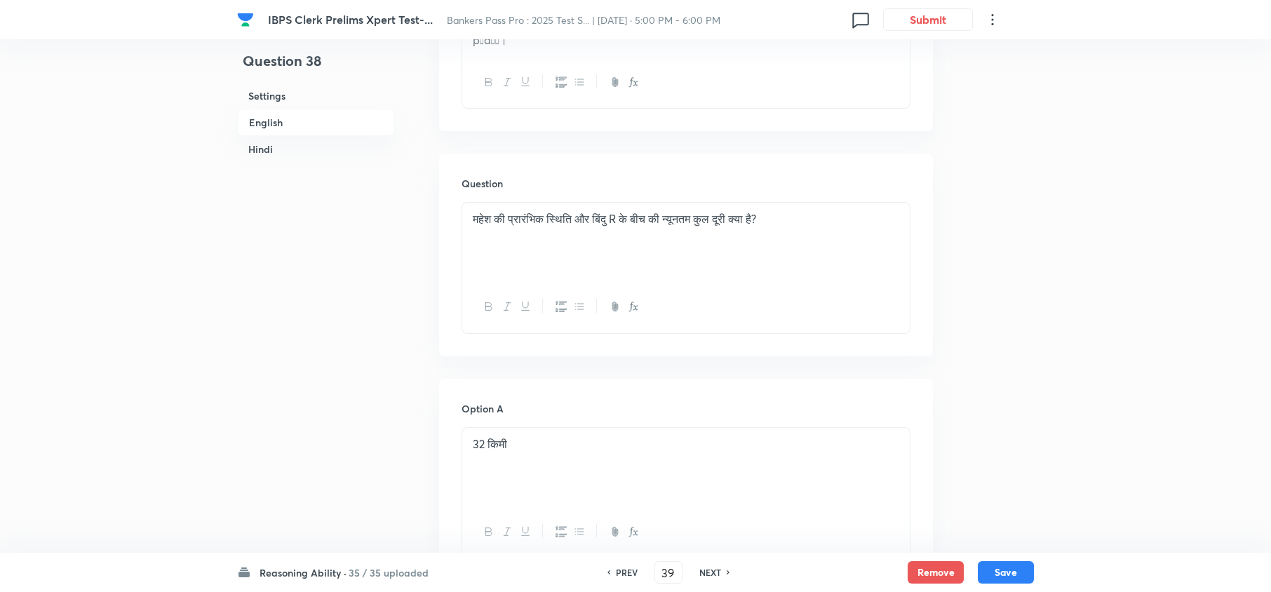
checkbox input "true"
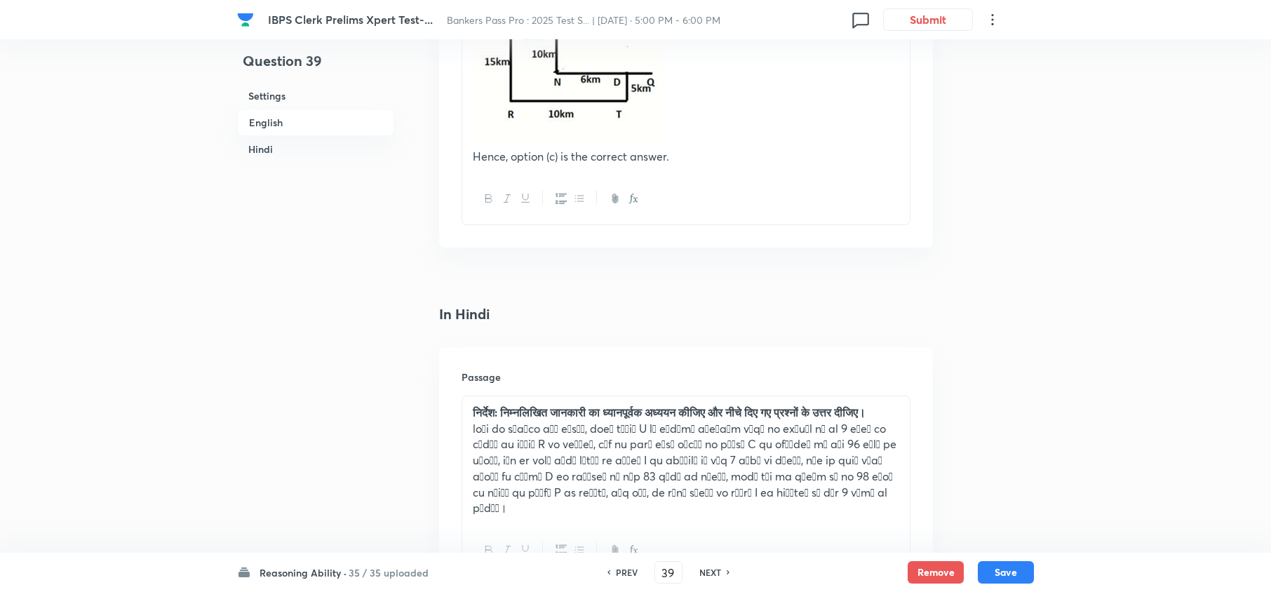
scroll to position [2051, 0]
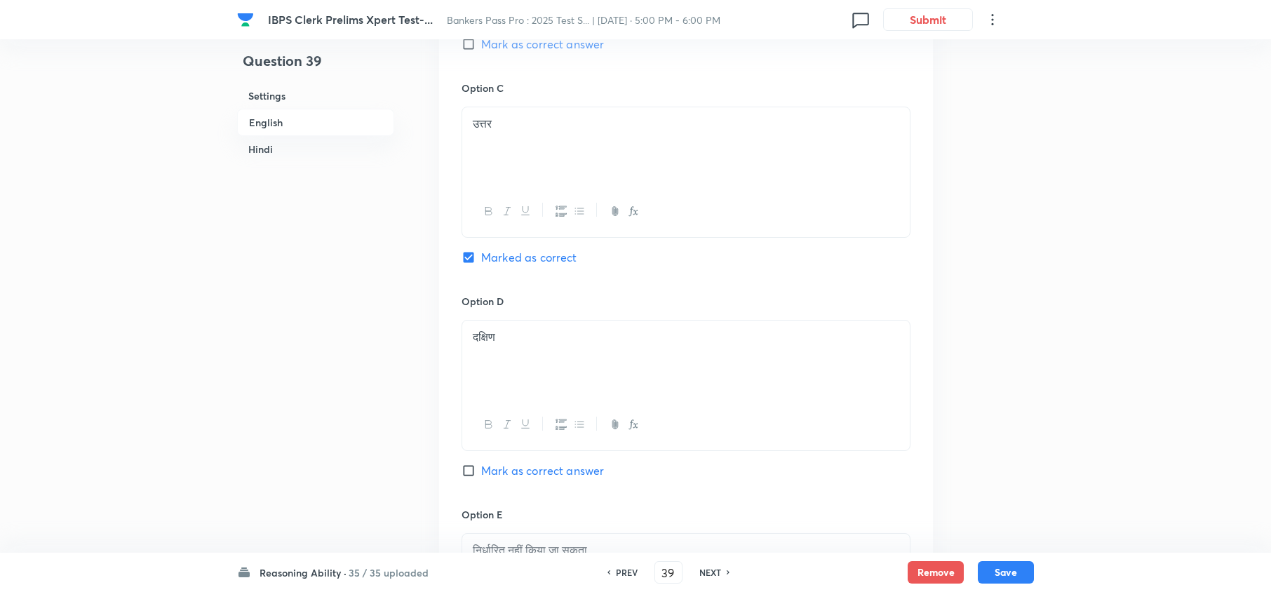
click at [700, 567] on h6 "NEXT" at bounding box center [710, 572] width 22 height 13
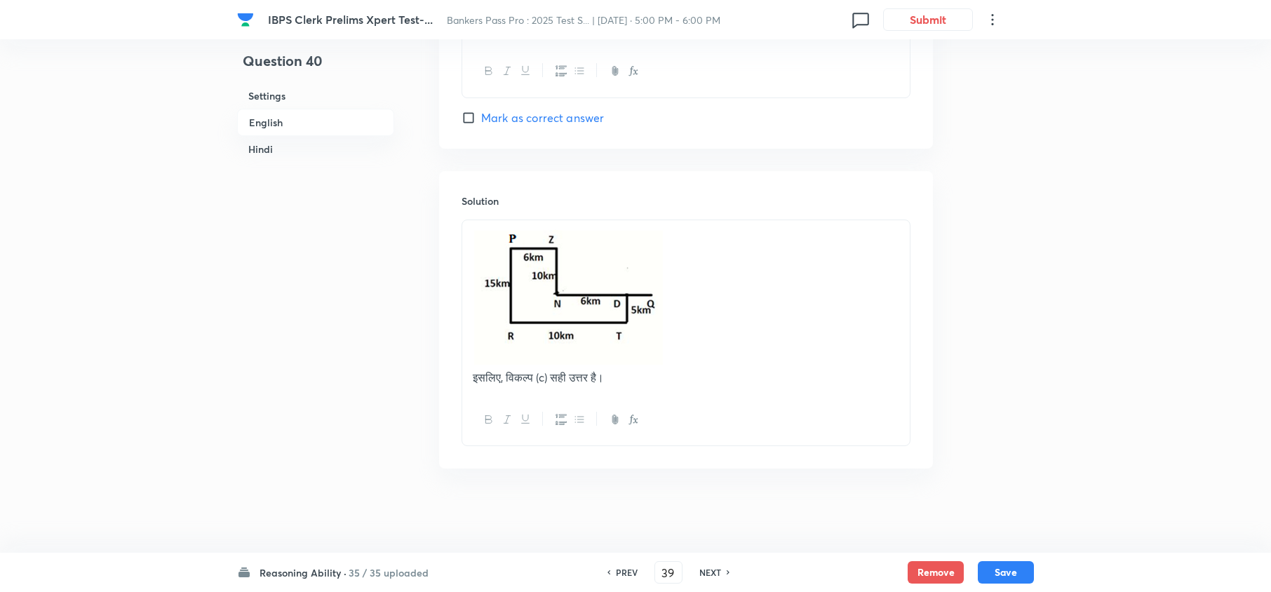
type input "40"
checkbox input "false"
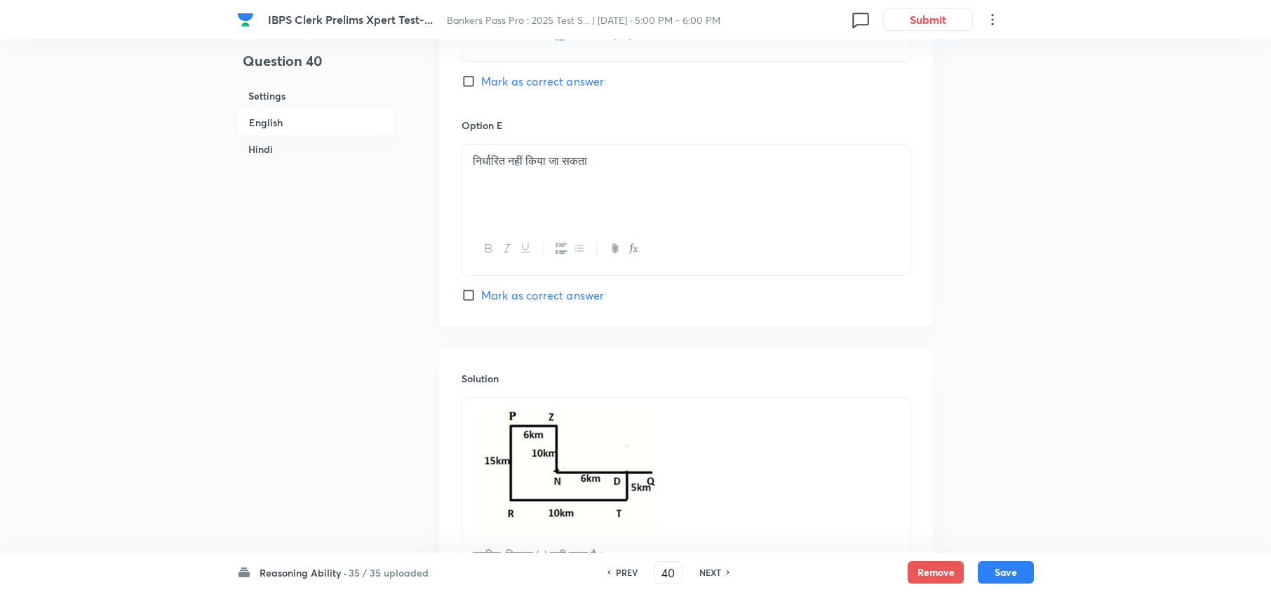
checkbox input "true"
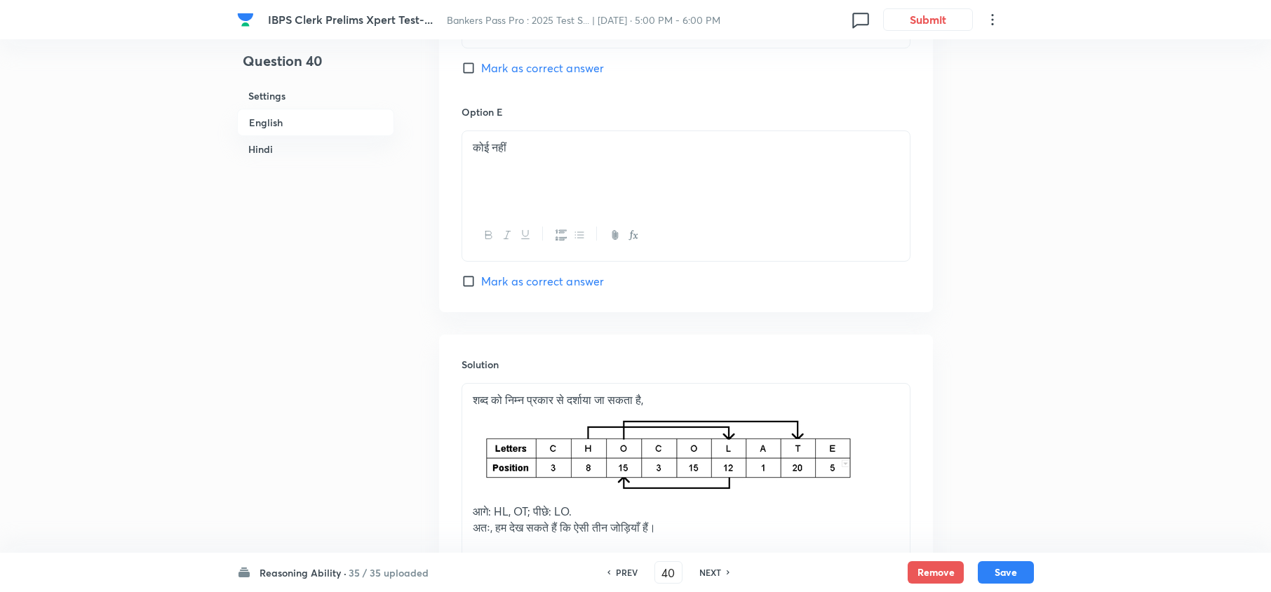
scroll to position [3328, 0]
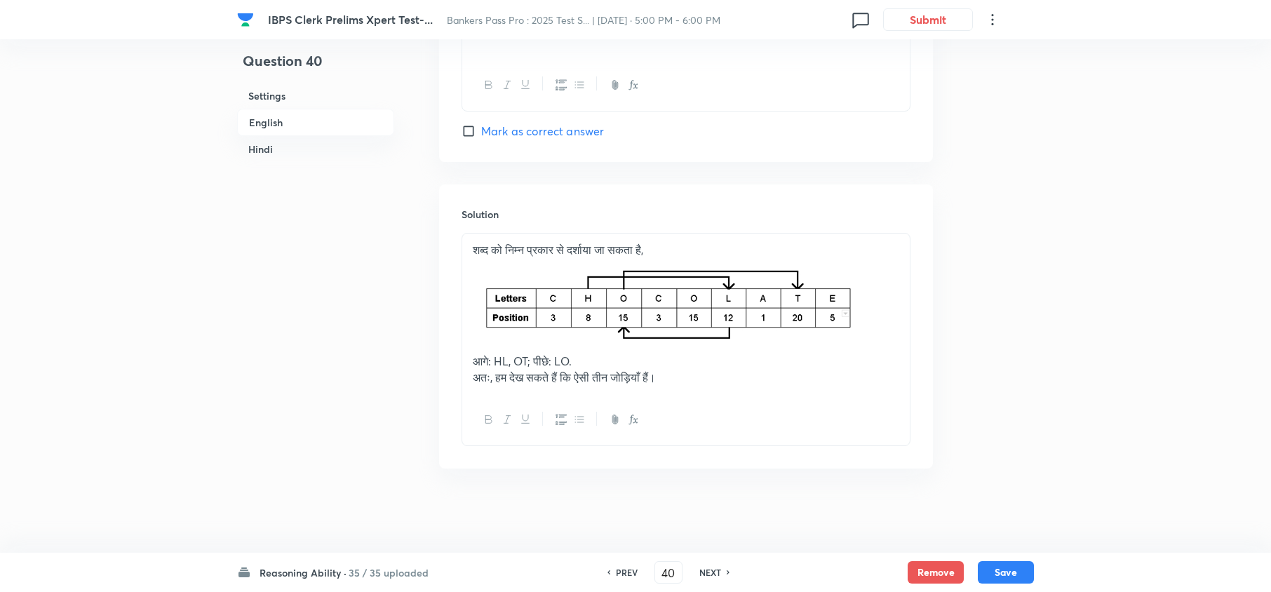
click at [700, 570] on h6 "NEXT" at bounding box center [710, 572] width 22 height 13
type input "41"
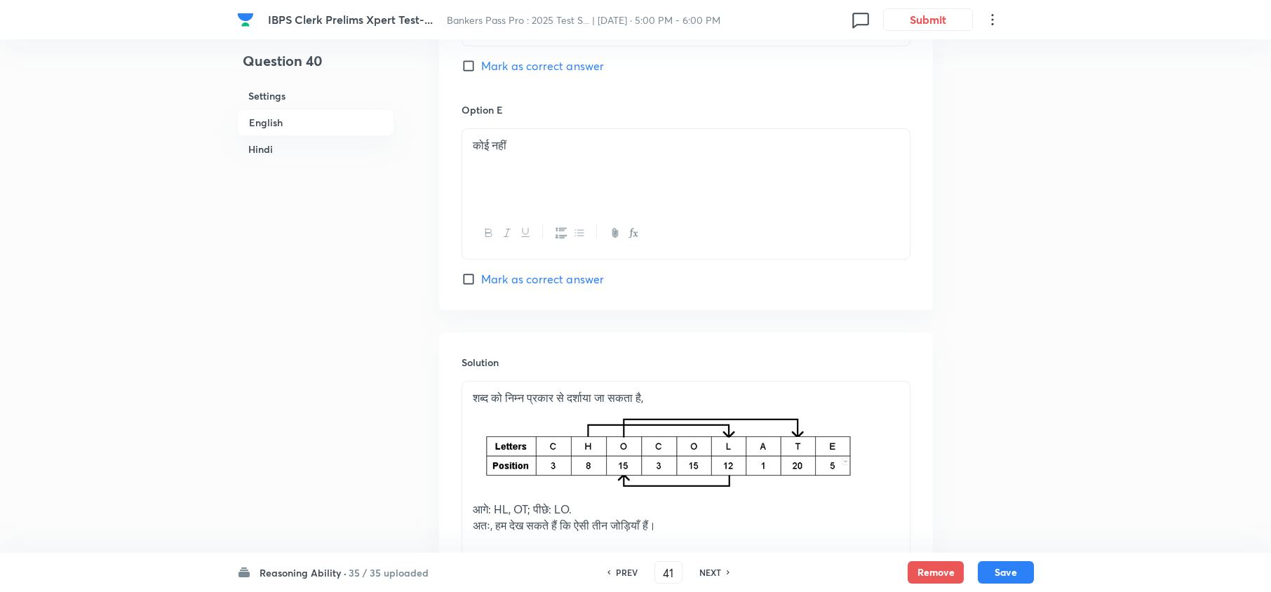
checkbox input "false"
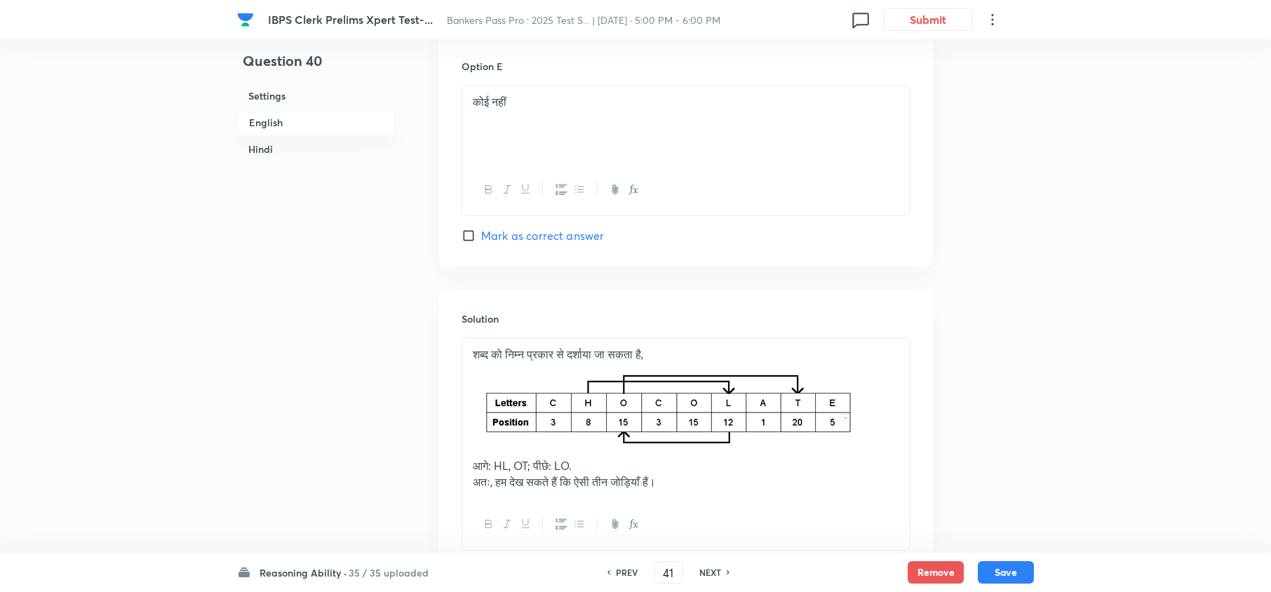
checkbox input "true"
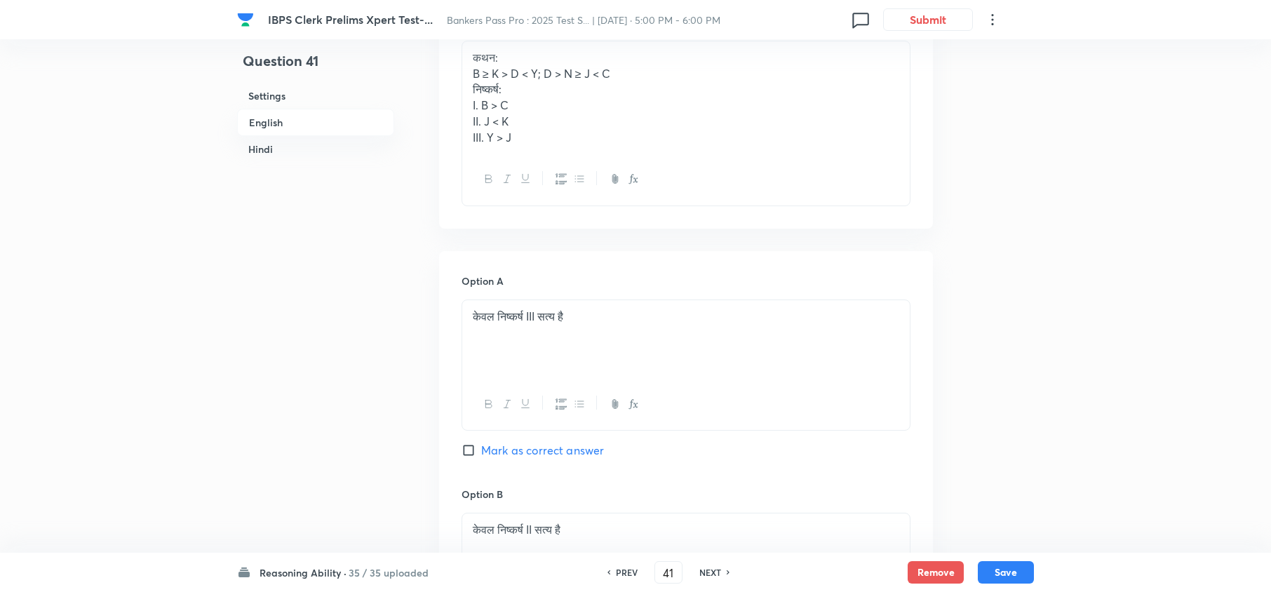
scroll to position [2016, 0]
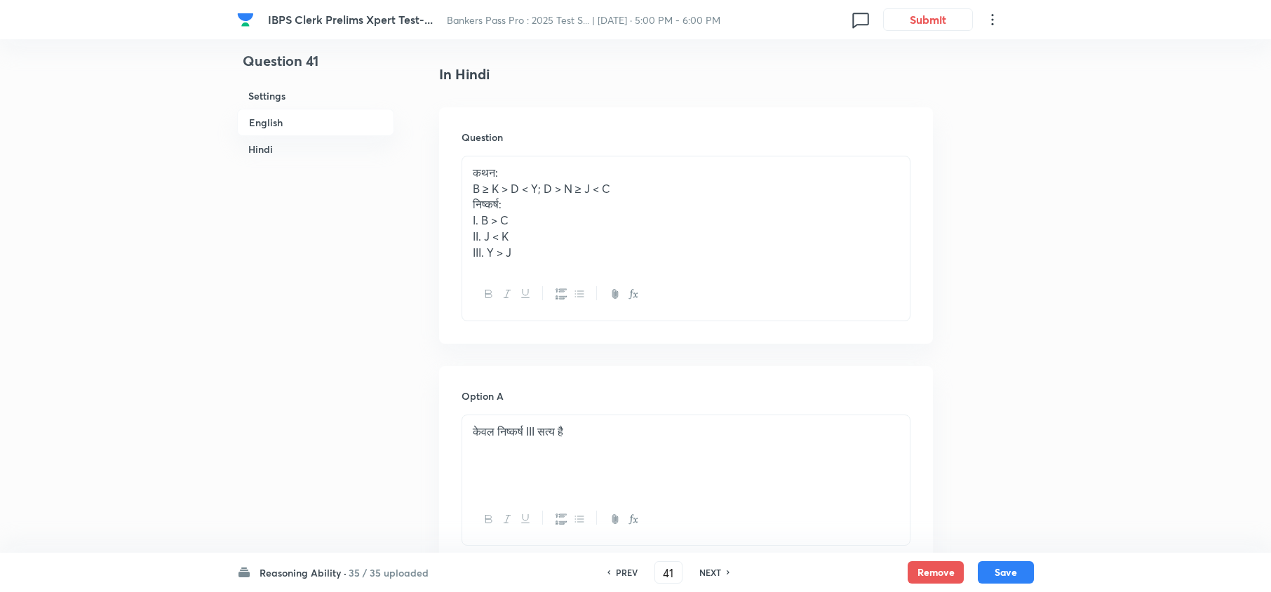
click at [700, 570] on h6 "NEXT" at bounding box center [710, 572] width 22 height 13
type input "42"
checkbox input "false"
checkbox input "true"
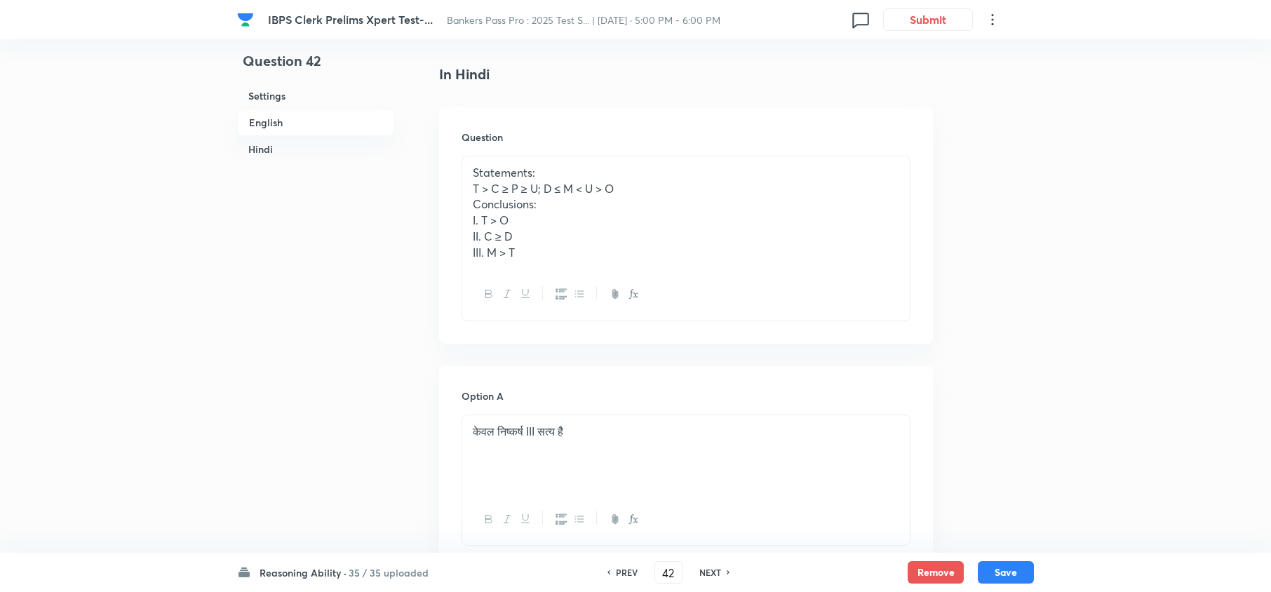
checkbox input "true"
click at [700, 570] on h6 "NEXT" at bounding box center [710, 572] width 22 height 13
type input "43"
checkbox input "false"
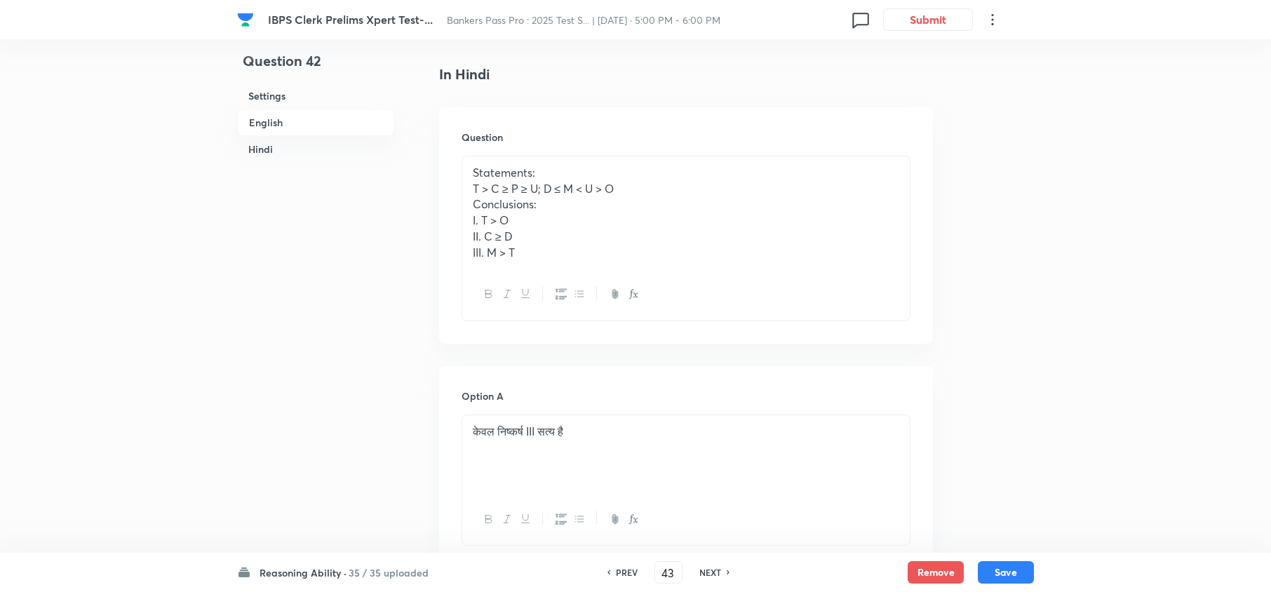
checkbox input "true"
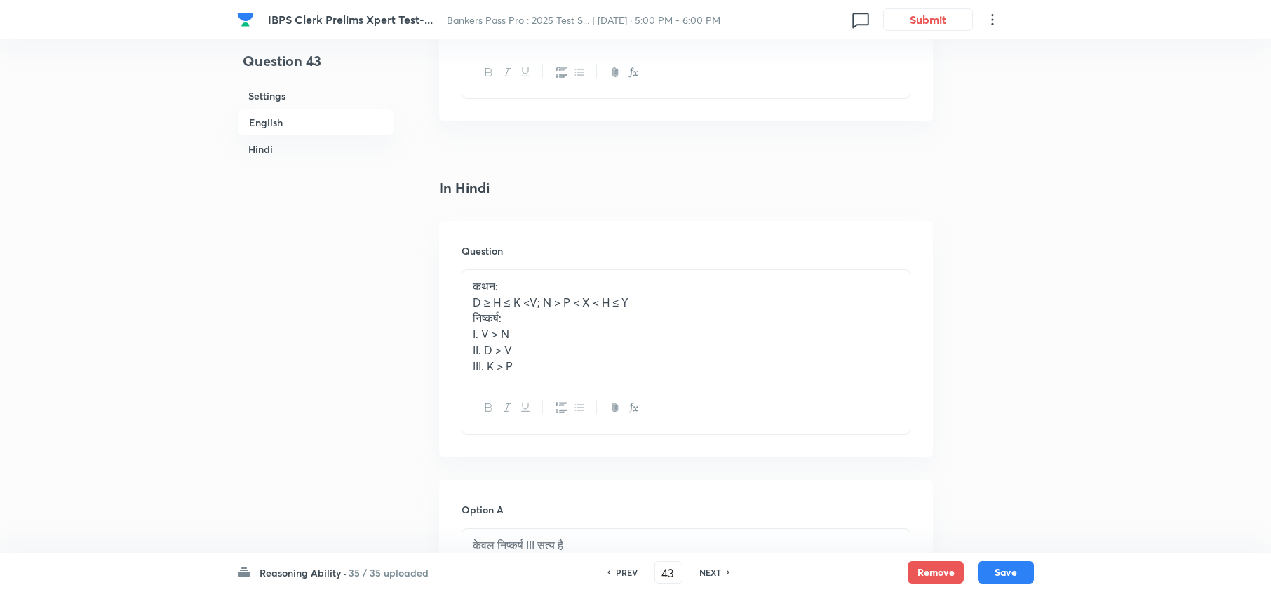
click at [700, 570] on h6 "NEXT" at bounding box center [710, 572] width 22 height 13
type input "44"
checkbox input "false"
checkbox input "true"
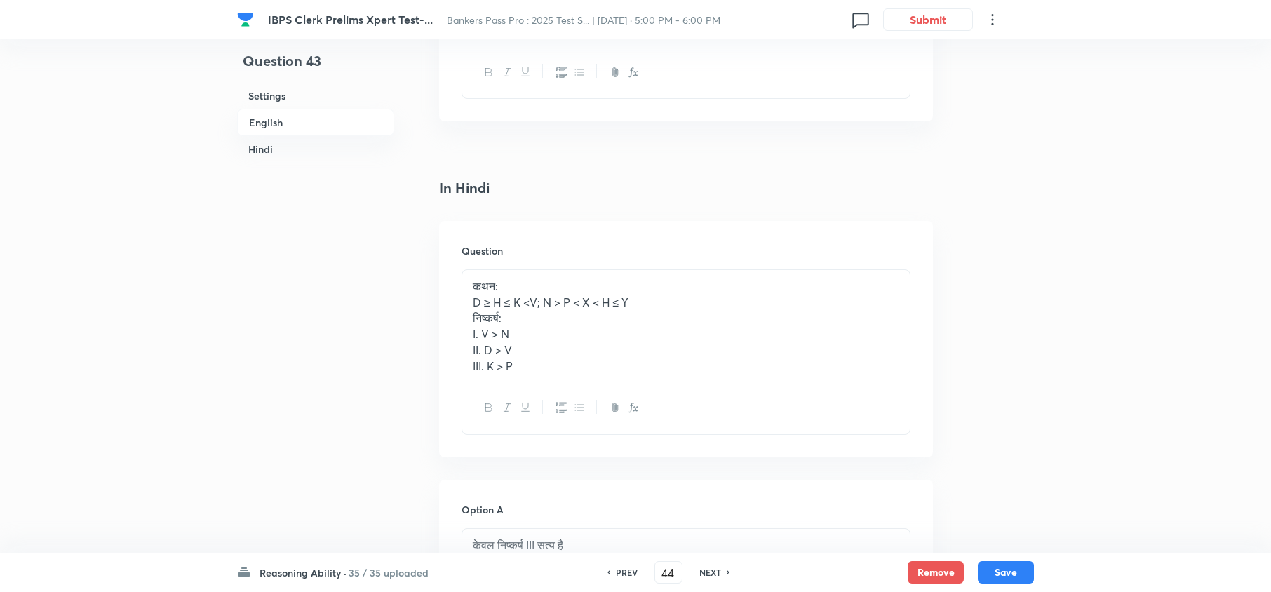
checkbox input "true"
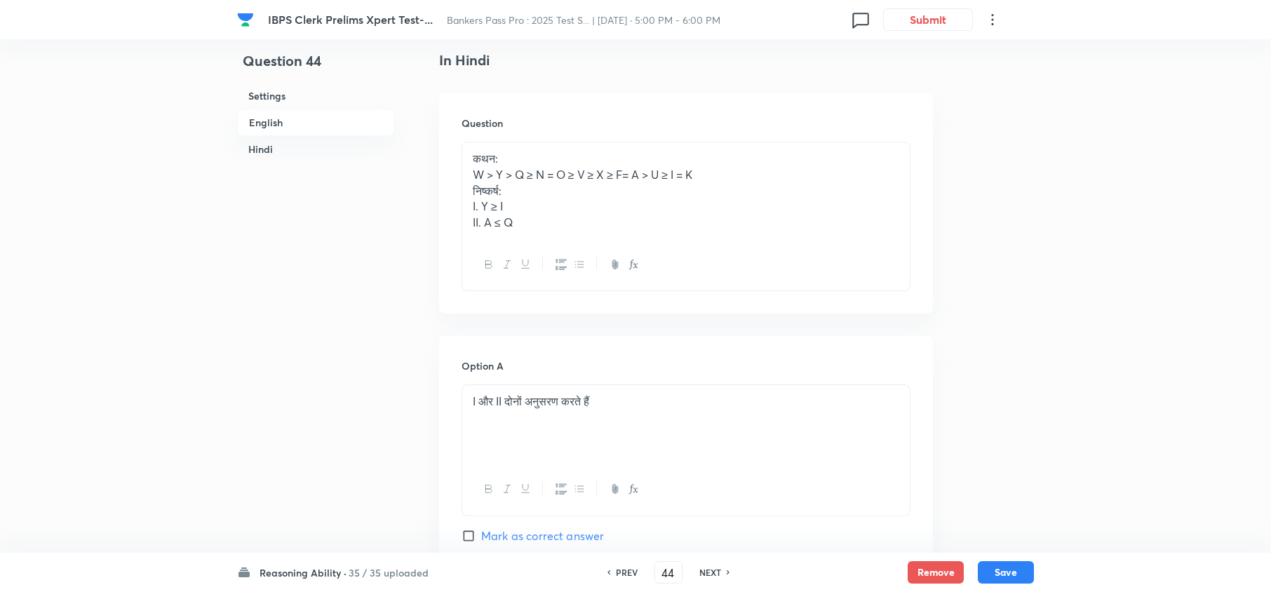
click at [700, 570] on h6 "NEXT" at bounding box center [710, 572] width 22 height 13
type input "45"
checkbox input "false"
checkbox input "true"
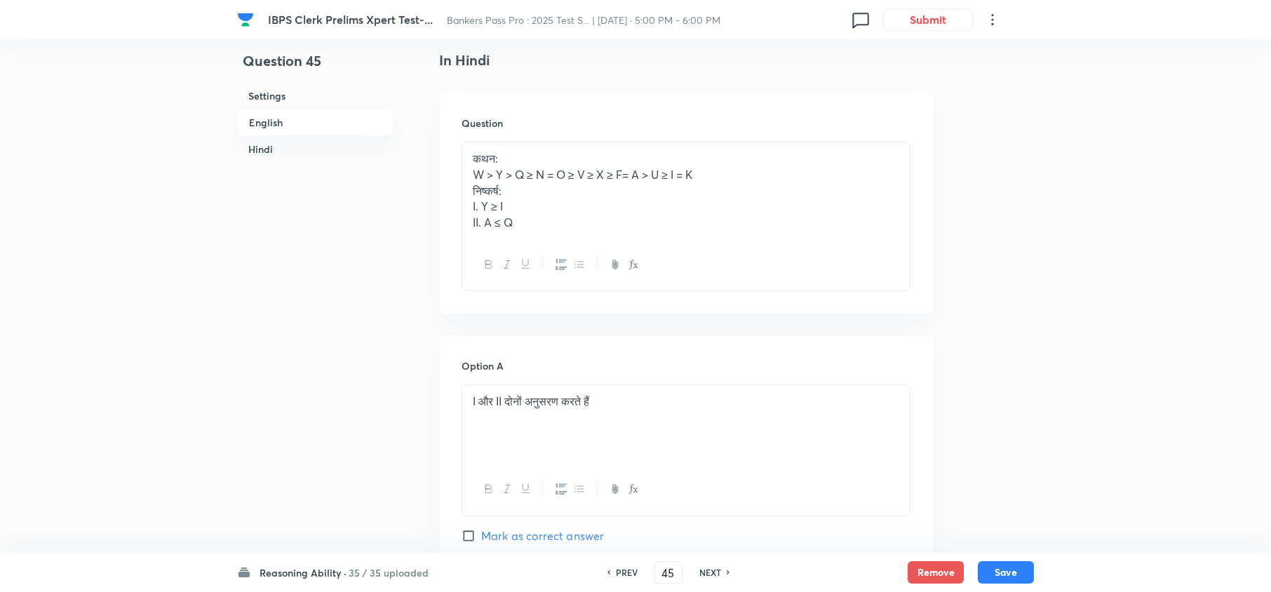
checkbox input "true"
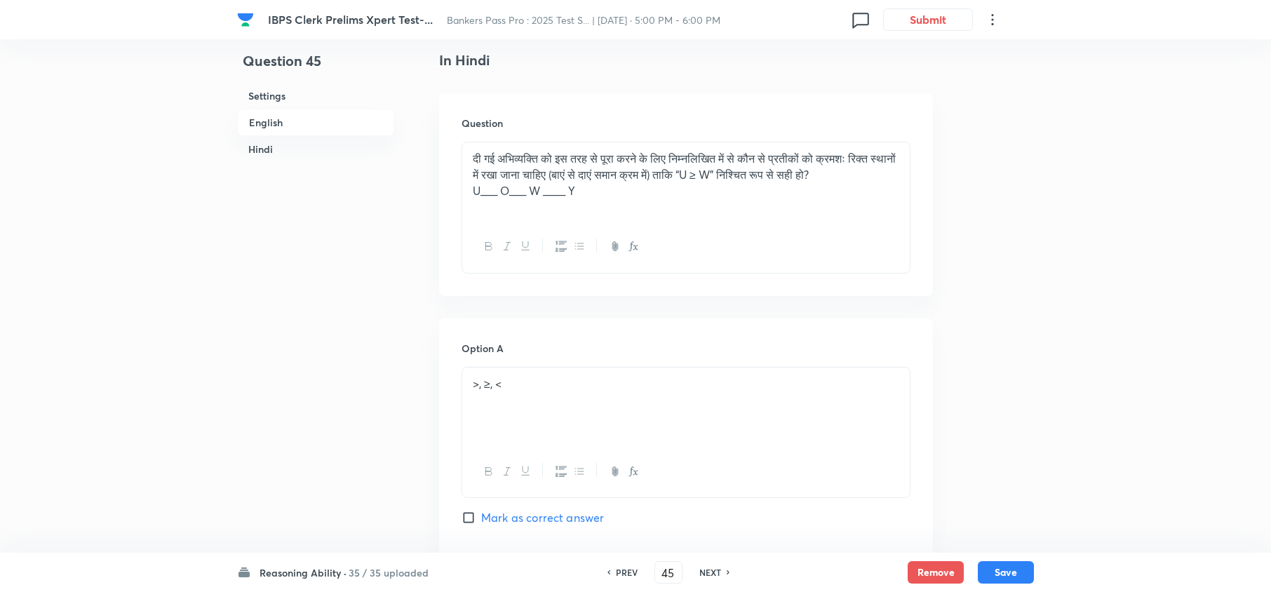
click at [700, 570] on h6 "NEXT" at bounding box center [710, 572] width 22 height 13
type input "46"
checkbox input "false"
checkbox input "true"
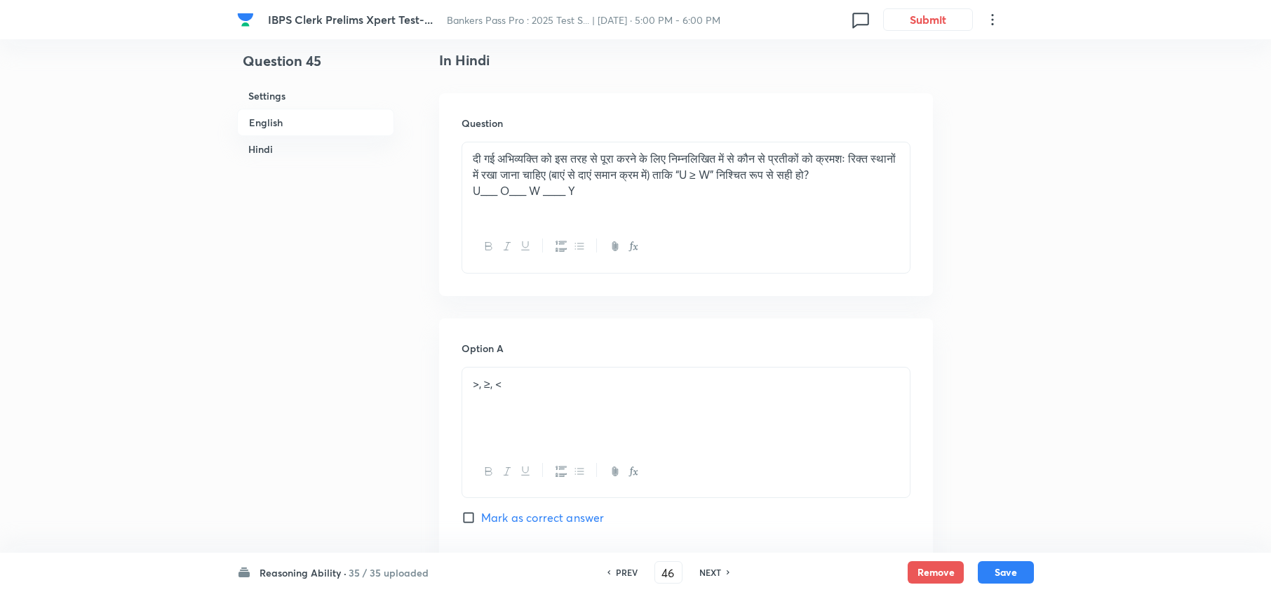
checkbox input "true"
click at [700, 570] on h6 "NEXT" at bounding box center [710, 572] width 22 height 13
type input "47"
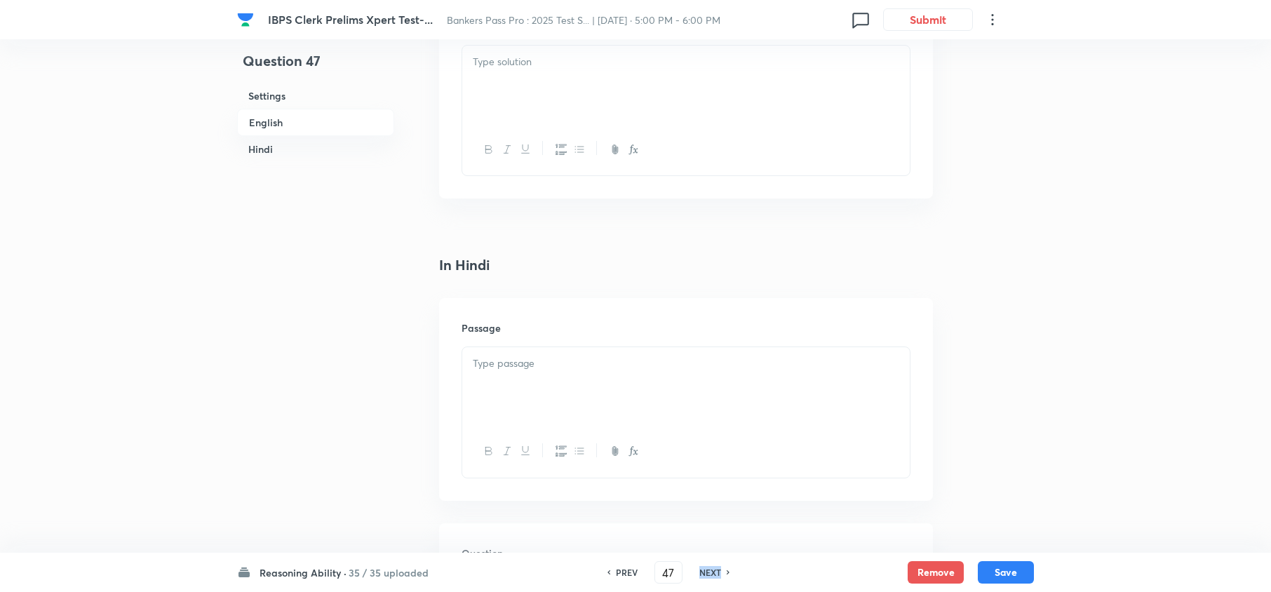
checkbox input "false"
checkbox input "true"
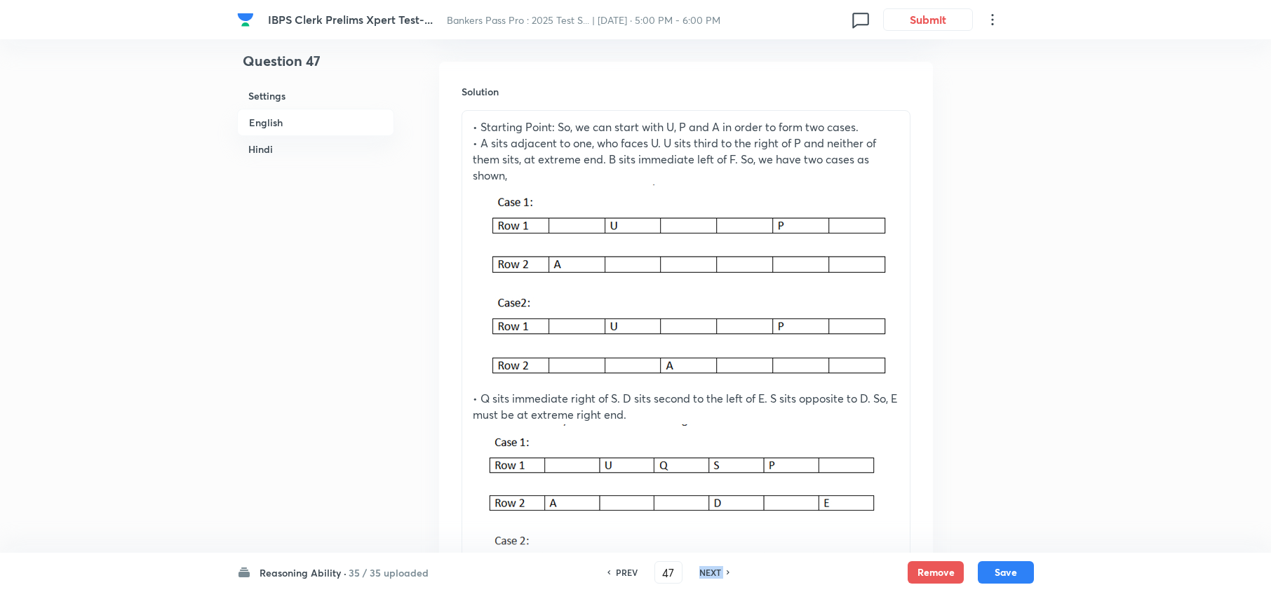
click at [700, 570] on h6 "NEXT" at bounding box center [710, 572] width 22 height 13
type input "48"
checkbox input "false"
checkbox input "true"
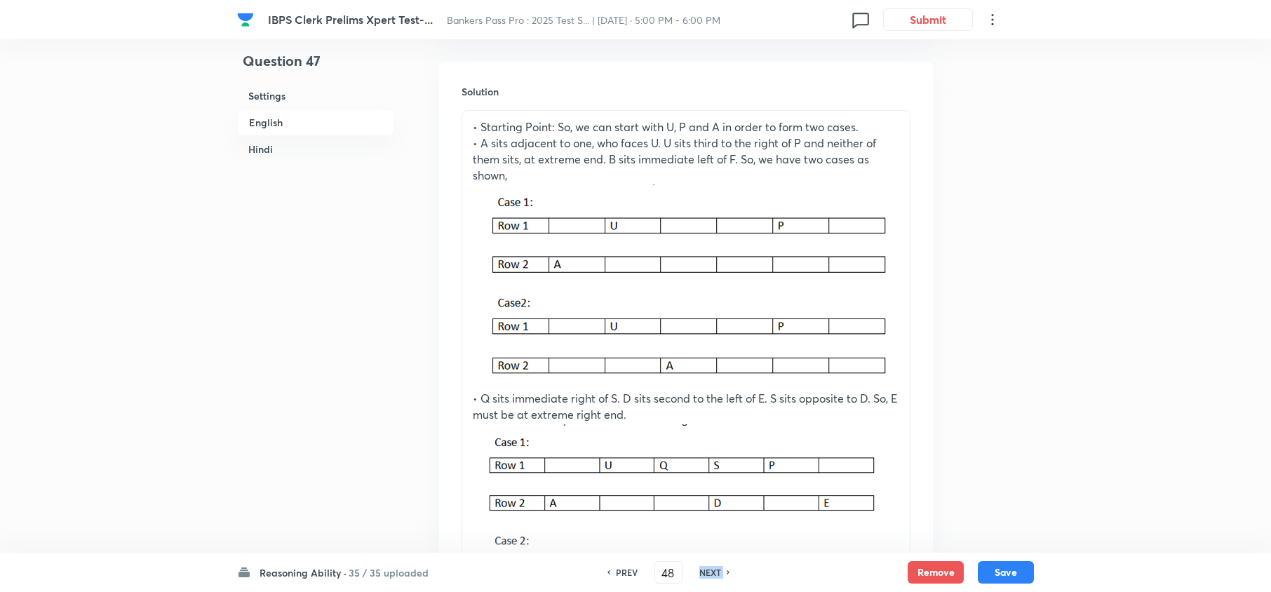
checkbox input "true"
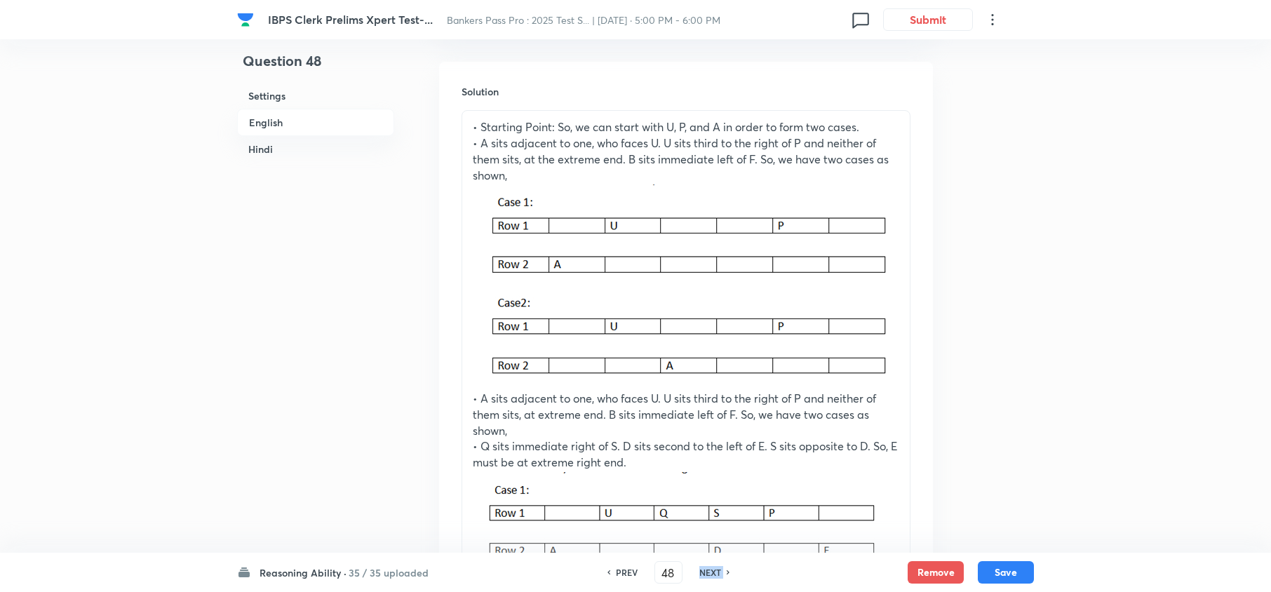
click at [700, 570] on h6 "NEXT" at bounding box center [710, 572] width 22 height 13
type input "49"
checkbox input "false"
checkbox input "true"
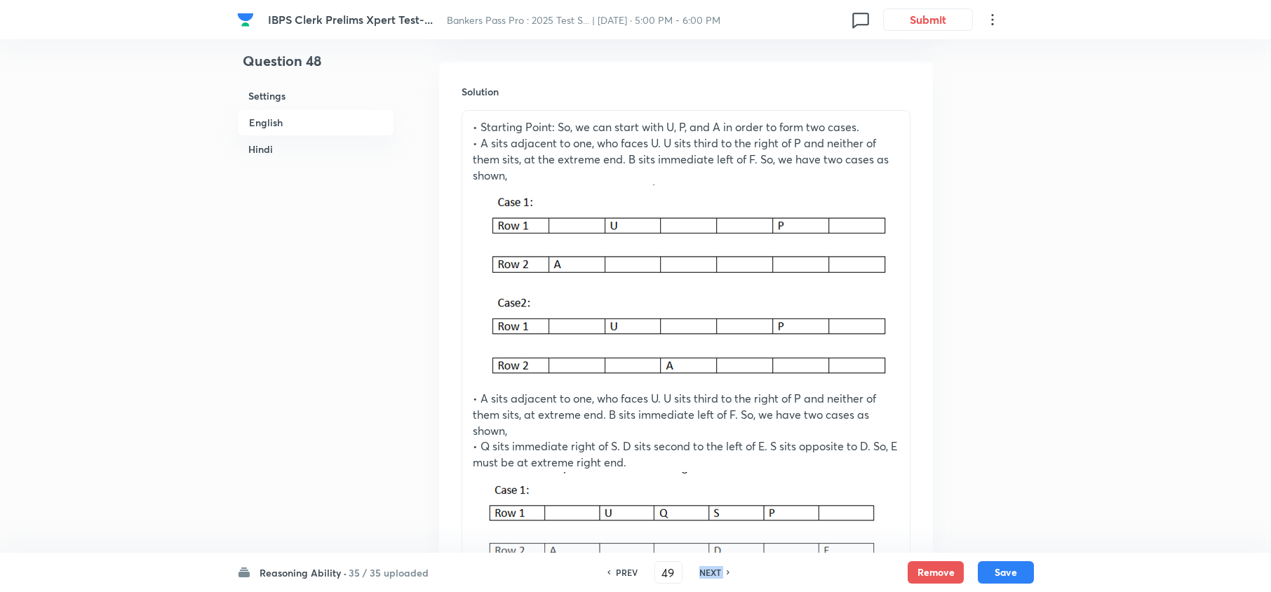
checkbox input "true"
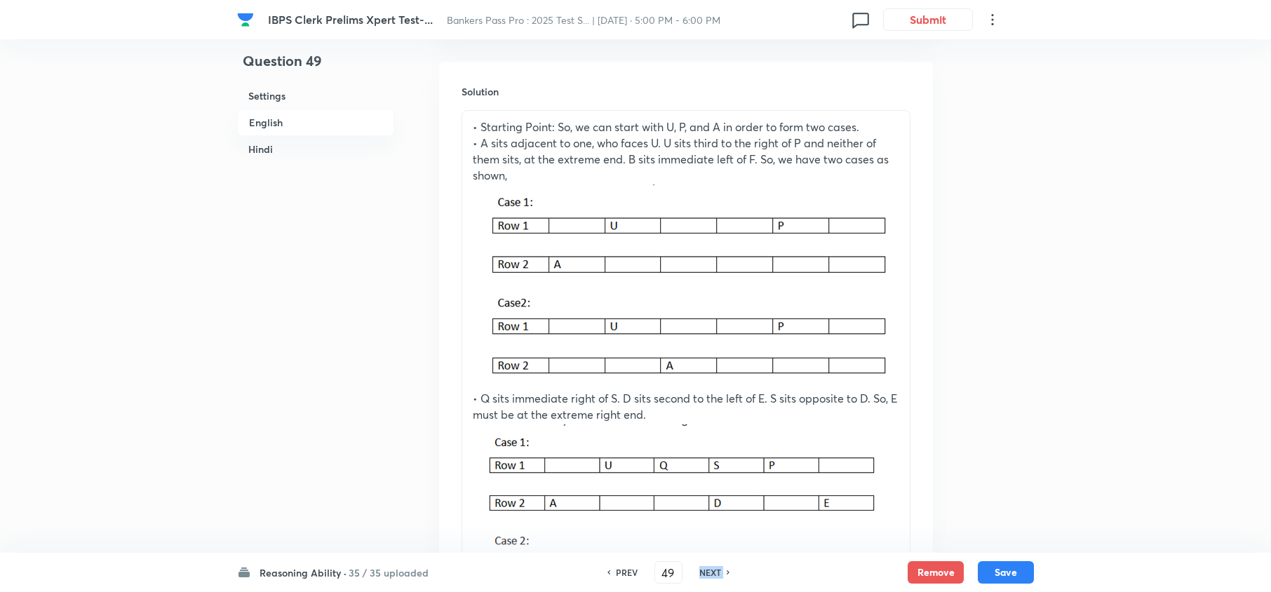
click at [700, 570] on h6 "NEXT" at bounding box center [710, 572] width 22 height 13
type input "50"
checkbox input "false"
checkbox input "true"
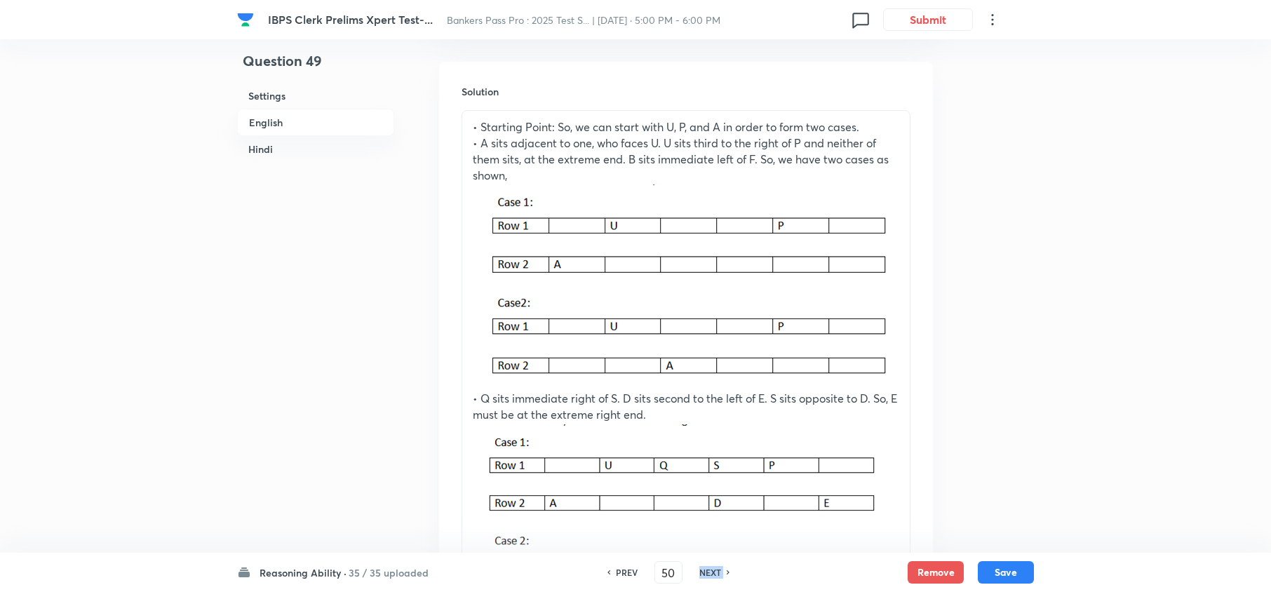
checkbox input "true"
click at [700, 570] on h6 "NEXT" at bounding box center [710, 572] width 22 height 13
type input "51"
checkbox input "false"
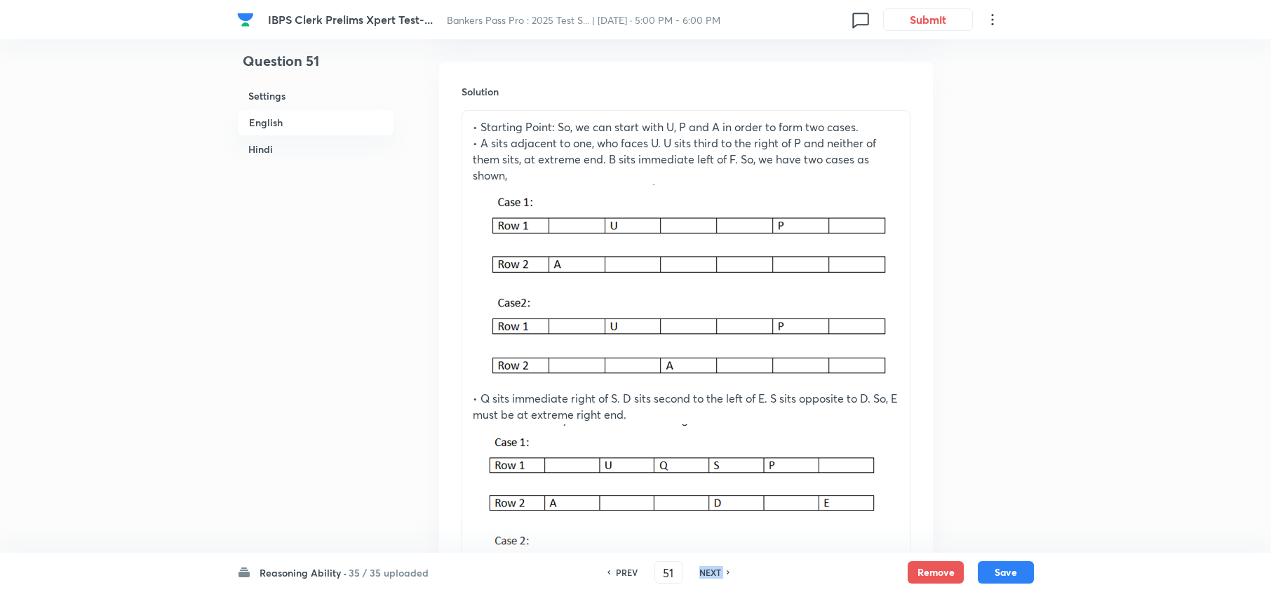
checkbox input "true"
click at [700, 570] on h6 "NEXT" at bounding box center [710, 572] width 22 height 13
type input "52"
checkbox input "false"
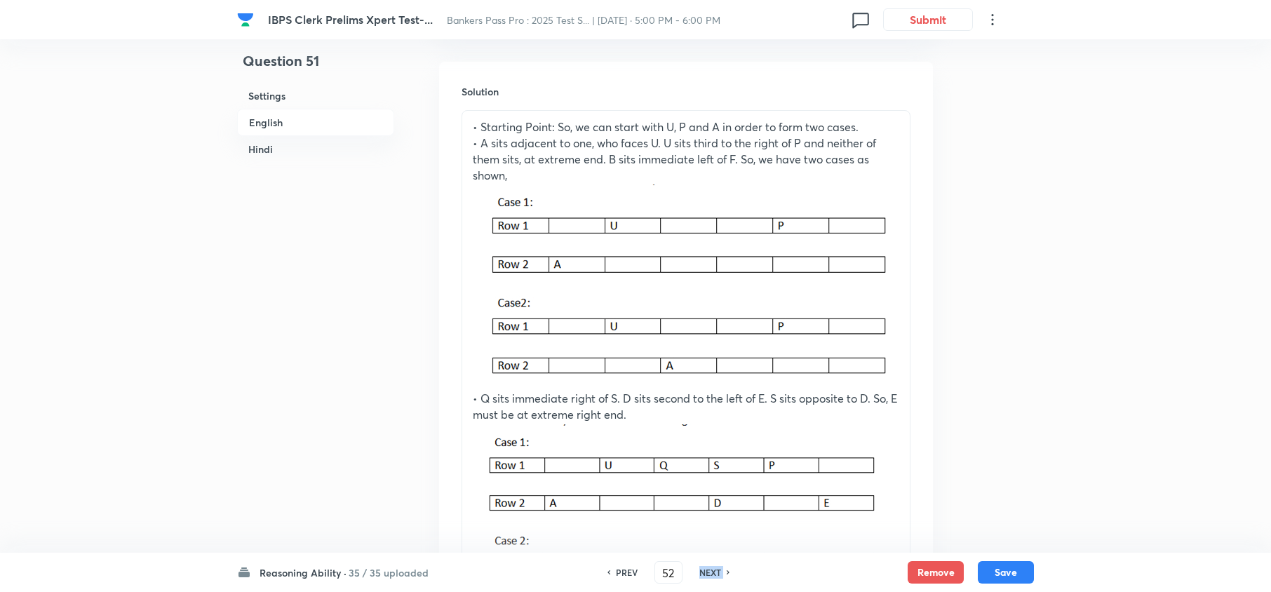
checkbox input "false"
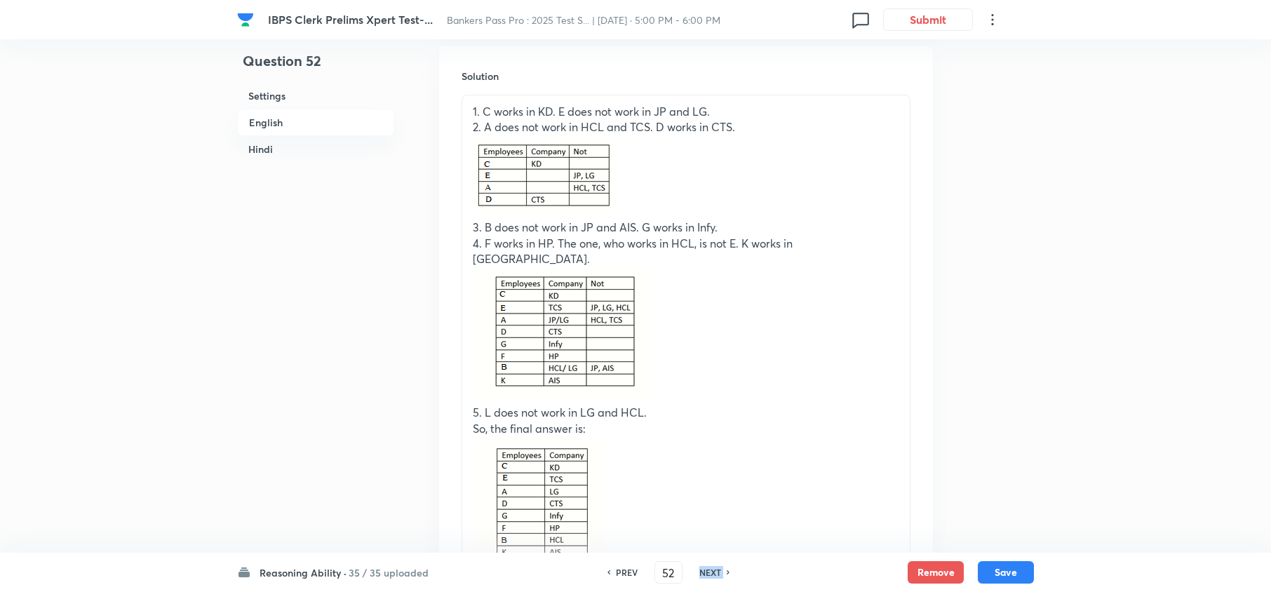
checkbox input "true"
click at [700, 570] on h6 "NEXT" at bounding box center [710, 572] width 22 height 13
type input "53"
checkbox input "false"
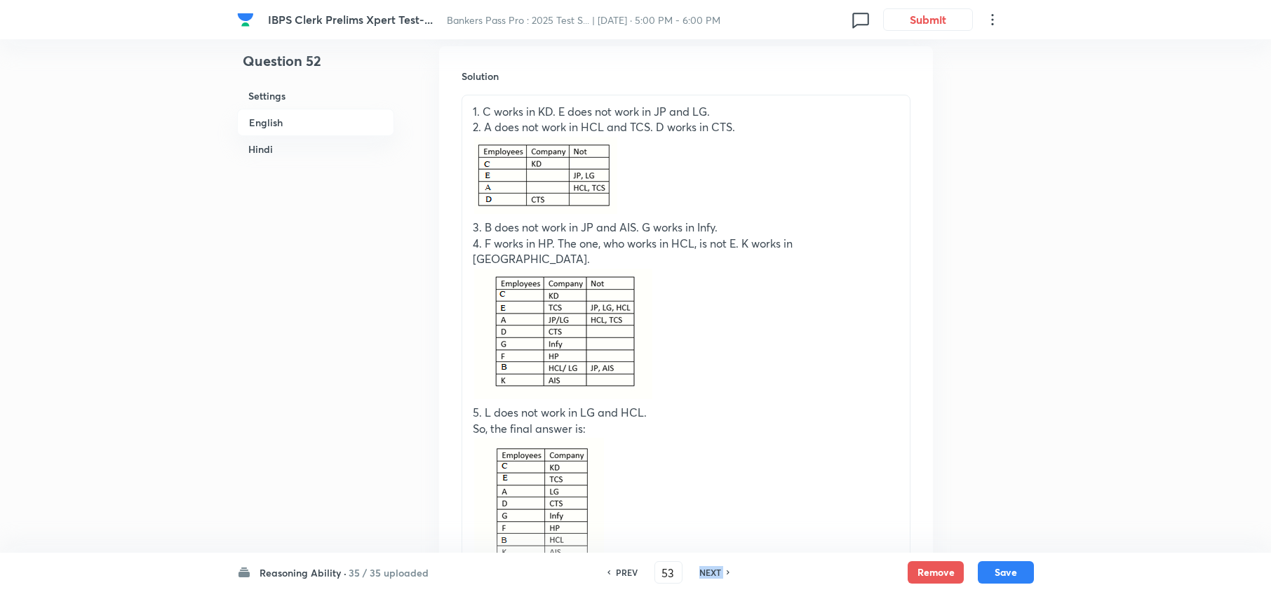
checkbox input "false"
checkbox input "true"
click at [700, 570] on h6 "NEXT" at bounding box center [710, 572] width 22 height 13
type input "54"
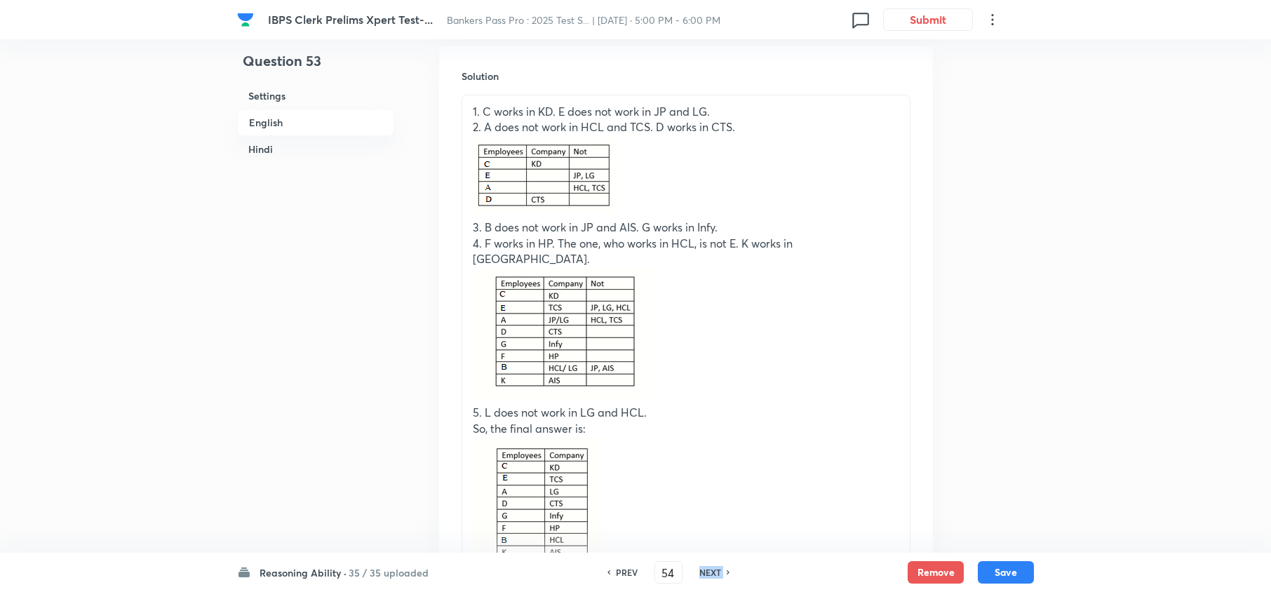
checkbox input "false"
checkbox input "true"
click at [700, 570] on h6 "NEXT" at bounding box center [710, 572] width 22 height 13
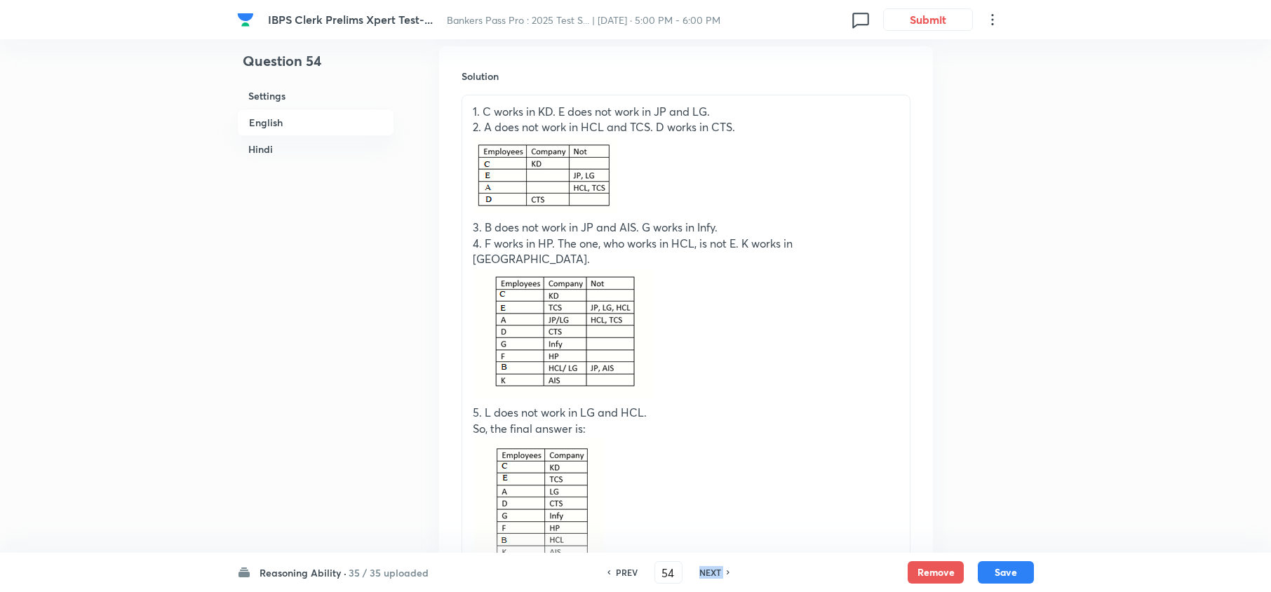
type input "55"
checkbox input "false"
checkbox input "true"
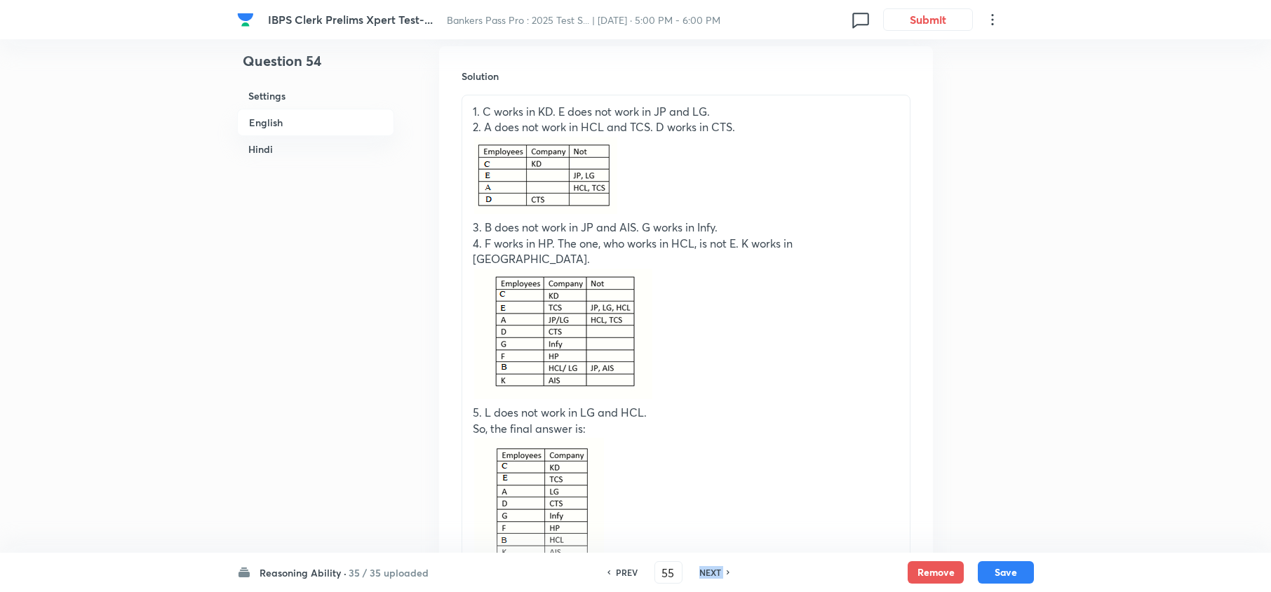
click at [700, 570] on h6 "NEXT" at bounding box center [710, 572] width 22 height 13
type input "56"
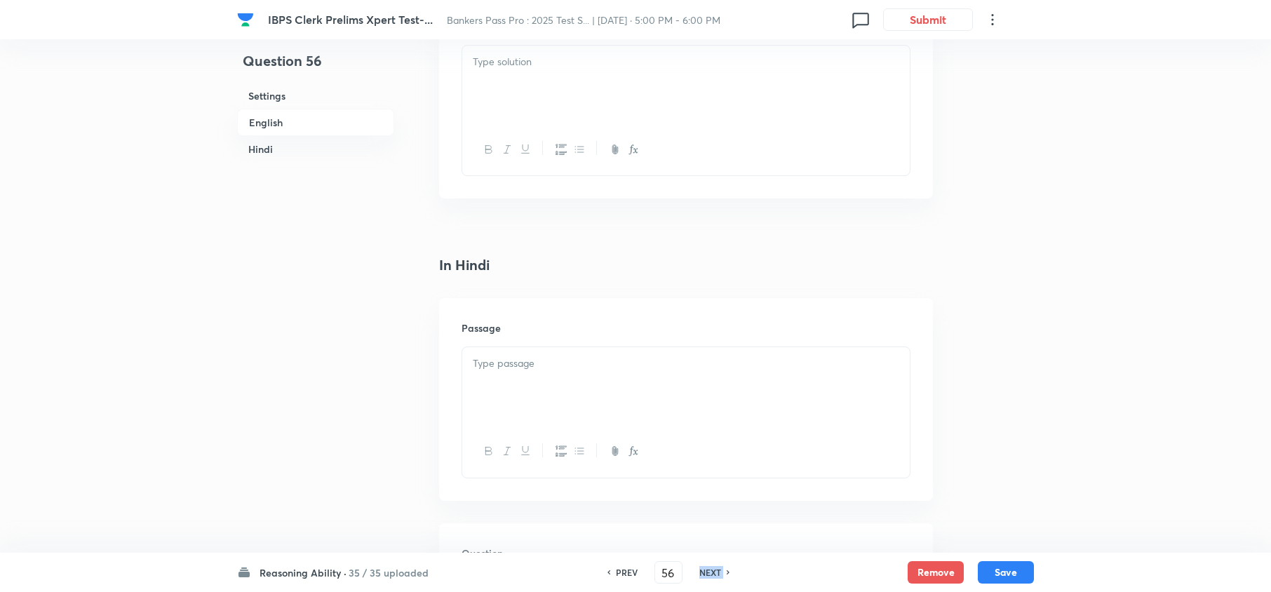
checkbox input "false"
checkbox input "true"
click at [700, 570] on h6 "NEXT" at bounding box center [710, 572] width 22 height 13
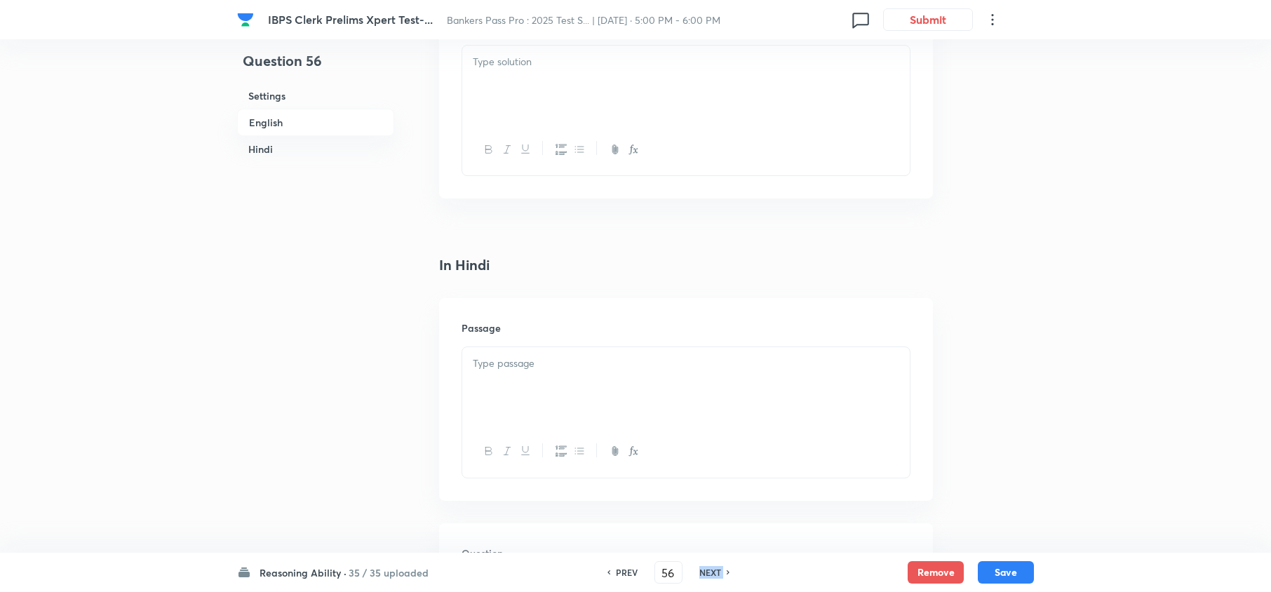
type input "57"
checkbox input "false"
checkbox input "true"
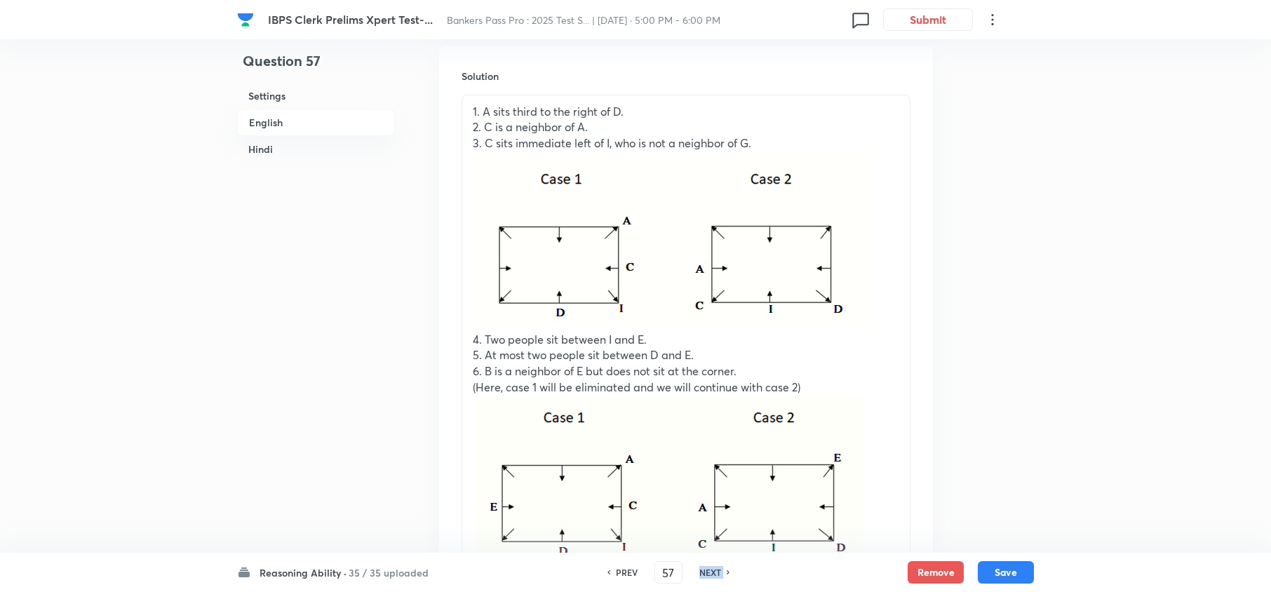
click at [700, 570] on h6 "NEXT" at bounding box center [710, 572] width 22 height 13
type input "58"
checkbox input "false"
checkbox input "true"
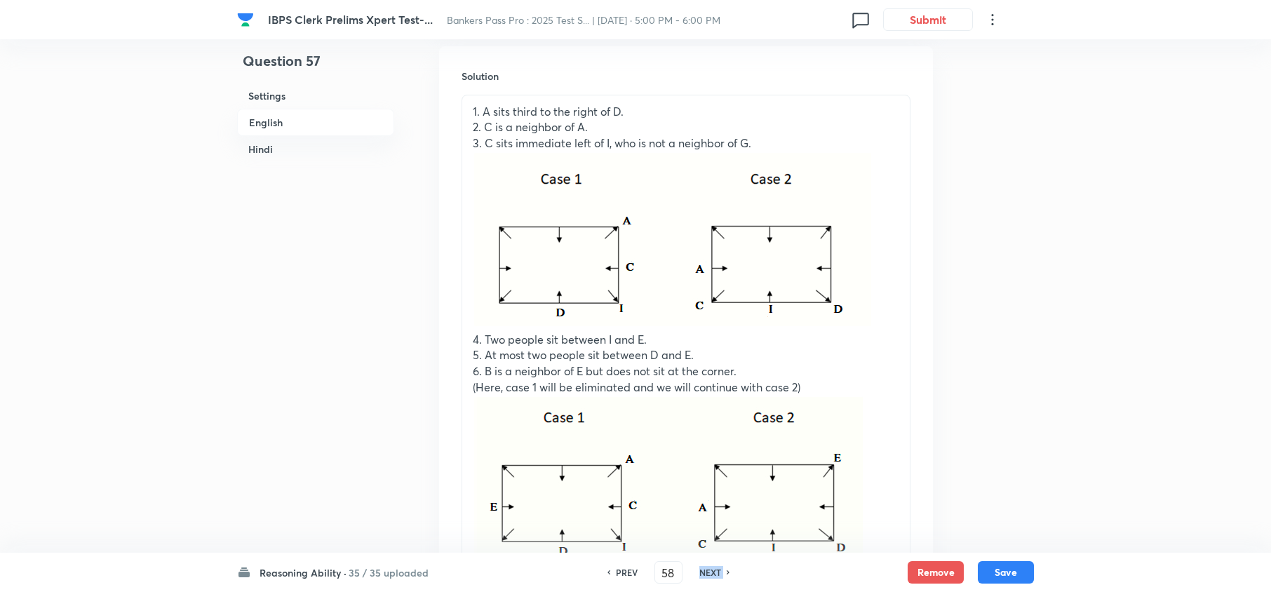
checkbox input "true"
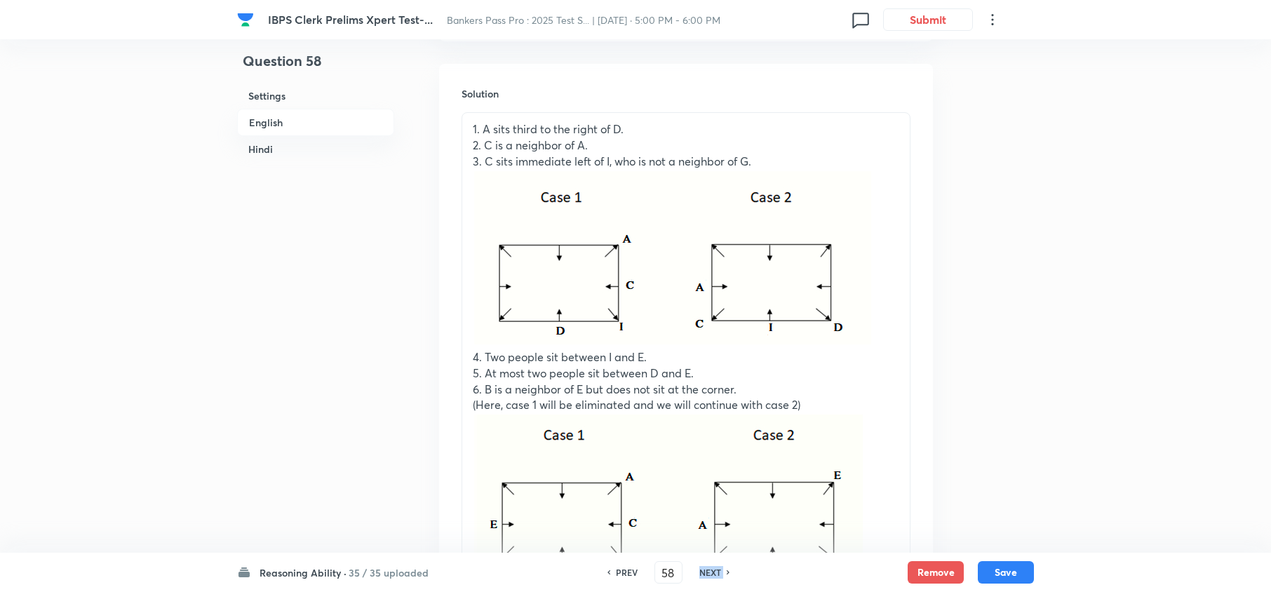
click at [700, 570] on h6 "NEXT" at bounding box center [710, 572] width 22 height 13
type input "59"
checkbox input "false"
checkbox input "true"
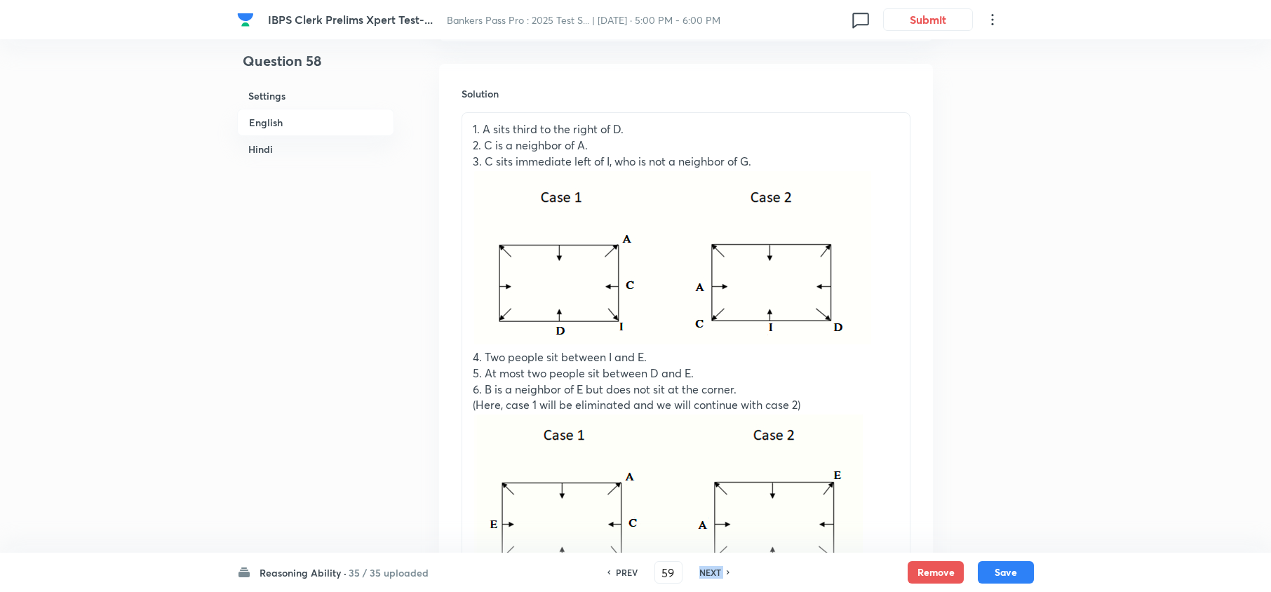
checkbox input "true"
click at [700, 570] on h6 "NEXT" at bounding box center [710, 572] width 22 height 13
type input "60"
checkbox input "false"
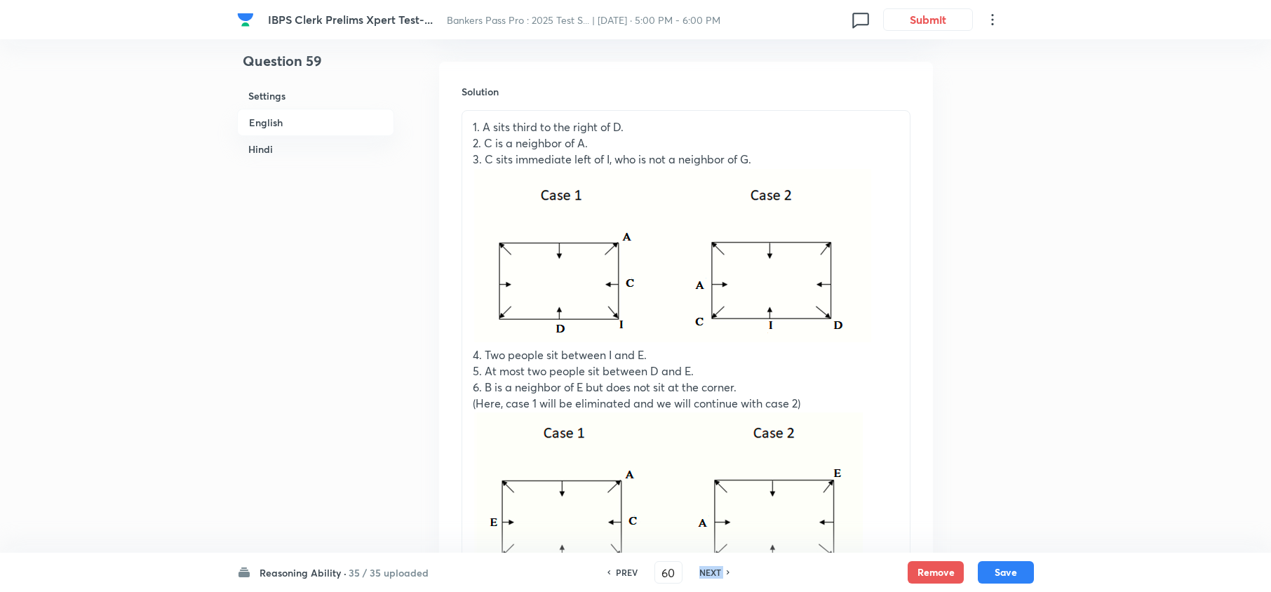
checkbox input "true"
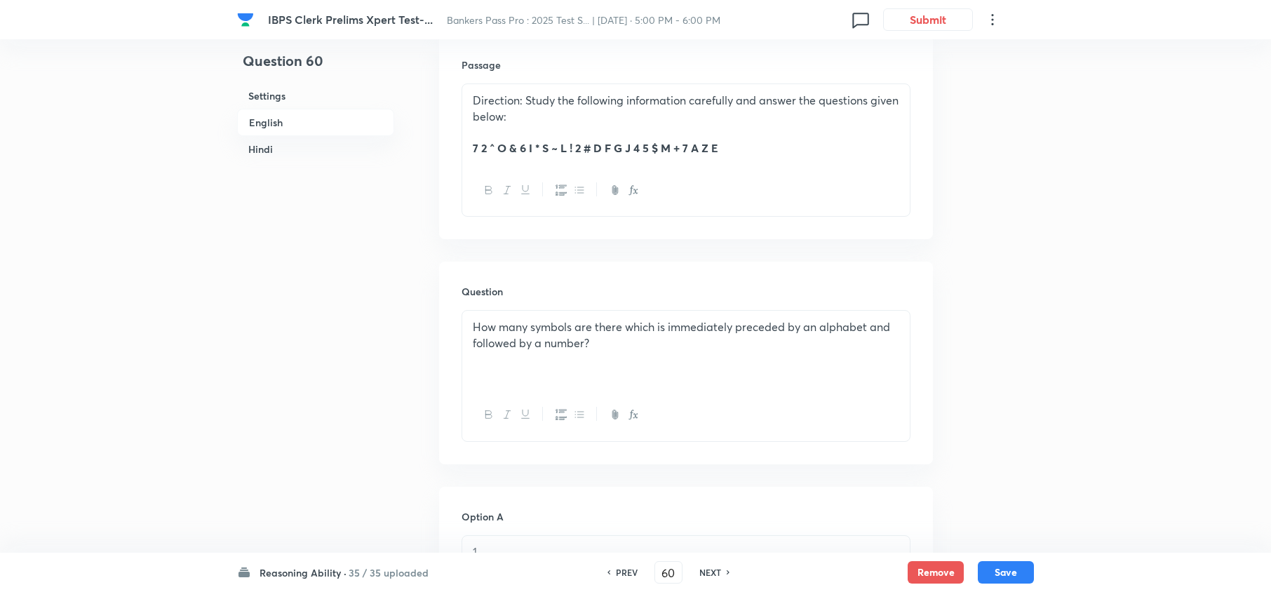
scroll to position [427, 0]
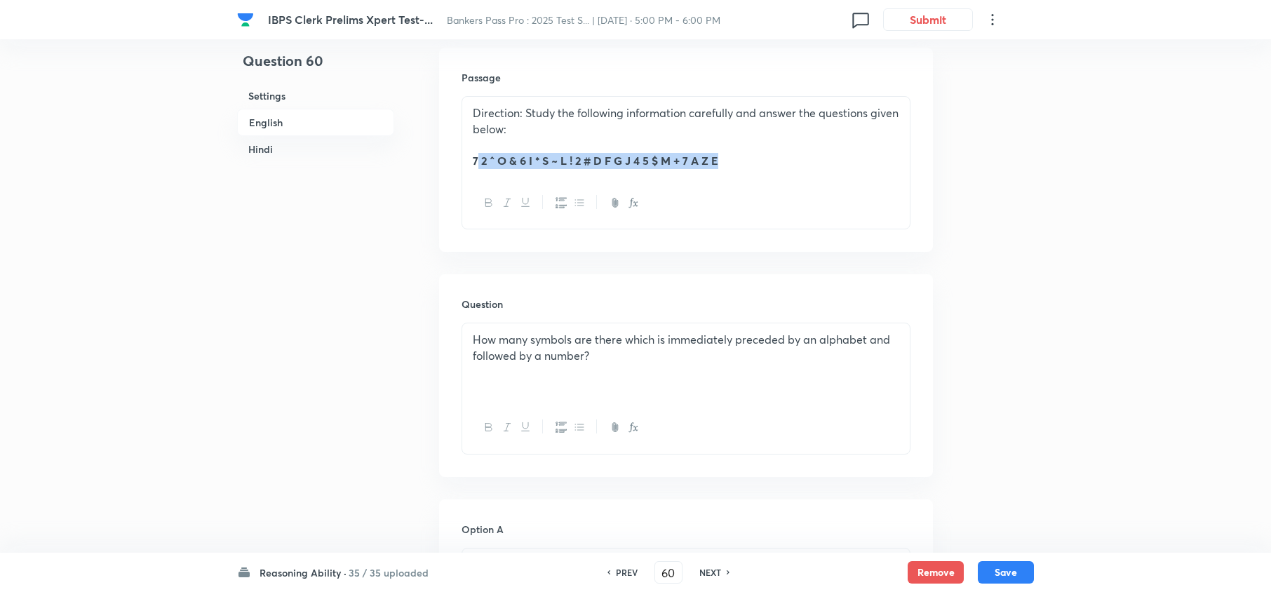
drag, startPoint x: 754, startPoint y: 161, endPoint x: 477, endPoint y: 172, distance: 276.7
click at [477, 172] on div "Direction: Study the following information carefully and answer the questions g…" at bounding box center [686, 137] width 448 height 81
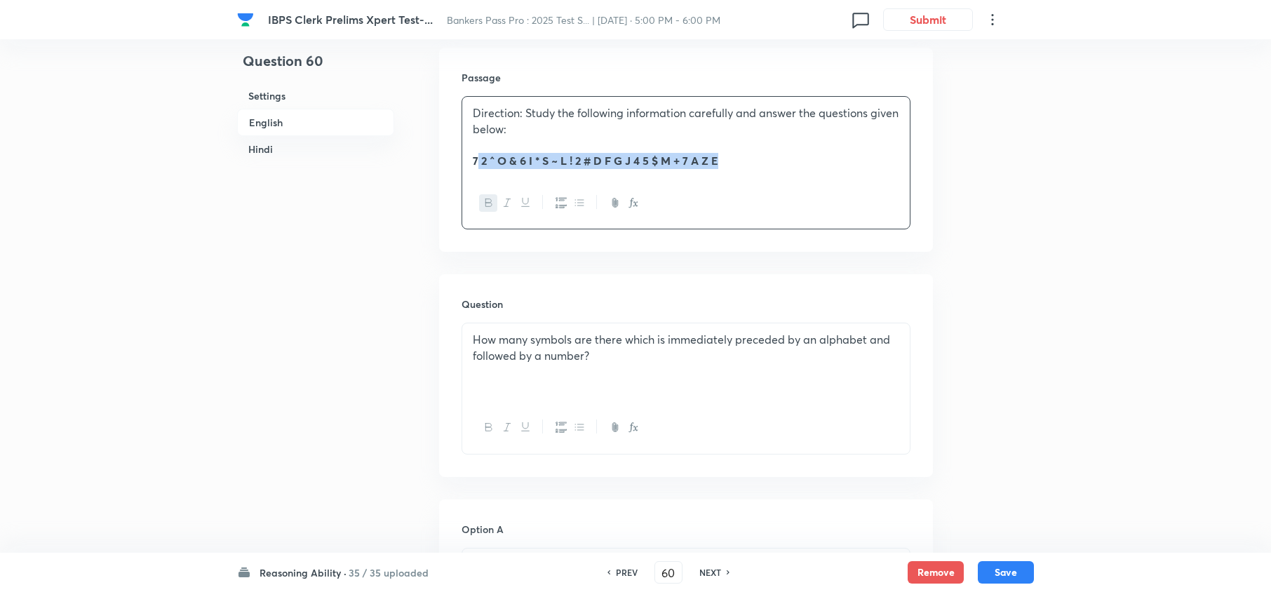
click at [819, 173] on div "Direction: Study the following information carefully and answer the questions g…" at bounding box center [686, 137] width 448 height 81
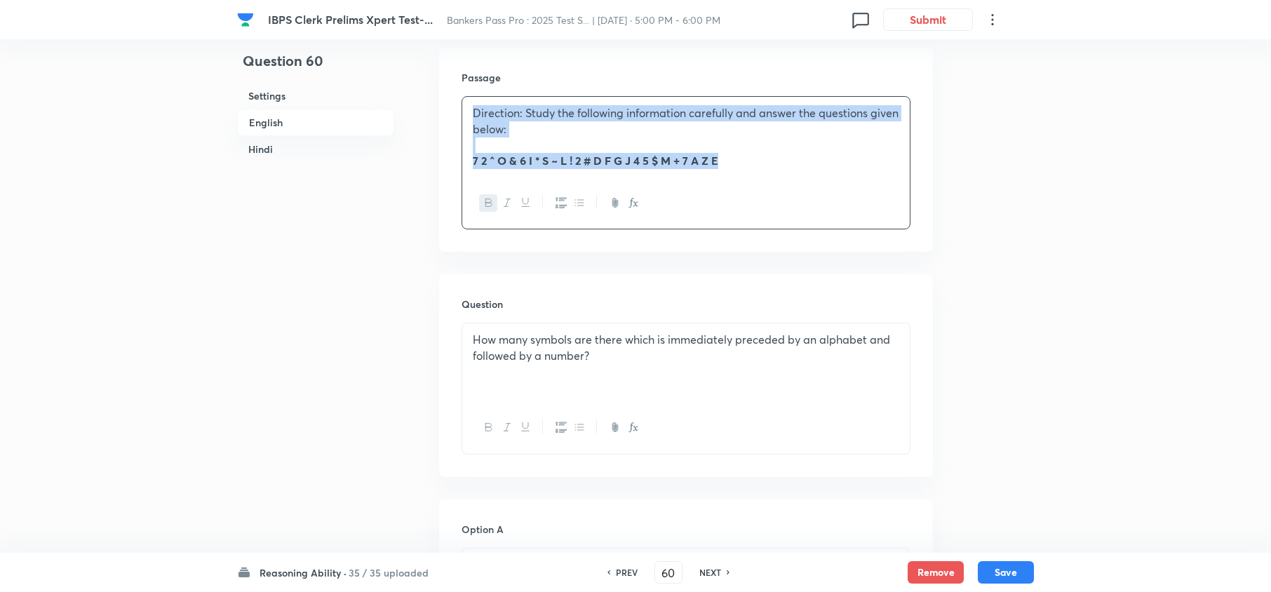
drag, startPoint x: 758, startPoint y: 158, endPoint x: 385, endPoint y: 86, distance: 379.5
copy div "Direction: Study the following information carefully and answer the questions g…"
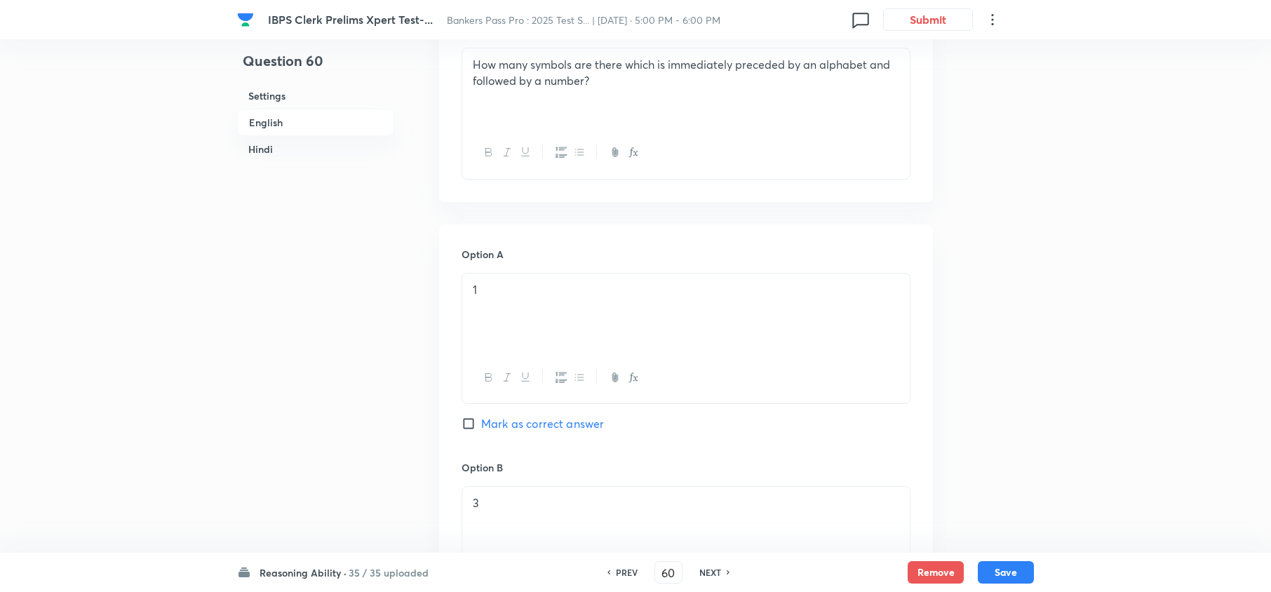
scroll to position [707, 0]
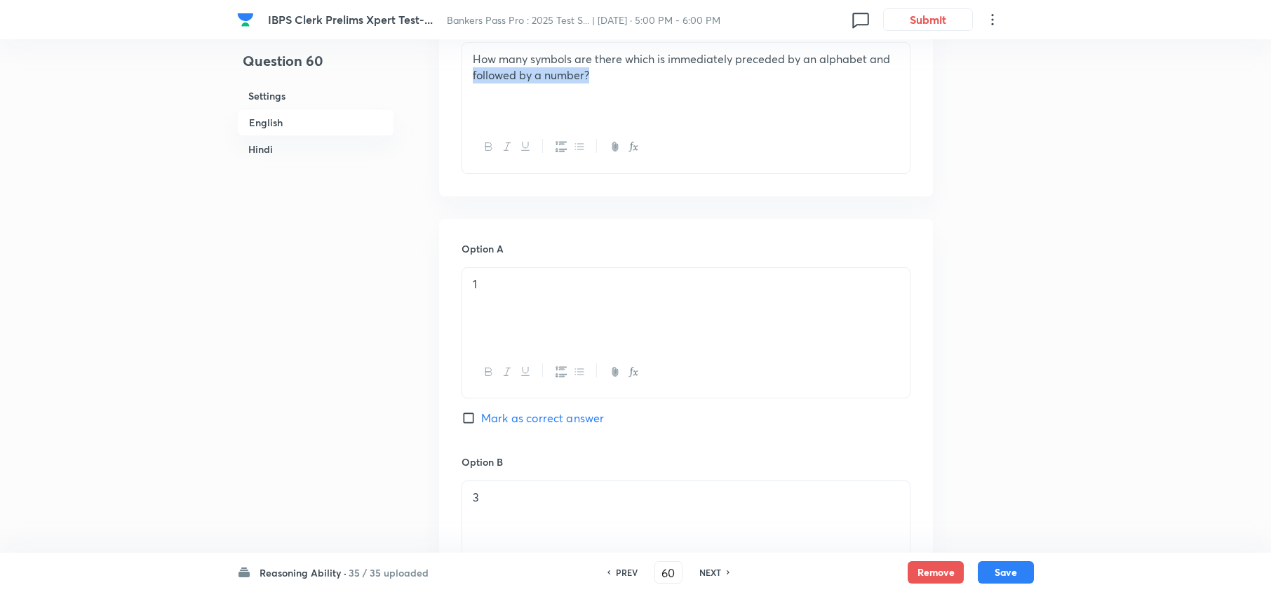
drag, startPoint x: 630, startPoint y: 101, endPoint x: 307, endPoint y: 70, distance: 324.2
click at [651, 113] on div "How many symbols are there which is immediately preceded by an alphabet and fol…" at bounding box center [686, 82] width 448 height 79
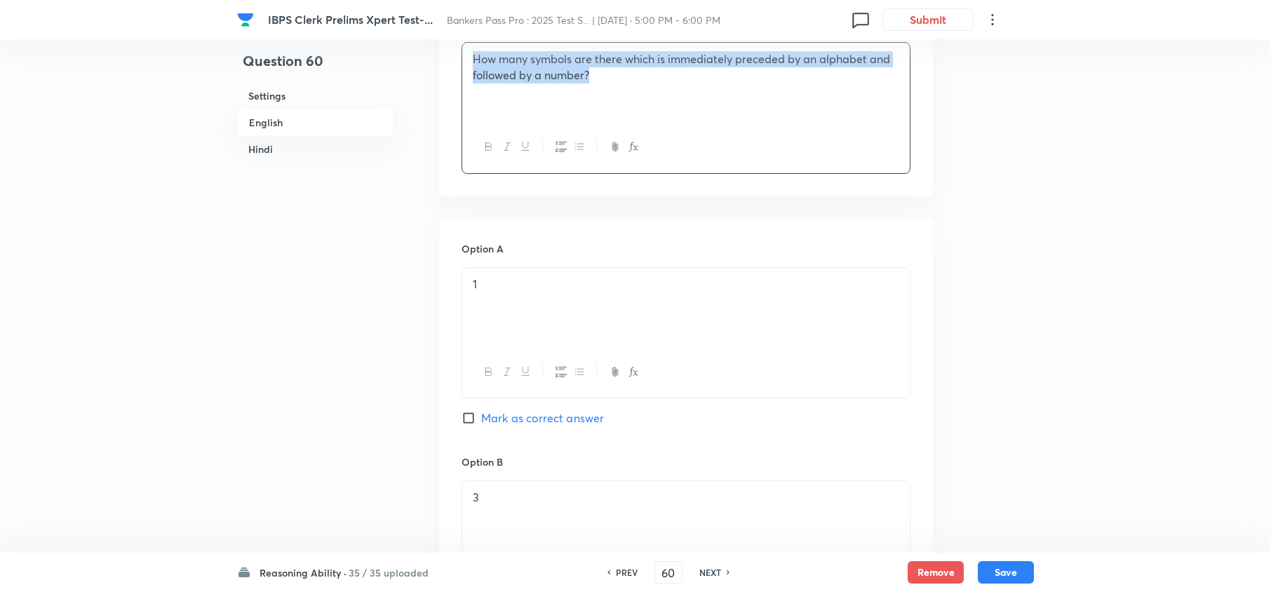
drag, startPoint x: 635, startPoint y: 98, endPoint x: 410, endPoint y: 46, distance: 231.1
copy p "How many symbols are there which is immediately preceded by an alphabet and fol…"
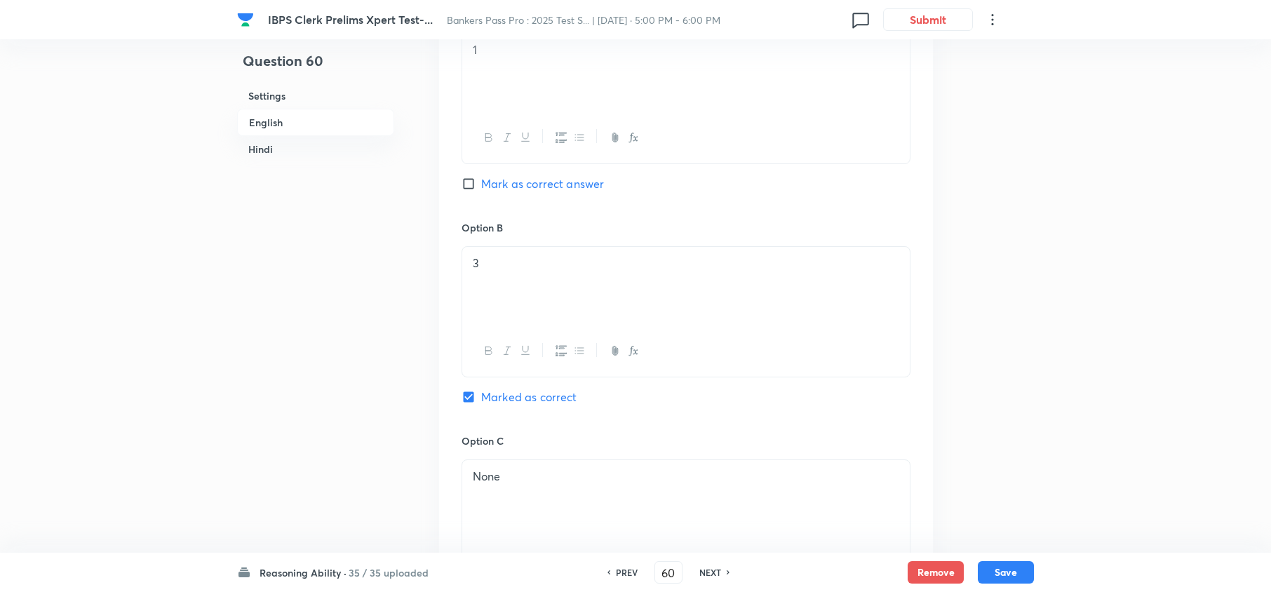
scroll to position [988, 0]
